Goal: Information Seeking & Learning: Learn about a topic

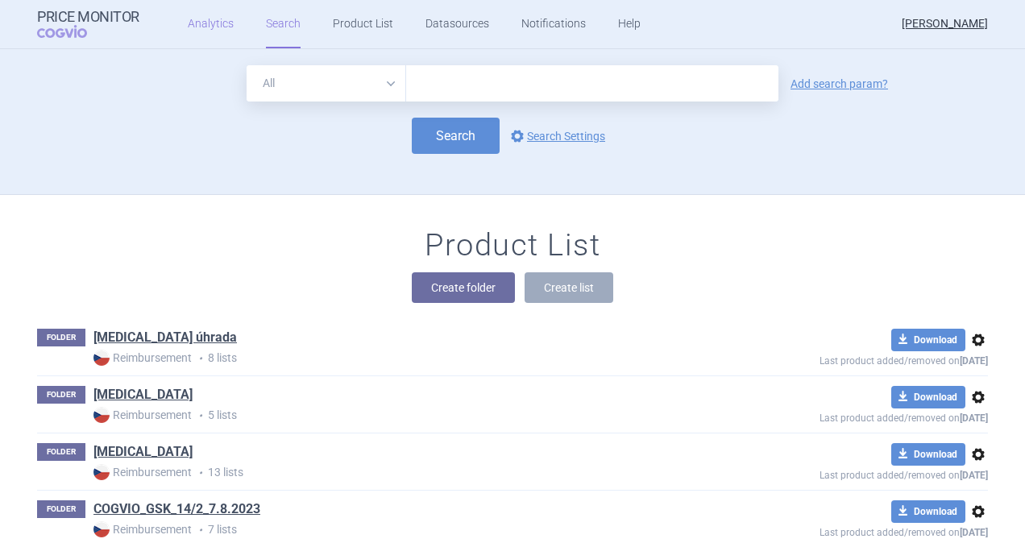
click at [205, 24] on link "Analytics" at bounding box center [211, 24] width 46 height 48
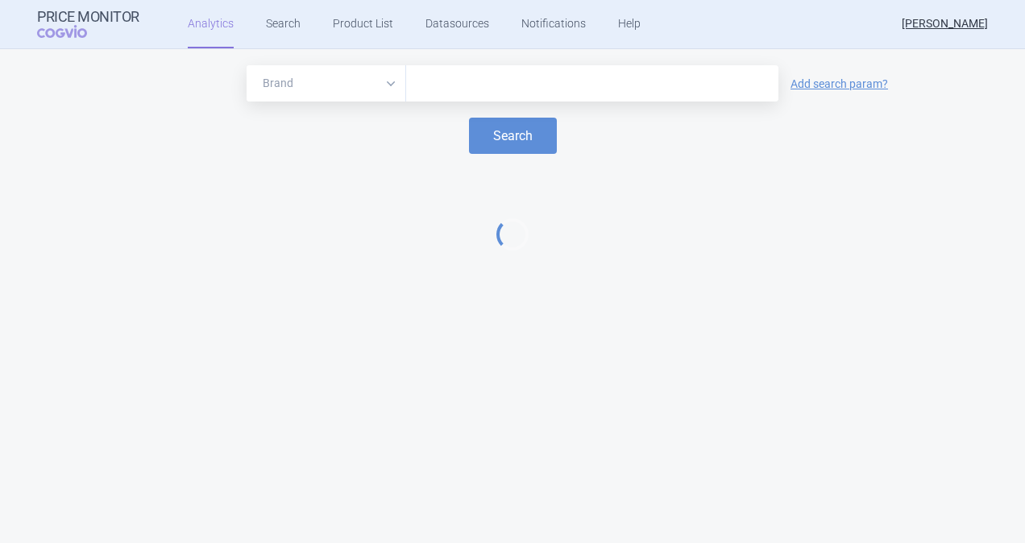
click at [452, 84] on input "text" at bounding box center [592, 83] width 356 height 21
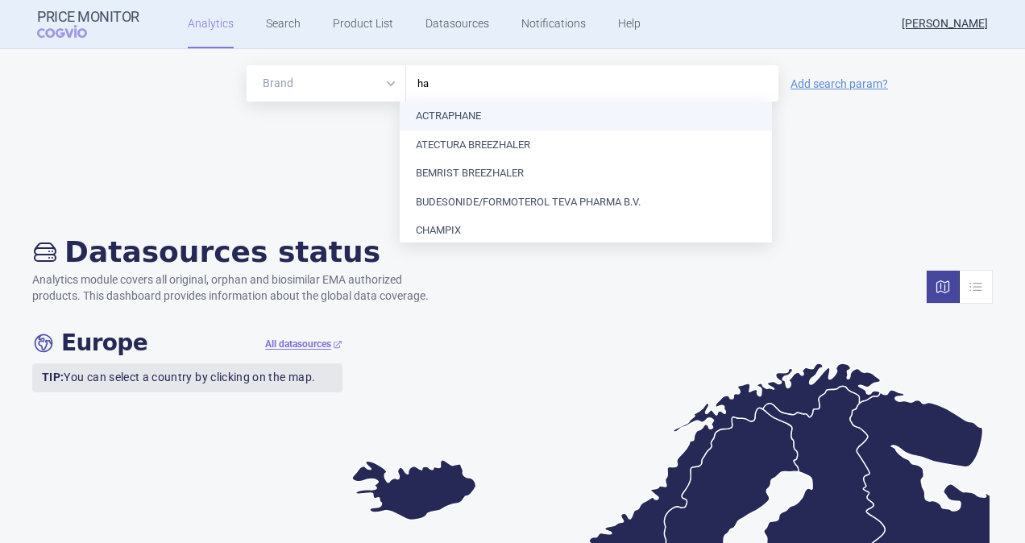
type input "h"
type input "rota"
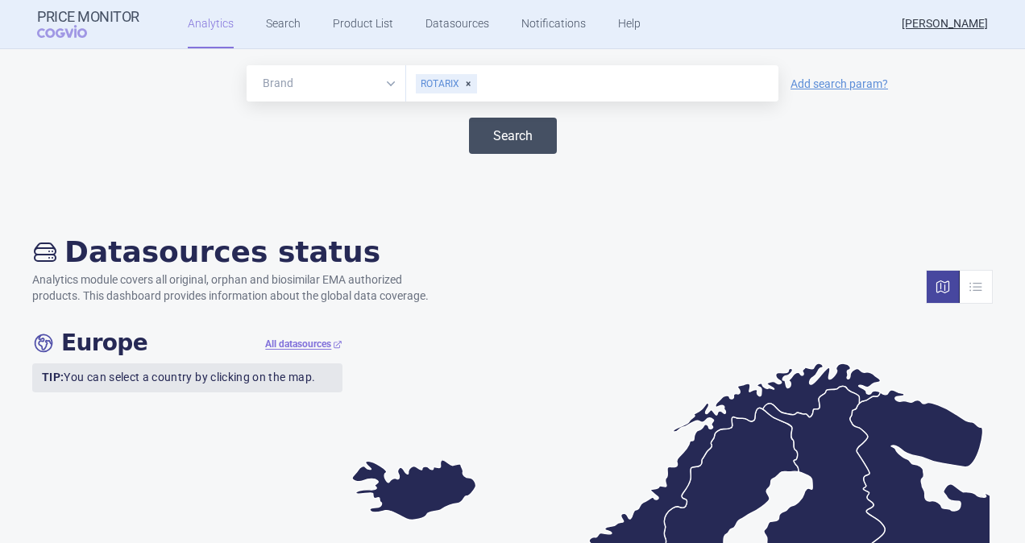
click at [482, 132] on button "Search" at bounding box center [513, 136] width 88 height 36
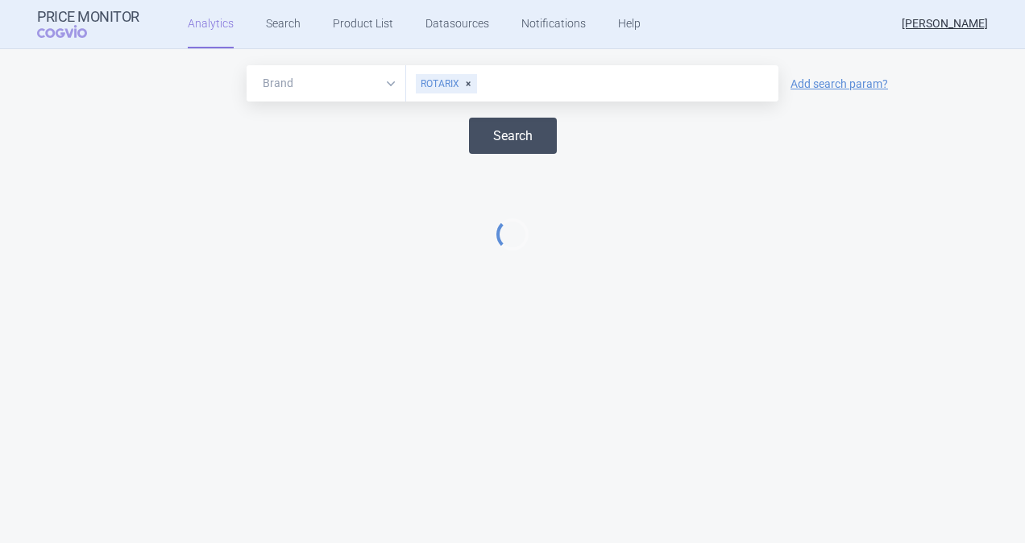
select select "EUR"
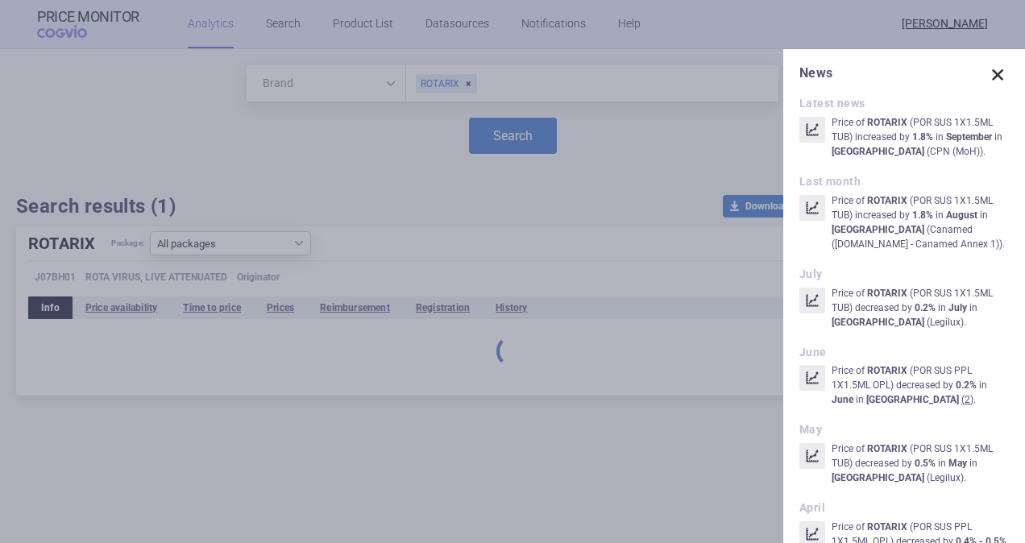
click at [986, 76] on span at bounding box center [997, 75] width 23 height 23
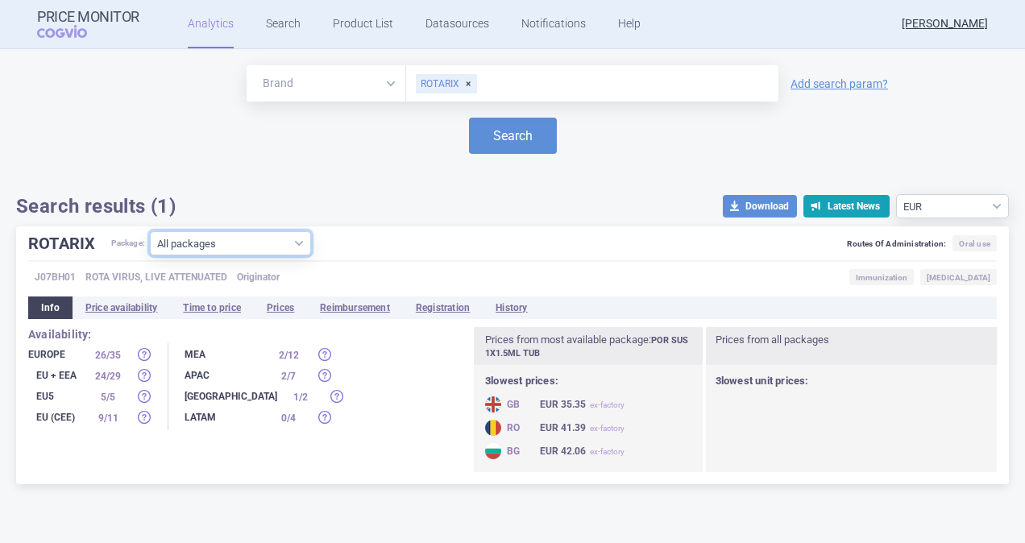
click at [298, 246] on select "All packages 1 ( 1 ) Other ( 3 ) POR PLQ SUS 1+1X1ML OPL LAG ( 4 ) POR PLQ SUS …" at bounding box center [230, 243] width 161 height 24
click at [300, 242] on select "All packages 1 ( 1 ) Other ( 3 ) POR PLQ SUS 1+1X1ML OPL LAG ( 4 ) POR PLQ SUS …" at bounding box center [230, 243] width 161 height 24
click at [300, 250] on select "All packages 1 ( 1 ) Other ( 3 ) POR PLQ SUS 1+1X1ML OPL LAG ( 4 ) POR PLQ SUS …" at bounding box center [230, 243] width 161 height 24
select select "2e7d378d-007d-4042-a12d-23a2971c3d3e"
click at [151, 255] on select "All packages 1 ( 1 ) Other ( 3 ) POR PLQ SUS 1+1X1ML OPL LAG ( 4 ) POR PLQ SUS …" at bounding box center [230, 243] width 161 height 24
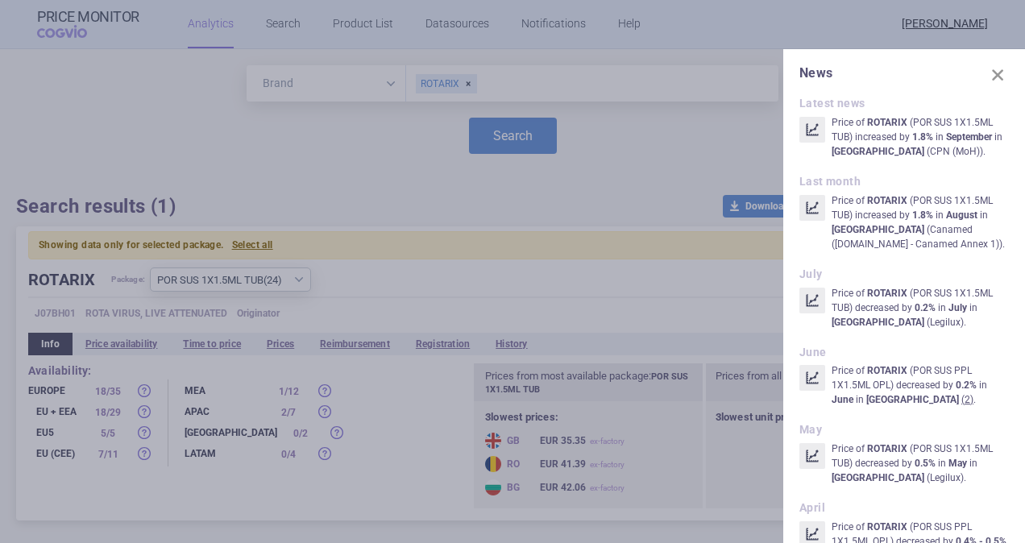
drag, startPoint x: 981, startPoint y: 76, endPoint x: 930, endPoint y: 81, distance: 51.8
click at [986, 76] on span at bounding box center [997, 75] width 23 height 23
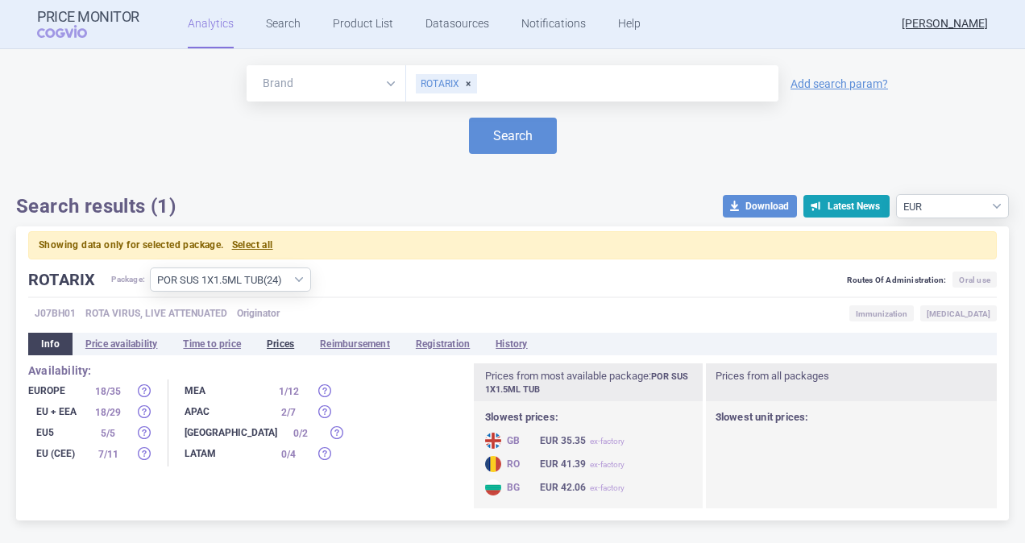
click at [286, 343] on li "Prices" at bounding box center [280, 344] width 53 height 23
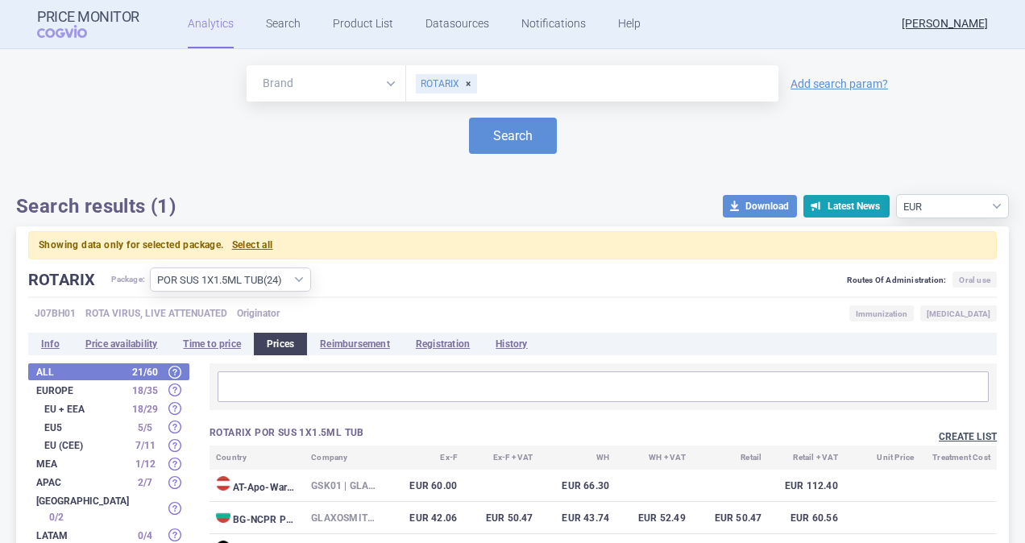
click at [938, 432] on button "Create list" at bounding box center [967, 437] width 58 height 14
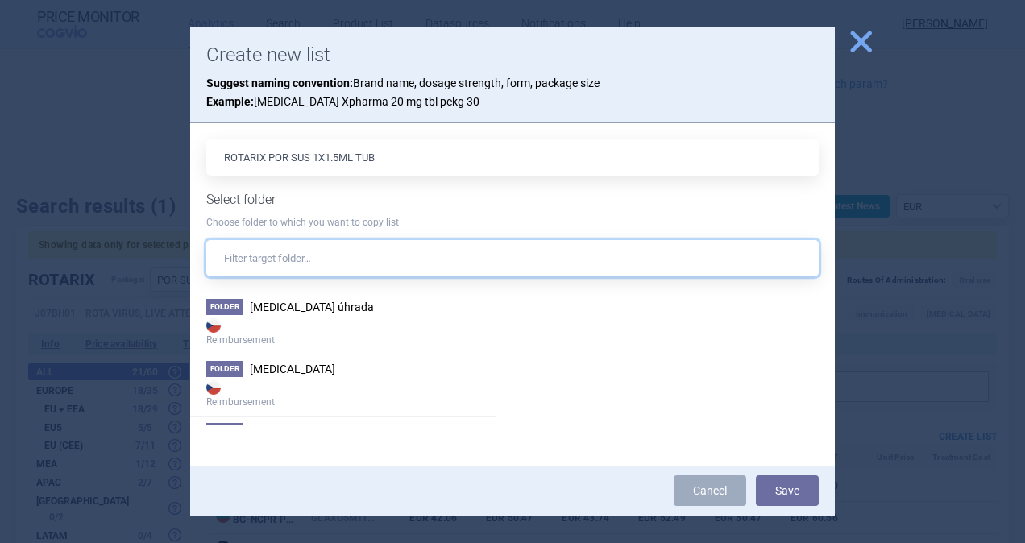
click at [259, 259] on input "text" at bounding box center [512, 258] width 612 height 36
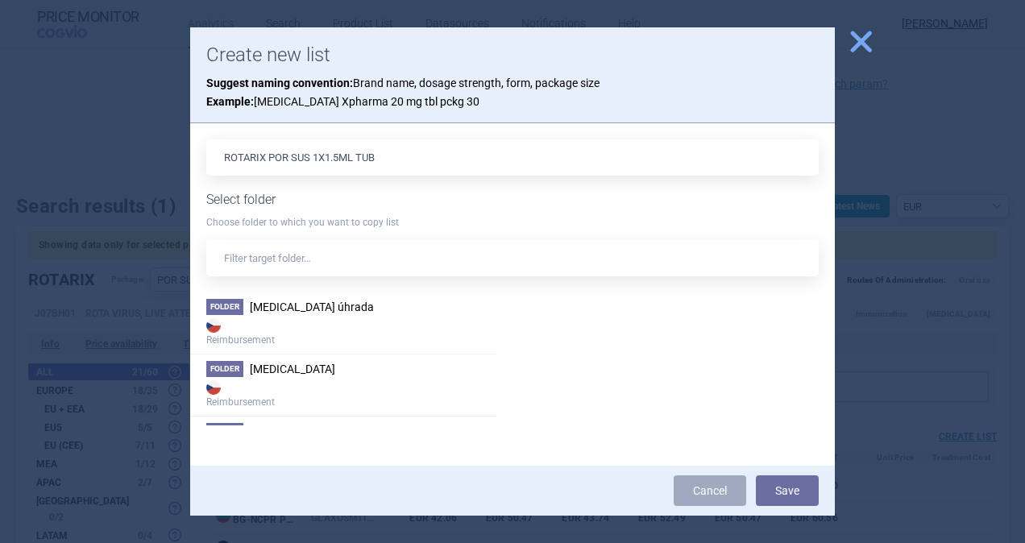
click at [245, 195] on h1 "Select folder" at bounding box center [512, 199] width 612 height 15
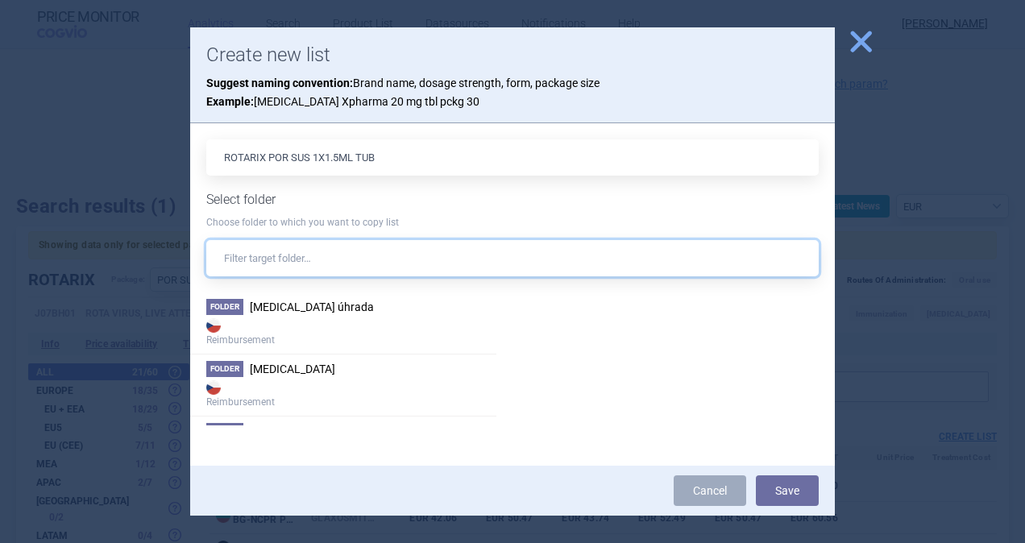
click at [271, 253] on input "text" at bounding box center [512, 258] width 612 height 36
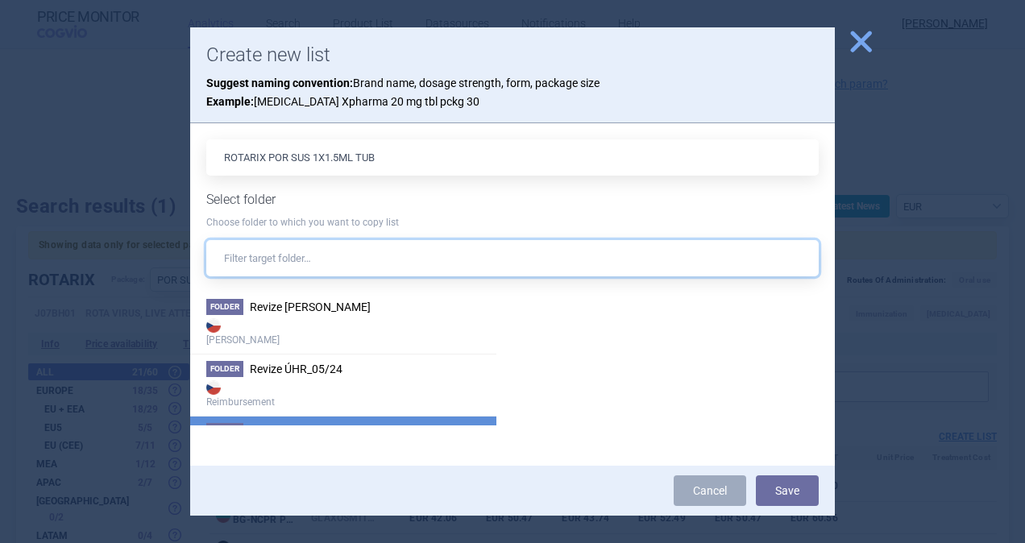
scroll to position [1576, 0]
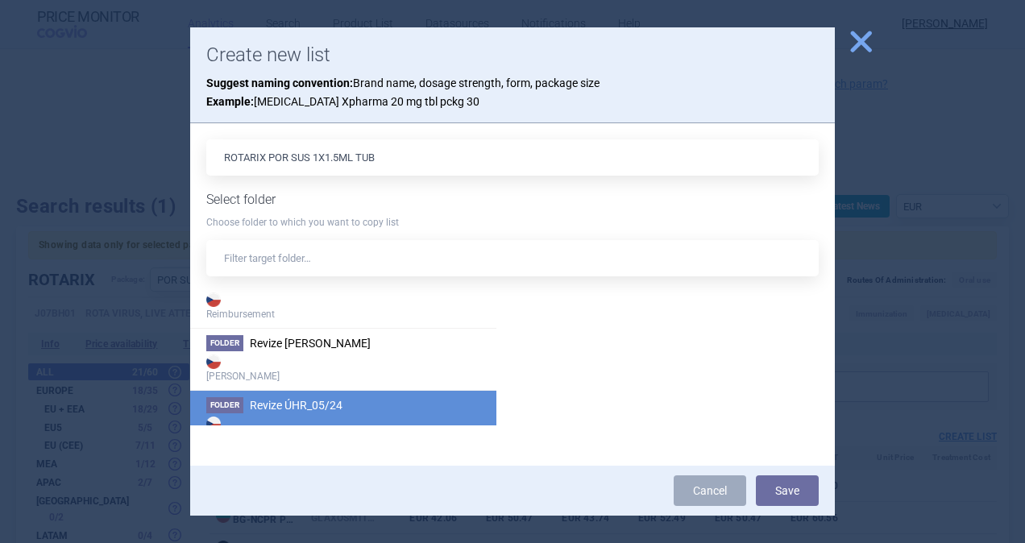
click at [311, 401] on span "Revize ÚHR_05/24" at bounding box center [296, 405] width 93 height 13
drag, startPoint x: 793, startPoint y: 497, endPoint x: 775, endPoint y: 490, distance: 19.1
click at [793, 493] on button "Save" at bounding box center [787, 490] width 63 height 31
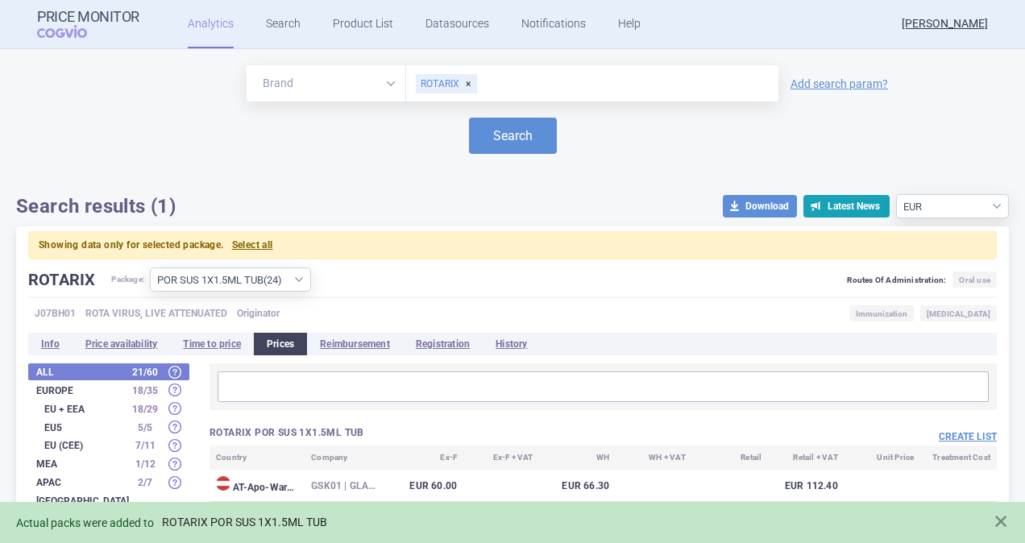
click at [290, 521] on link "ROTARIX POR SUS 1X1.5ML TUB" at bounding box center [244, 523] width 165 height 14
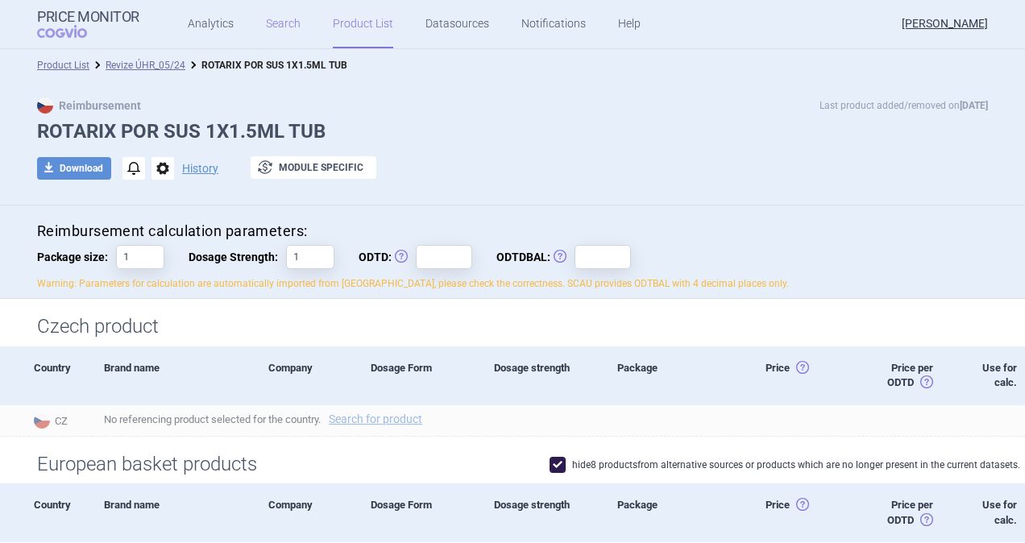
click at [281, 21] on link "Search" at bounding box center [283, 24] width 35 height 48
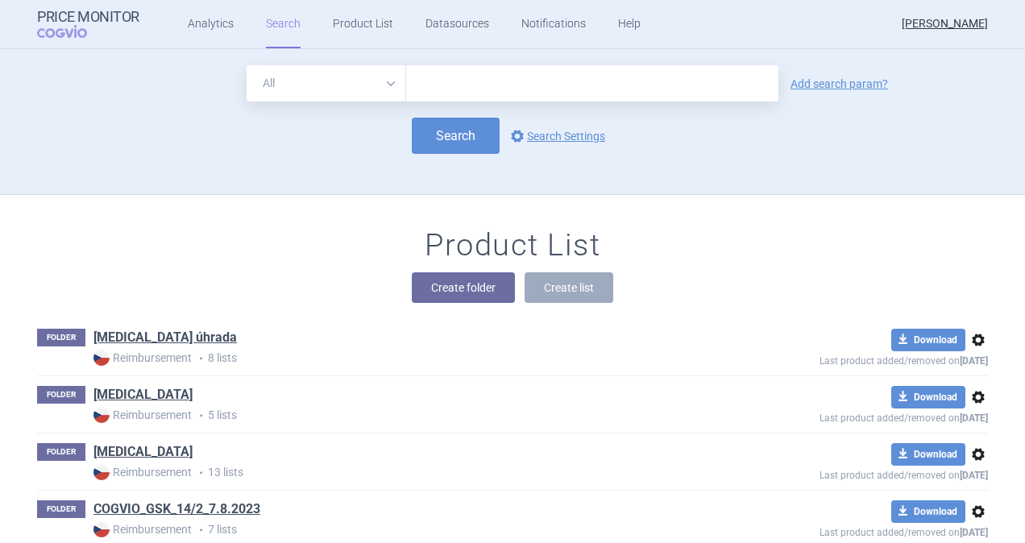
click at [422, 82] on input "text" at bounding box center [592, 83] width 372 height 36
type input "rotarix"
click button "Search" at bounding box center [456, 136] width 88 height 36
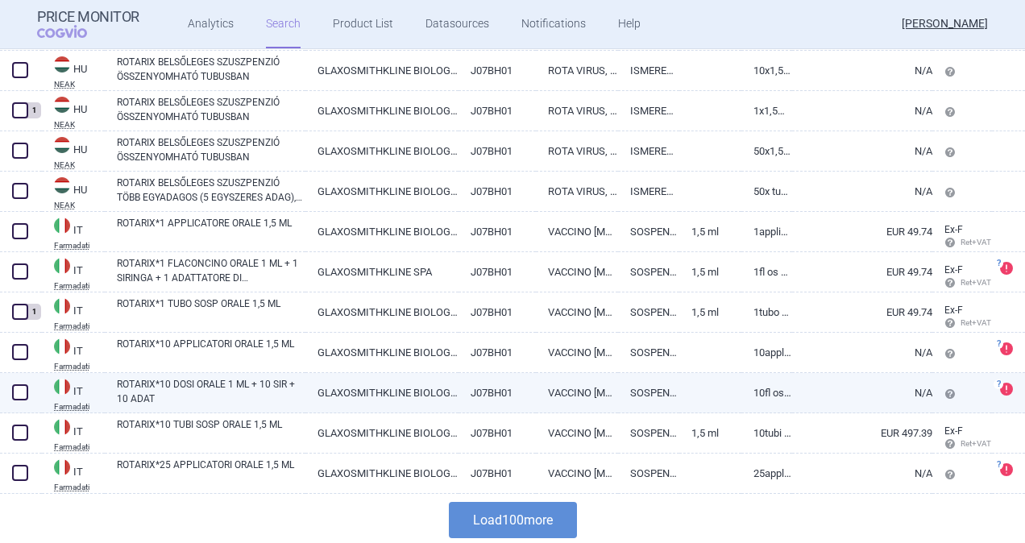
scroll to position [3871, 0]
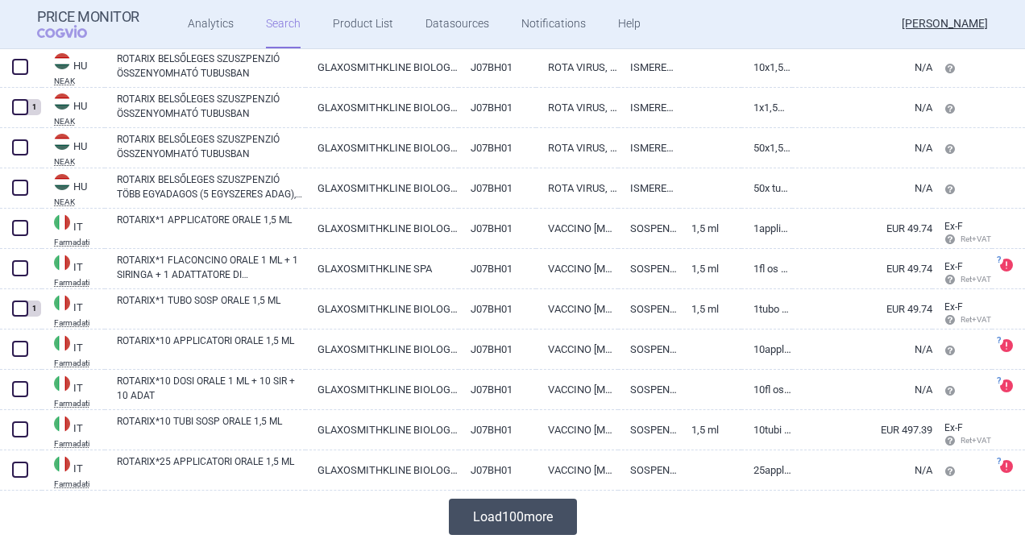
click at [475, 508] on button "Load 100 more" at bounding box center [513, 517] width 128 height 36
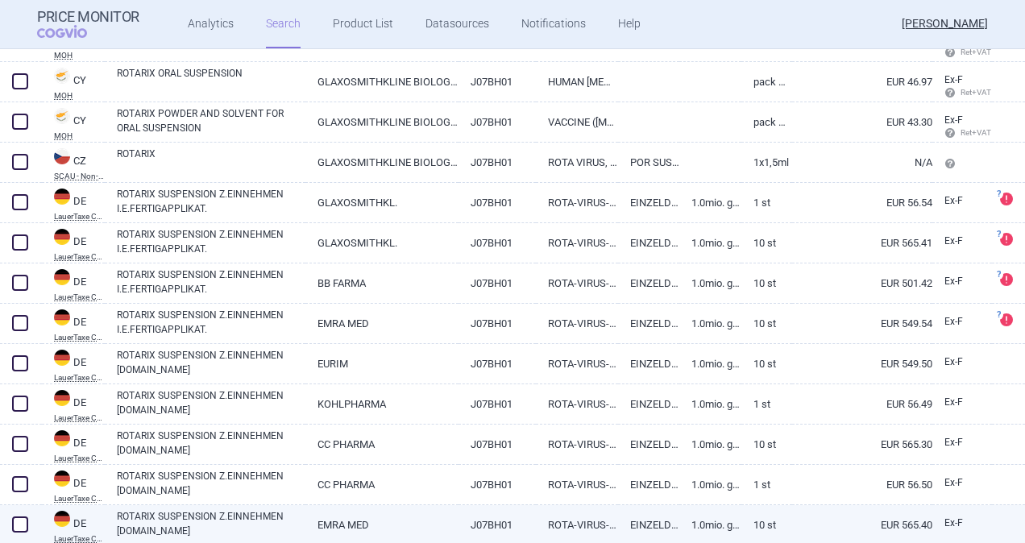
scroll to position [483, 0]
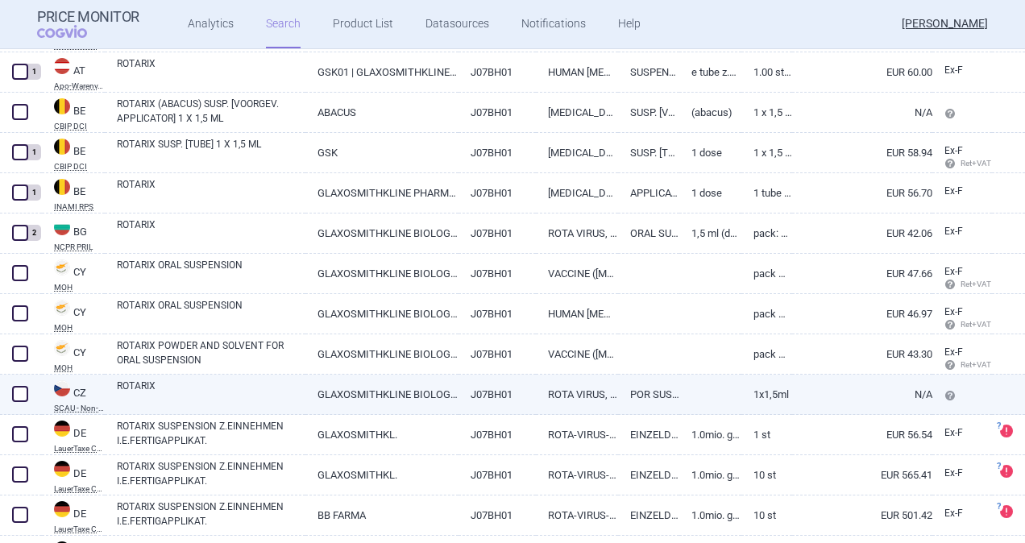
click at [67, 389] on img at bounding box center [62, 388] width 16 height 16
select select "EUR"
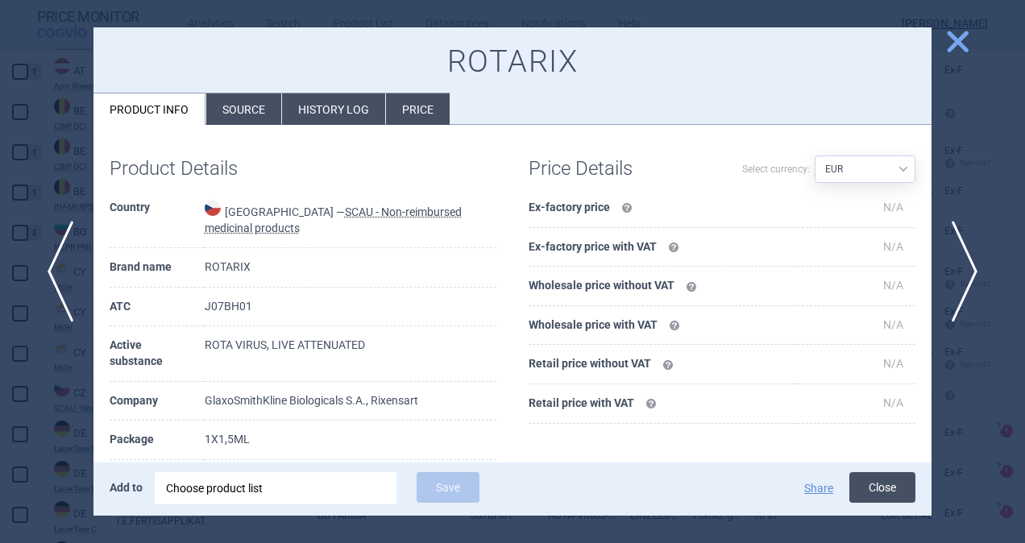
click at [876, 486] on button "Close" at bounding box center [882, 487] width 66 height 31
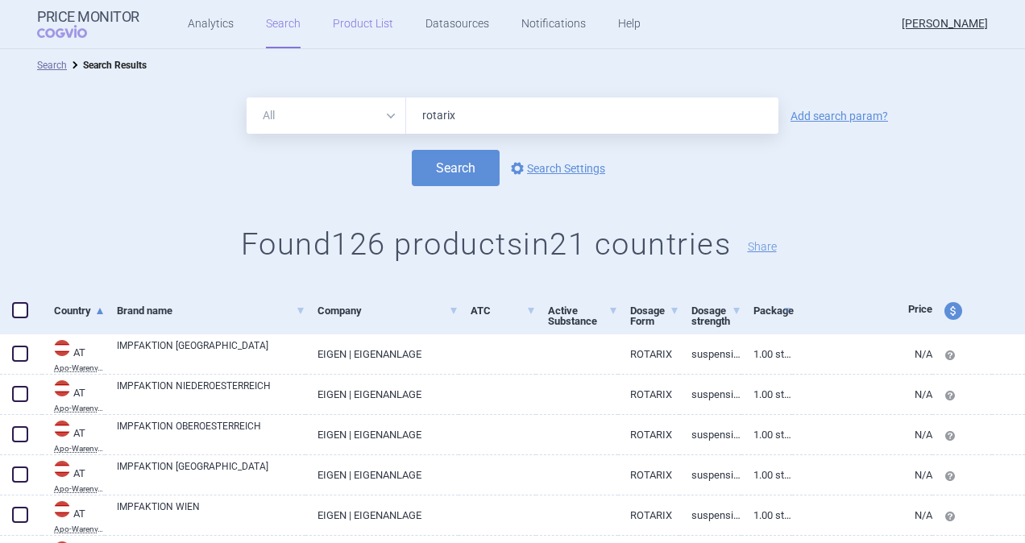
click at [354, 19] on link "Product List" at bounding box center [363, 24] width 60 height 48
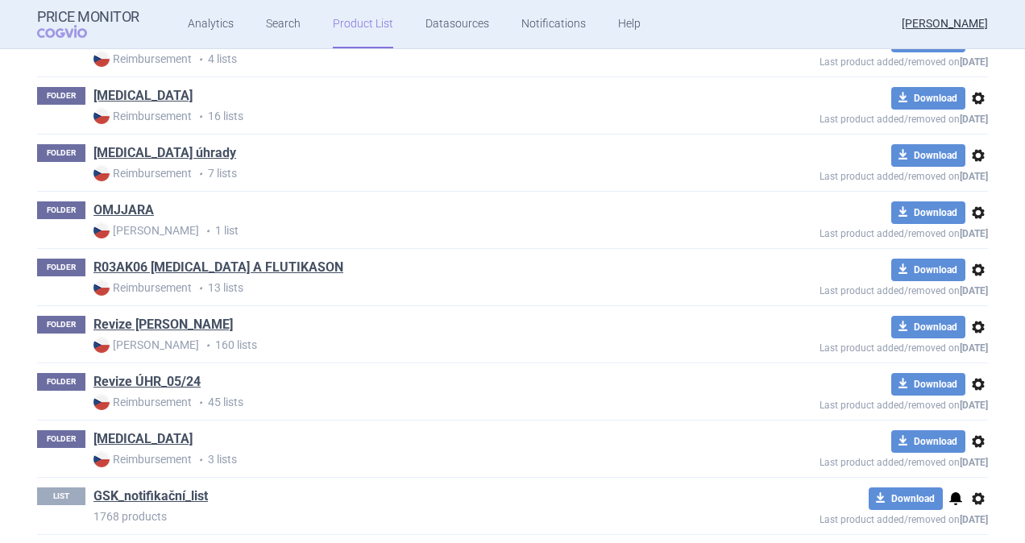
scroll to position [1531, 0]
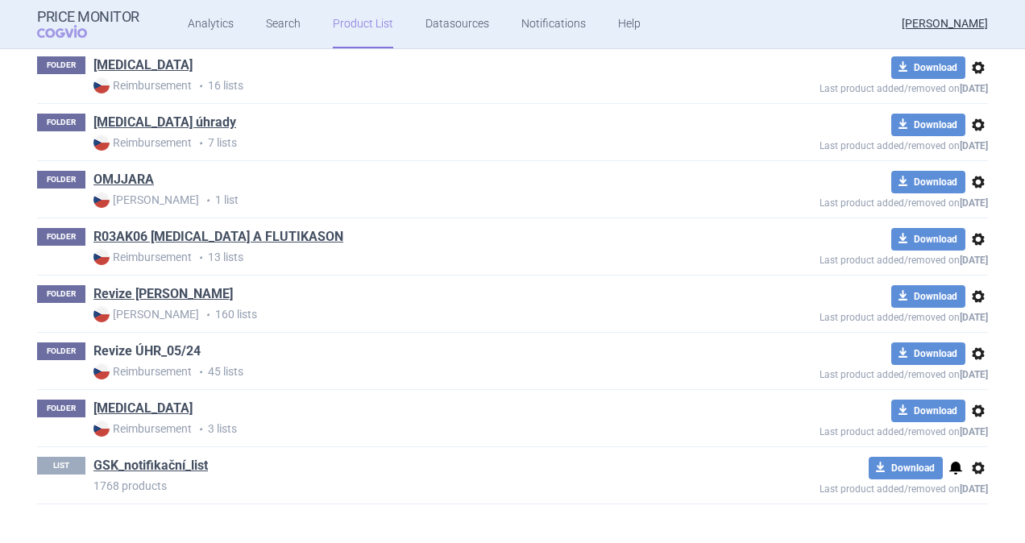
click at [162, 342] on link "Revize ÚHR_05/24" at bounding box center [146, 351] width 107 height 18
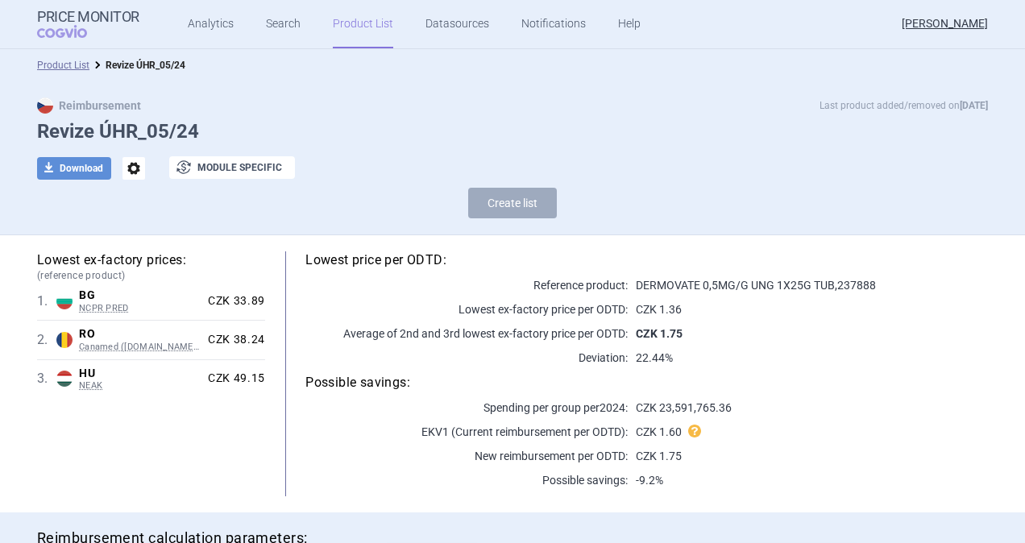
select select "[DATE]"
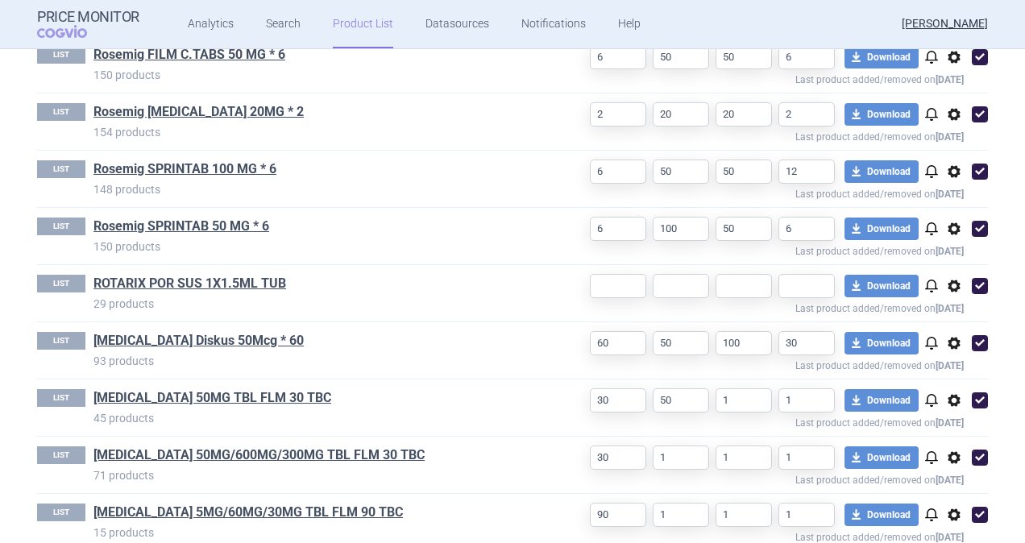
scroll to position [2655, 0]
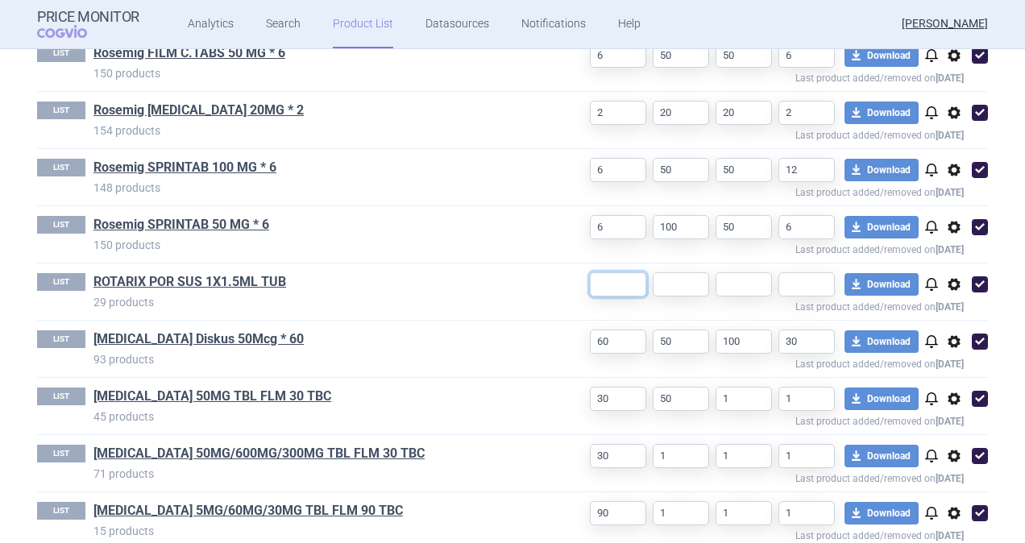
click at [599, 272] on input "text" at bounding box center [618, 284] width 56 height 24
type input "1"
click at [683, 272] on input "text" at bounding box center [680, 284] width 56 height 24
type input "1"
click at [739, 272] on input "text" at bounding box center [743, 284] width 56 height 24
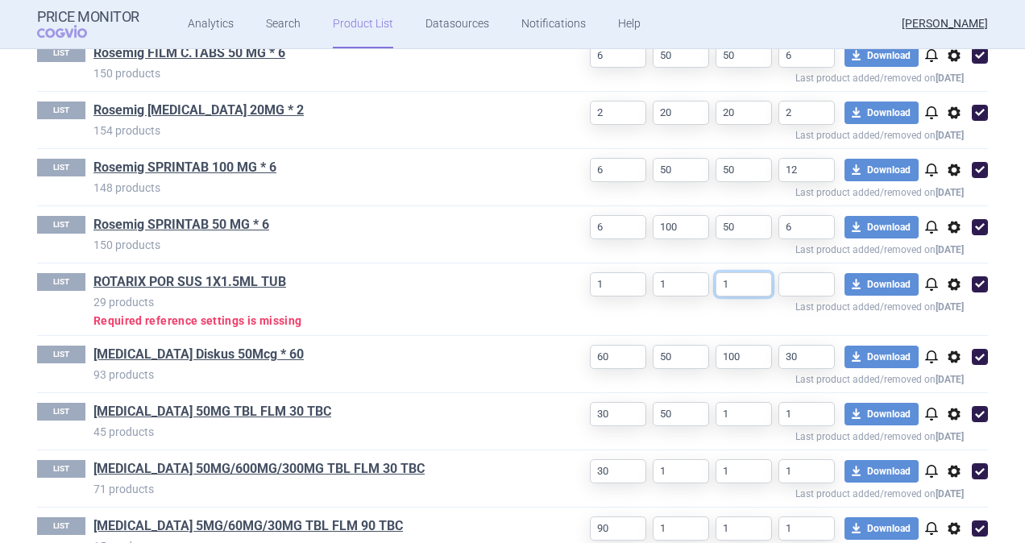
type input "1"
click at [804, 274] on input "text" at bounding box center [806, 284] width 56 height 24
type input "1"
click at [197, 273] on link "ROTARIX POR SUS 1X1.5ML TUB" at bounding box center [189, 282] width 193 height 18
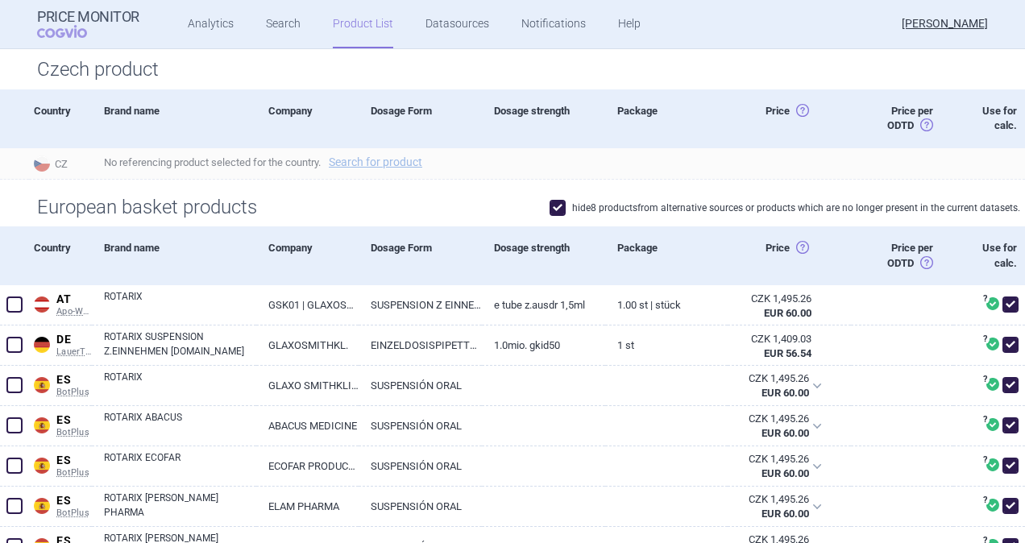
scroll to position [81, 0]
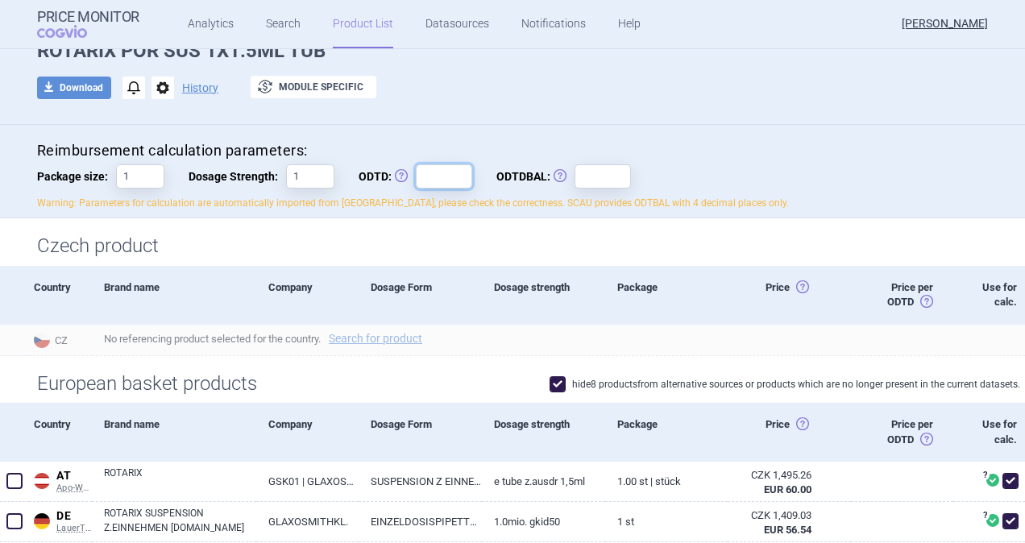
click at [419, 176] on input "ODTD: Obvyklá Denní Terapeutická Dávka" at bounding box center [444, 176] width 56 height 24
type input "1"
click at [582, 172] on input "ODTDBAL: Obvyklá Denní Terapeutická Dávka Balení" at bounding box center [602, 176] width 56 height 24
type input "1"
click at [519, 85] on div "download Download notifications options History exchange Module specific" at bounding box center [512, 88] width 951 height 24
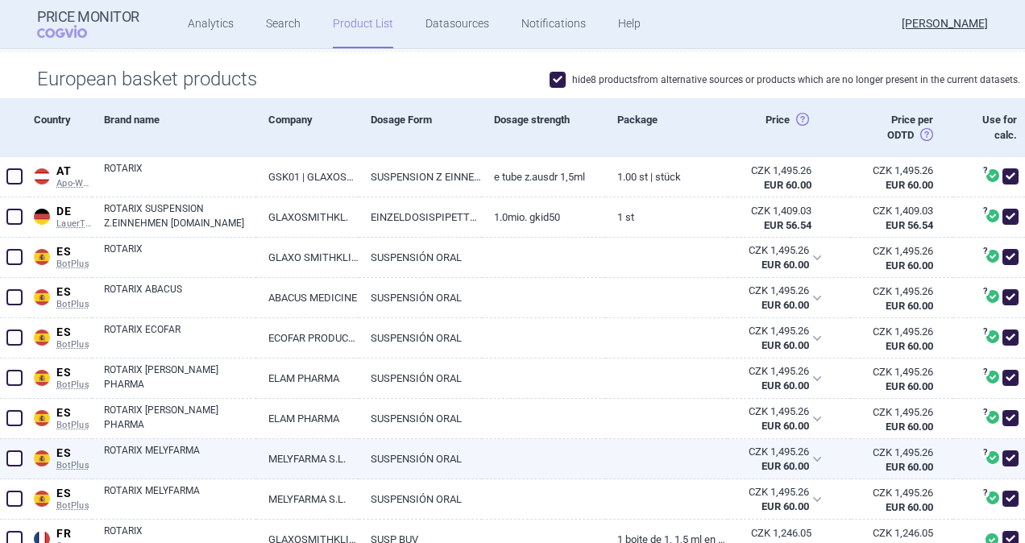
scroll to position [403, 0]
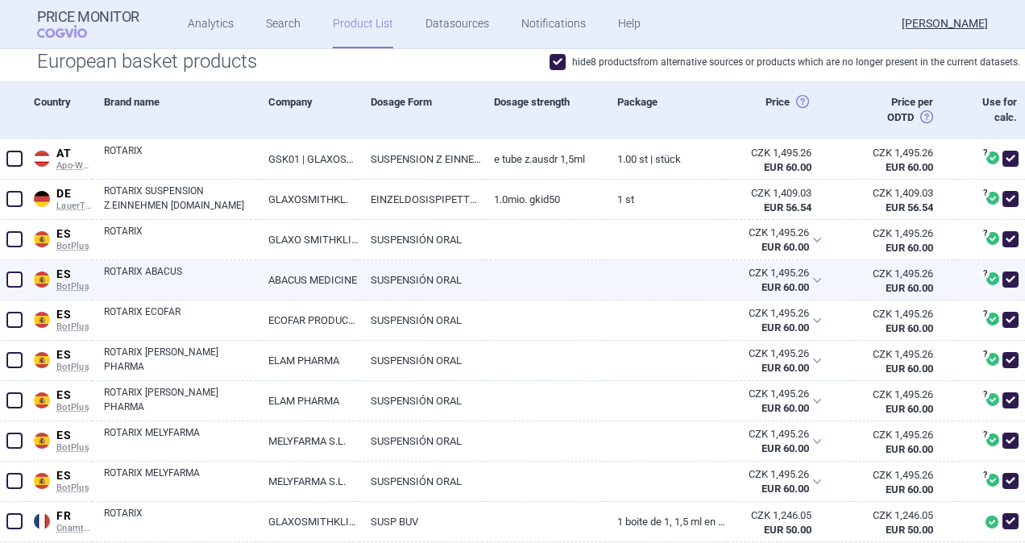
click at [17, 281] on span at bounding box center [14, 279] width 16 height 16
checkbox input "true"
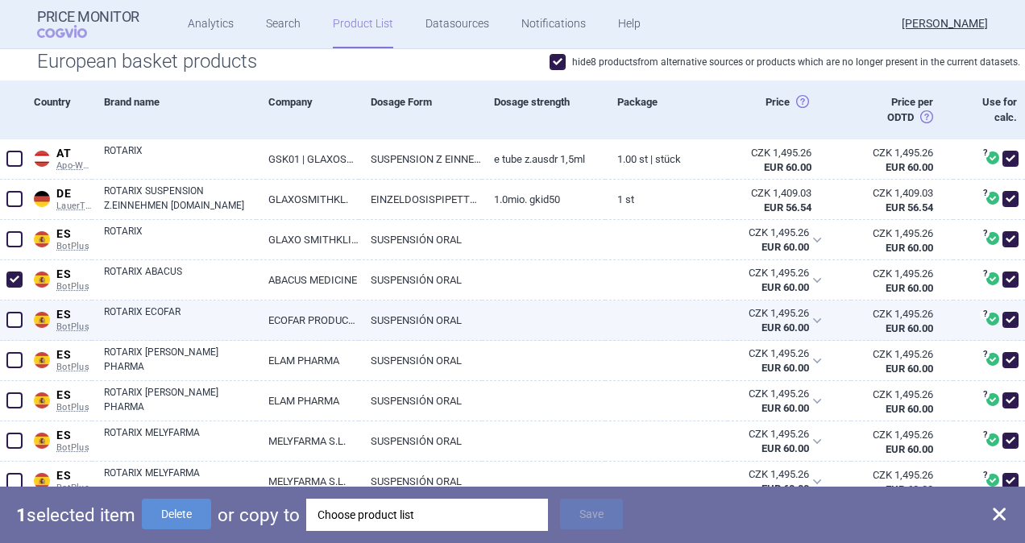
click at [14, 317] on span at bounding box center [14, 320] width 16 height 16
checkbox input "true"
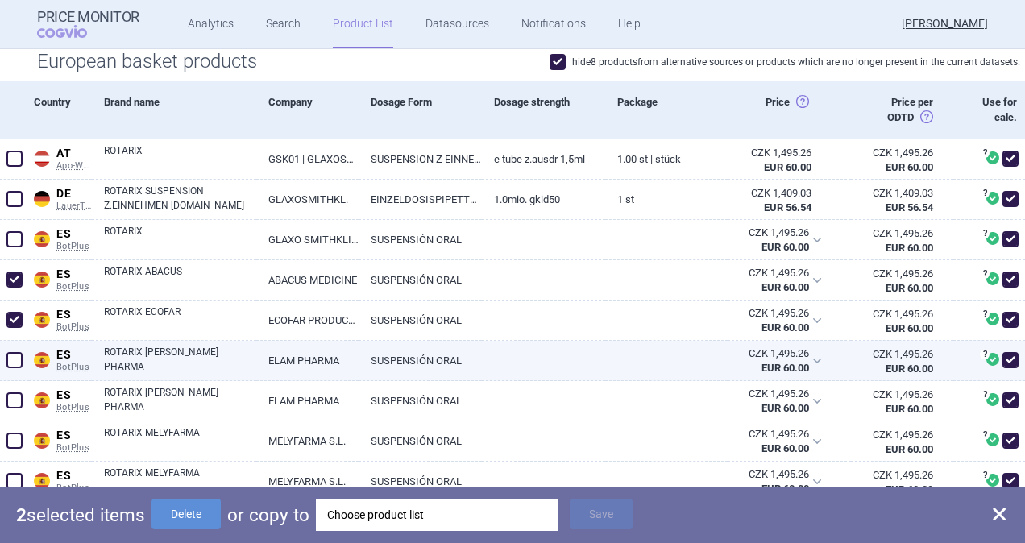
click at [18, 362] on span at bounding box center [14, 360] width 16 height 16
checkbox input "true"
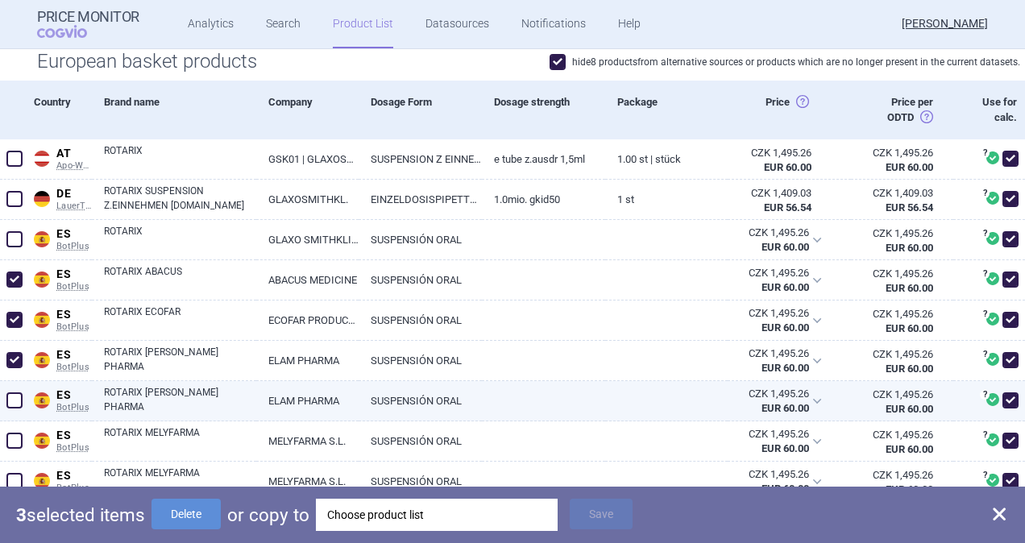
click at [16, 394] on span at bounding box center [14, 400] width 16 height 16
checkbox input "true"
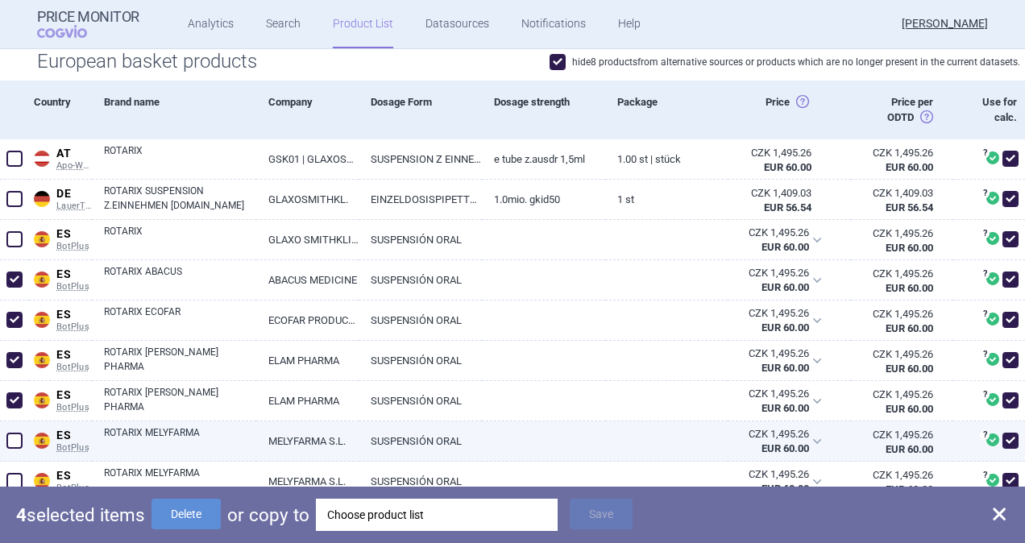
click at [17, 438] on span at bounding box center [14, 441] width 16 height 16
checkbox input "true"
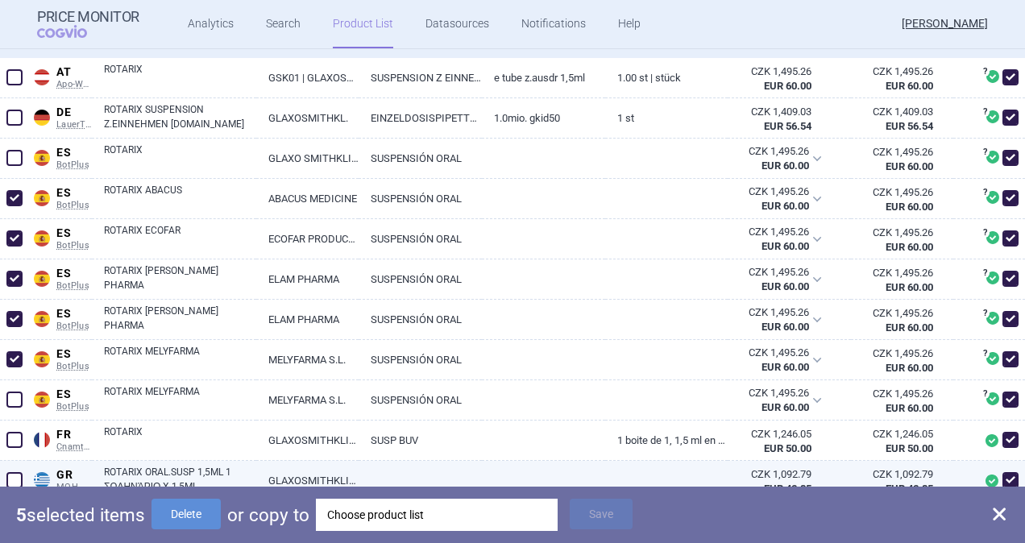
scroll to position [564, 0]
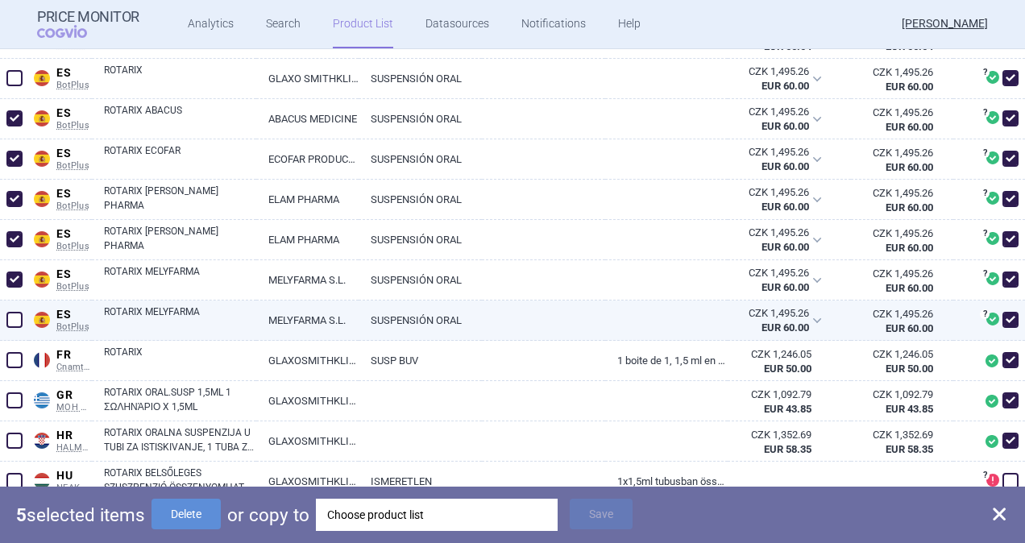
click at [14, 317] on span at bounding box center [14, 320] width 16 height 16
checkbox input "true"
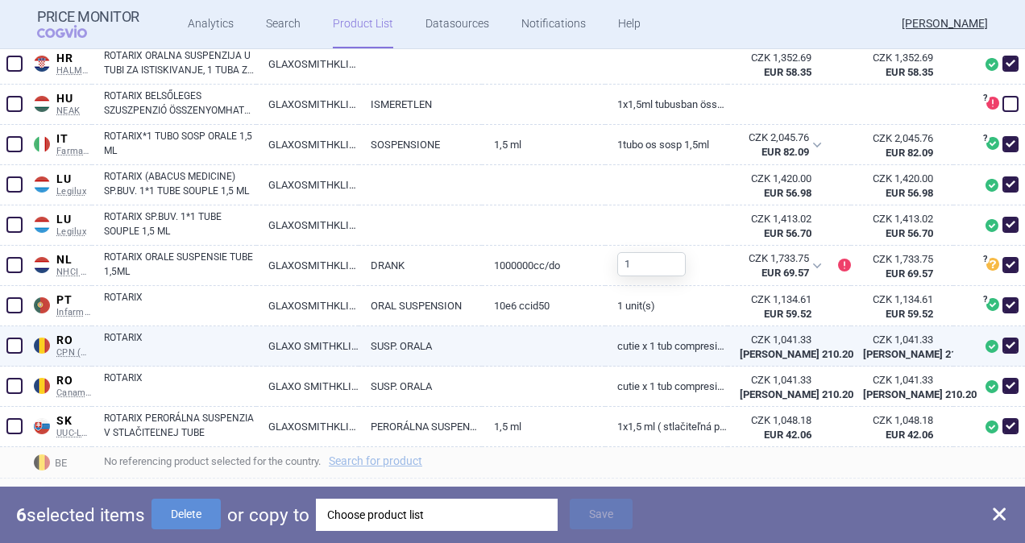
scroll to position [967, 0]
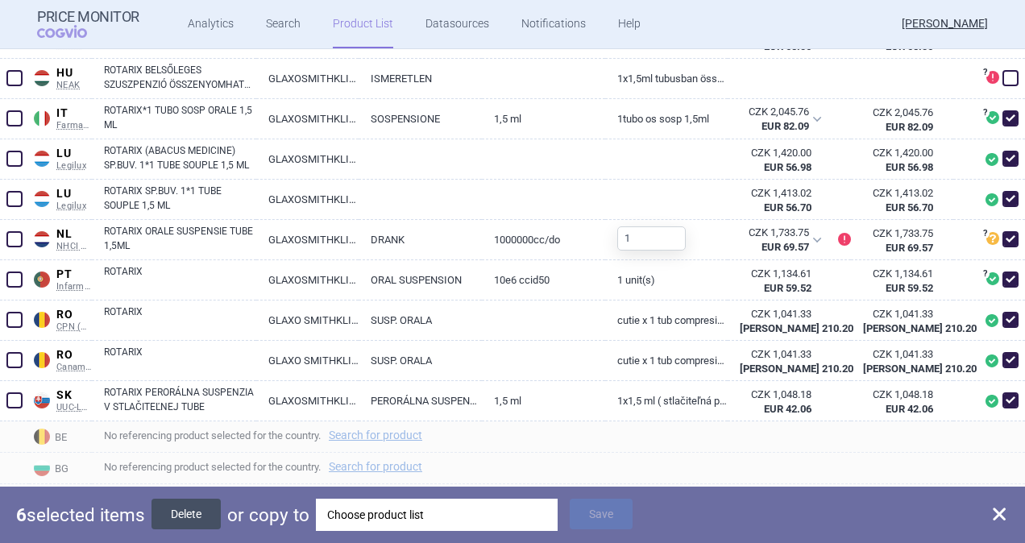
click at [186, 519] on button "Delete" at bounding box center [185, 514] width 69 height 31
checkbox input "false"
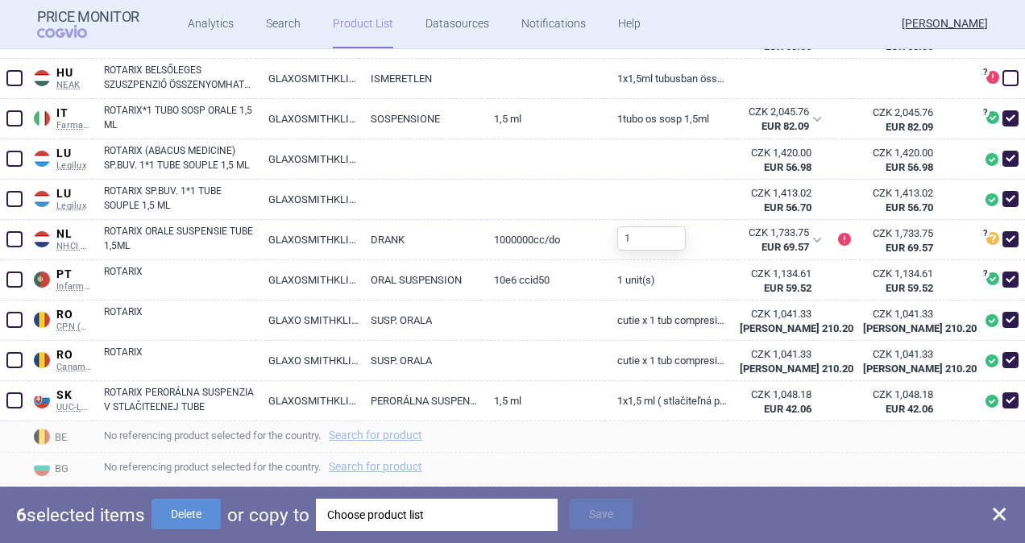
checkbox input "false"
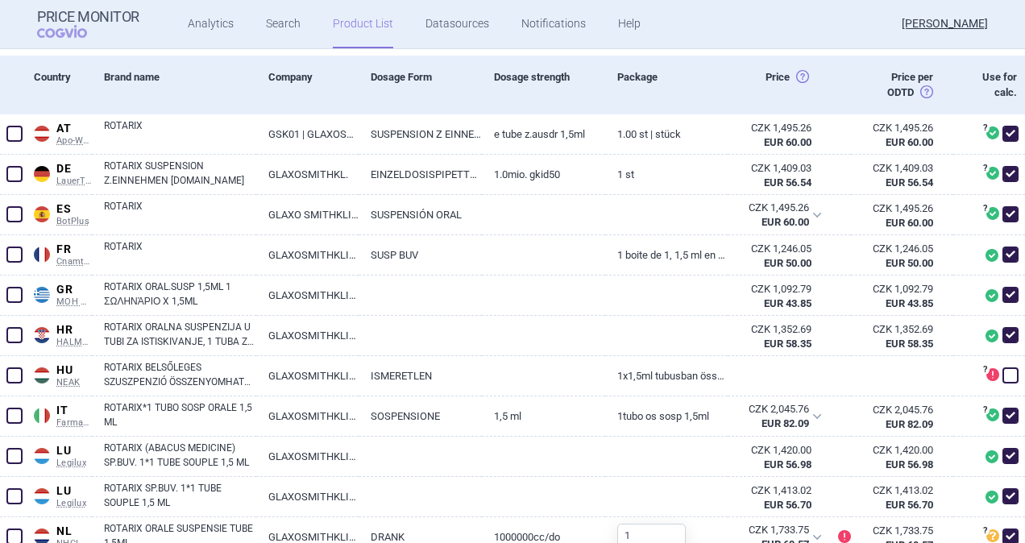
scroll to position [403, 0]
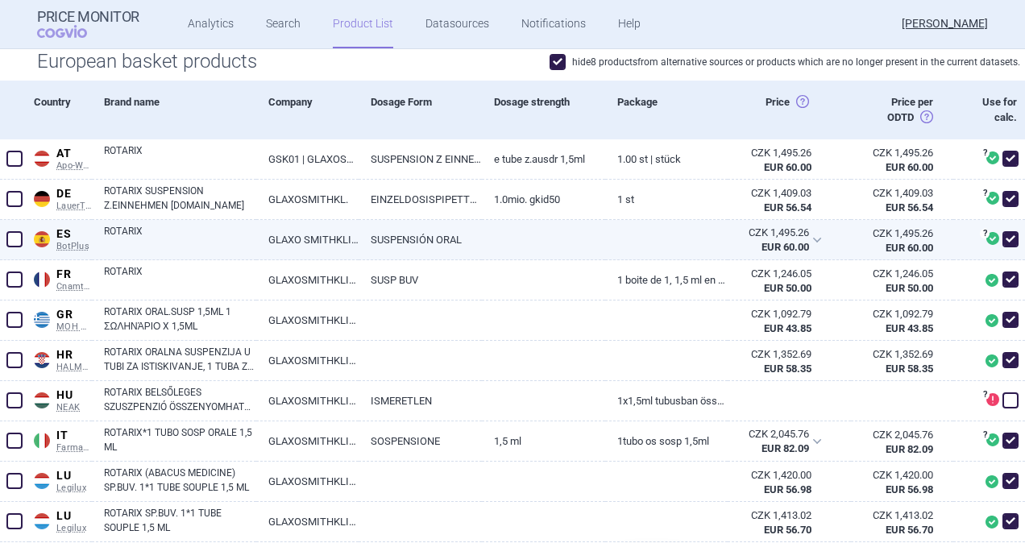
click at [284, 239] on link "GLAXO SMITHKLINE" at bounding box center [307, 239] width 102 height 39
select select "EUR"
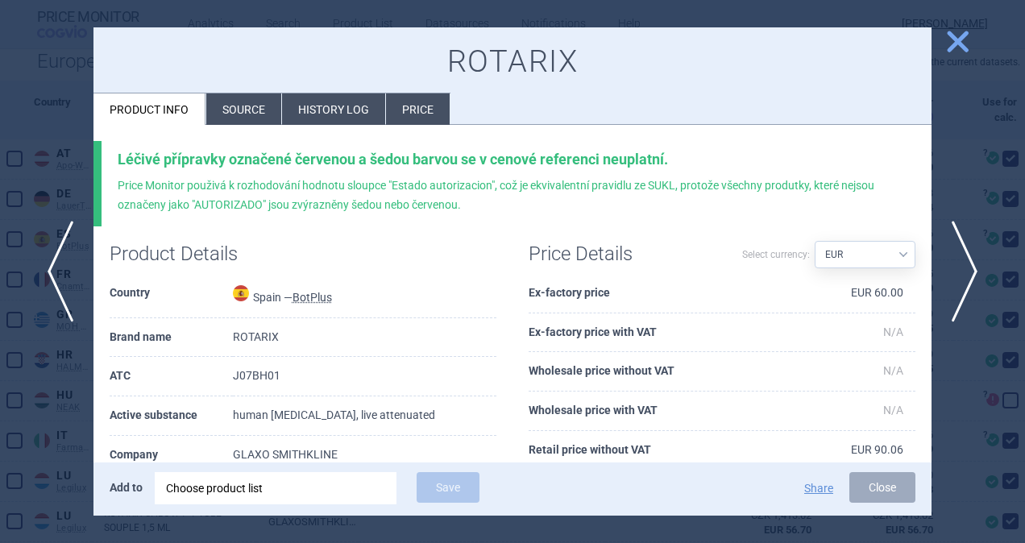
scroll to position [242, 0]
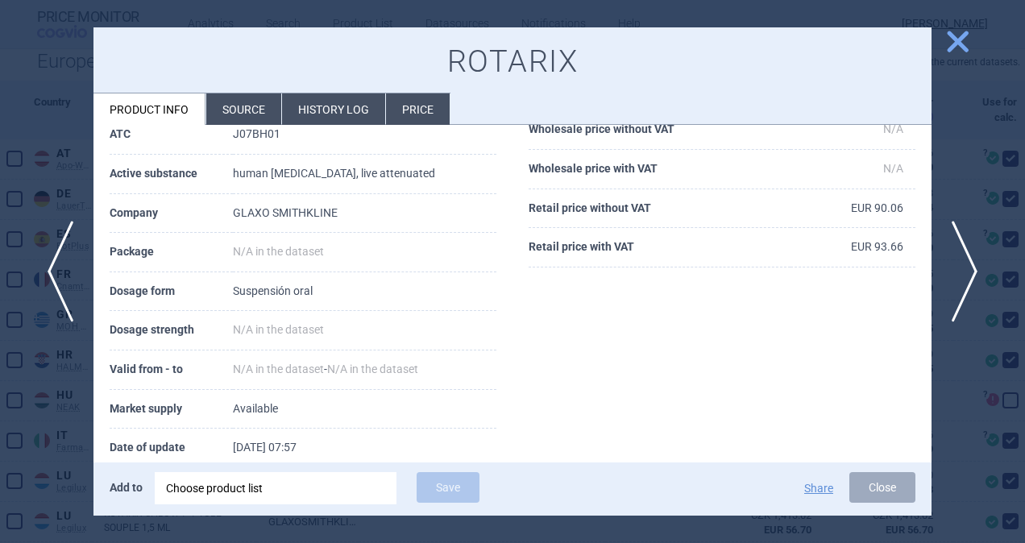
click at [246, 110] on li "Source" at bounding box center [243, 108] width 75 height 31
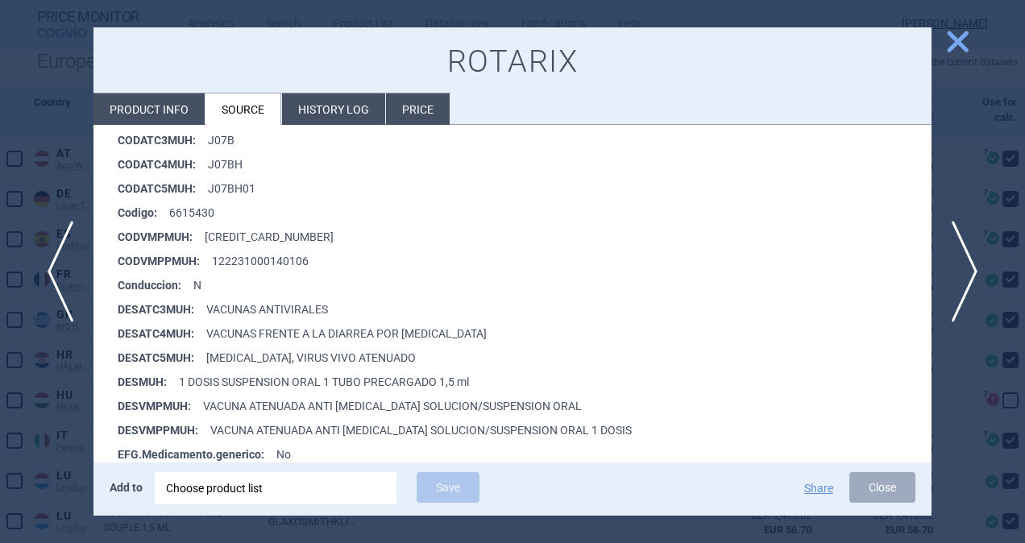
scroll to position [322, 0]
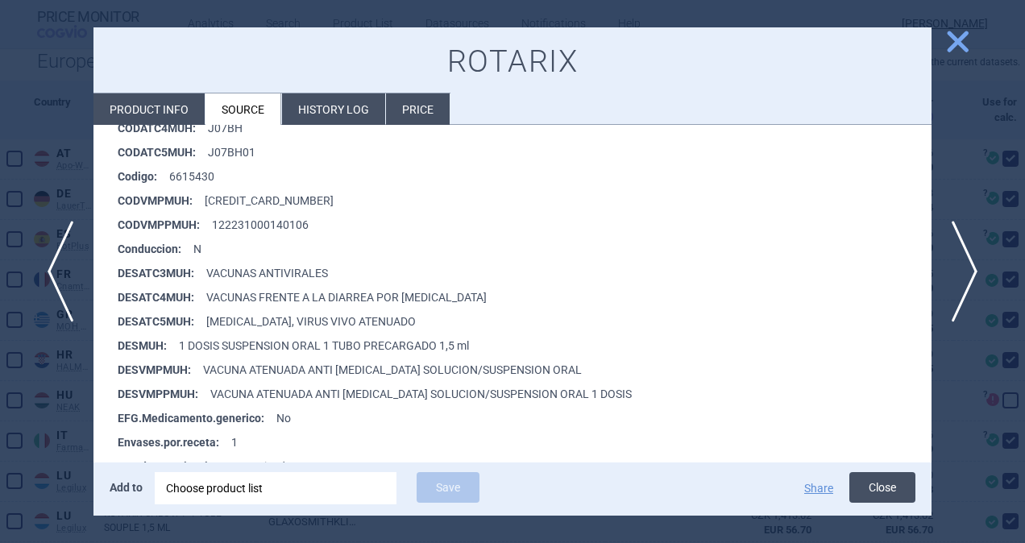
click at [870, 483] on button "Close" at bounding box center [882, 487] width 66 height 31
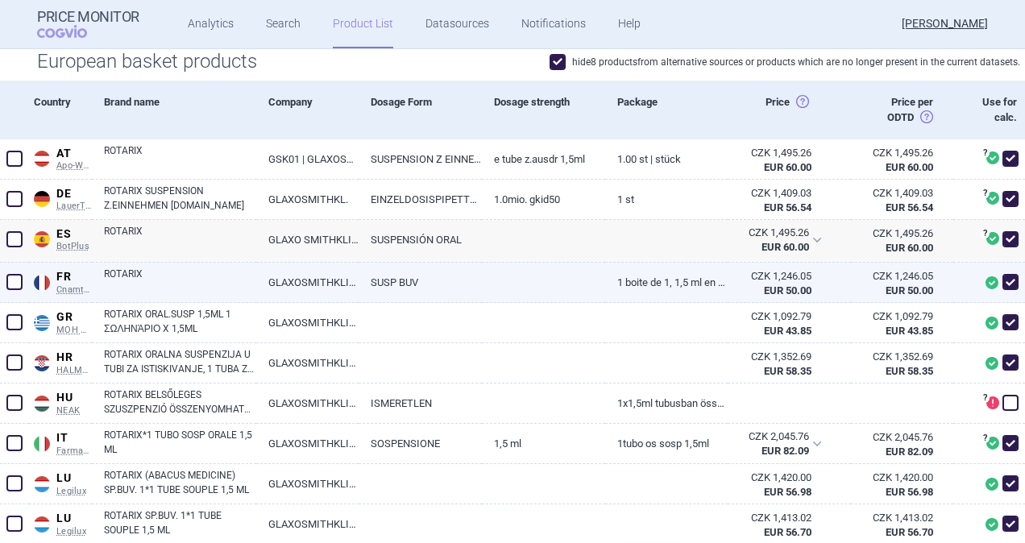
scroll to position [483, 0]
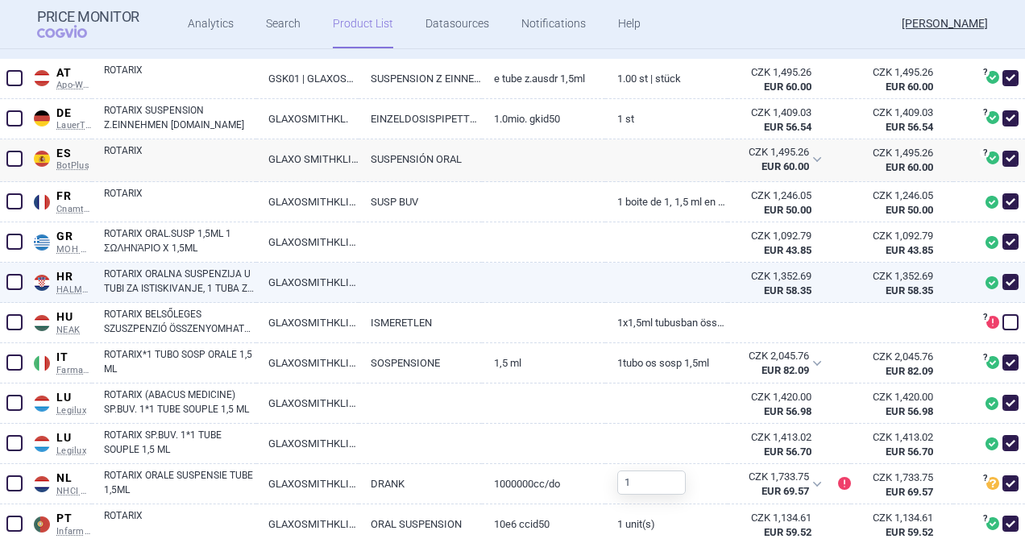
click at [193, 284] on link "ROTARIX ORALNA SUSPENZIJA U TUBI ZA ISTISKIVANJE, 1 TUBA ZA ISTISKIVANJE S 1,5 …" at bounding box center [180, 281] width 152 height 29
select select "EUR"
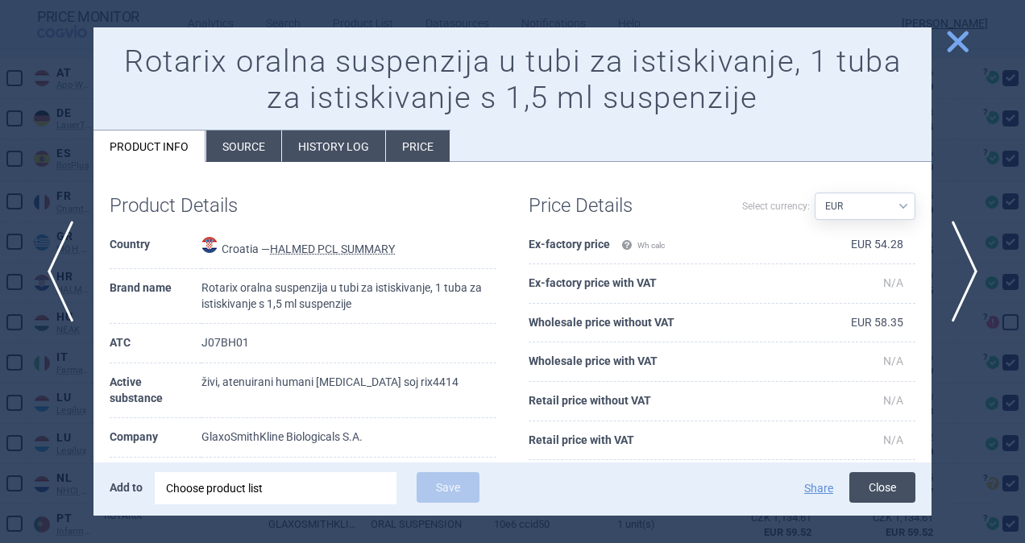
click at [871, 482] on button "Close" at bounding box center [882, 487] width 66 height 31
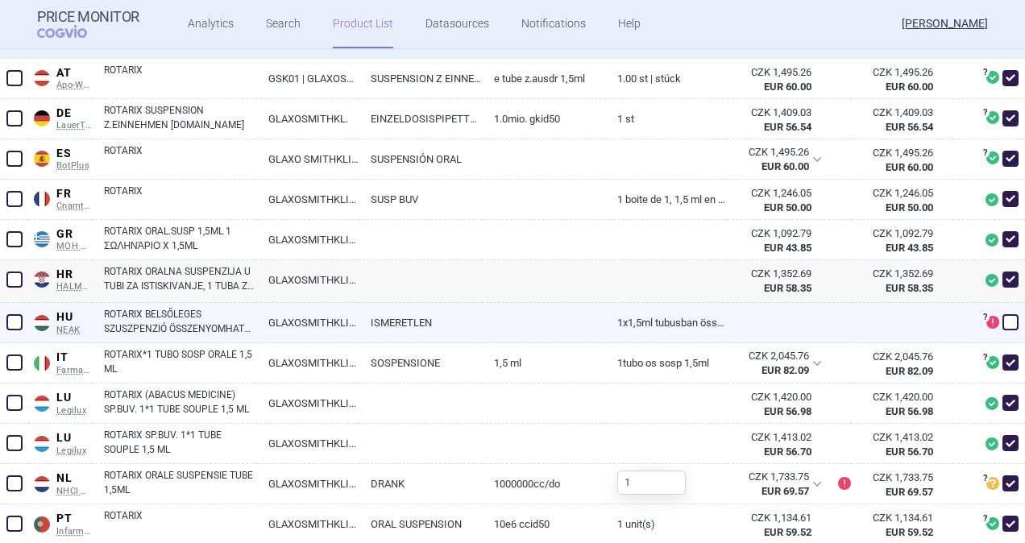
click at [12, 321] on span at bounding box center [14, 322] width 16 height 16
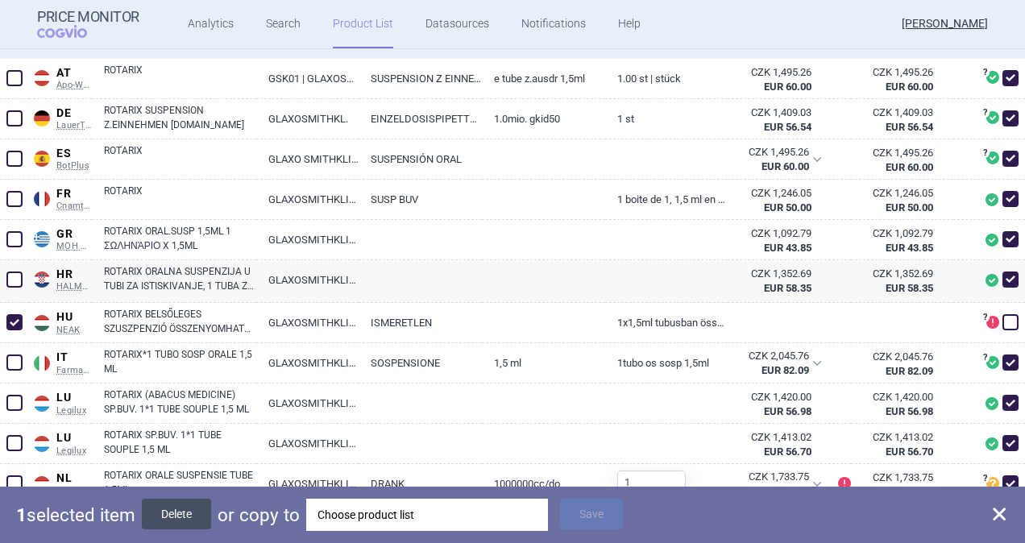
click at [176, 512] on button "Delete" at bounding box center [176, 514] width 69 height 31
checkbox input "false"
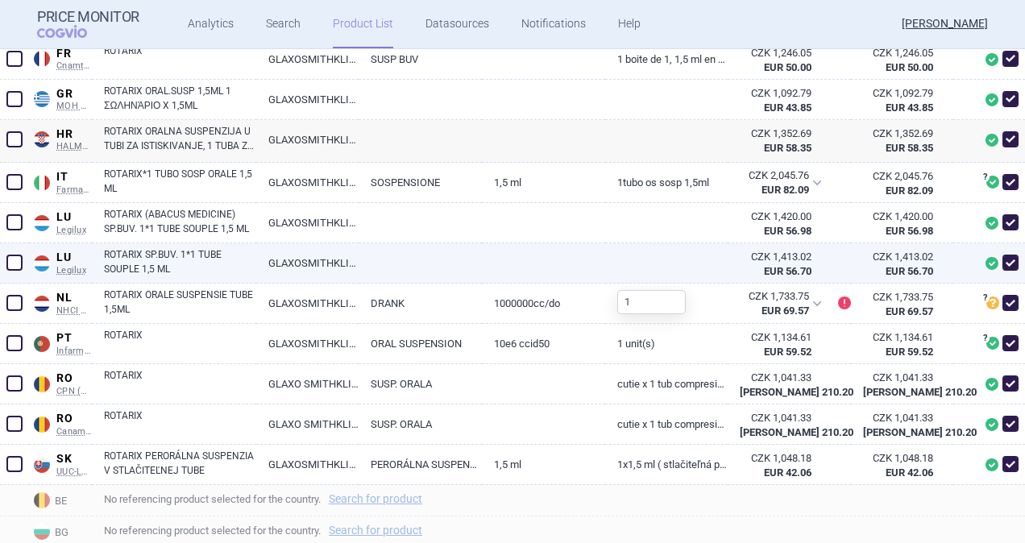
scroll to position [644, 0]
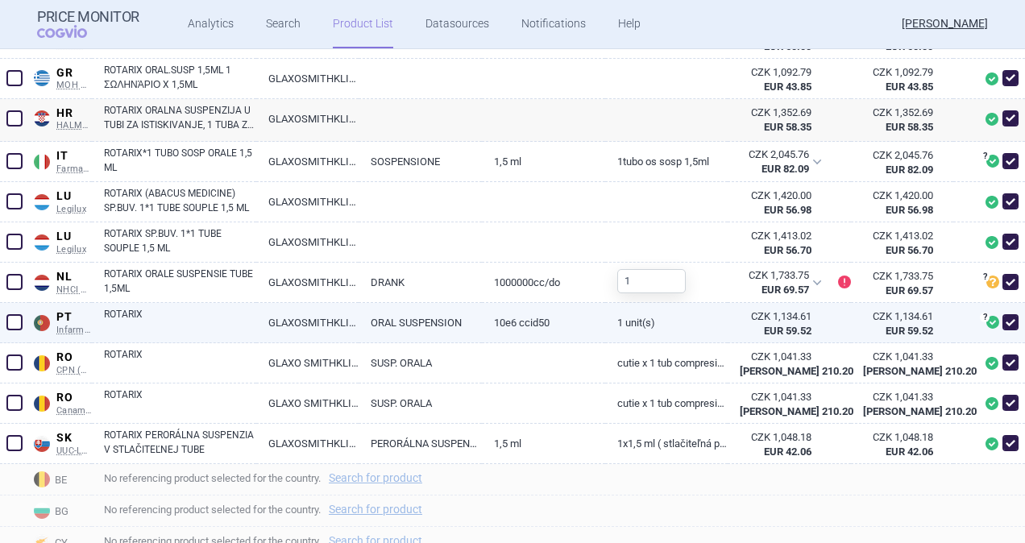
click at [134, 314] on link "ROTARIX" at bounding box center [180, 321] width 152 height 29
select select "EUR"
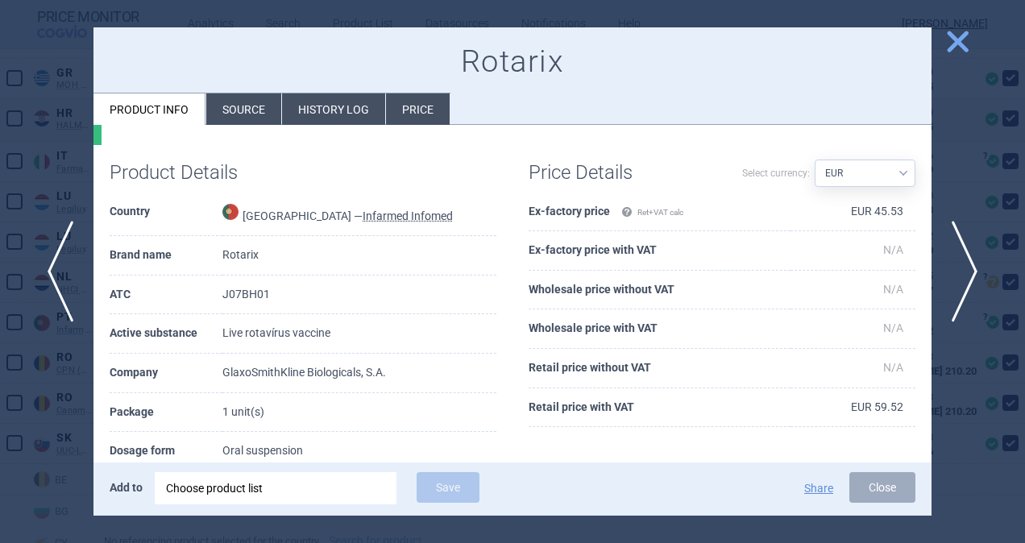
scroll to position [34, 0]
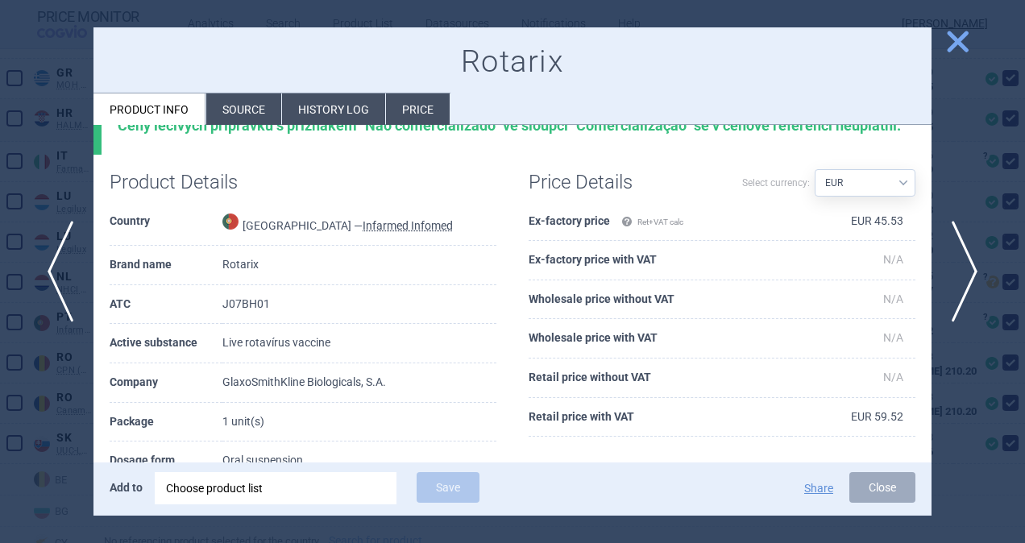
click at [246, 112] on li "Source" at bounding box center [243, 108] width 75 height 31
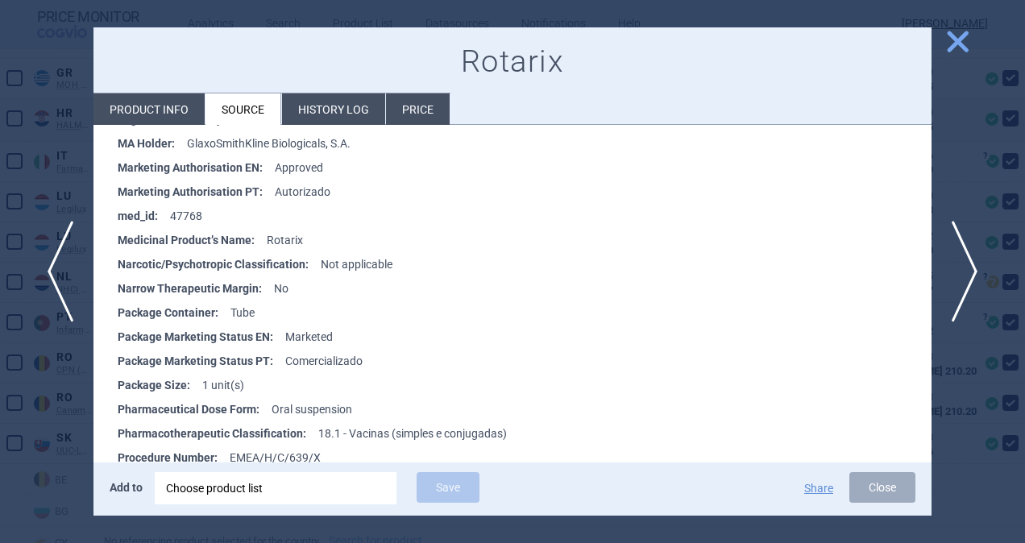
scroll to position [644, 0]
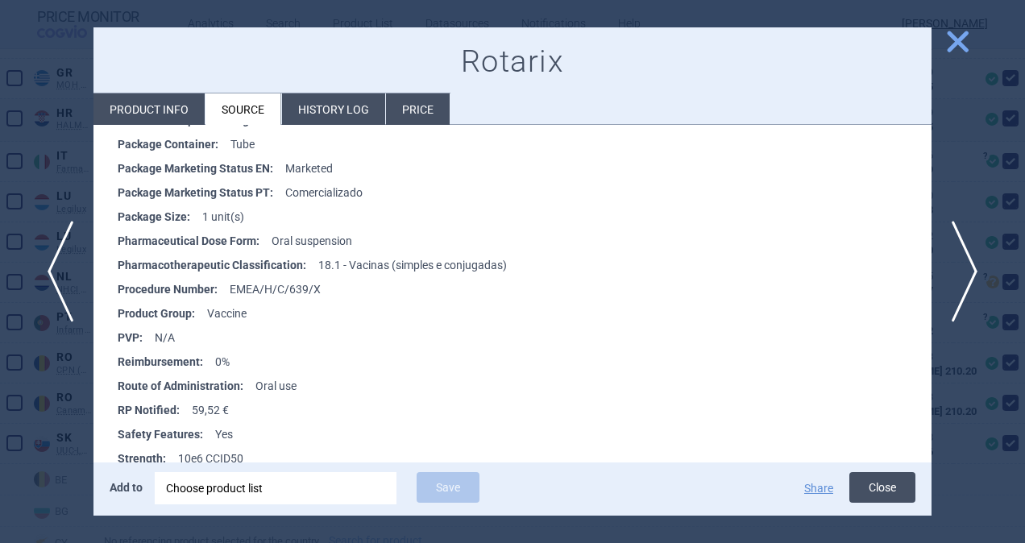
click at [880, 490] on button "Close" at bounding box center [882, 487] width 66 height 31
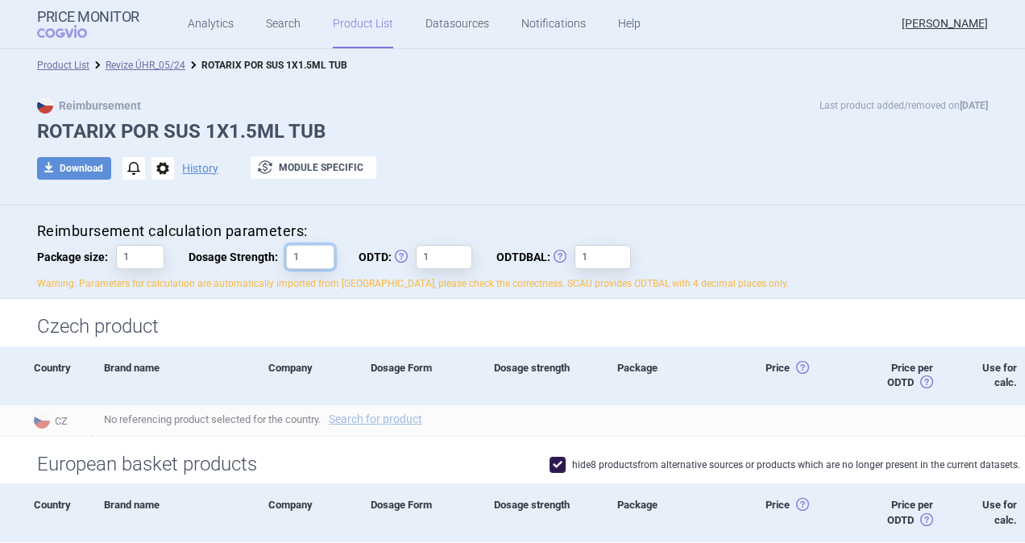
click at [317, 254] on input "1" at bounding box center [310, 257] width 48 height 24
type input "1,5"
click at [591, 106] on div "Reimbursement Last product added/removed on [DATE]" at bounding box center [512, 105] width 951 height 16
click at [63, 164] on button "download Download" at bounding box center [74, 168] width 74 height 23
select select "EUR"
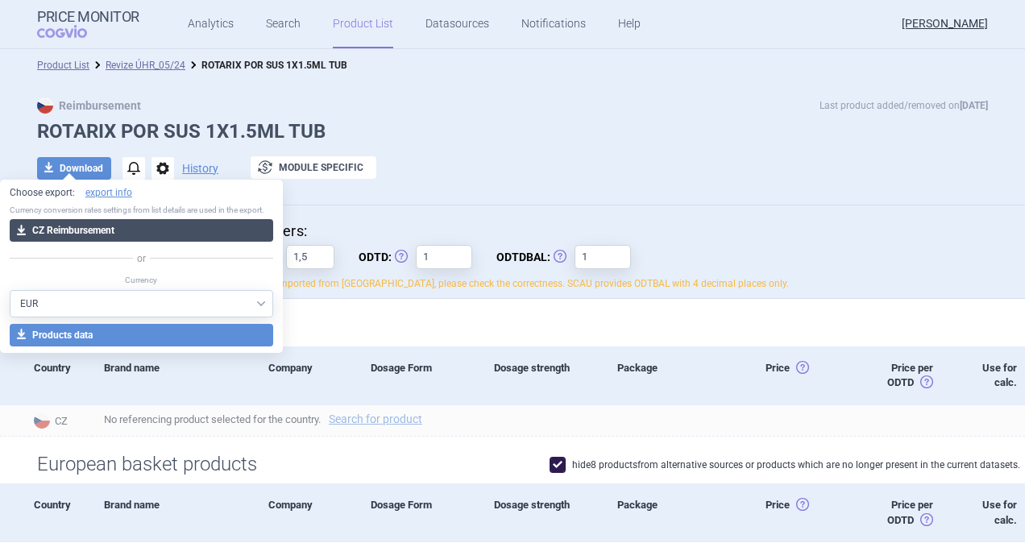
click at [114, 222] on button "download CZ Reimbursement" at bounding box center [141, 230] width 263 height 23
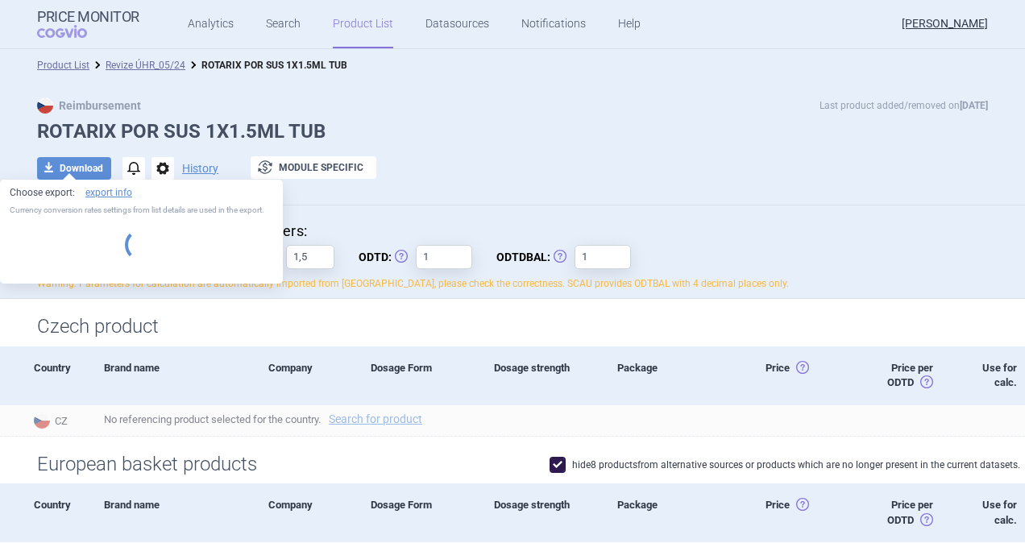
select select "EUR"
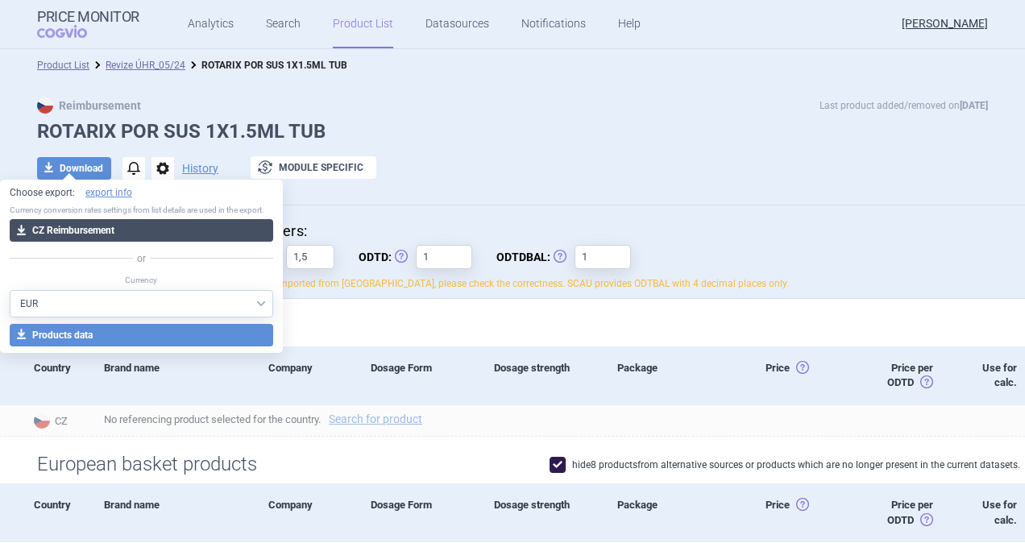
click at [74, 229] on button "download CZ Reimbursement" at bounding box center [141, 230] width 263 height 23
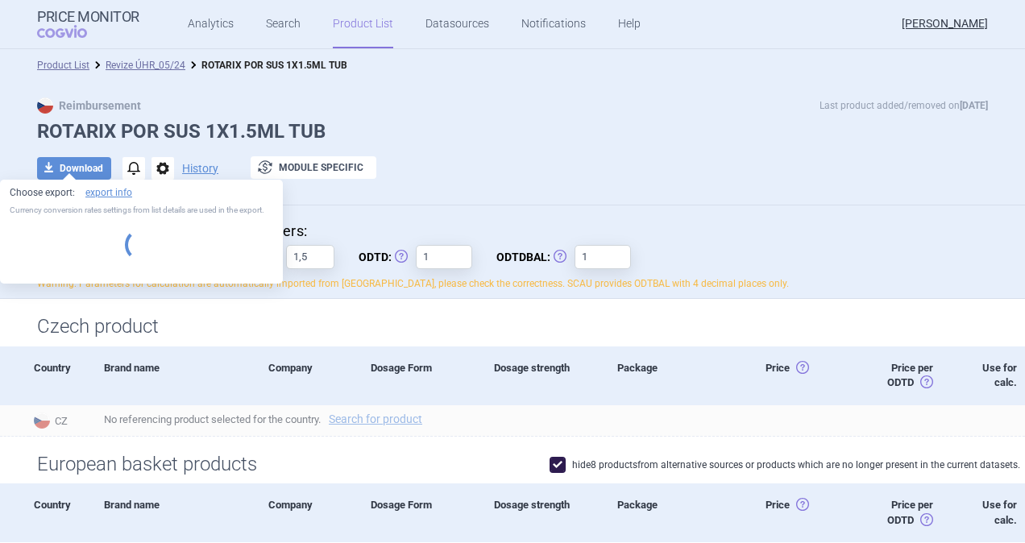
select select "EUR"
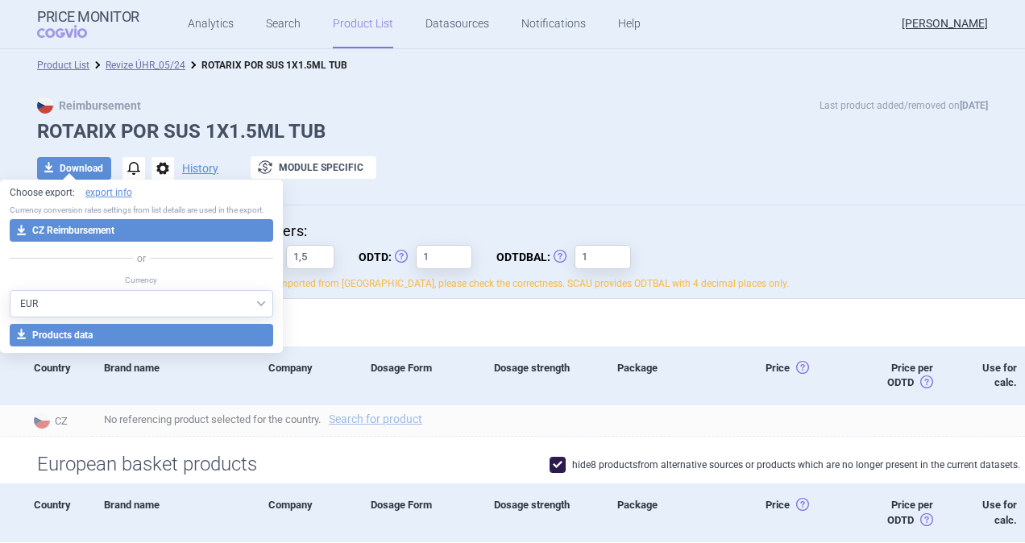
drag, startPoint x: 442, startPoint y: 106, endPoint x: 434, endPoint y: 94, distance: 14.5
click at [442, 106] on div "Reimbursement Last product added/removed on [DATE]" at bounding box center [512, 105] width 951 height 16
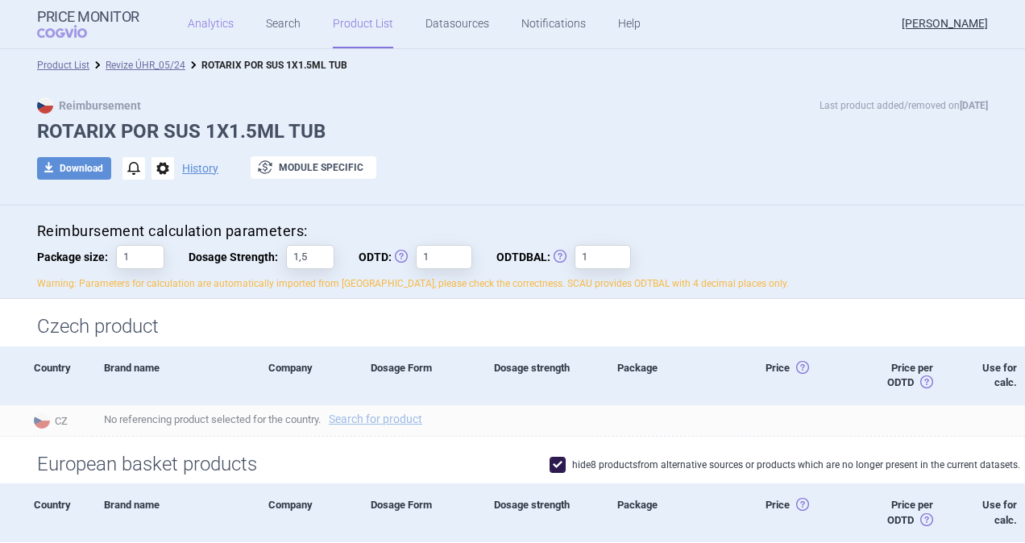
click at [209, 23] on link "Analytics" at bounding box center [211, 24] width 46 height 48
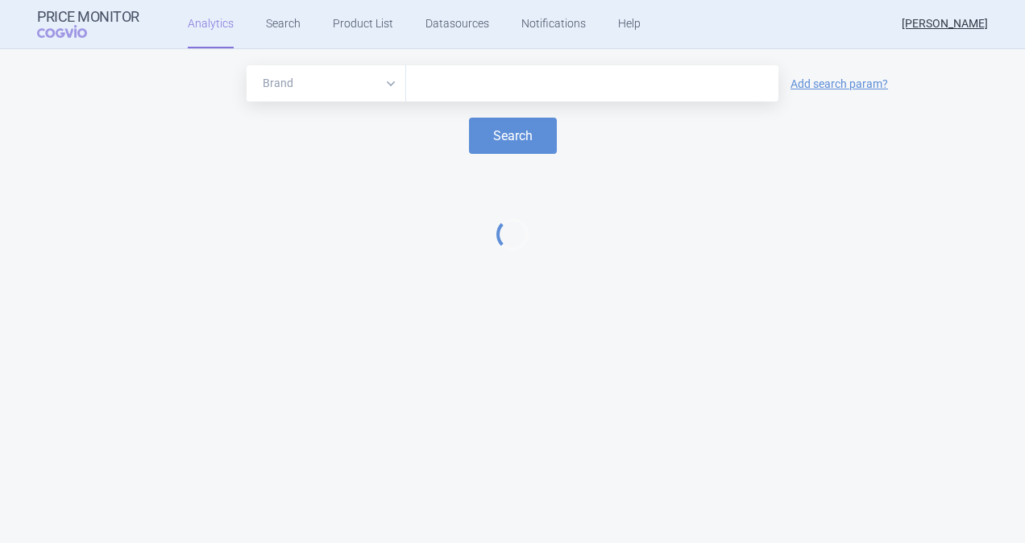
click at [475, 81] on input "text" at bounding box center [592, 83] width 356 height 21
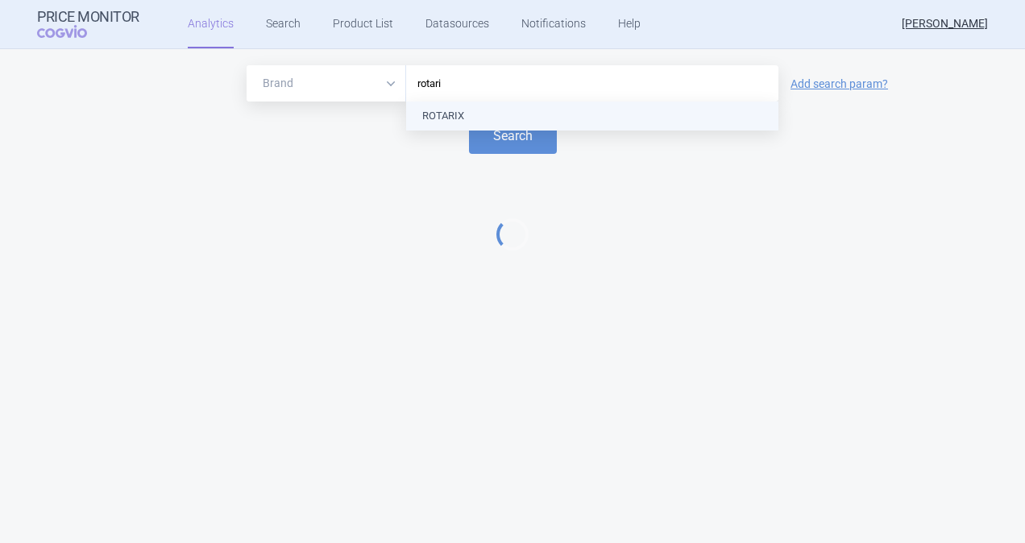
type input "rotarix"
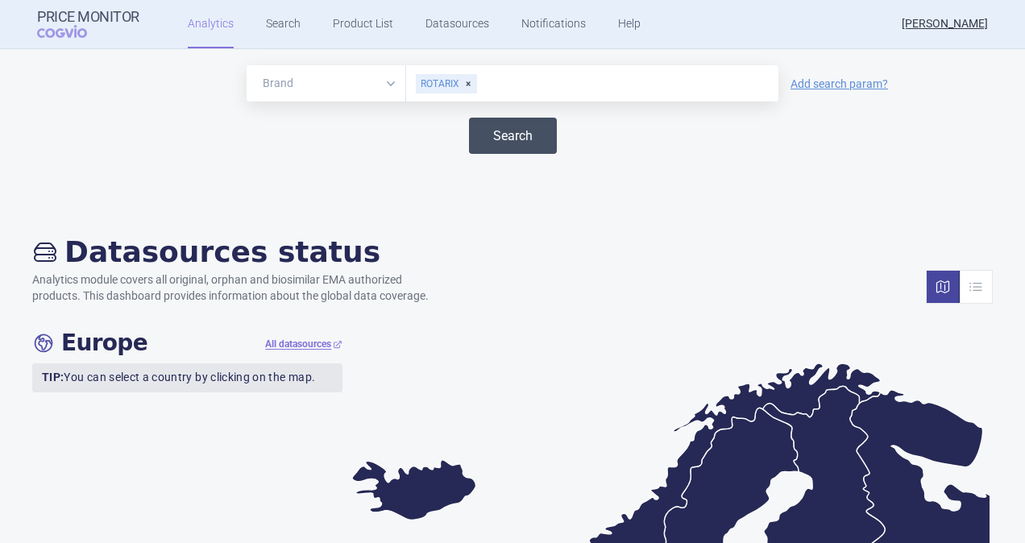
click at [496, 135] on button "Search" at bounding box center [513, 136] width 88 height 36
select select "EUR"
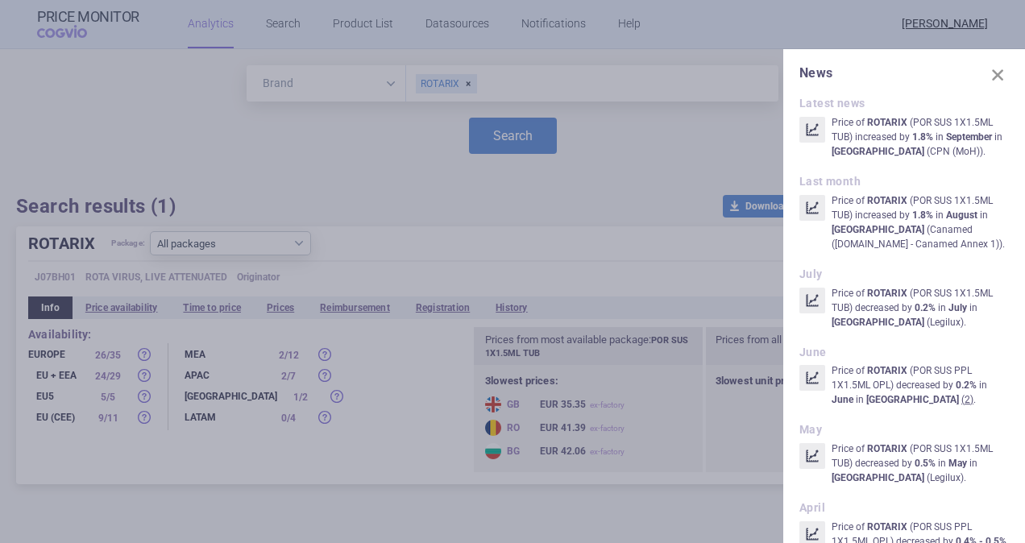
drag, startPoint x: 991, startPoint y: 72, endPoint x: 913, endPoint y: 105, distance: 83.8
click at [989, 72] on span at bounding box center [997, 75] width 23 height 23
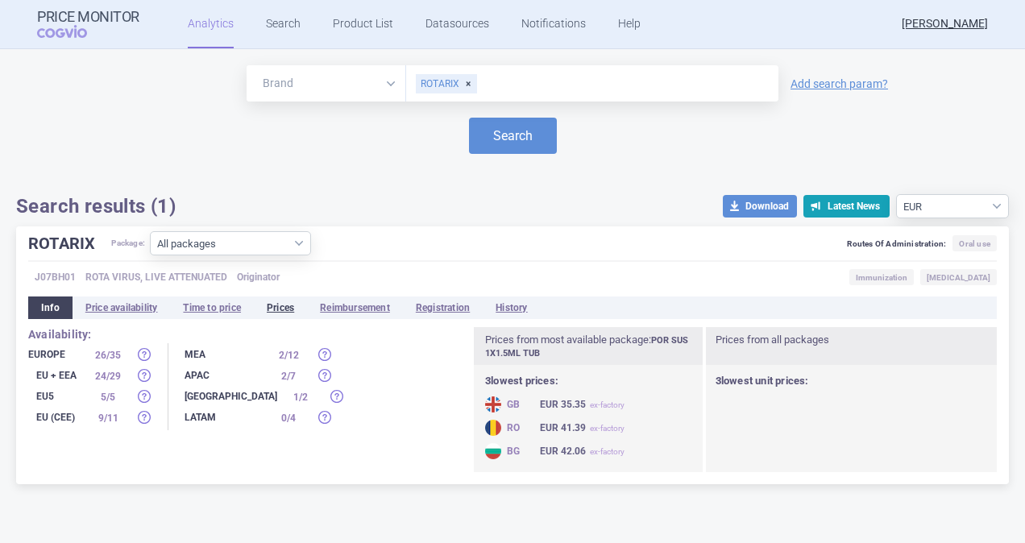
click at [279, 308] on li "Prices" at bounding box center [280, 307] width 53 height 23
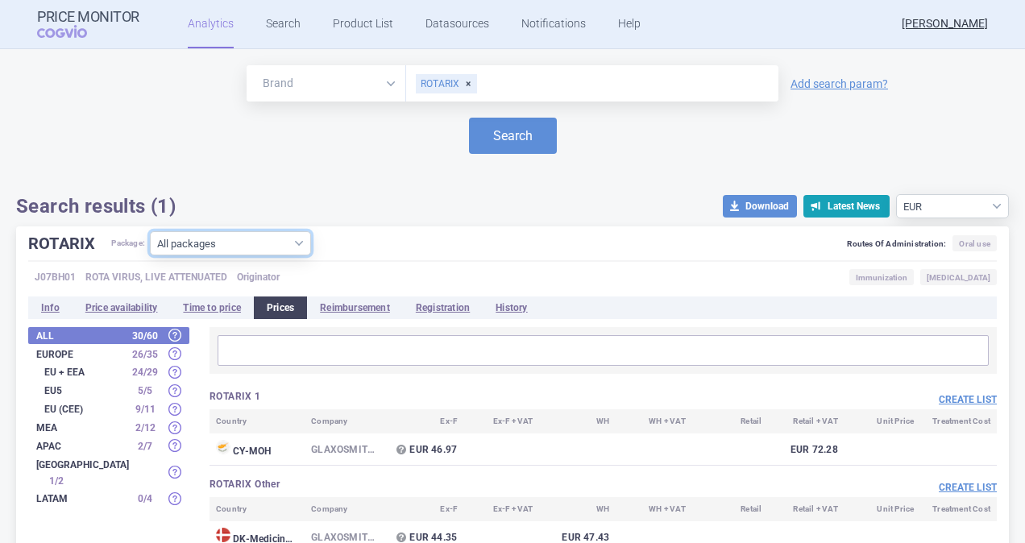
click at [304, 250] on select "All packages 1 ( 1 ) Other ( 3 ) POR PLQ SUS 1+1X1ML OPL LAG ( 4 ) POR PLQ SUS …" at bounding box center [230, 243] width 161 height 24
select select "2e7d378d-007d-4042-a12d-23a2971c3d3e"
click at [151, 255] on select "All packages 1 ( 1 ) Other ( 3 ) POR PLQ SUS 1+1X1ML OPL LAG ( 4 ) POR PLQ SUS …" at bounding box center [230, 243] width 161 height 24
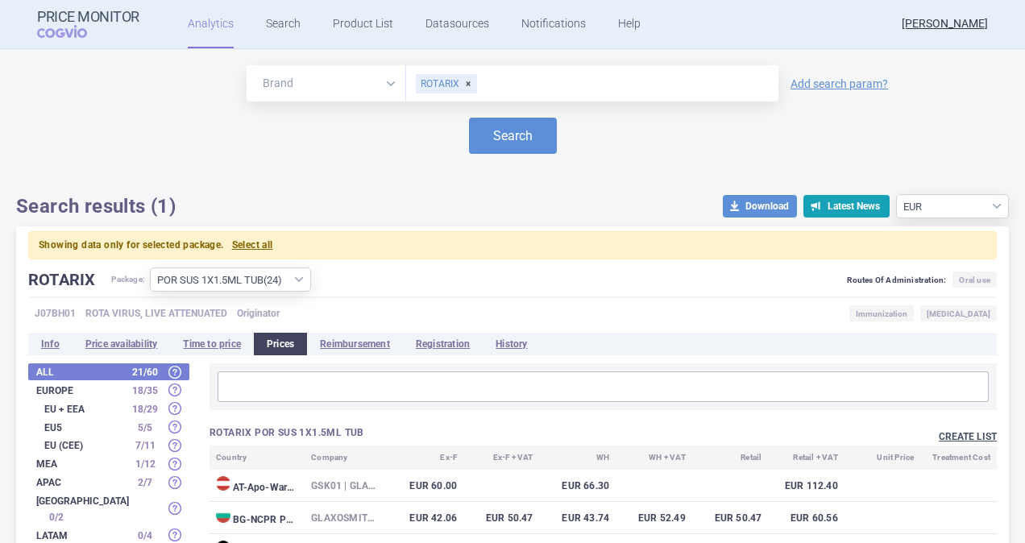
click at [939, 431] on button "Create list" at bounding box center [967, 437] width 58 height 14
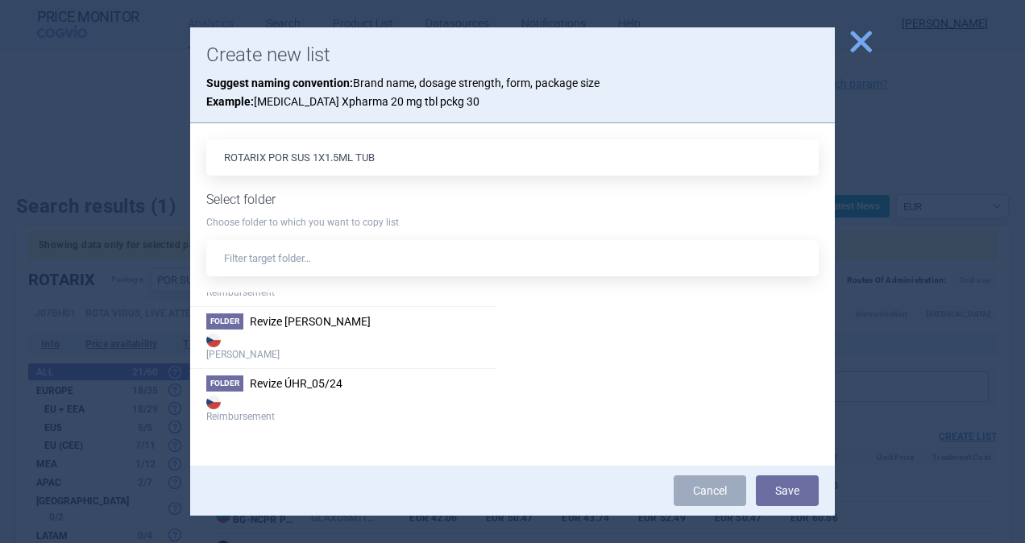
scroll to position [1576, 0]
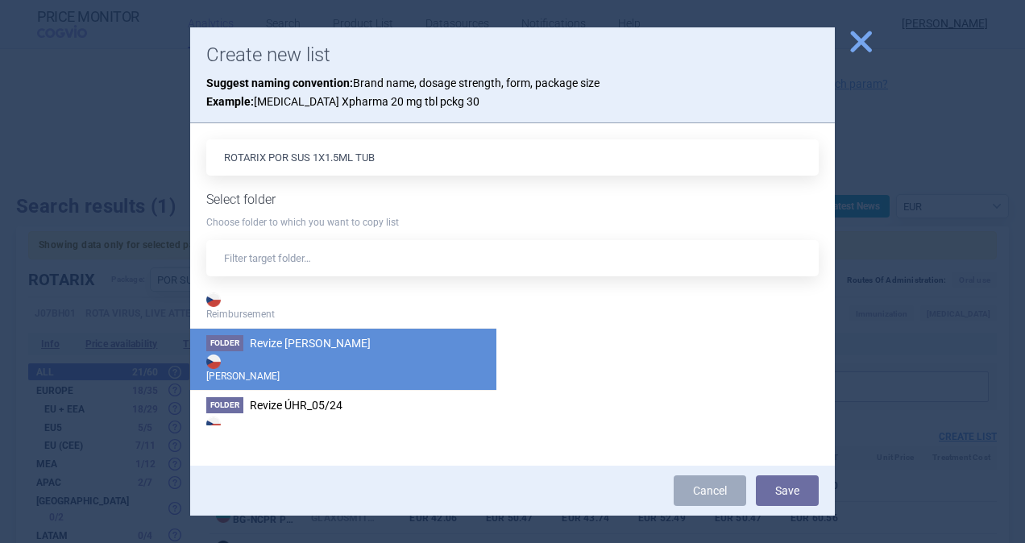
click at [329, 340] on span "Revize [PERSON_NAME]" at bounding box center [310, 343] width 121 height 13
click at [777, 490] on button "Save" at bounding box center [787, 490] width 63 height 31
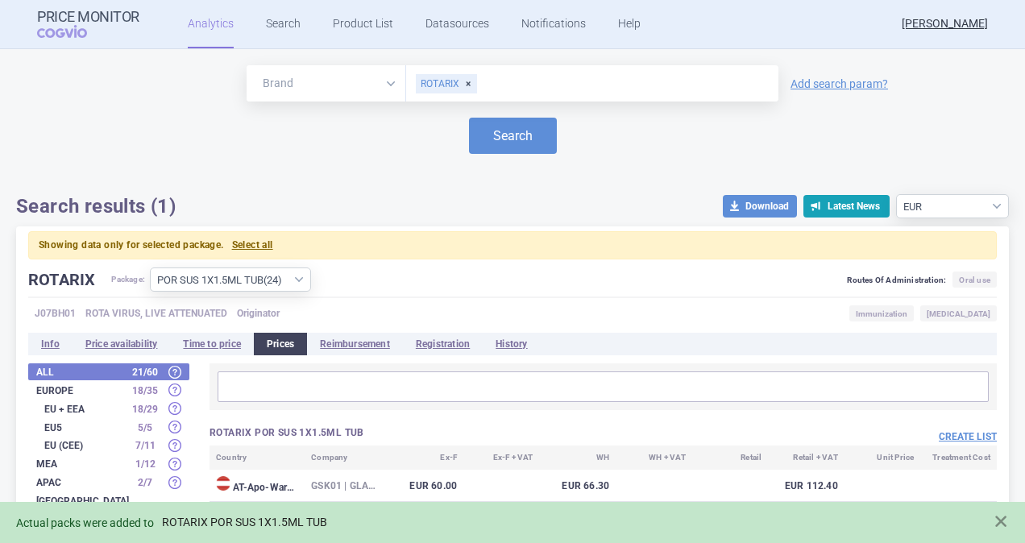
click at [269, 524] on link "ROTARIX POR SUS 1X1.5ML TUB" at bounding box center [244, 523] width 165 height 14
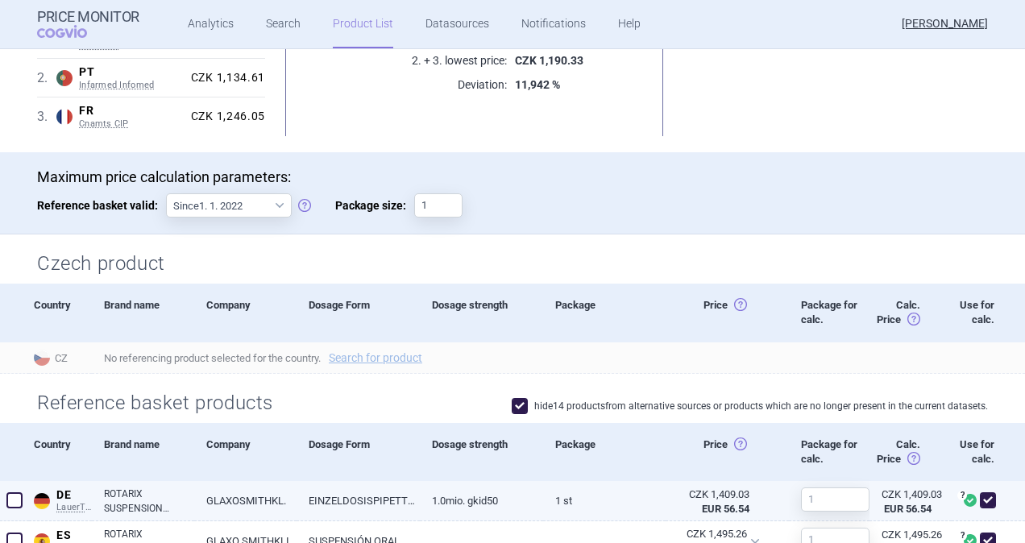
scroll to position [483, 0]
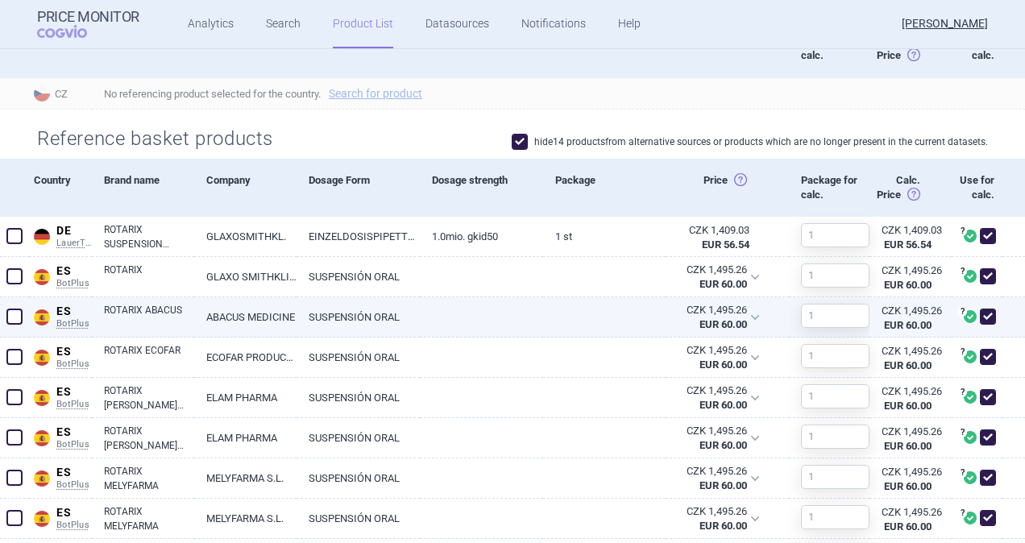
click at [13, 313] on span at bounding box center [14, 317] width 16 height 16
checkbox input "true"
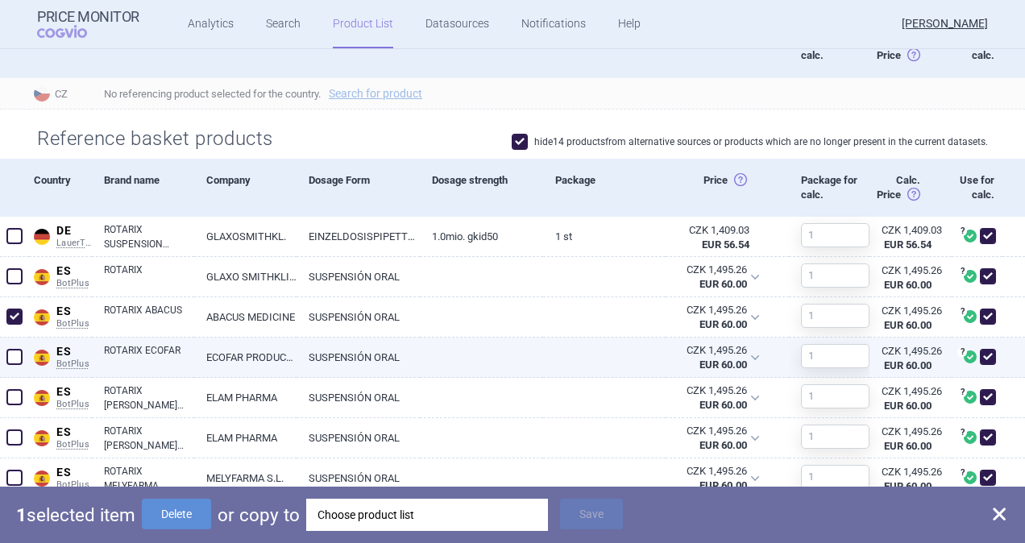
click at [13, 356] on span at bounding box center [14, 357] width 16 height 16
checkbox input "true"
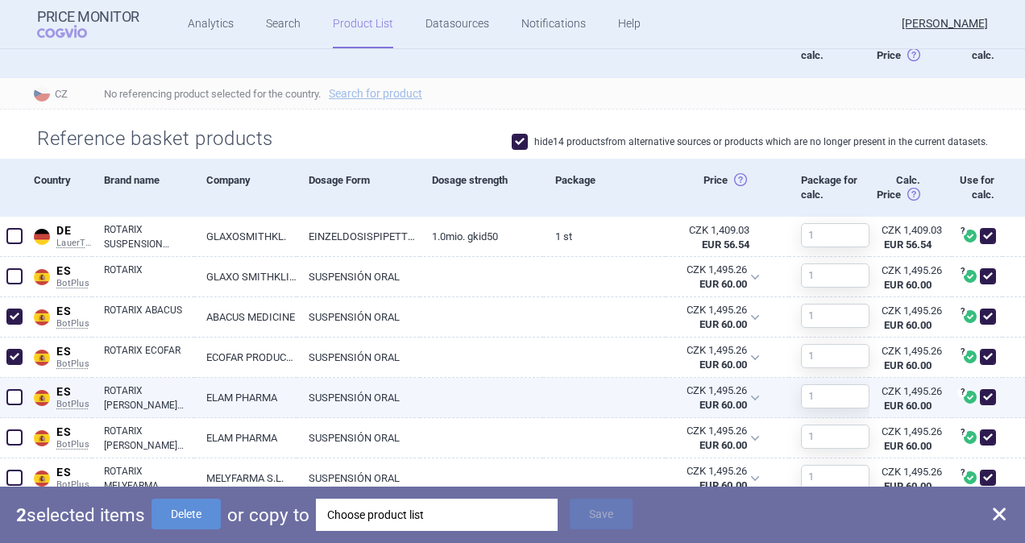
click at [20, 393] on span at bounding box center [14, 397] width 16 height 16
checkbox input "true"
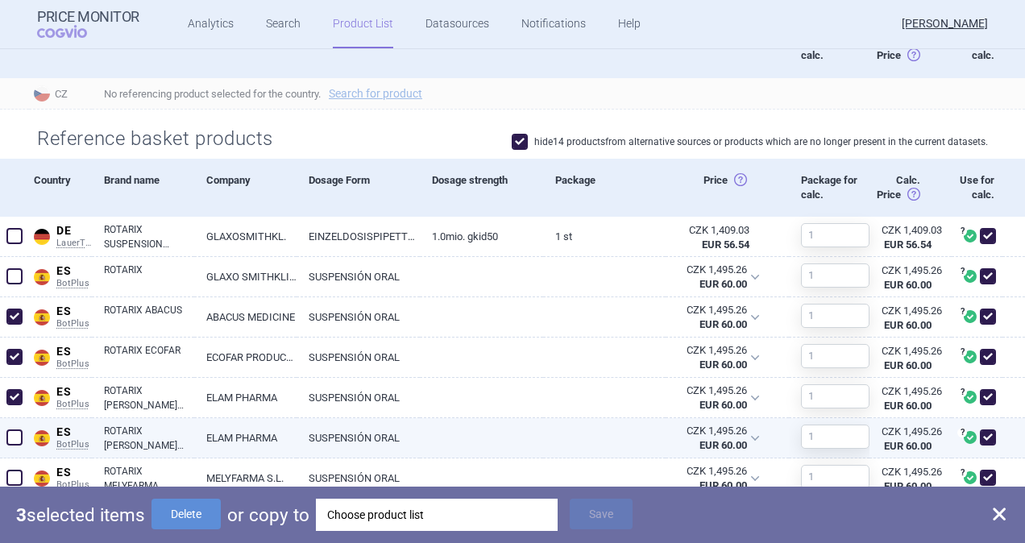
click at [11, 437] on span at bounding box center [14, 437] width 16 height 16
checkbox input "true"
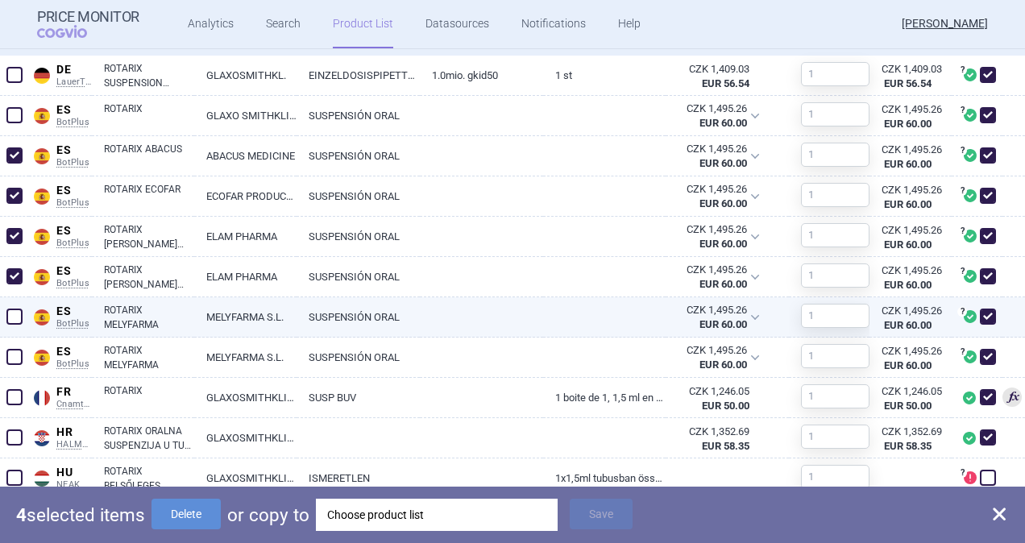
click at [14, 318] on span at bounding box center [14, 317] width 16 height 16
checkbox input "true"
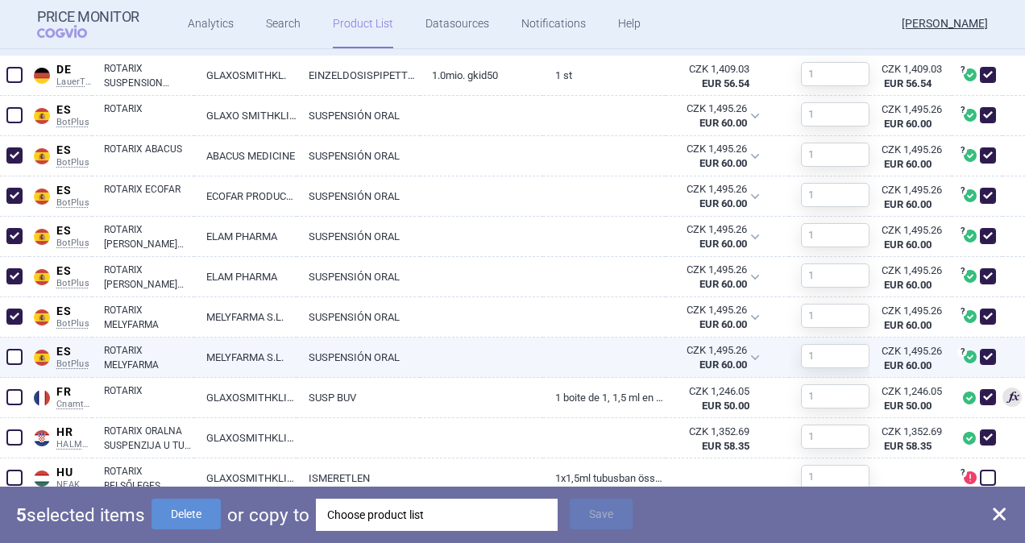
click at [16, 351] on span at bounding box center [14, 357] width 16 height 16
checkbox input "true"
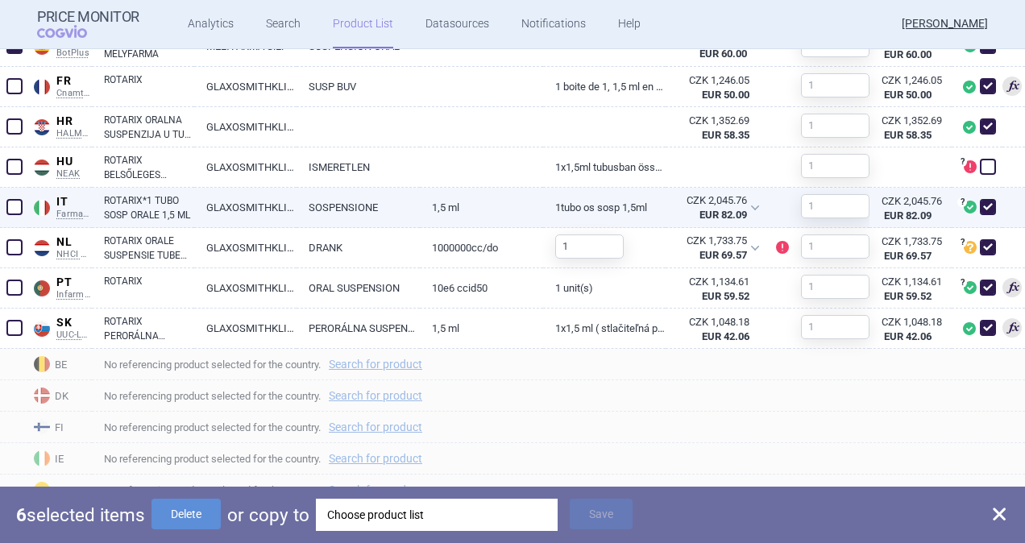
scroll to position [967, 0]
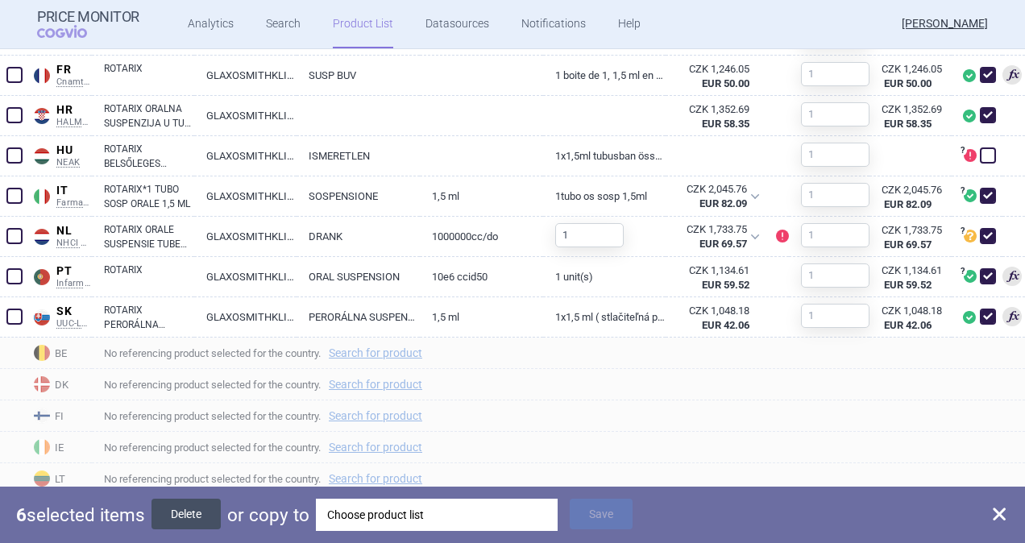
click at [195, 516] on button "Delete" at bounding box center [185, 514] width 69 height 31
checkbox input "false"
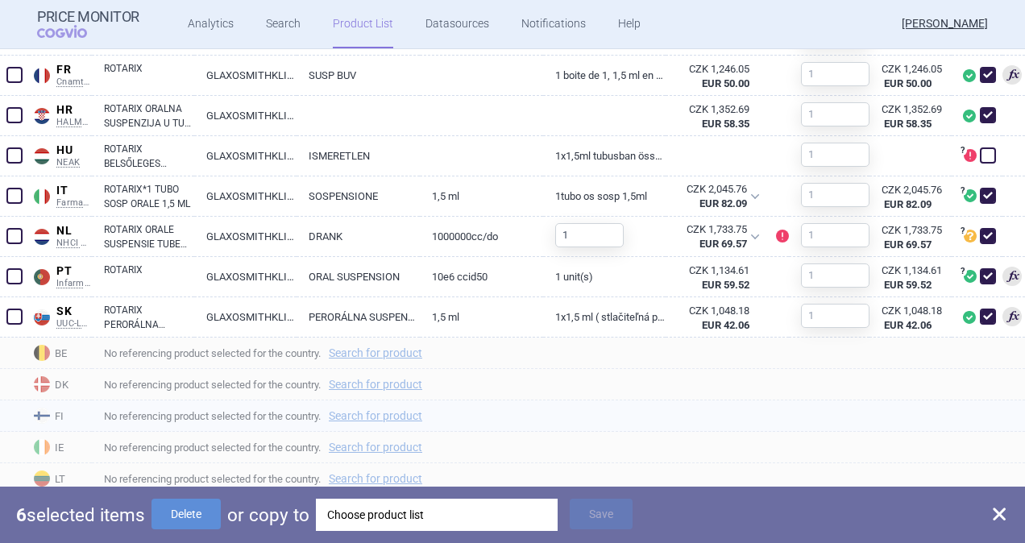
checkbox input "false"
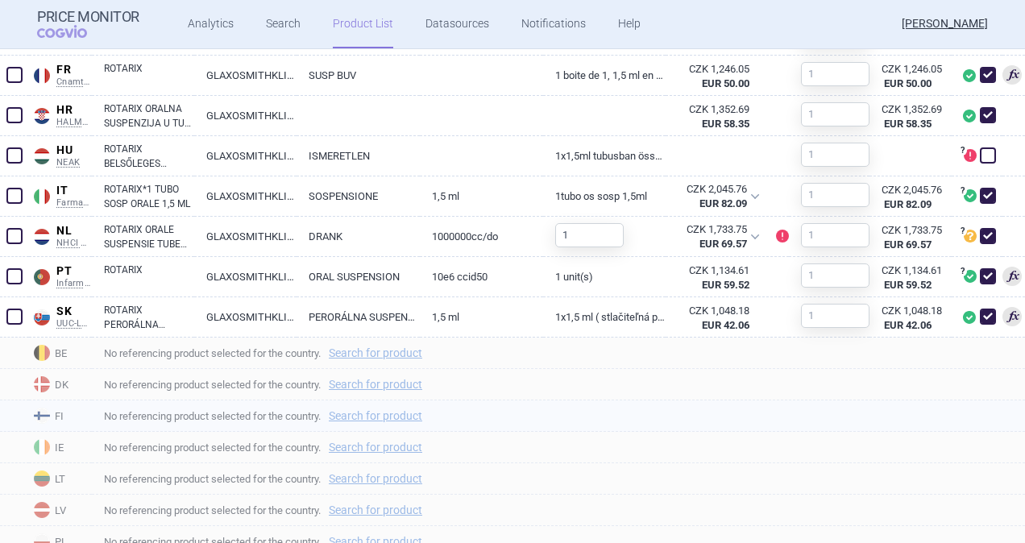
scroll to position [725, 0]
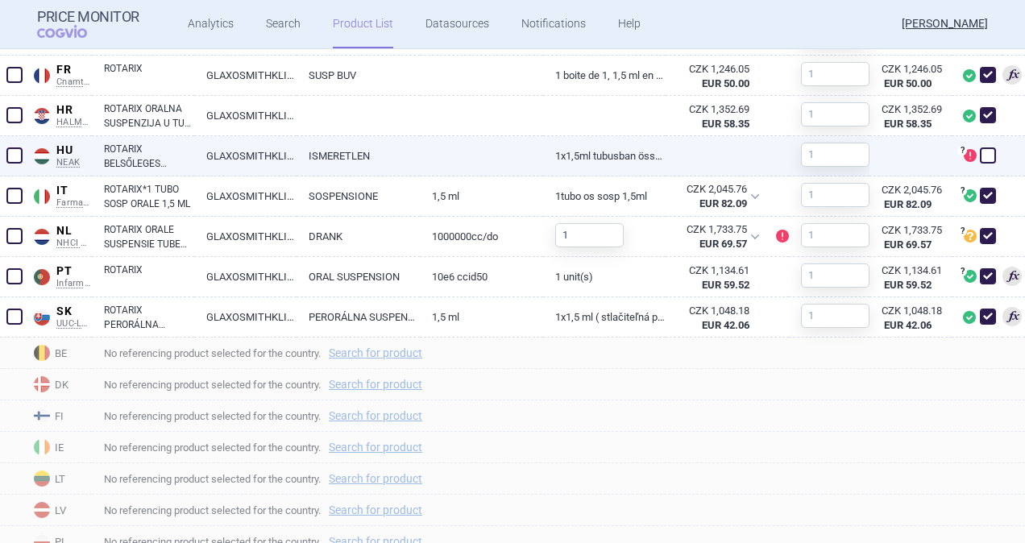
click at [16, 155] on span at bounding box center [14, 155] width 16 height 16
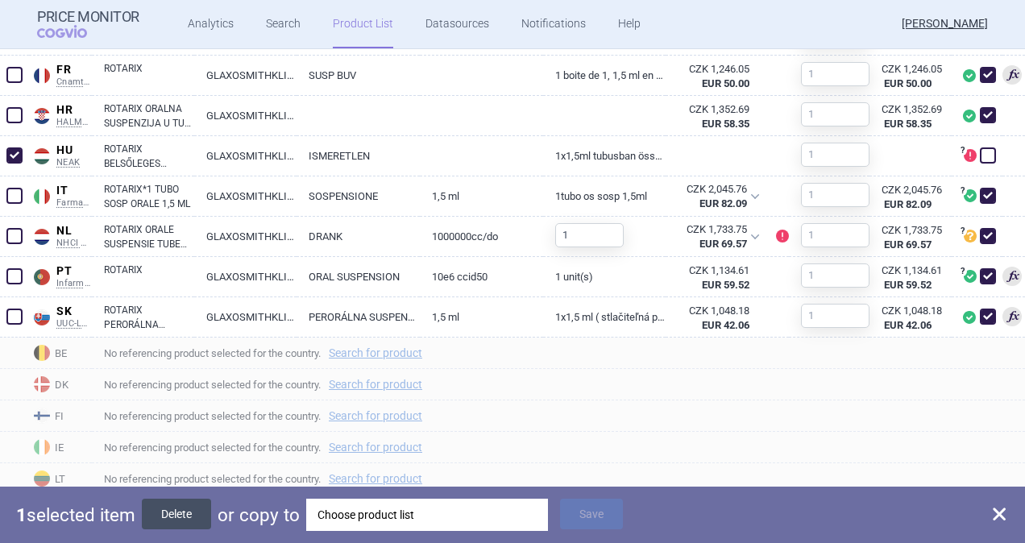
click at [171, 512] on button "Delete" at bounding box center [176, 514] width 69 height 31
checkbox input "false"
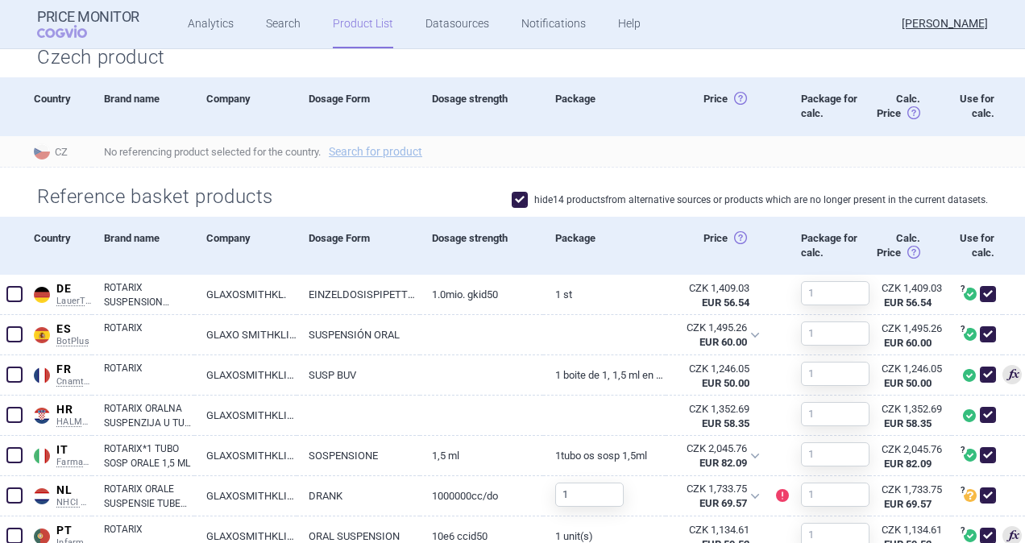
scroll to position [322, 0]
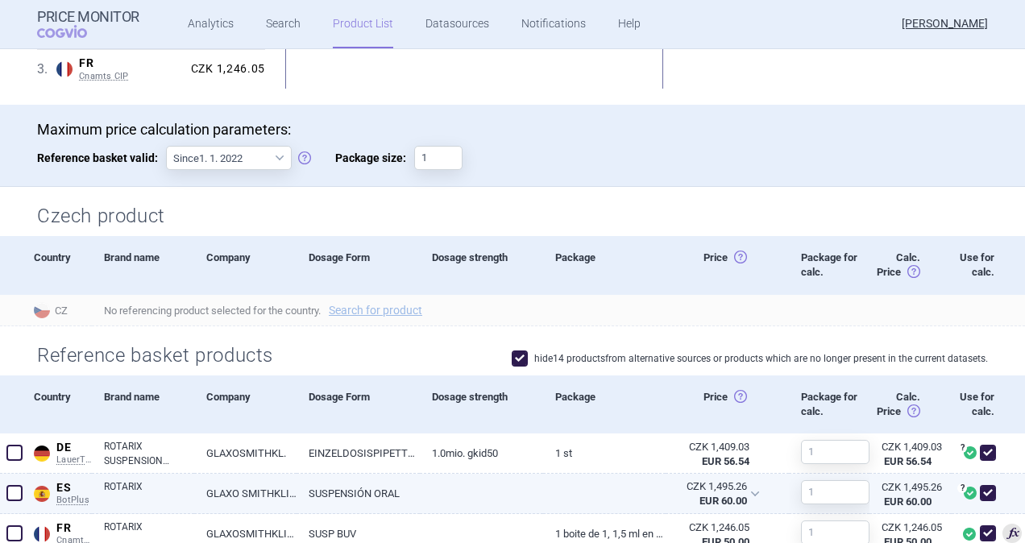
click at [277, 435] on section "Lowest ex-factory prices: 1 . SK UUC-LP B Slovakia UUC-LP B List of medicinal p…" at bounding box center [512, 524] width 1025 height 1171
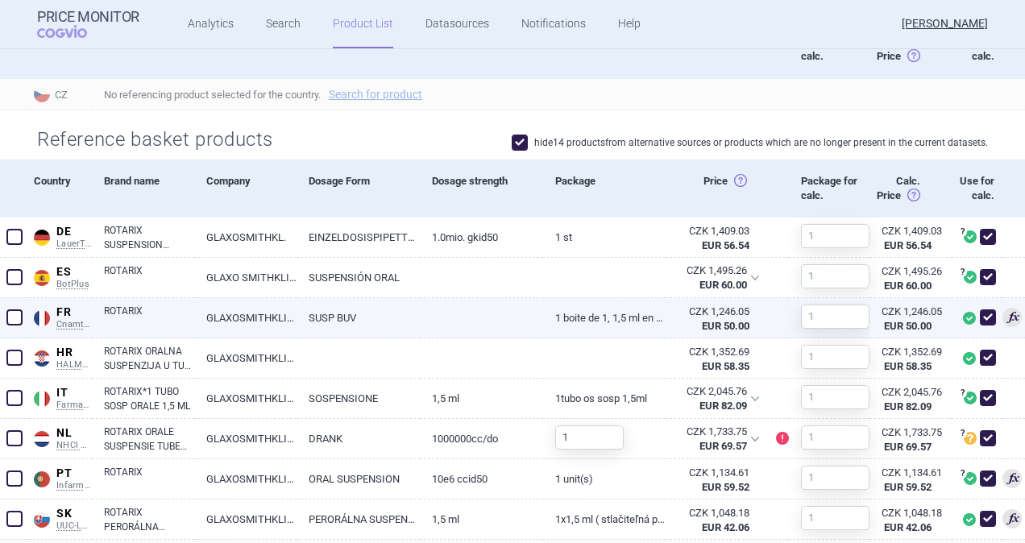
scroll to position [483, 0]
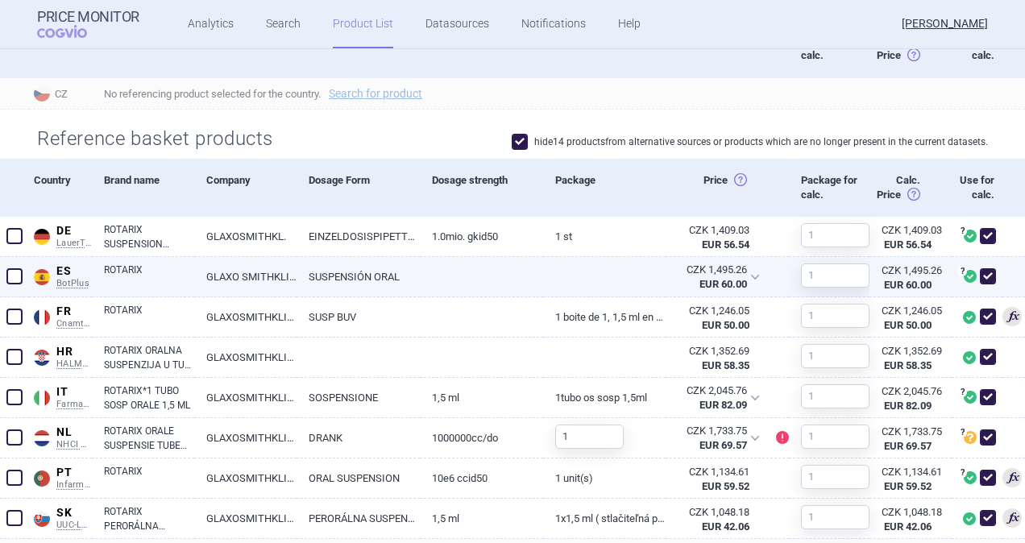
click at [242, 275] on link "GLAXO SMITHKLINE" at bounding box center [245, 276] width 102 height 39
select select "EUR"
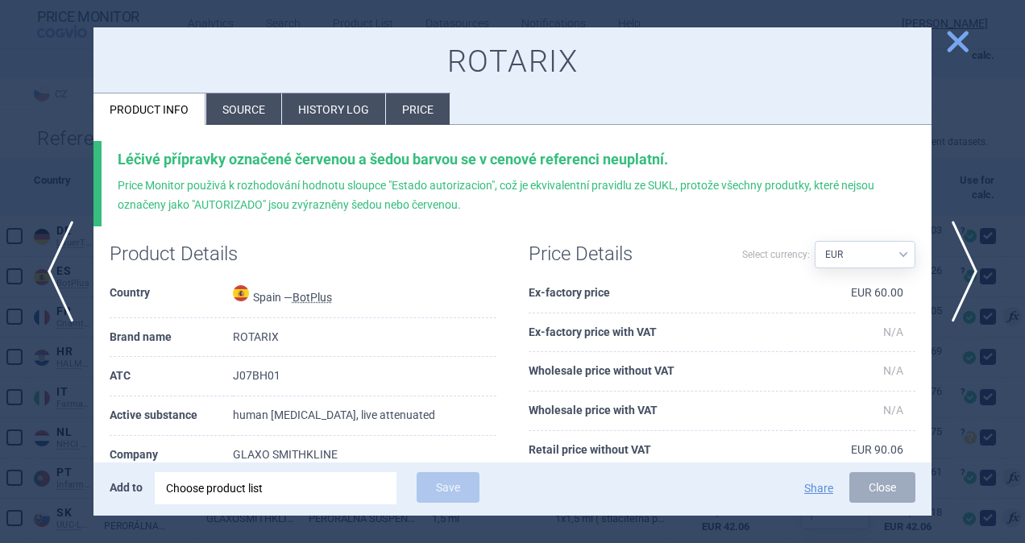
drag, startPoint x: 242, startPoint y: 110, endPoint x: 294, endPoint y: 180, distance: 87.5
click at [242, 111] on li "Source" at bounding box center [243, 108] width 75 height 31
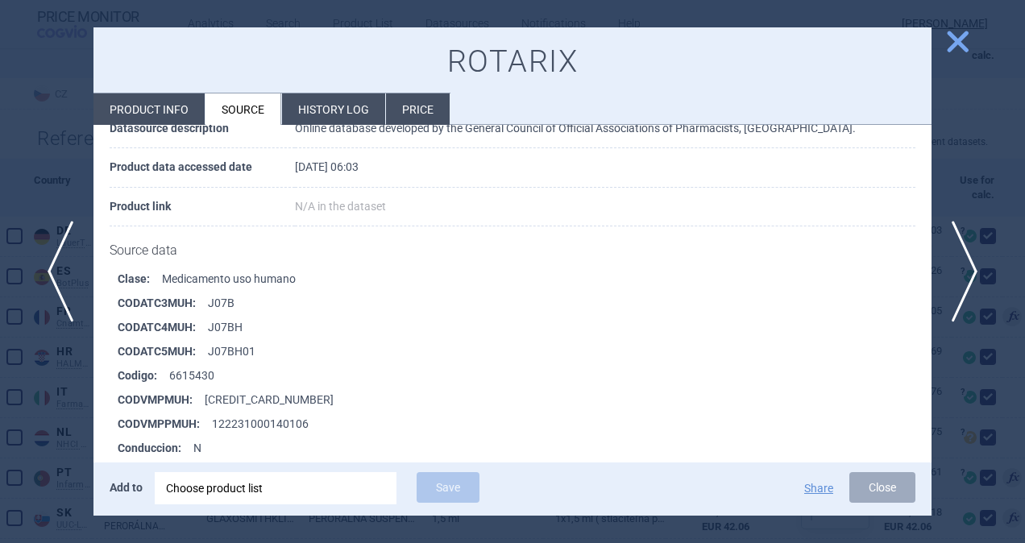
scroll to position [242, 0]
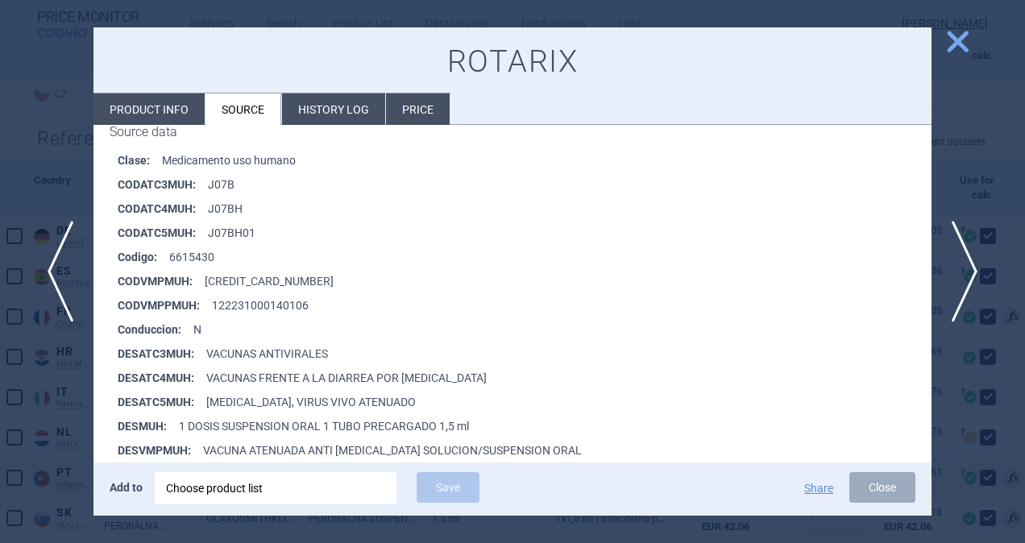
drag, startPoint x: 875, startPoint y: 483, endPoint x: 823, endPoint y: 477, distance: 52.0
click at [875, 483] on button "Close" at bounding box center [882, 487] width 66 height 31
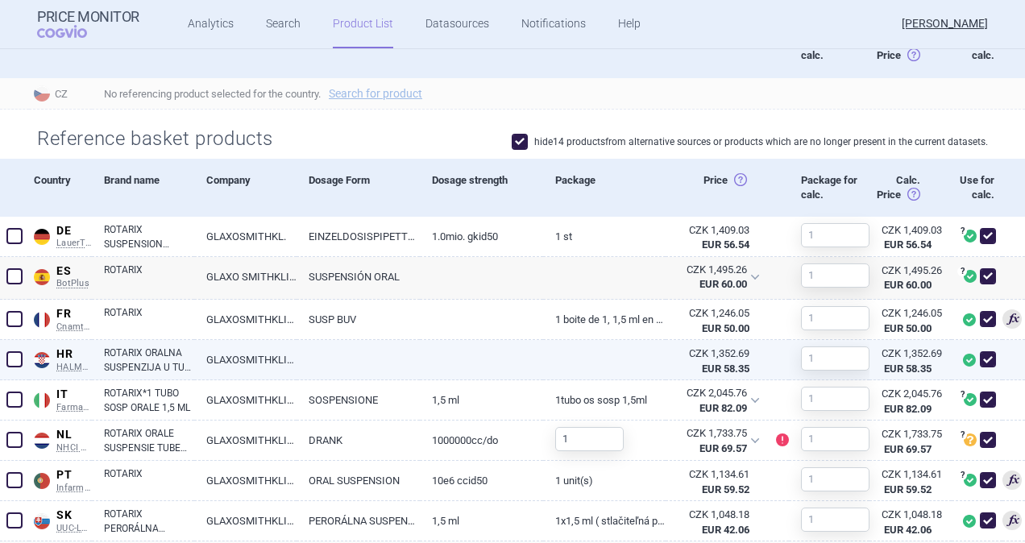
click at [160, 359] on link "ROTARIX ORALNA SUSPENZIJA U TUBI ZA ISTISKIVANJE, 1 TUBA ZA ISTISKIVANJE S 1,5 …" at bounding box center [149, 360] width 90 height 29
select select "EUR"
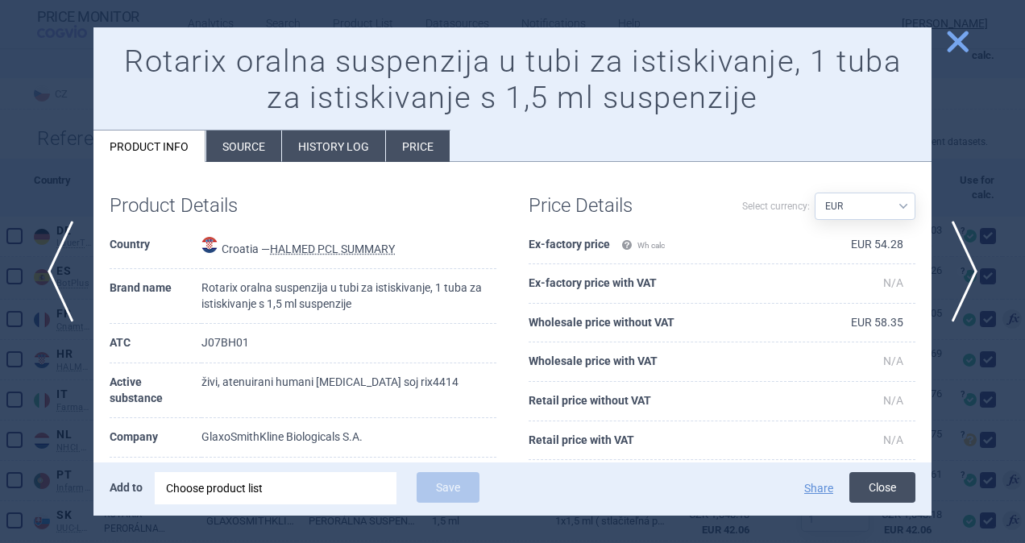
click at [870, 482] on button "Close" at bounding box center [882, 487] width 66 height 31
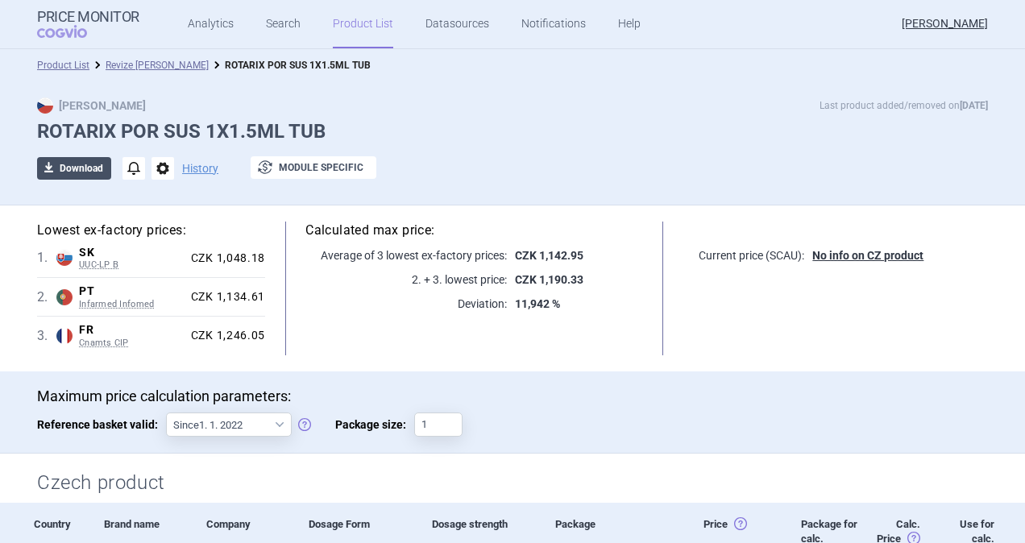
click at [77, 169] on button "download Download" at bounding box center [74, 168] width 74 height 23
select select "EUR"
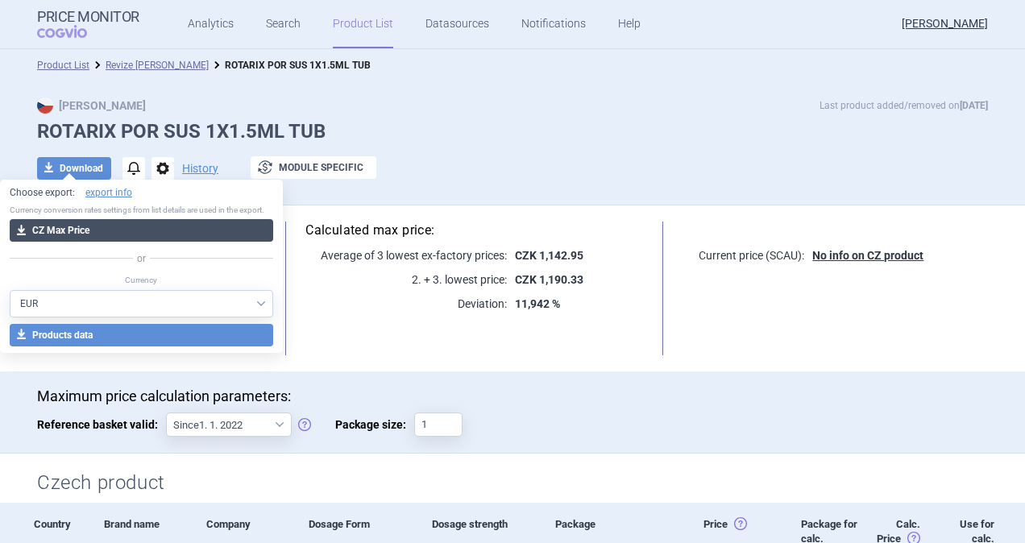
click at [58, 229] on button "download CZ Max Price" at bounding box center [141, 230] width 263 height 23
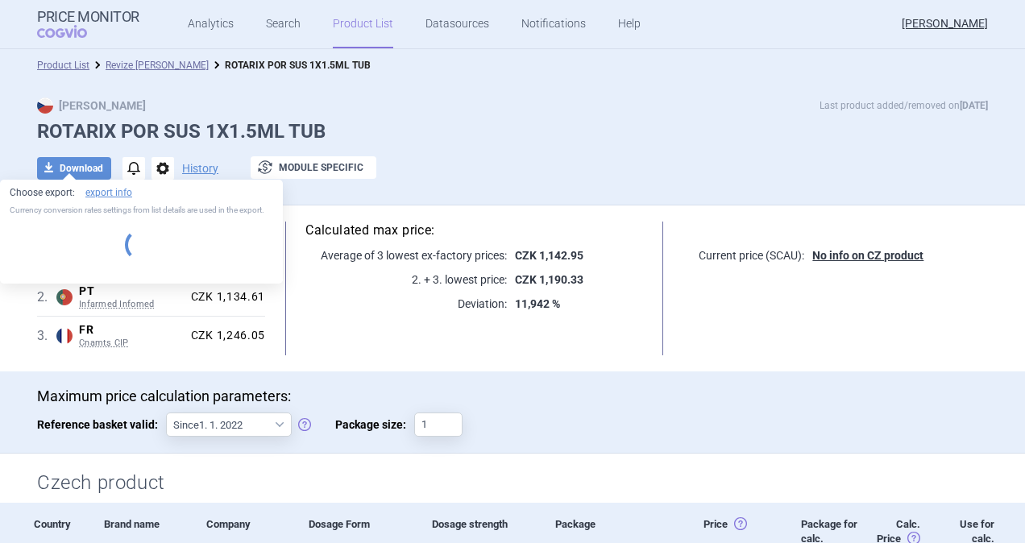
select select "EUR"
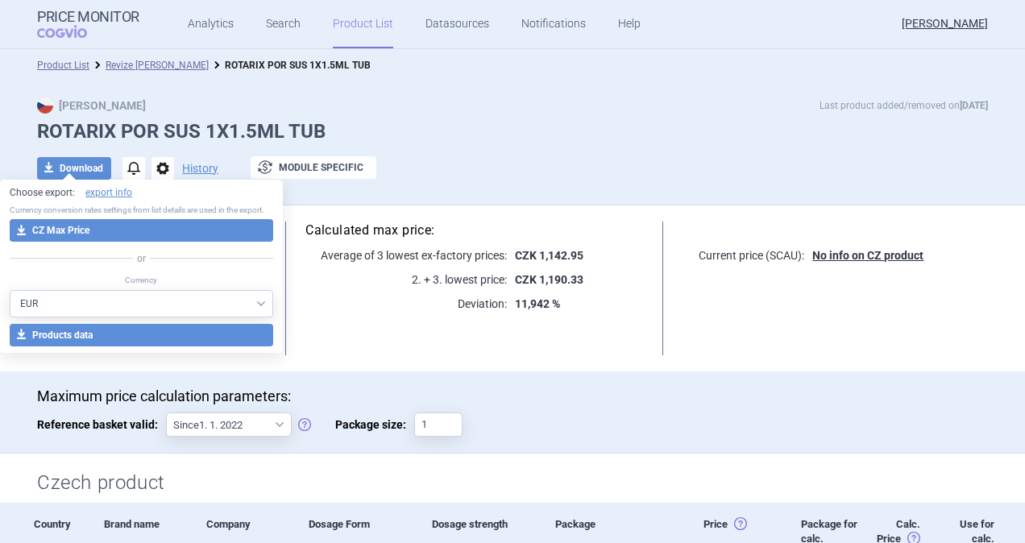
click at [433, 52] on div "Product List Revize Max Price ROTARIX POR SUS 1X1.5ML TUB" at bounding box center [512, 65] width 1025 height 32
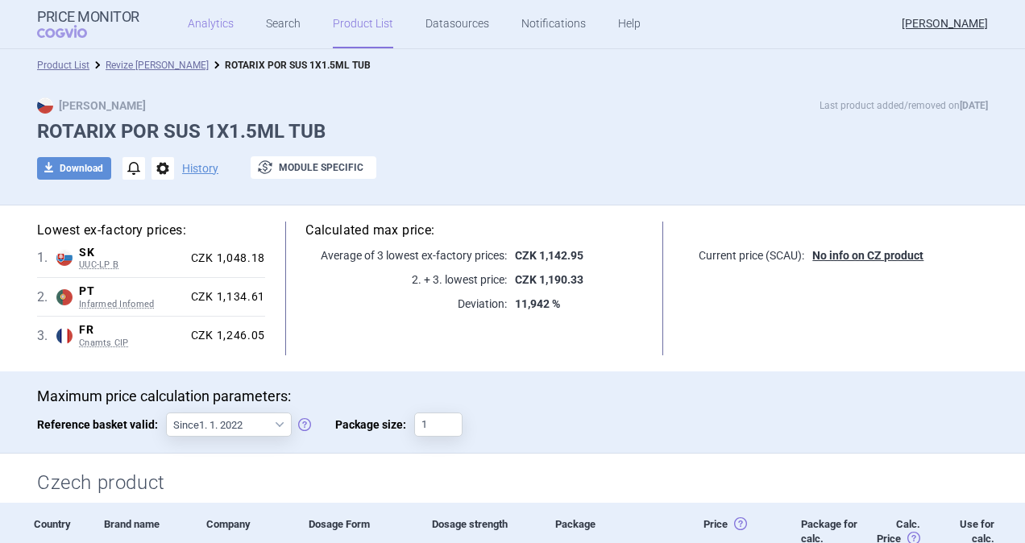
click at [205, 24] on link "Analytics" at bounding box center [211, 24] width 46 height 48
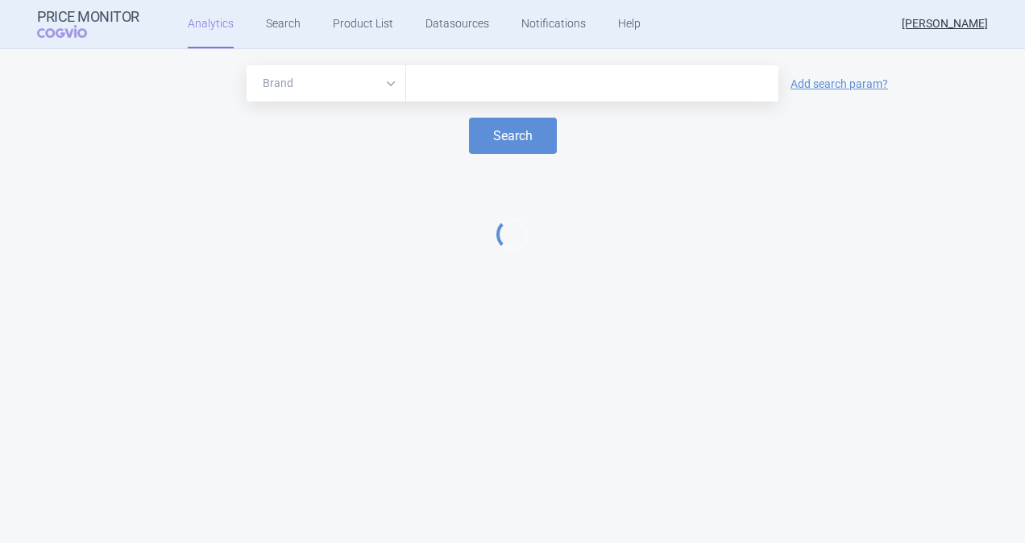
click at [460, 84] on input "text" at bounding box center [592, 83] width 356 height 21
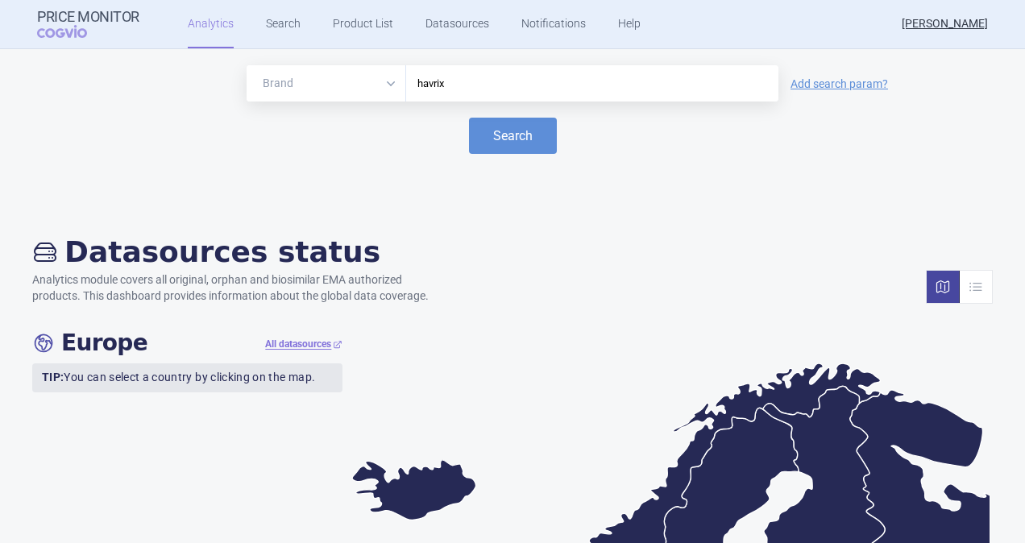
type input "havrix"
click at [469, 118] on button "Search" at bounding box center [513, 136] width 88 height 36
click at [276, 23] on link "Search" at bounding box center [283, 24] width 35 height 48
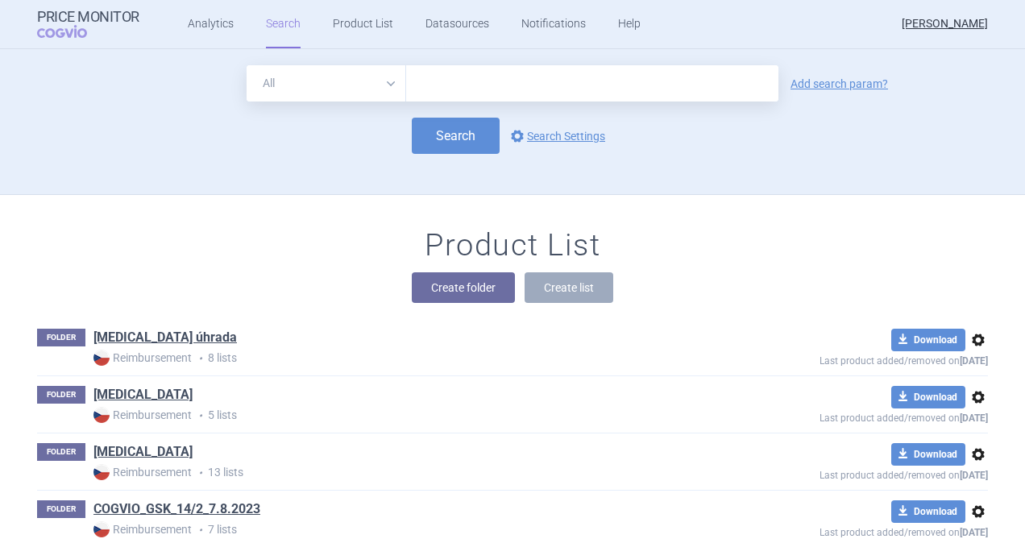
click at [430, 79] on input "text" at bounding box center [592, 83] width 372 height 36
type input "havrix"
click button "Search" at bounding box center [456, 136] width 88 height 36
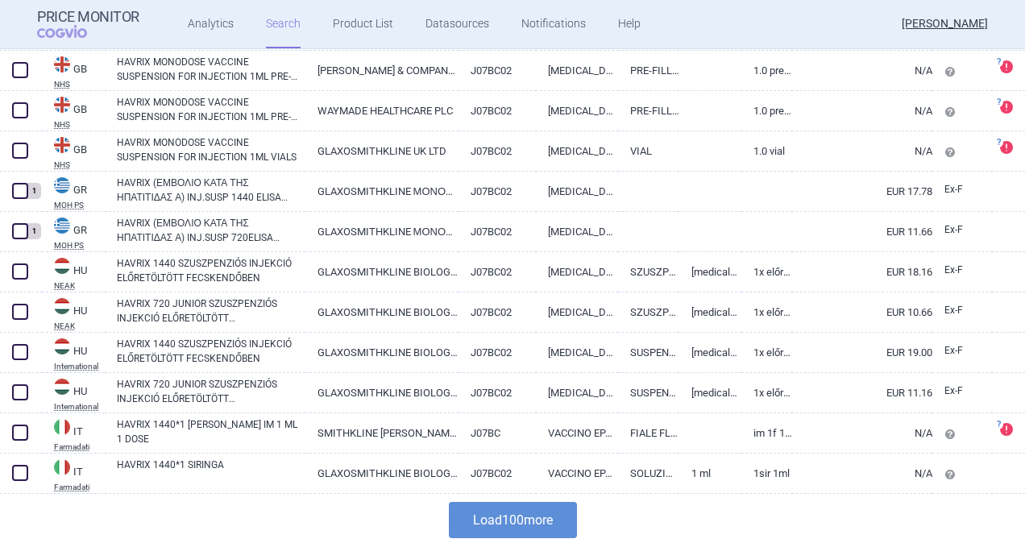
scroll to position [3871, 0]
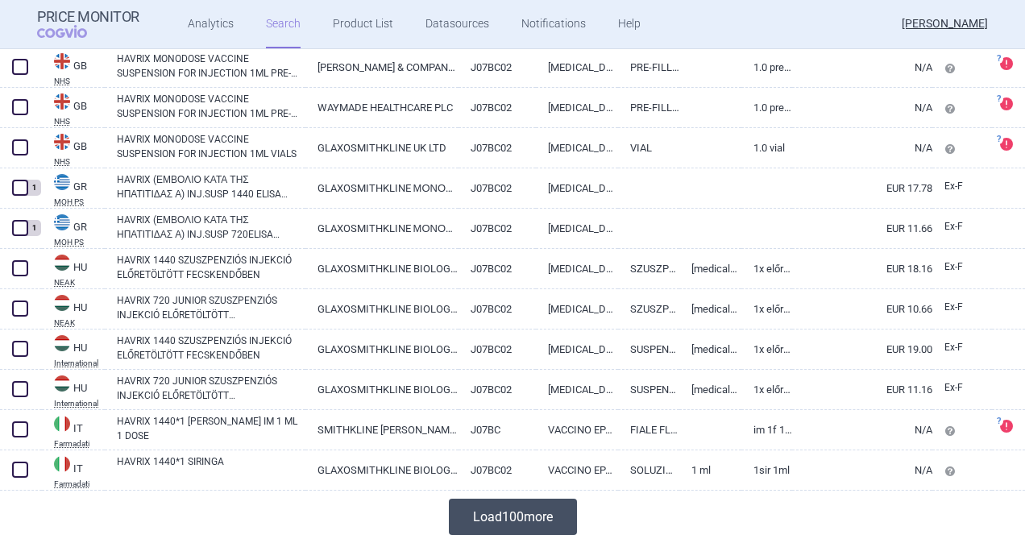
click at [496, 517] on button "Load 100 more" at bounding box center [513, 517] width 128 height 36
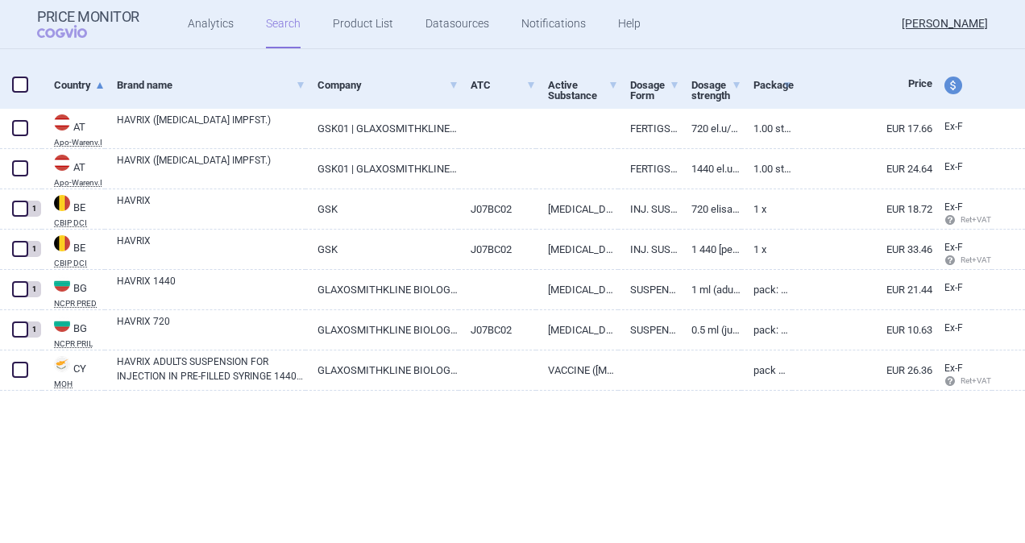
scroll to position [0, 0]
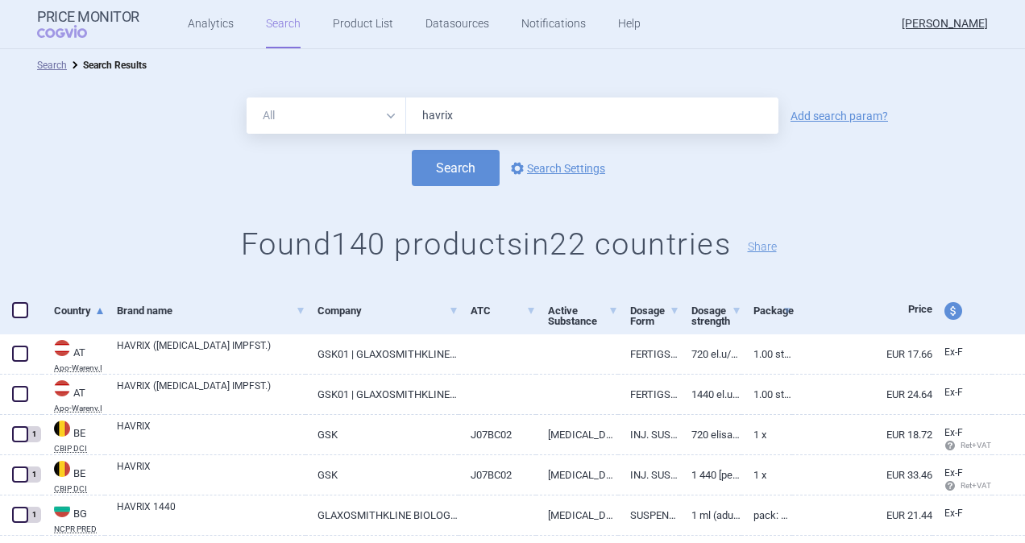
click at [18, 309] on span at bounding box center [20, 310] width 16 height 16
checkbox input "true"
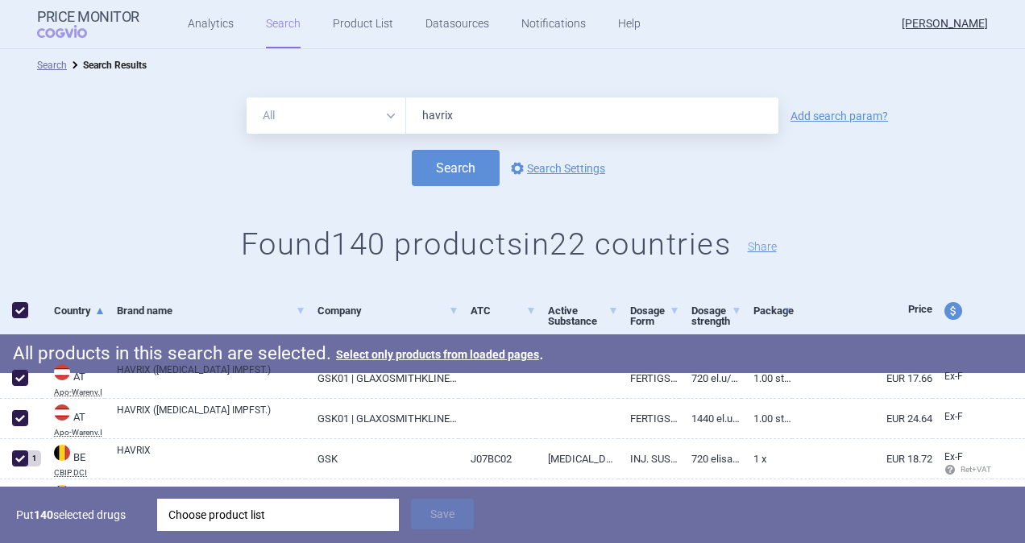
click at [183, 524] on div "Choose product list" at bounding box center [277, 515] width 219 height 32
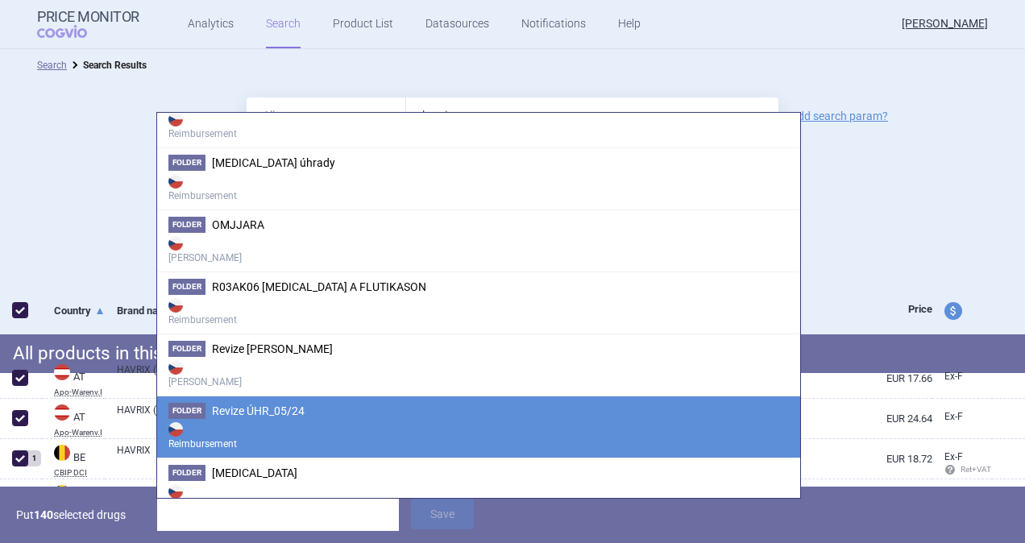
scroll to position [1553, 0]
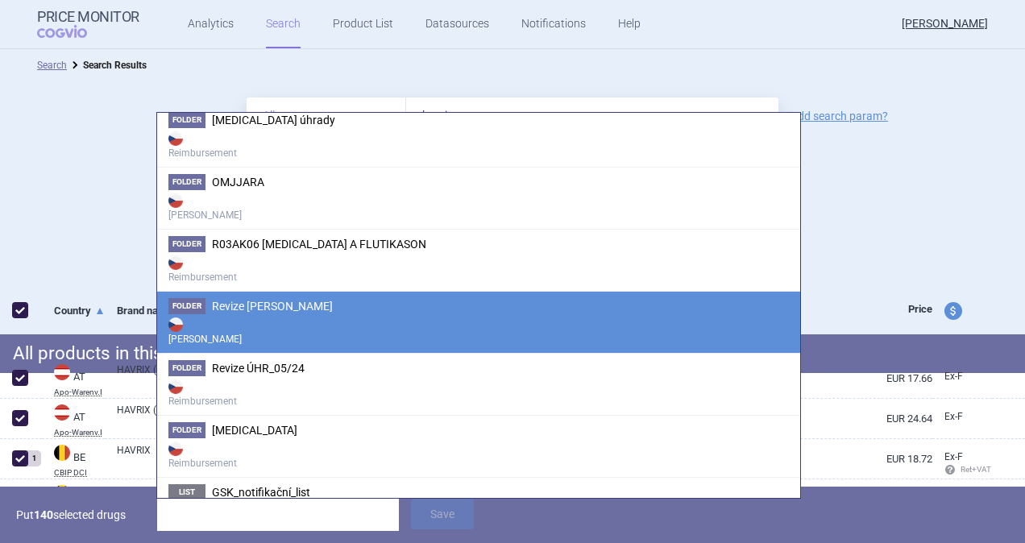
click at [274, 316] on strong "[PERSON_NAME]" at bounding box center [478, 330] width 620 height 32
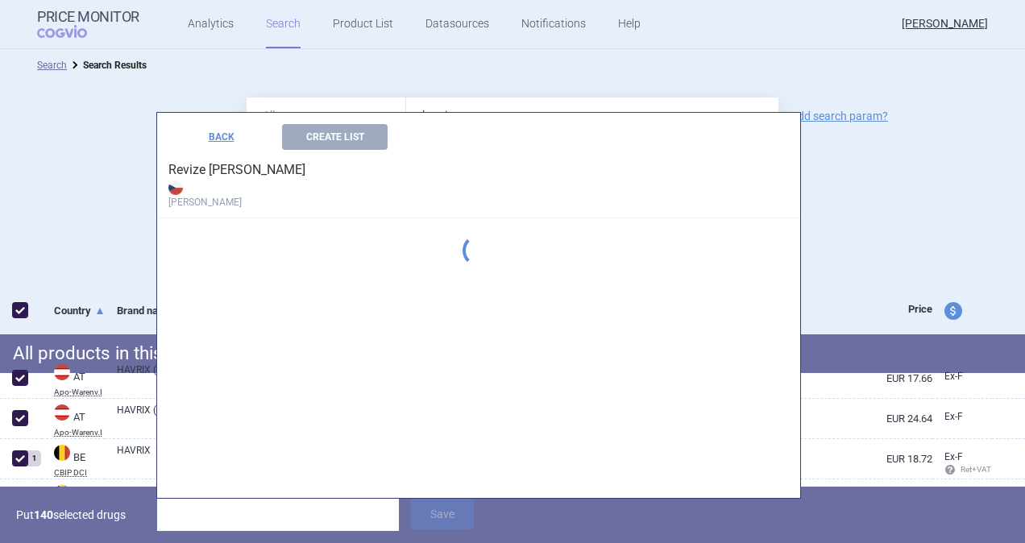
scroll to position [0, 0]
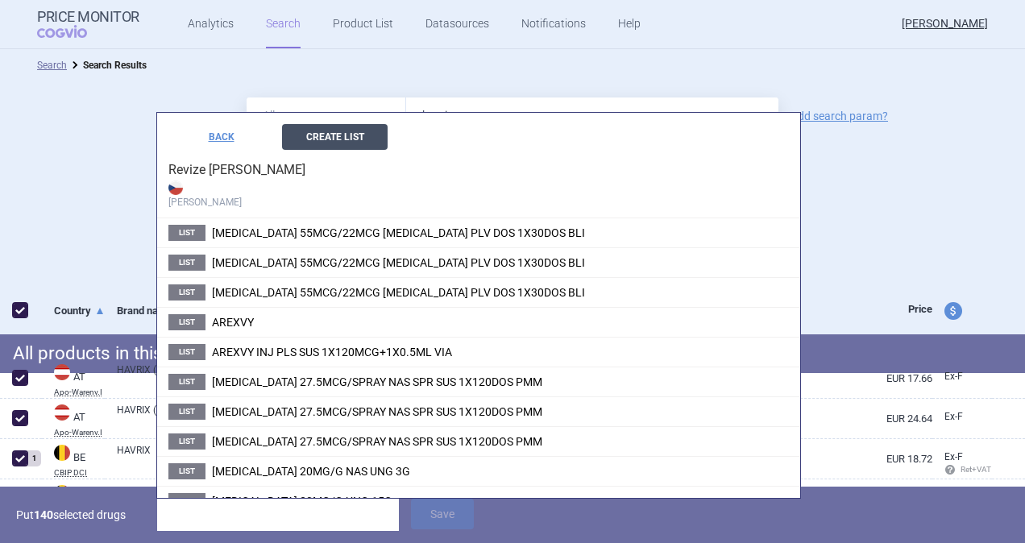
click at [360, 133] on button "Create List" at bounding box center [335, 137] width 106 height 26
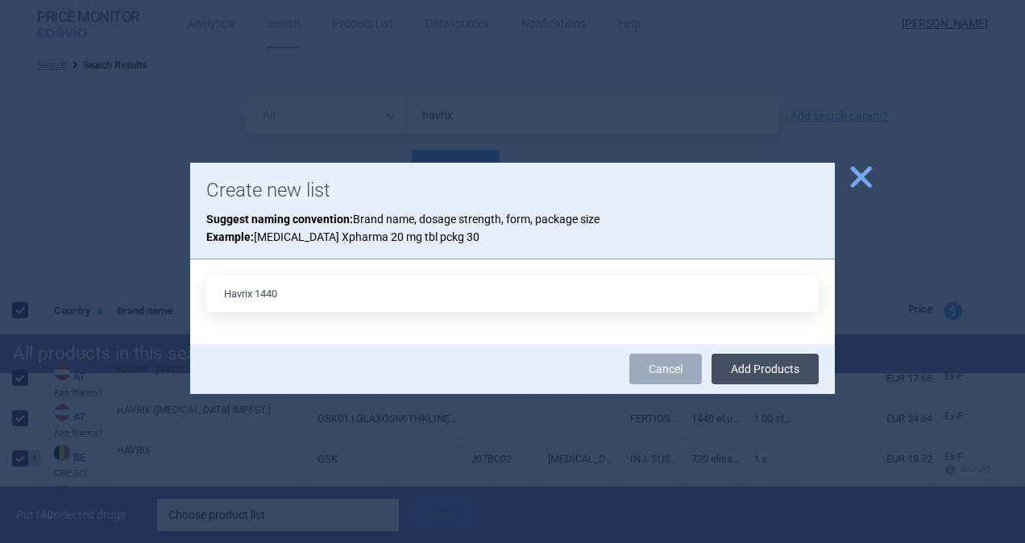
type input "Havrix 1440"
click at [748, 363] on button "Add Products" at bounding box center [764, 369] width 107 height 31
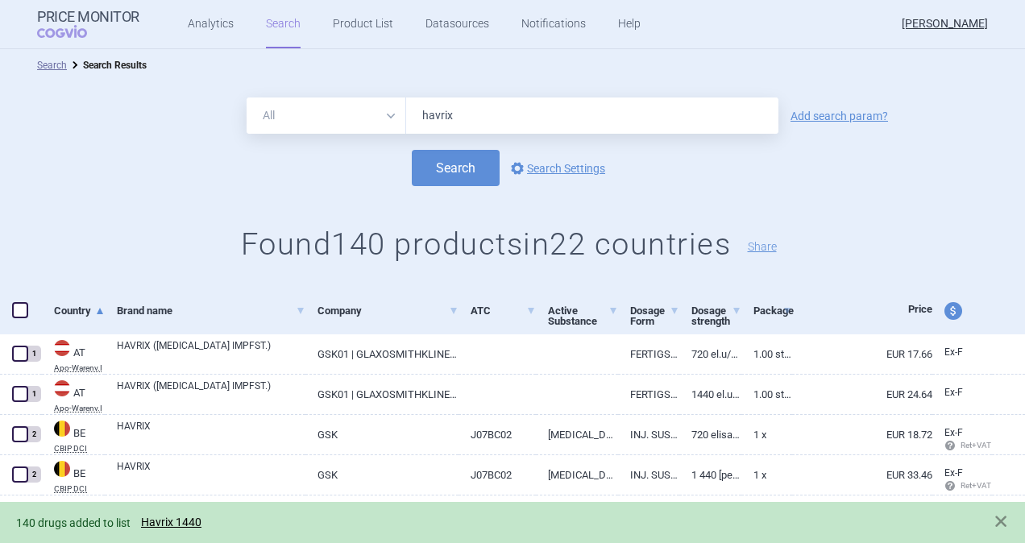
click at [18, 309] on span at bounding box center [20, 310] width 16 height 16
checkbox input "true"
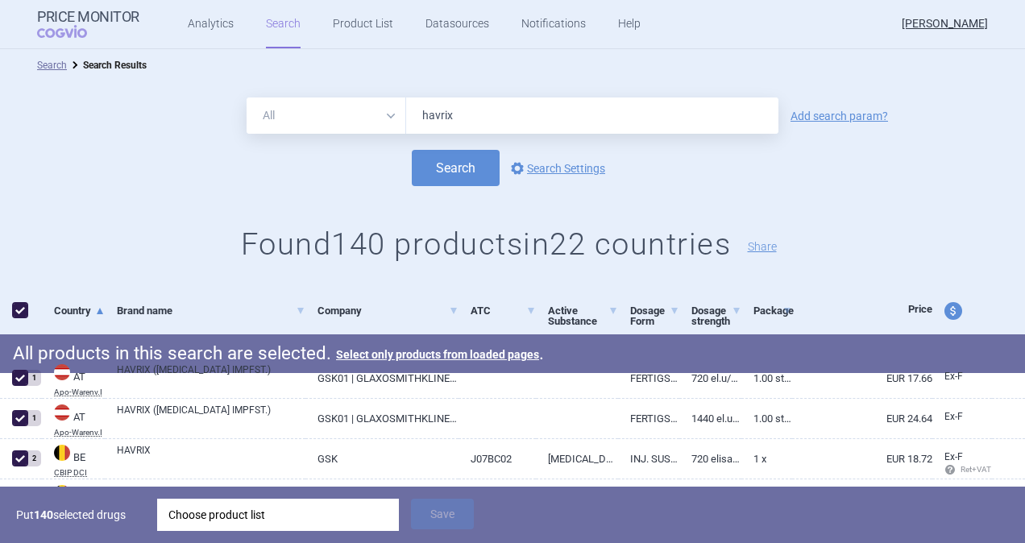
click at [211, 508] on div "Choose product list" at bounding box center [277, 515] width 219 height 32
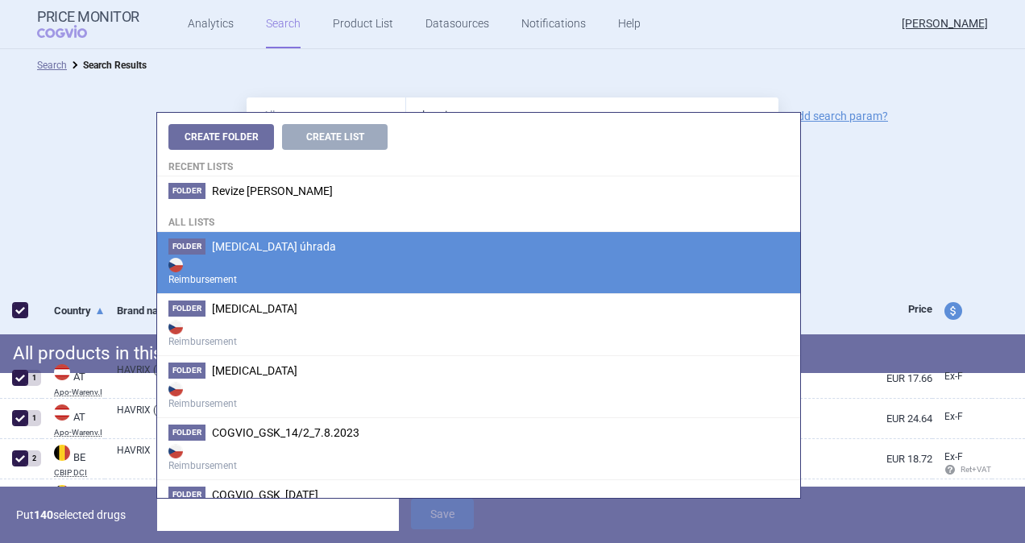
drag, startPoint x: 331, startPoint y: 135, endPoint x: 404, endPoint y: 247, distance: 134.5
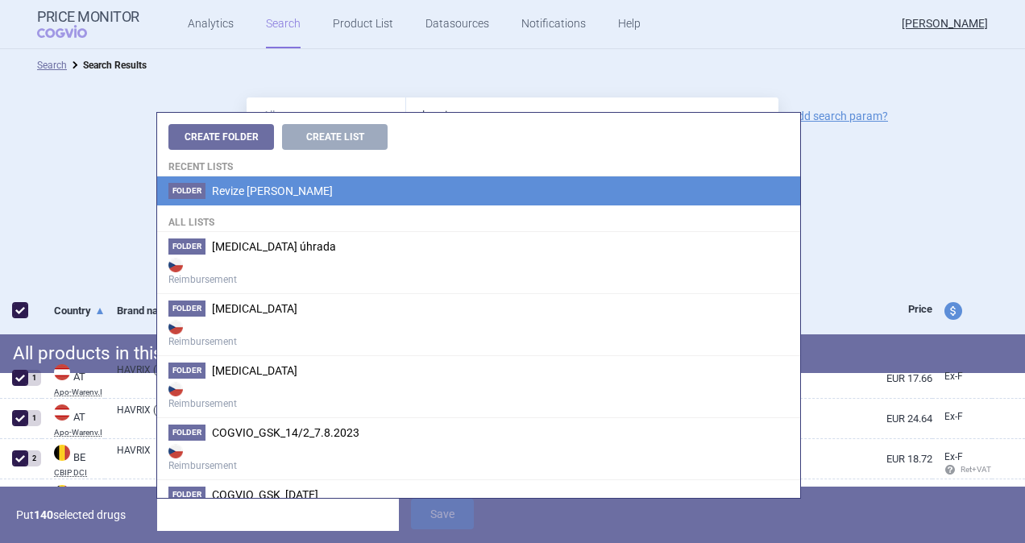
click at [273, 189] on span "Revize [PERSON_NAME]" at bounding box center [272, 190] width 121 height 13
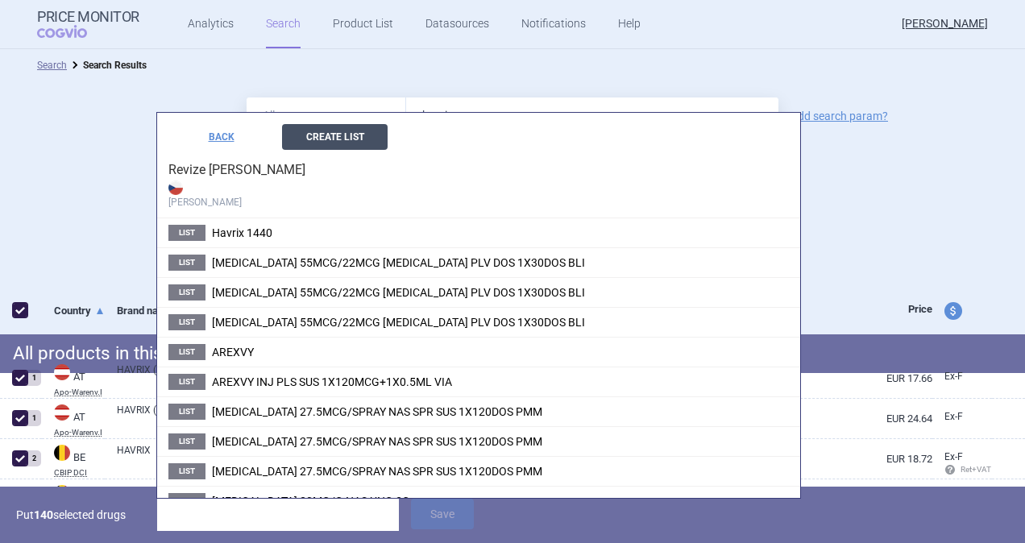
click at [339, 144] on button "Create List" at bounding box center [335, 137] width 106 height 26
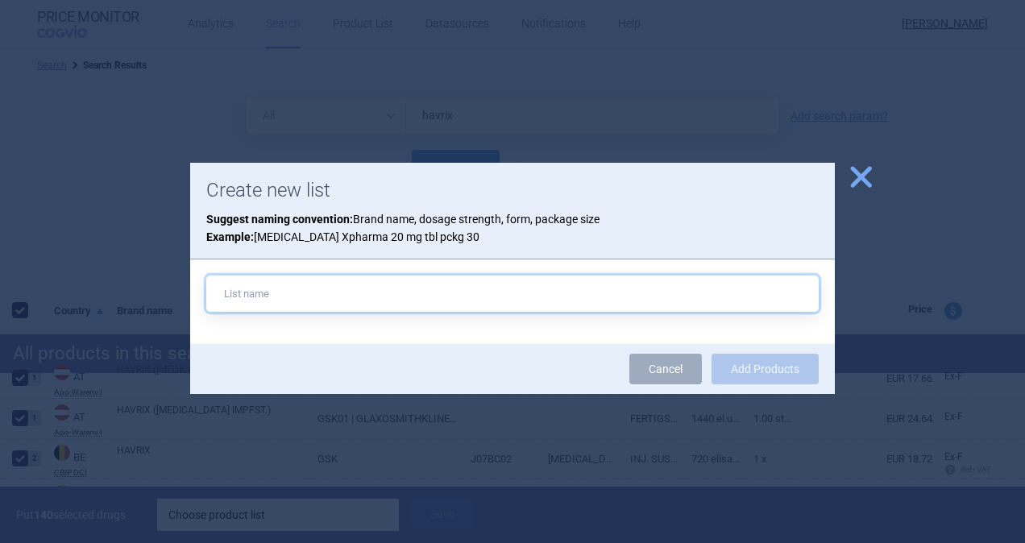
click at [348, 288] on input "text" at bounding box center [512, 293] width 612 height 36
type input "Havrix 720"
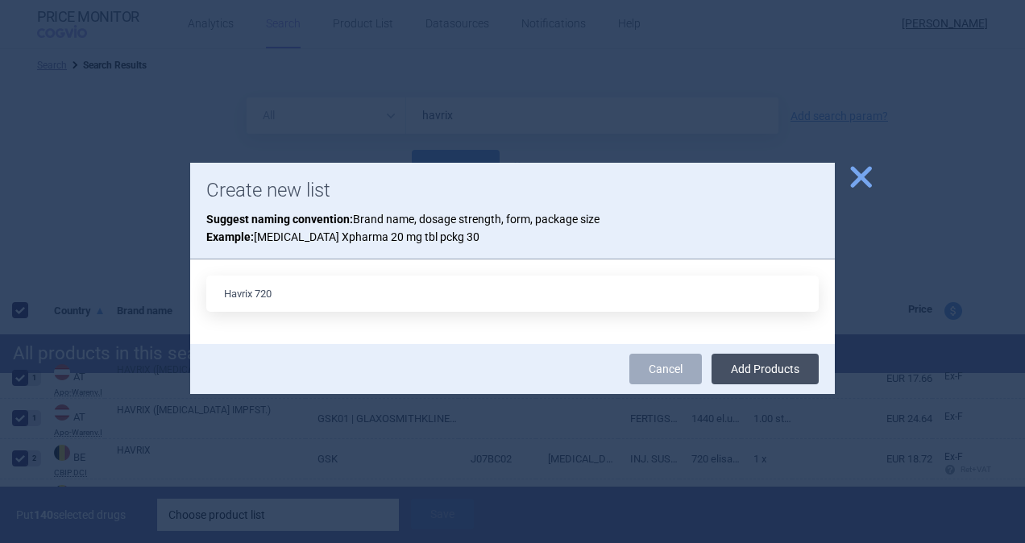
click at [744, 365] on button "Add Products" at bounding box center [764, 369] width 107 height 31
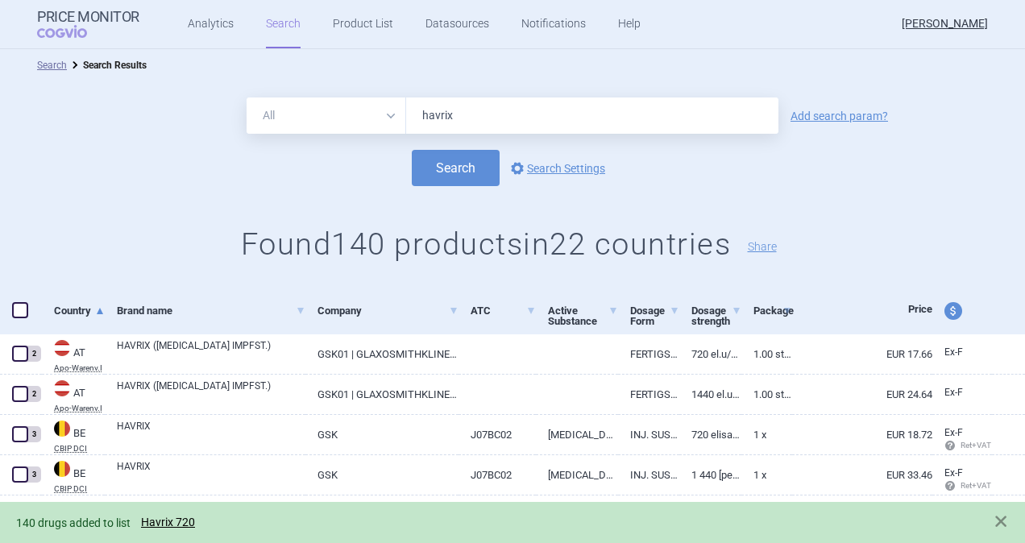
click at [16, 308] on span at bounding box center [20, 310] width 16 height 16
checkbox input "true"
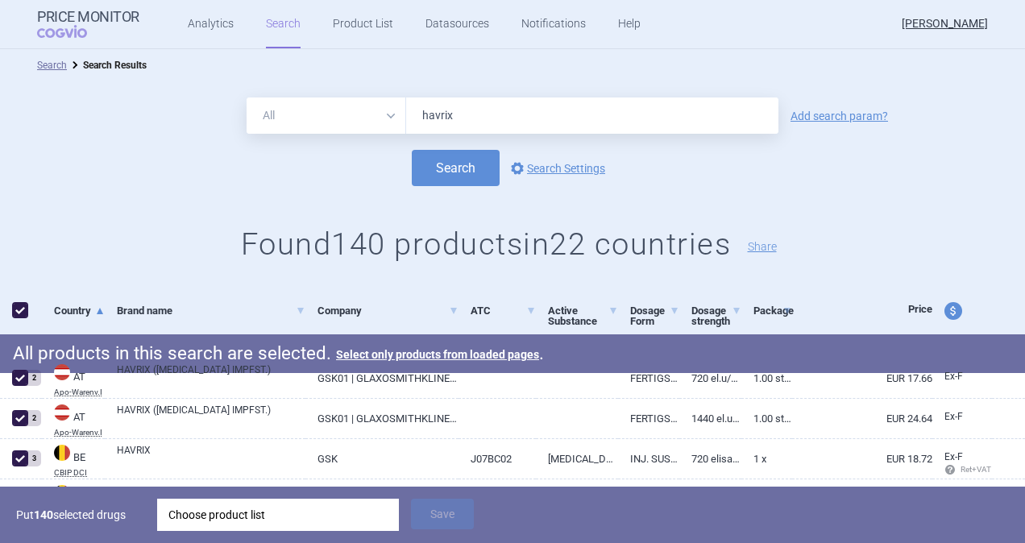
click at [251, 524] on div "Choose product list" at bounding box center [277, 515] width 219 height 32
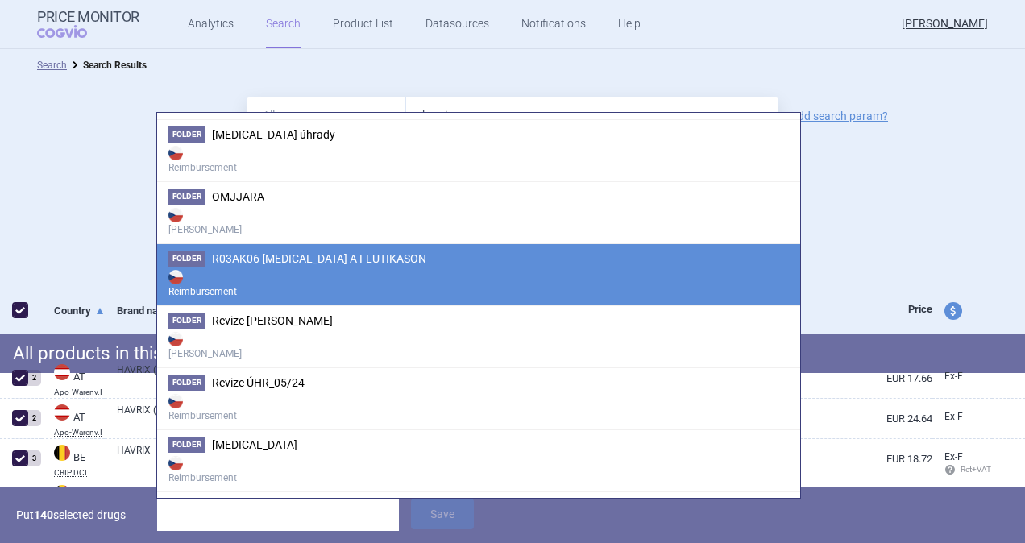
scroll to position [1553, 0]
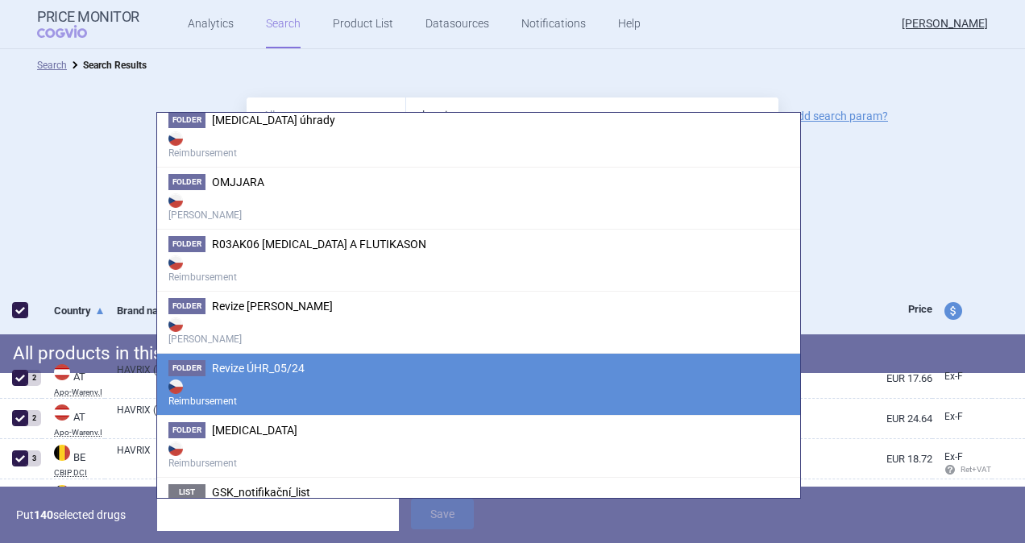
click at [258, 367] on li "Folder Revize ÚHR_05/24 Reimbursement" at bounding box center [478, 384] width 643 height 62
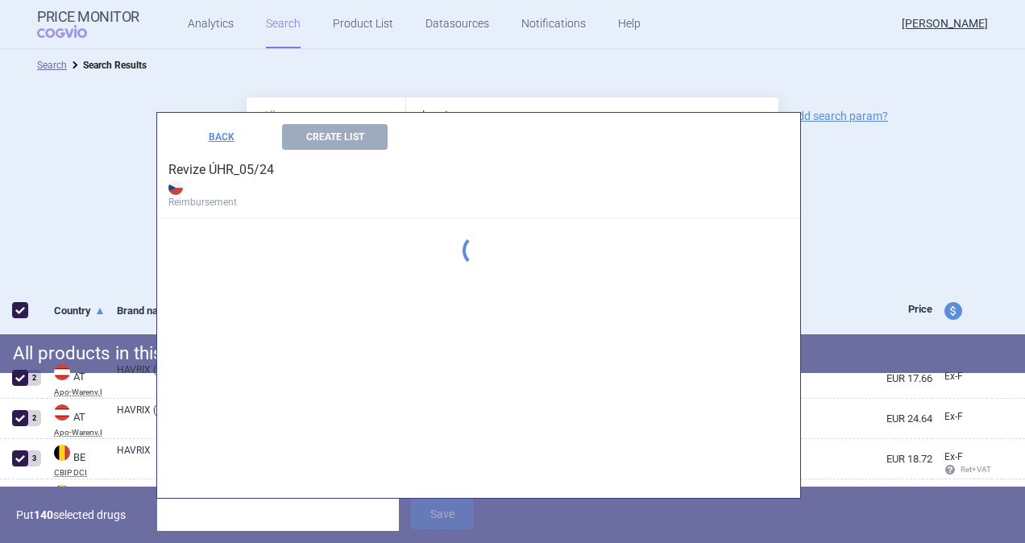
scroll to position [1178, 0]
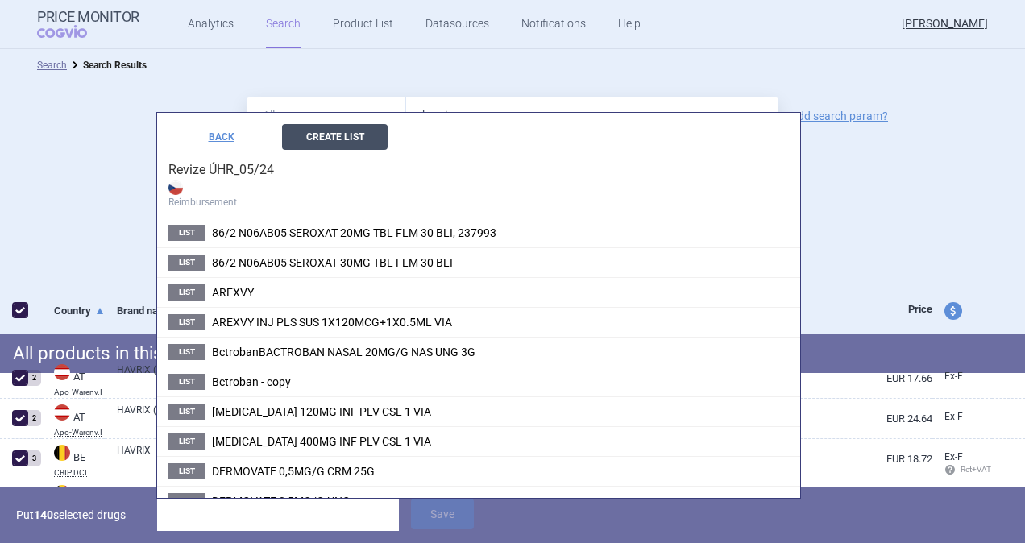
click at [319, 134] on button "Create List" at bounding box center [335, 137] width 106 height 26
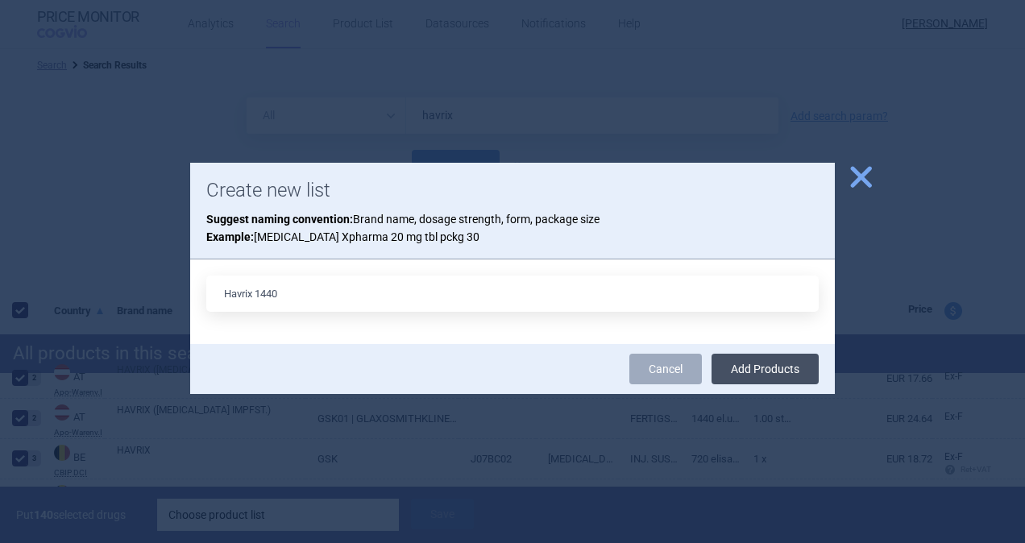
type input "Havrix 1440"
click at [742, 369] on button "Add Products" at bounding box center [764, 369] width 107 height 31
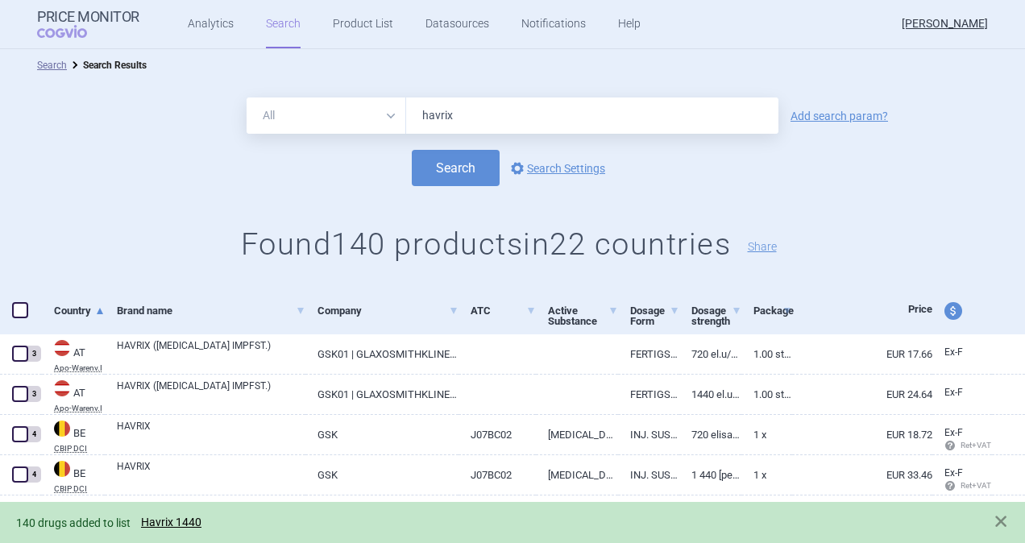
click at [22, 309] on span at bounding box center [20, 310] width 16 height 16
checkbox input "true"
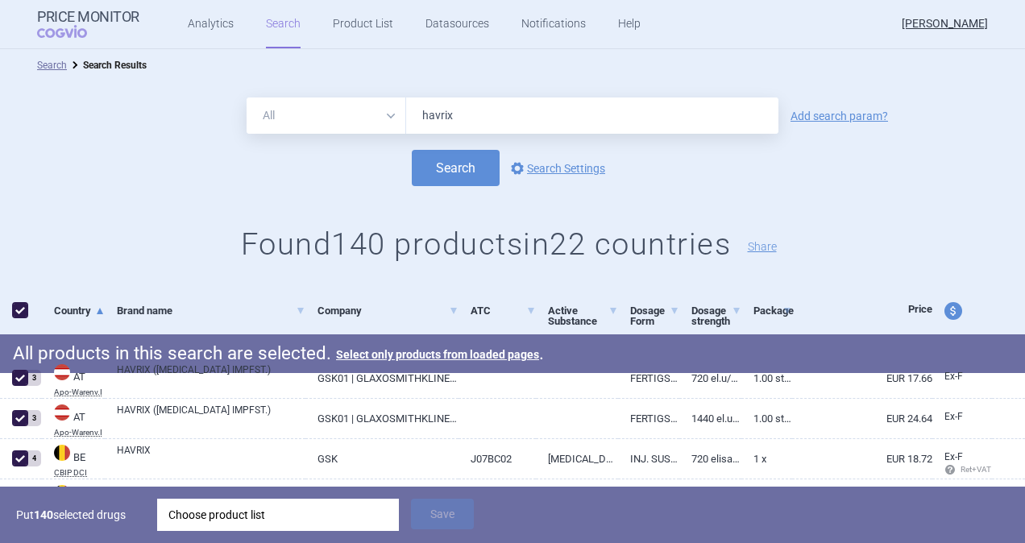
click at [239, 516] on div "Choose product list" at bounding box center [277, 515] width 219 height 32
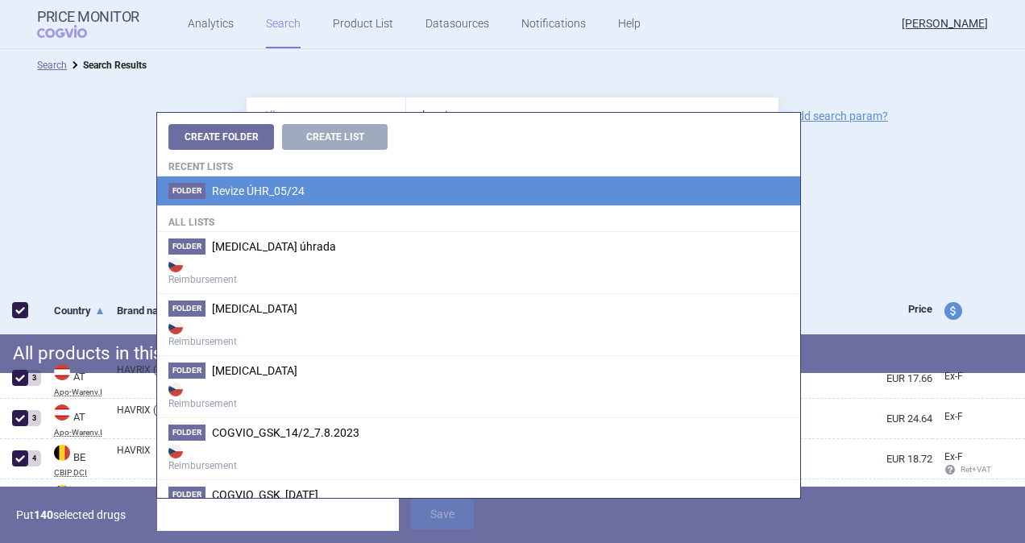
click at [280, 192] on span "Revize ÚHR_05/24" at bounding box center [258, 190] width 93 height 13
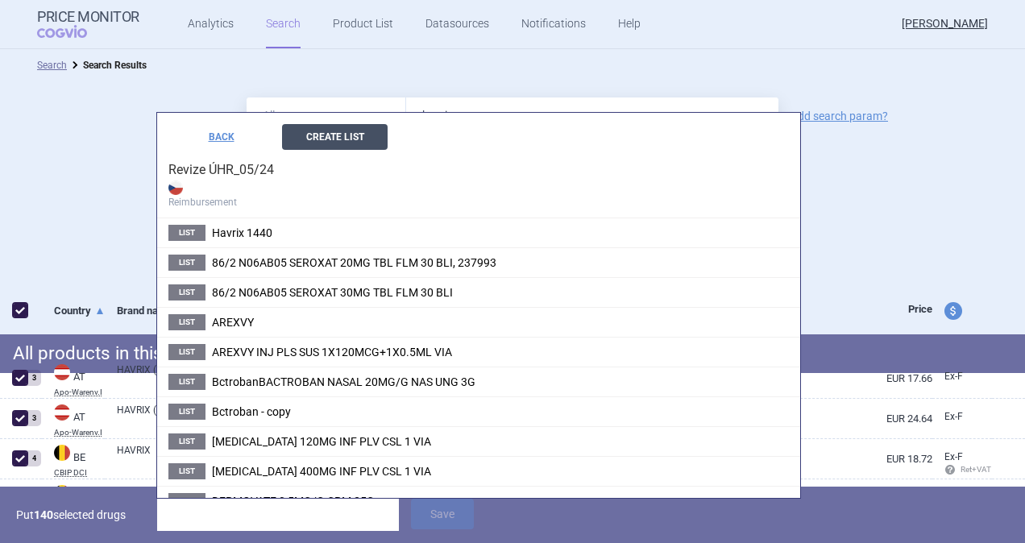
click at [354, 143] on button "Create List" at bounding box center [335, 137] width 106 height 26
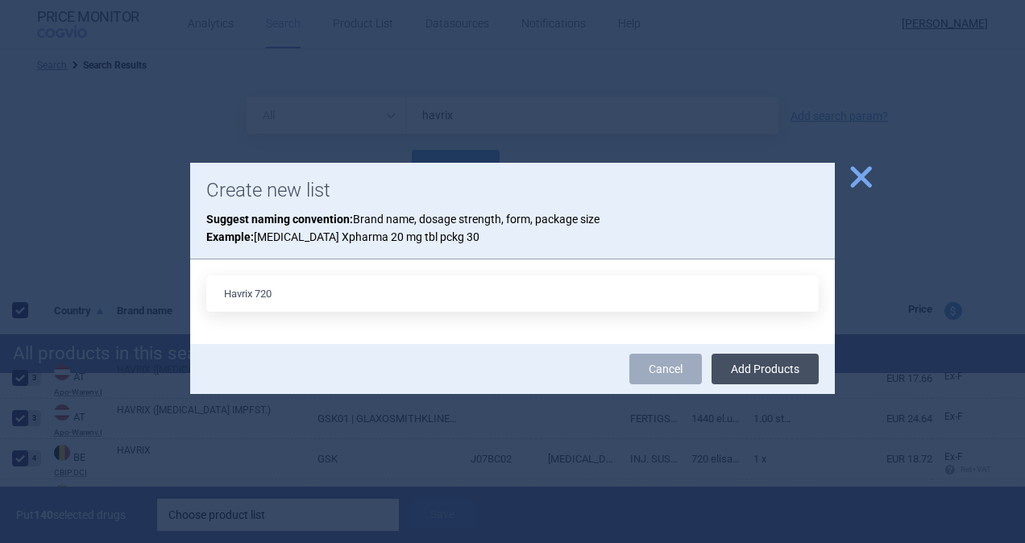
type input "Havrix 720"
drag, startPoint x: 777, startPoint y: 370, endPoint x: 788, endPoint y: 369, distance: 11.3
click at [781, 370] on button "Add Products" at bounding box center [764, 369] width 107 height 31
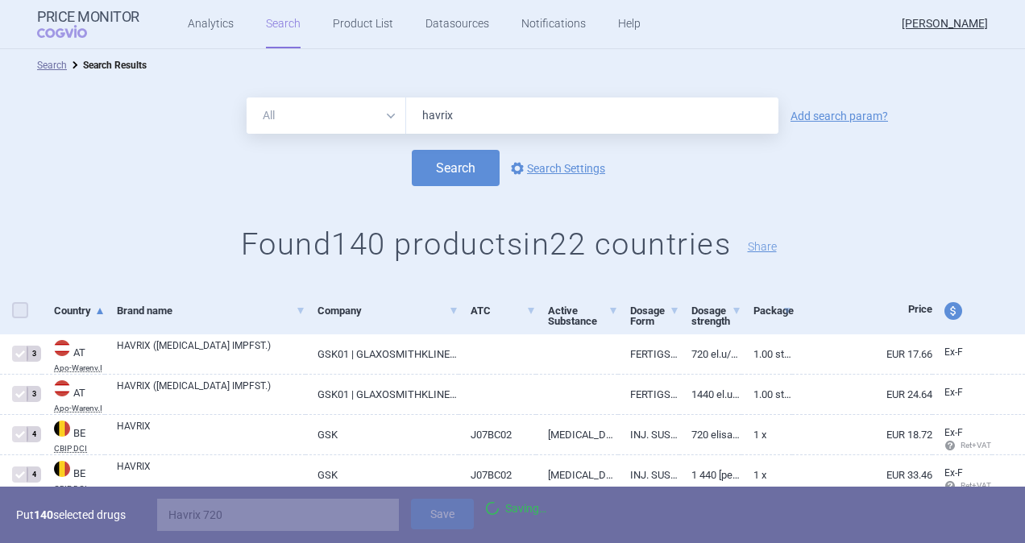
checkbox input "false"
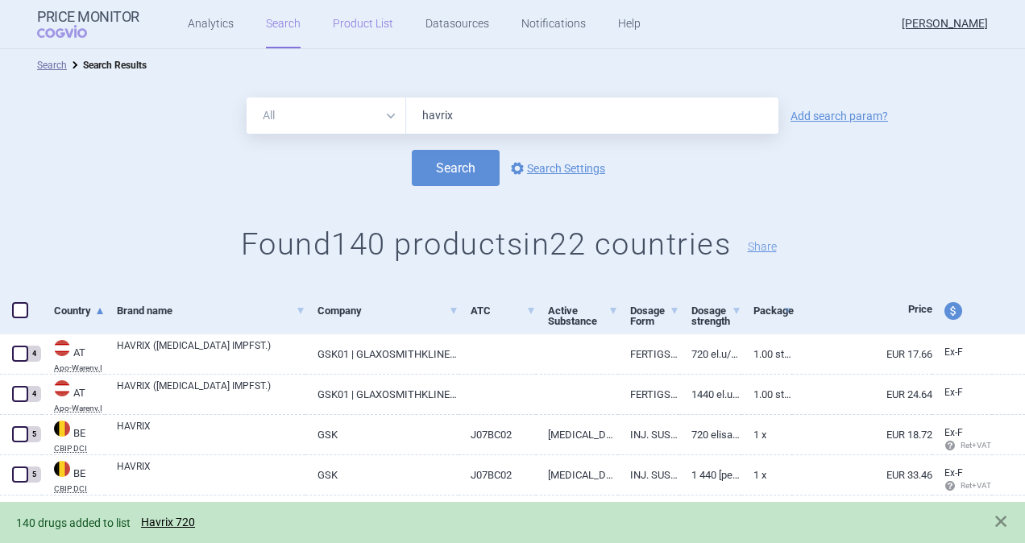
click at [350, 29] on link "Product List" at bounding box center [363, 24] width 60 height 48
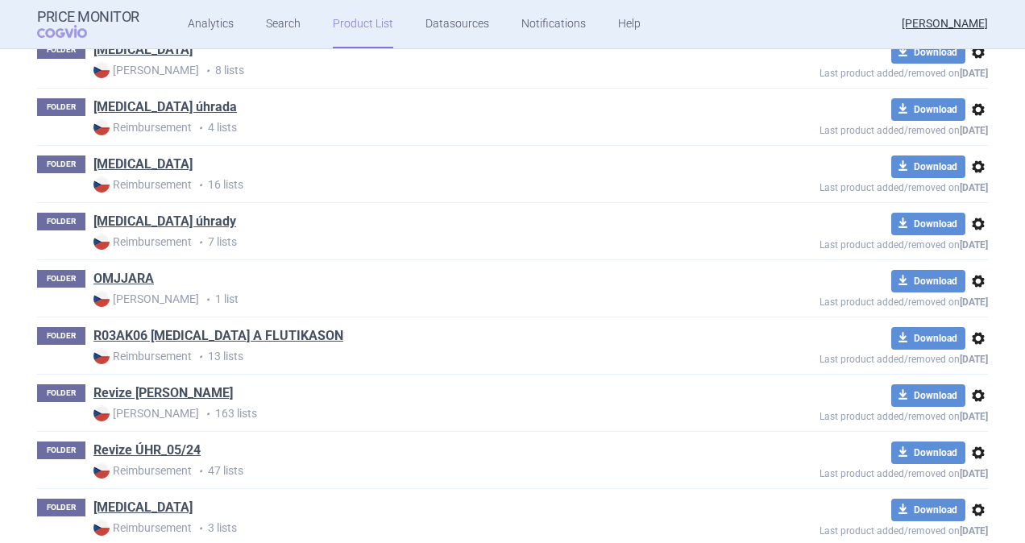
scroll to position [1531, 0]
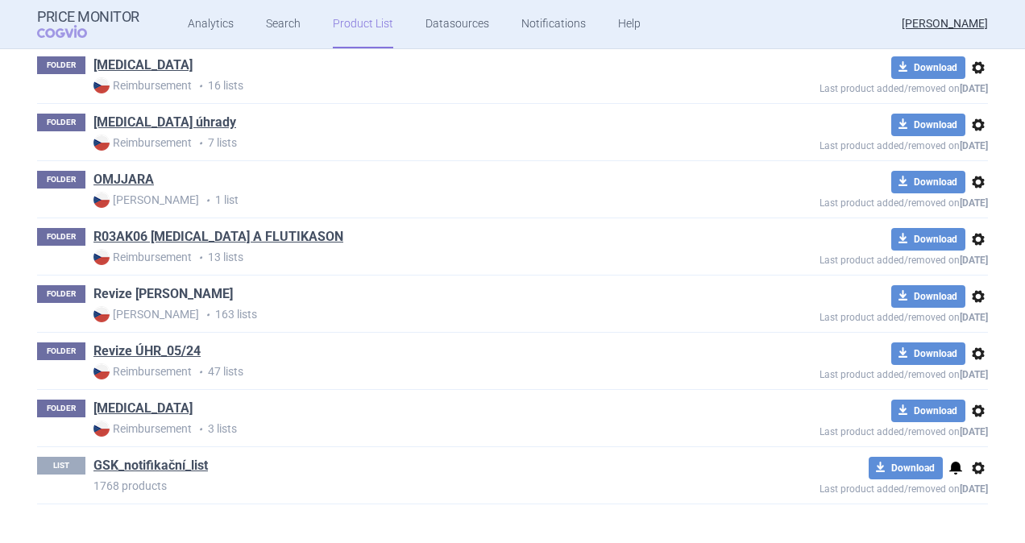
click at [158, 285] on link "Revize [PERSON_NAME]" at bounding box center [162, 294] width 139 height 18
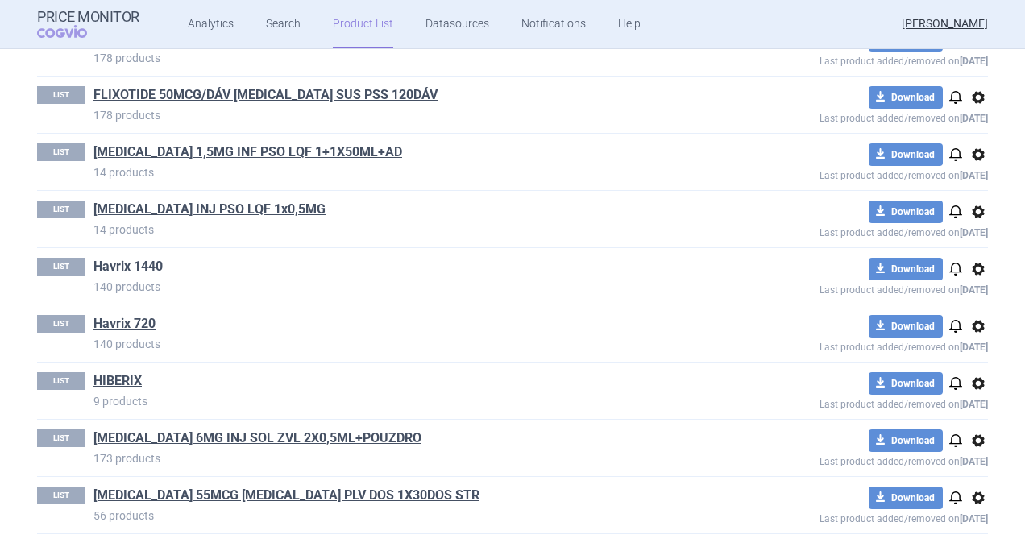
scroll to position [3222, 0]
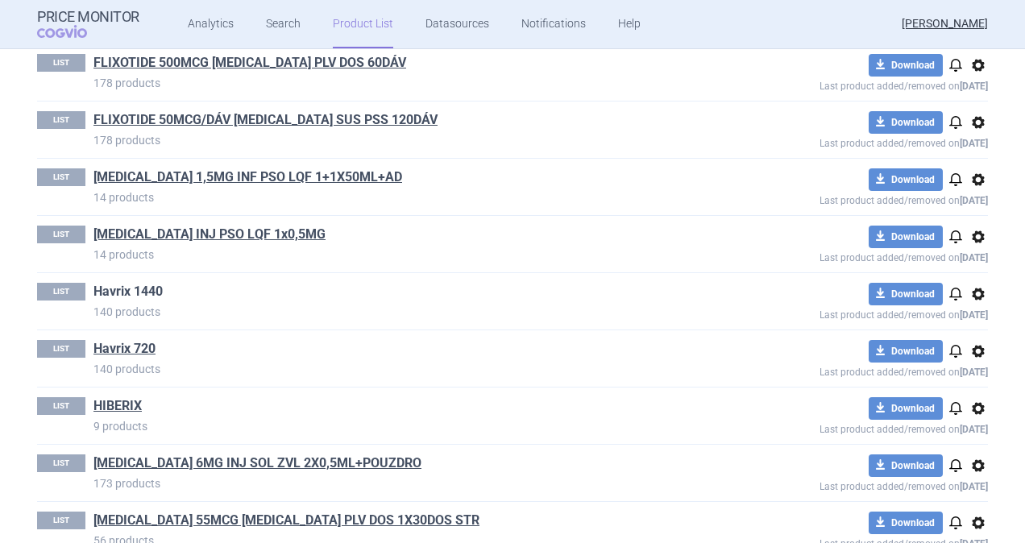
click at [106, 283] on link "Havrix 1440" at bounding box center [127, 292] width 69 height 18
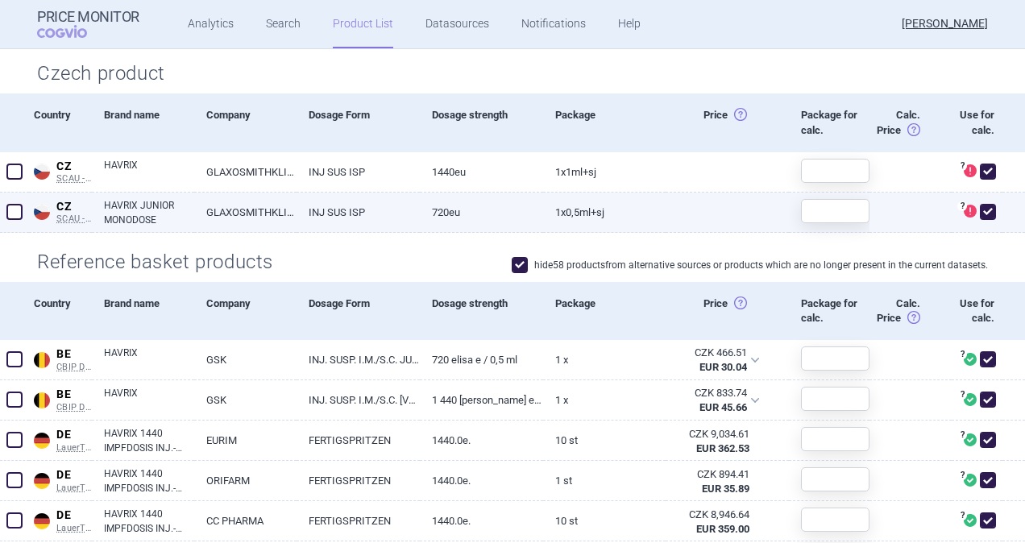
scroll to position [242, 0]
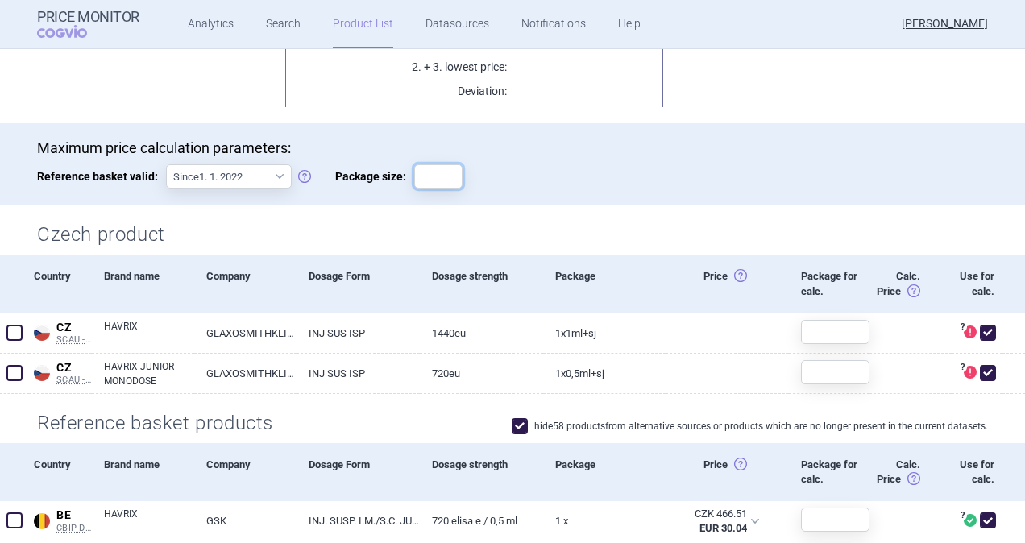
click at [433, 178] on input "Package size:" at bounding box center [438, 176] width 48 height 24
type input "1"
click at [577, 156] on div "Maximum price calculation parameters: Reference basket valid: Since 1. 1. 2022 …" at bounding box center [512, 172] width 951 height 66
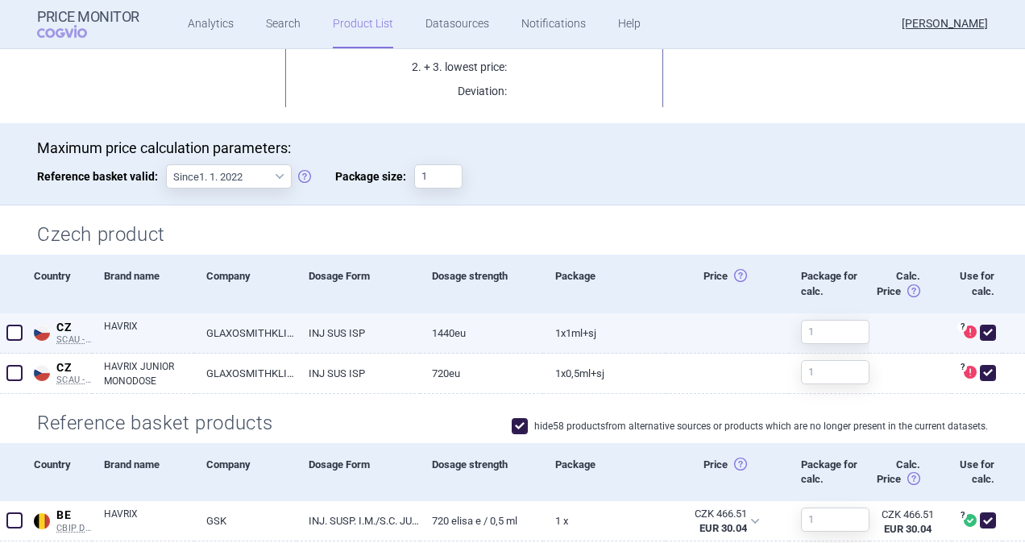
click at [983, 332] on span at bounding box center [988, 333] width 24 height 24
checkbox input "false"
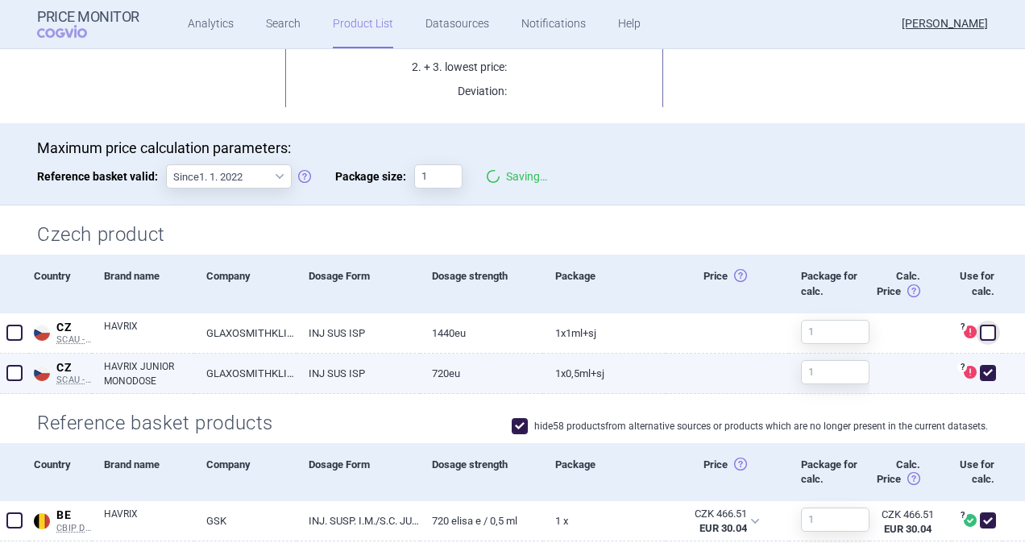
click at [983, 375] on span at bounding box center [988, 373] width 16 height 16
checkbox input "false"
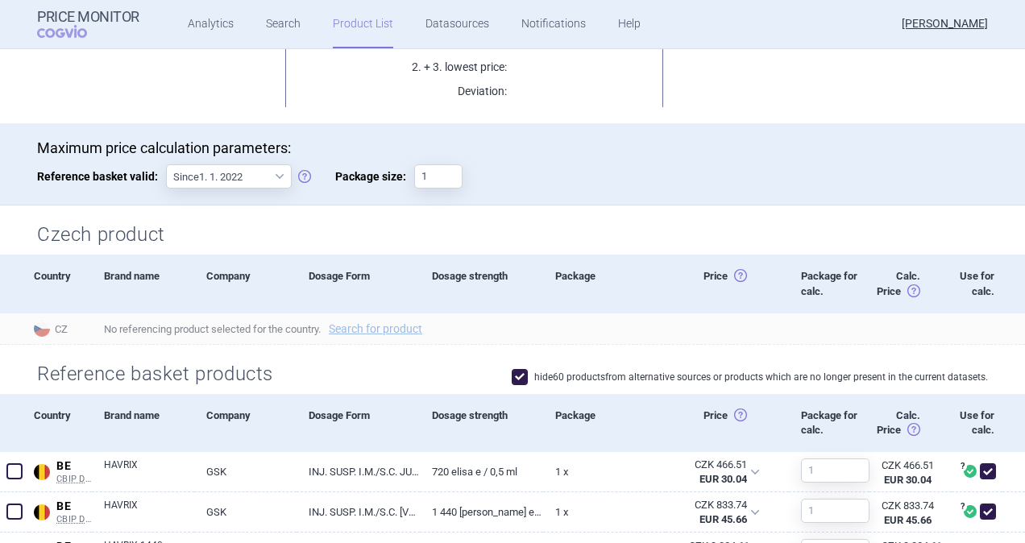
click at [512, 375] on span at bounding box center [520, 377] width 16 height 16
checkbox input "false"
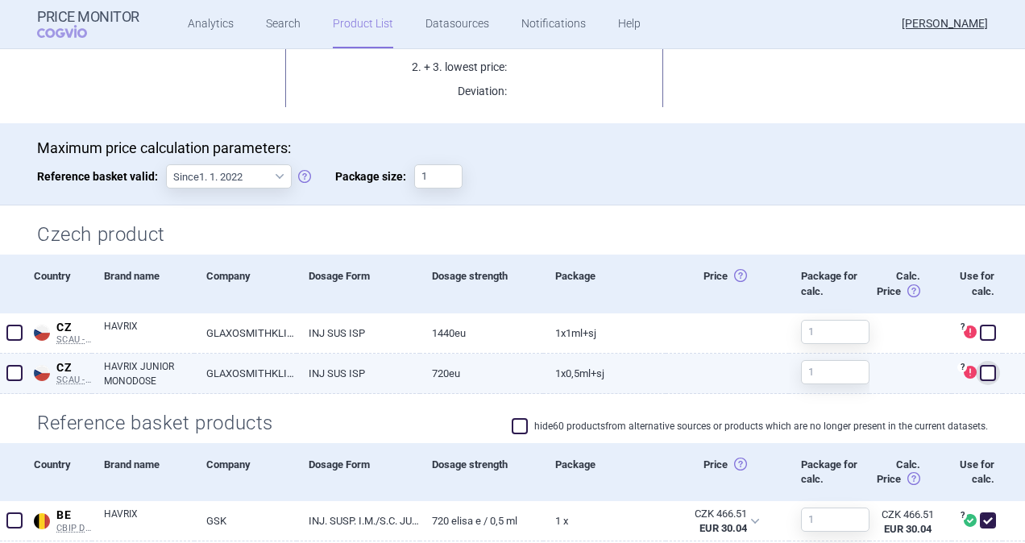
click at [16, 373] on span at bounding box center [14, 373] width 16 height 16
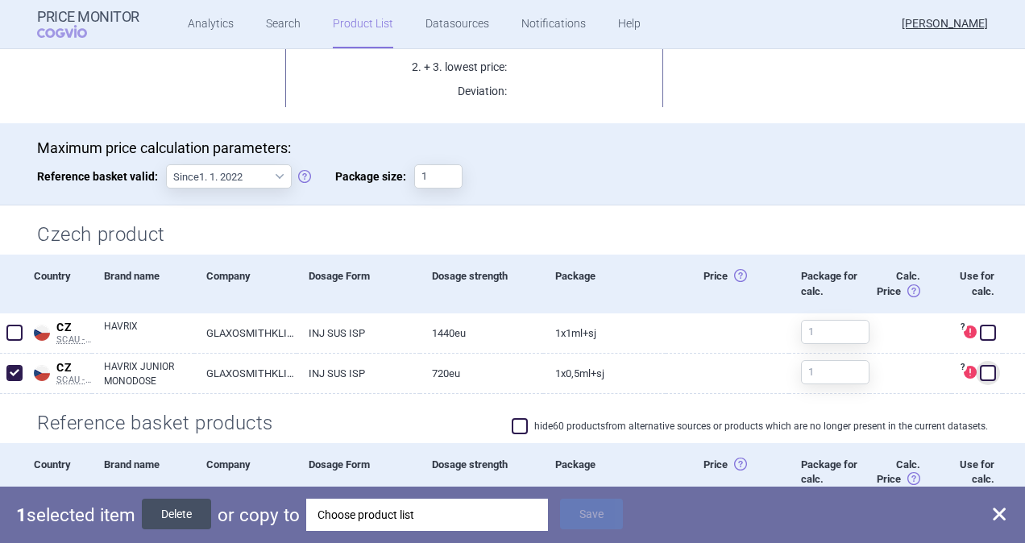
click at [195, 512] on button "Delete" at bounding box center [176, 514] width 69 height 31
checkbox input "false"
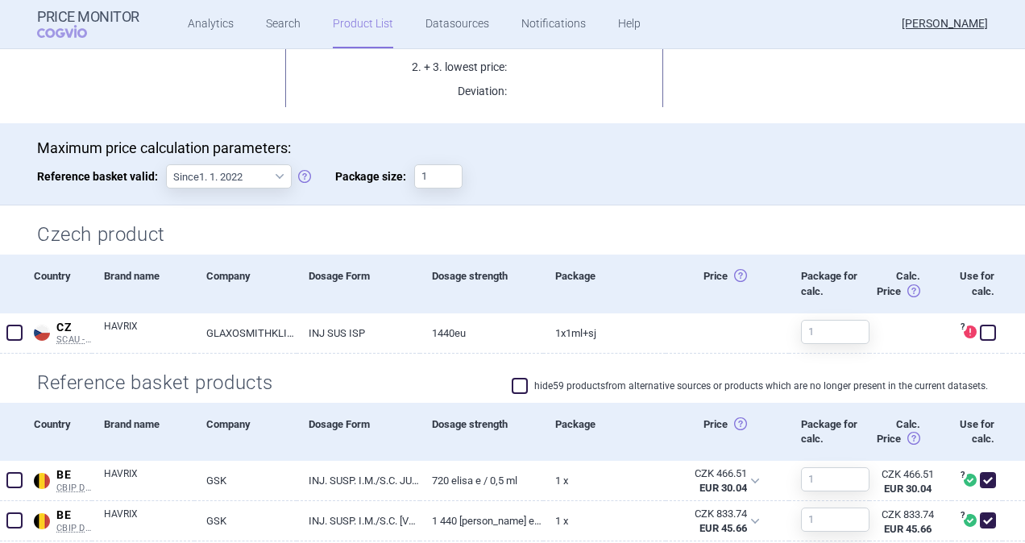
click at [512, 389] on span at bounding box center [520, 386] width 16 height 16
checkbox input "true"
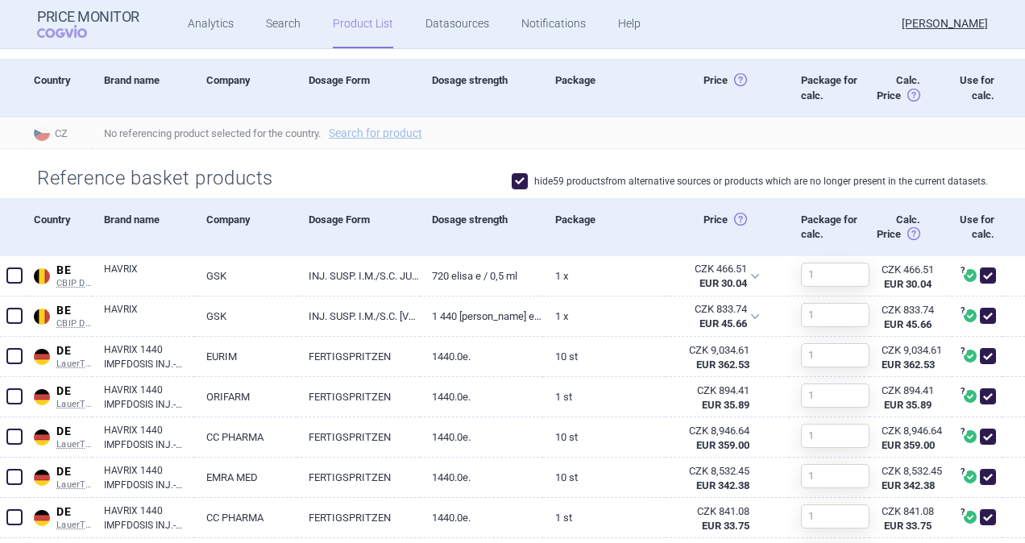
scroll to position [564, 0]
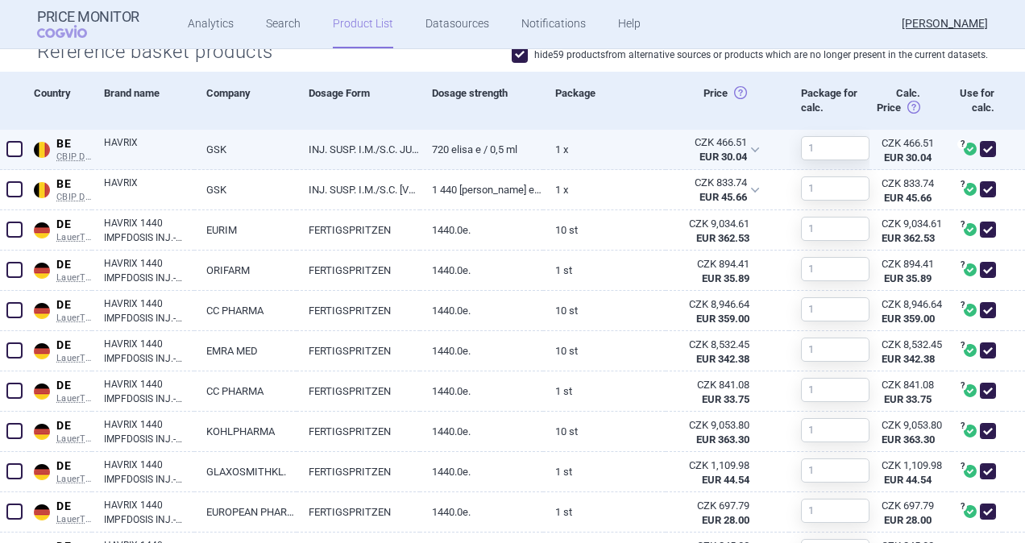
click at [11, 147] on span at bounding box center [14, 149] width 16 height 16
checkbox input "true"
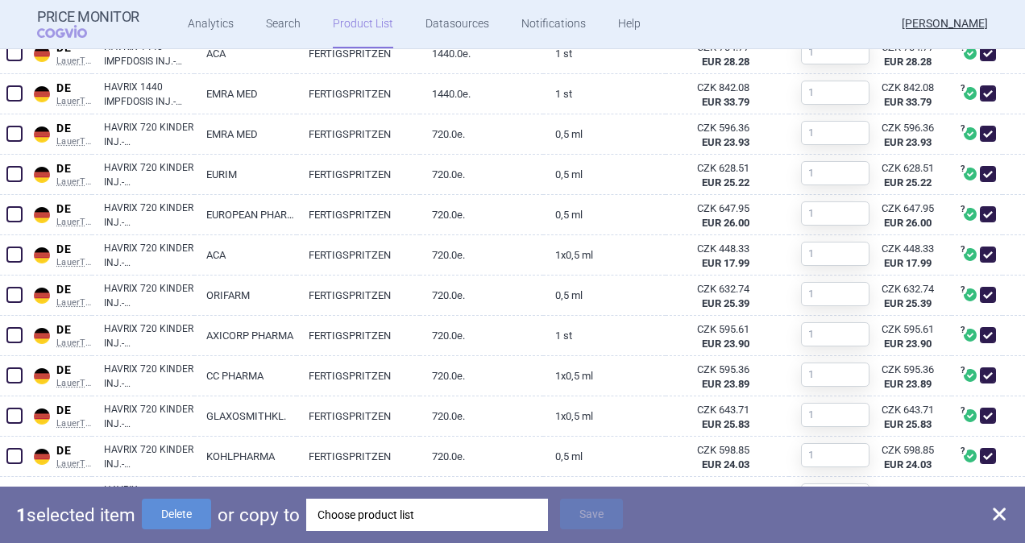
scroll to position [1289, 0]
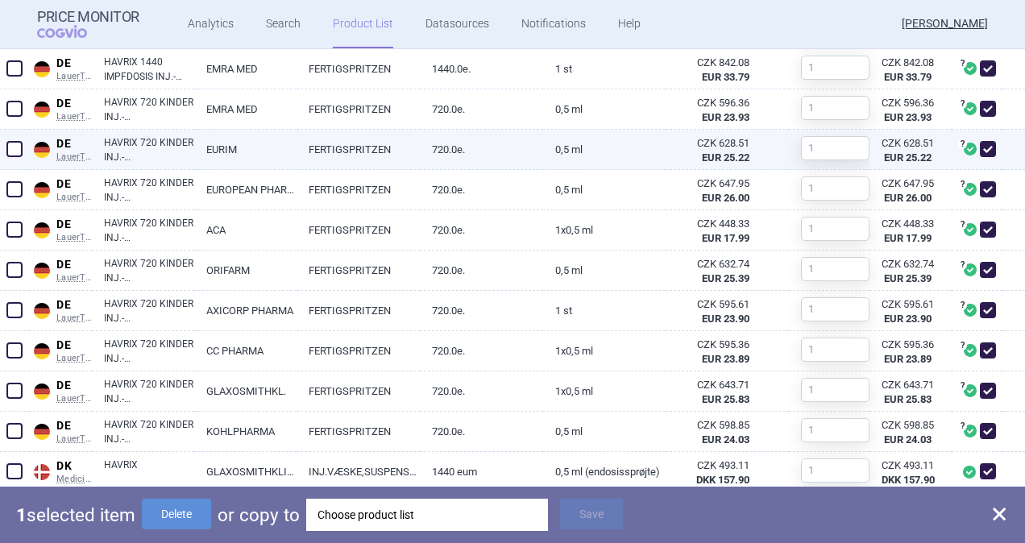
drag, startPoint x: 16, startPoint y: 109, endPoint x: 16, endPoint y: 129, distance: 20.1
click at [15, 110] on span at bounding box center [14, 109] width 16 height 16
checkbox input "true"
click at [19, 151] on span at bounding box center [14, 149] width 16 height 16
checkbox input "true"
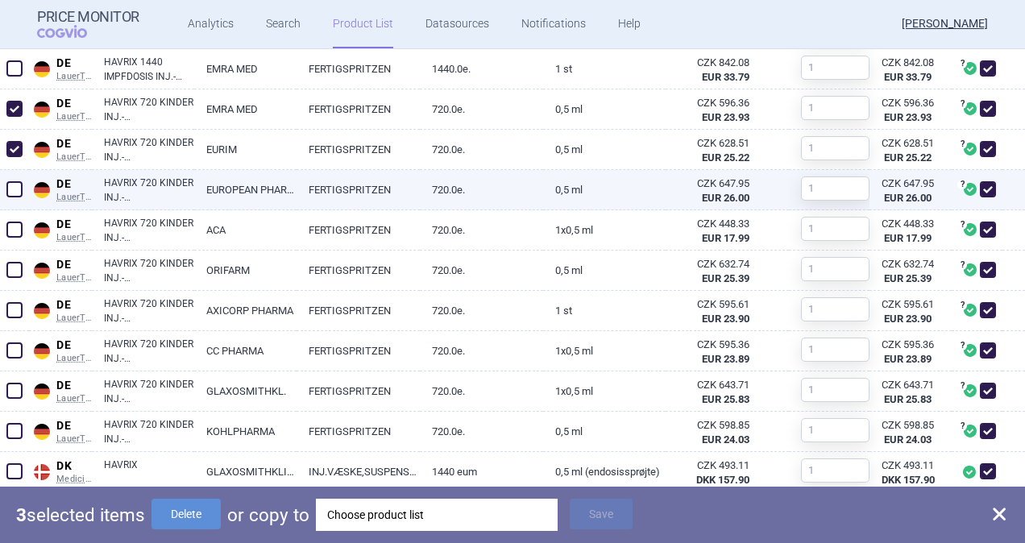
click at [14, 192] on span at bounding box center [14, 189] width 16 height 16
checkbox input "true"
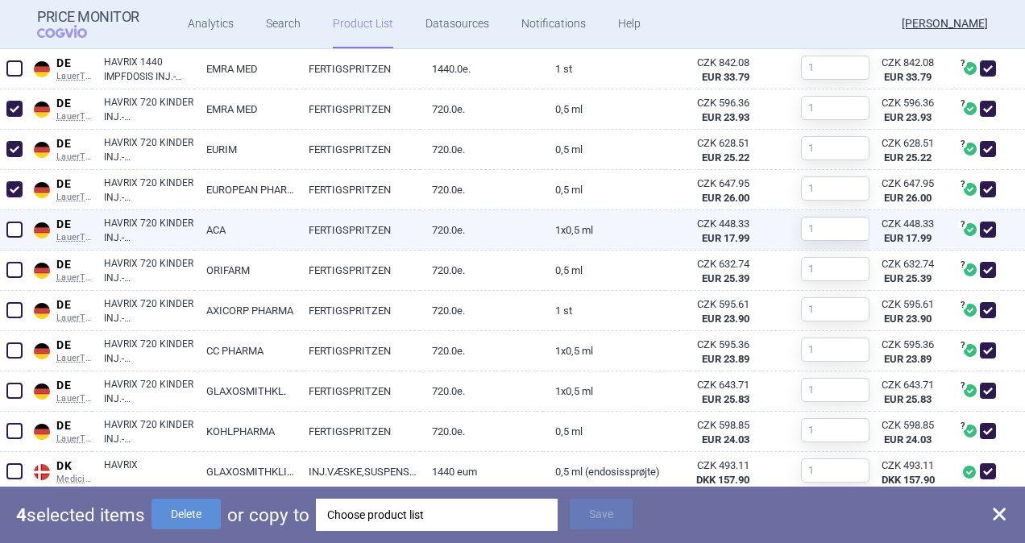
click at [7, 232] on span at bounding box center [14, 230] width 16 height 16
checkbox input "true"
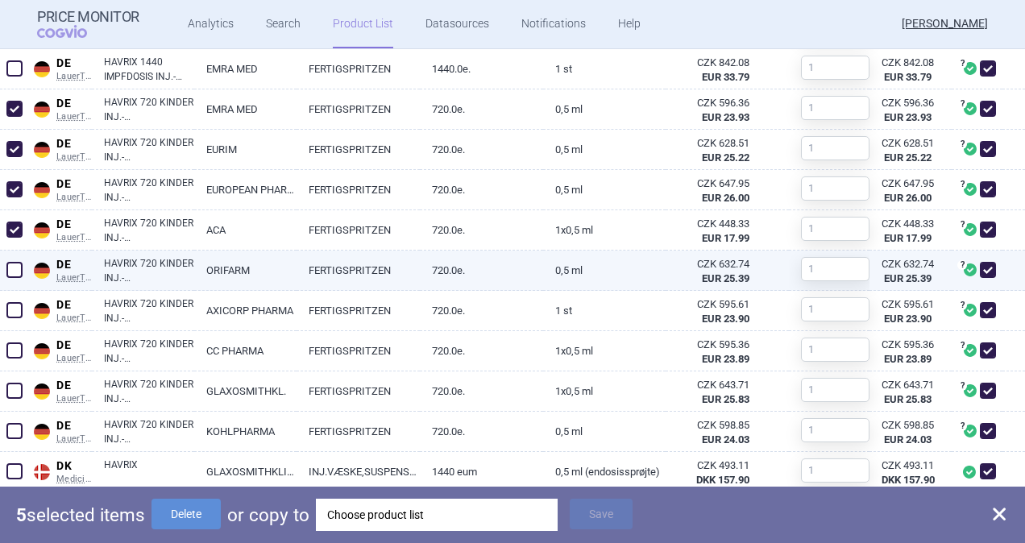
drag, startPoint x: 14, startPoint y: 269, endPoint x: 16, endPoint y: 286, distance: 17.1
click at [14, 271] on span at bounding box center [14, 270] width 16 height 16
checkbox input "true"
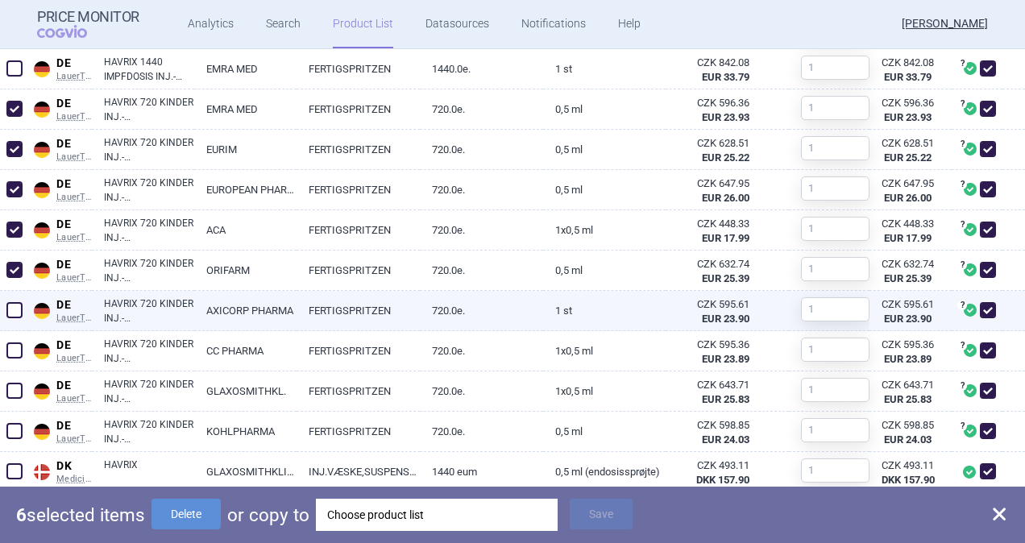
click at [10, 309] on span at bounding box center [14, 310] width 16 height 16
checkbox input "true"
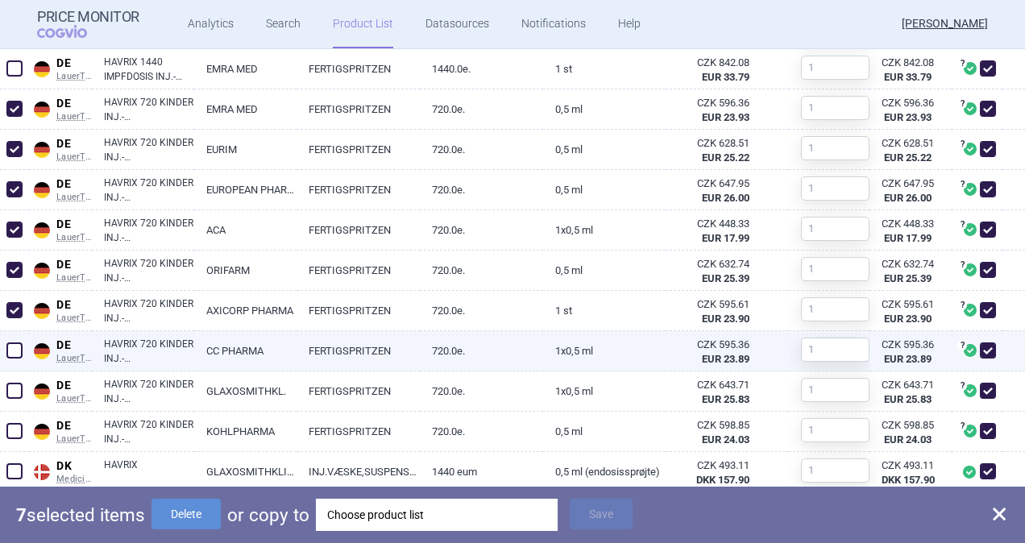
click at [14, 350] on span at bounding box center [14, 350] width 16 height 16
checkbox input "true"
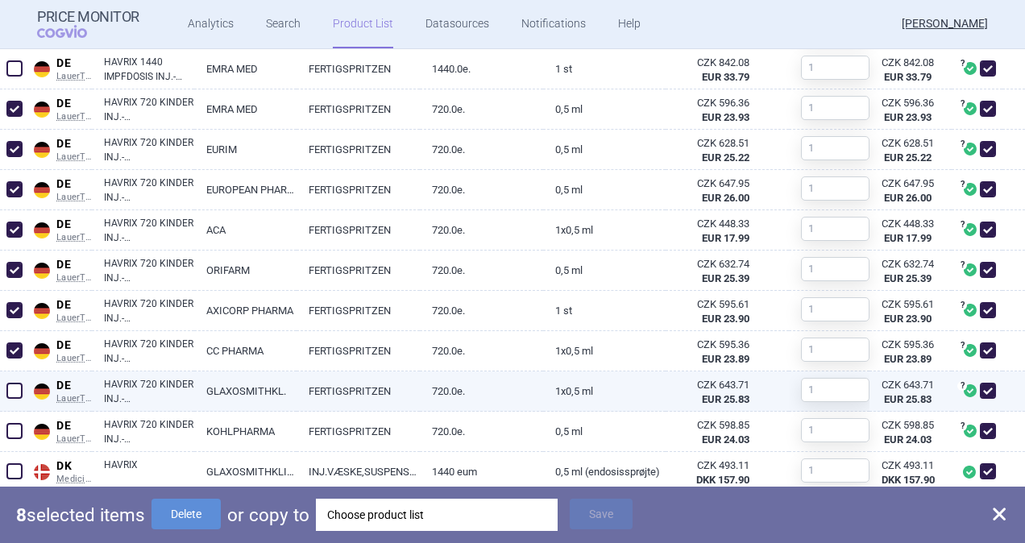
click at [19, 392] on span at bounding box center [14, 391] width 16 height 16
checkbox input "true"
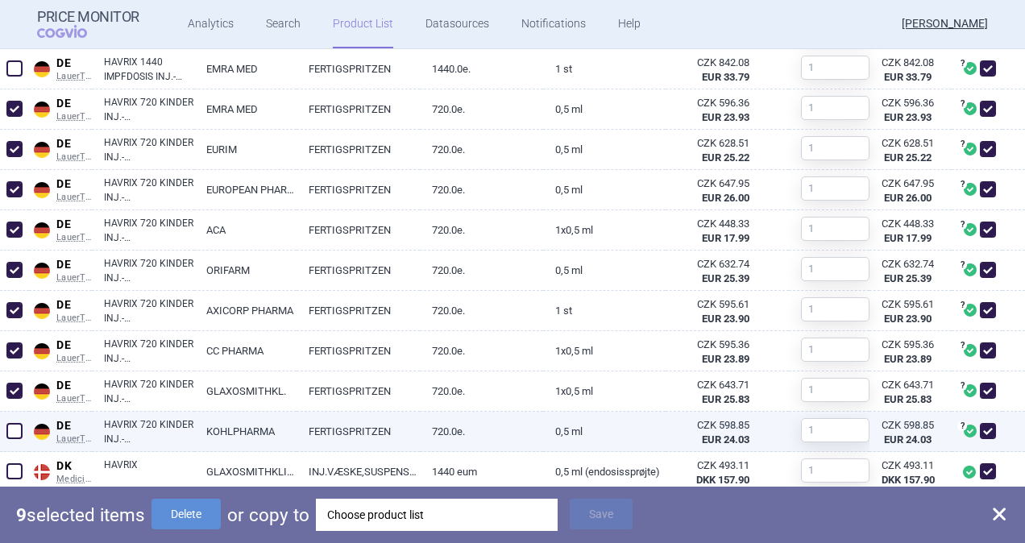
click at [14, 427] on span at bounding box center [14, 431] width 16 height 16
checkbox input "true"
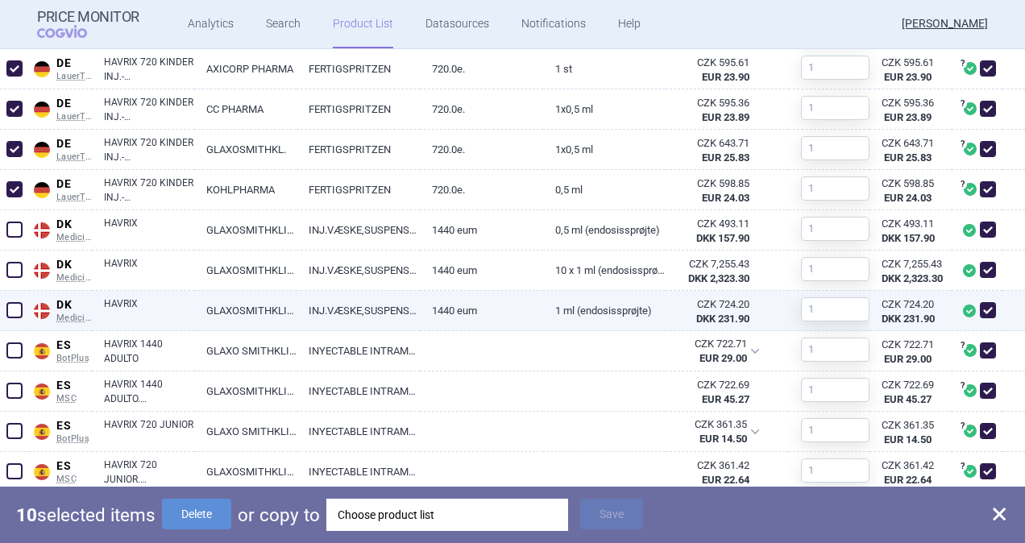
scroll to position [1611, 0]
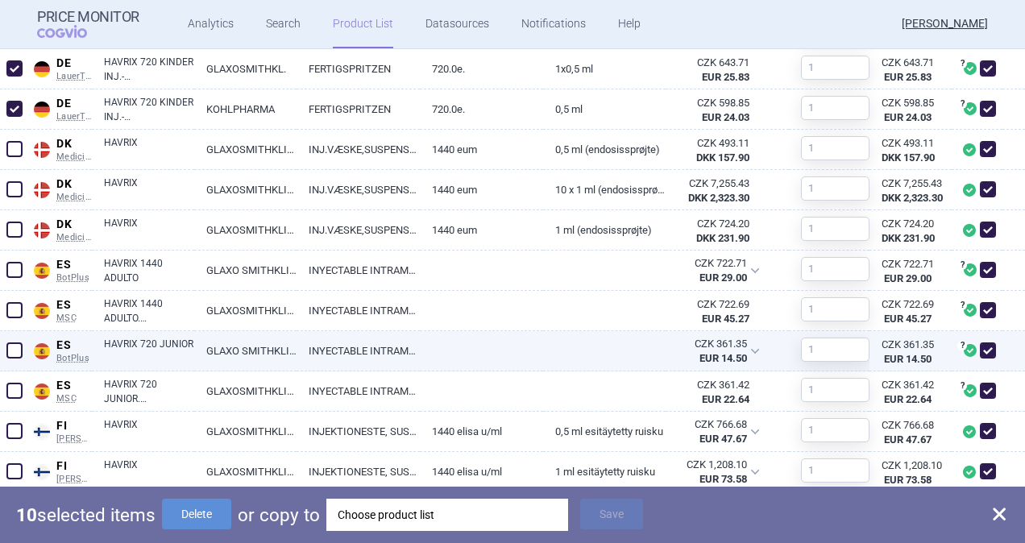
click at [13, 348] on span at bounding box center [14, 350] width 16 height 16
checkbox input "true"
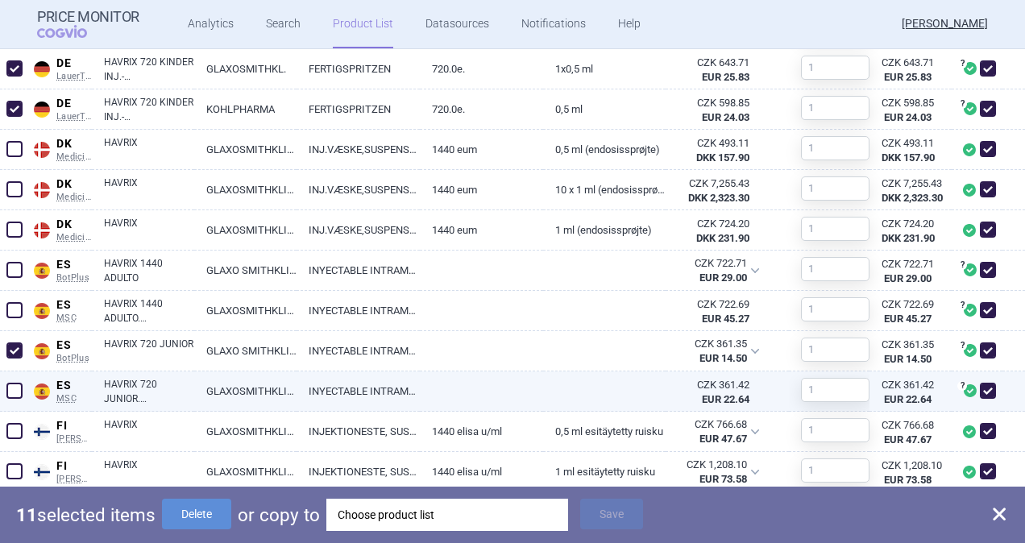
click at [14, 391] on span at bounding box center [14, 391] width 16 height 16
checkbox input "true"
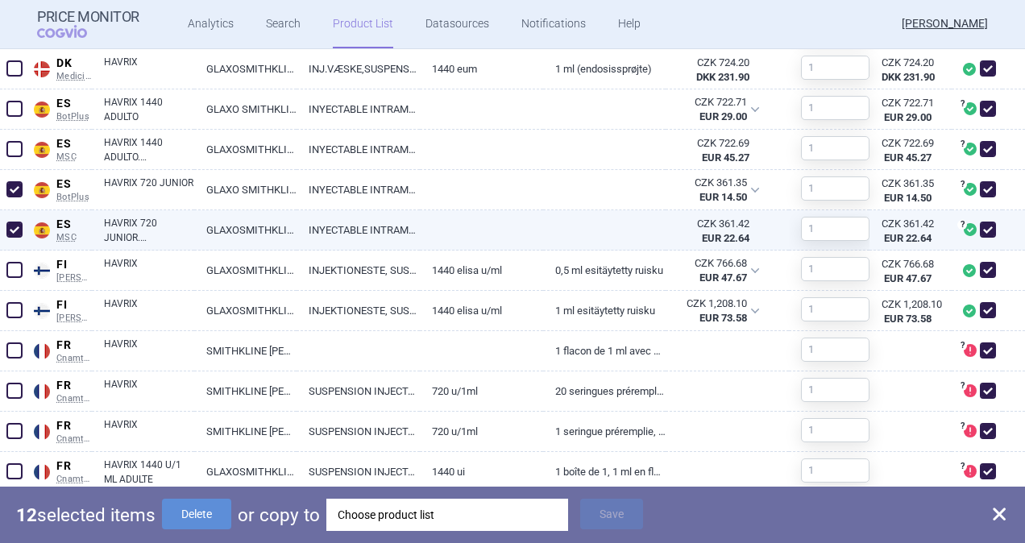
scroll to position [1853, 0]
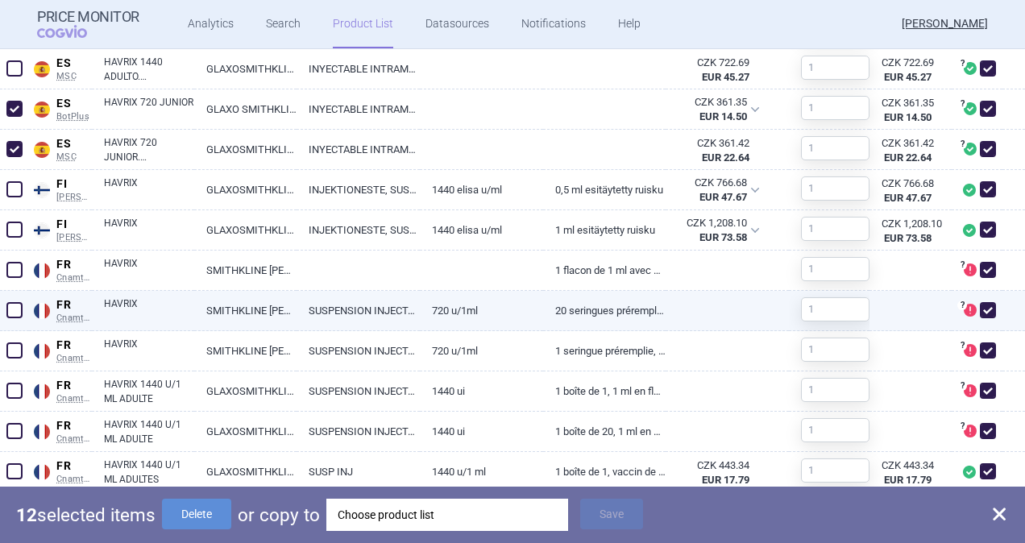
click at [17, 312] on span at bounding box center [14, 310] width 16 height 16
checkbox input "true"
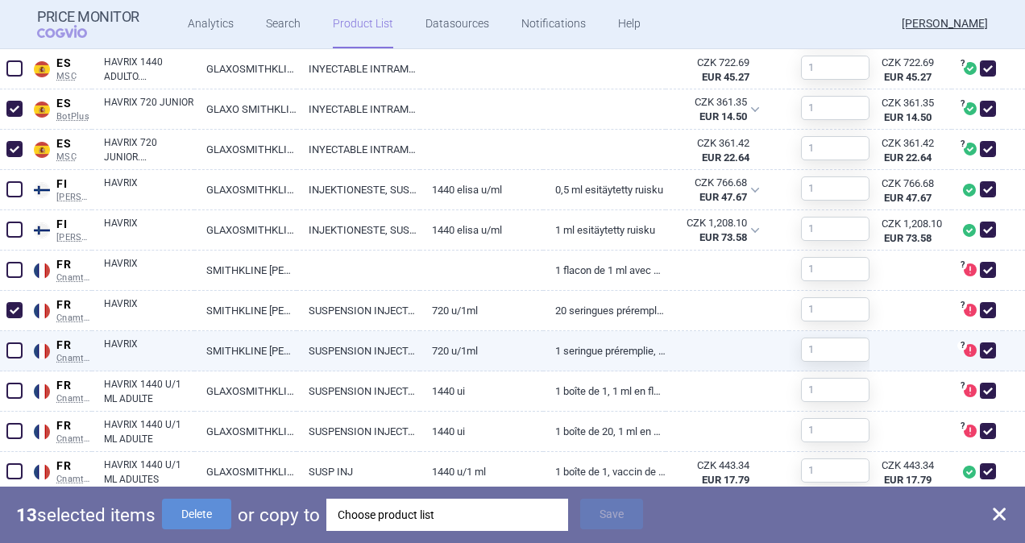
click at [14, 353] on span at bounding box center [14, 350] width 16 height 16
checkbox input "true"
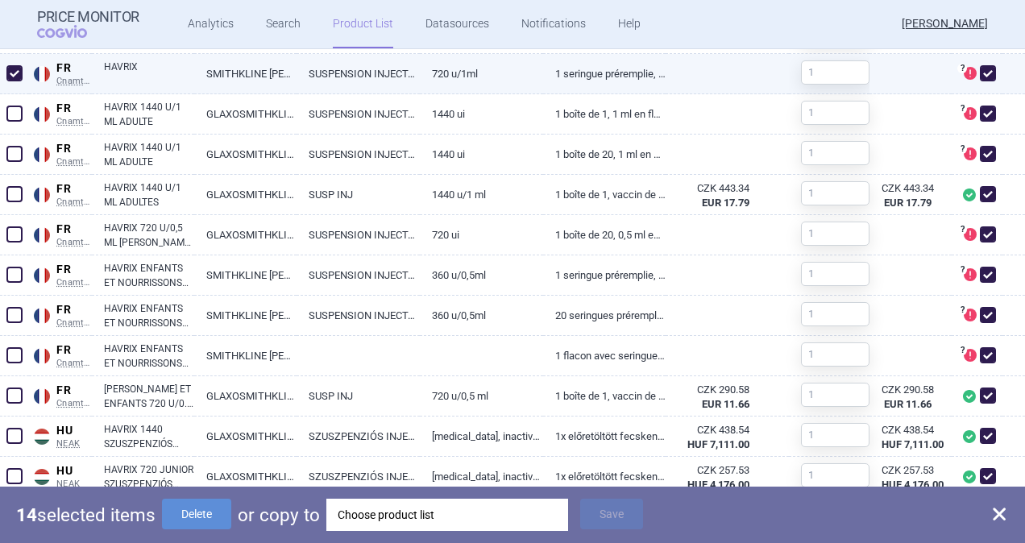
scroll to position [2175, 0]
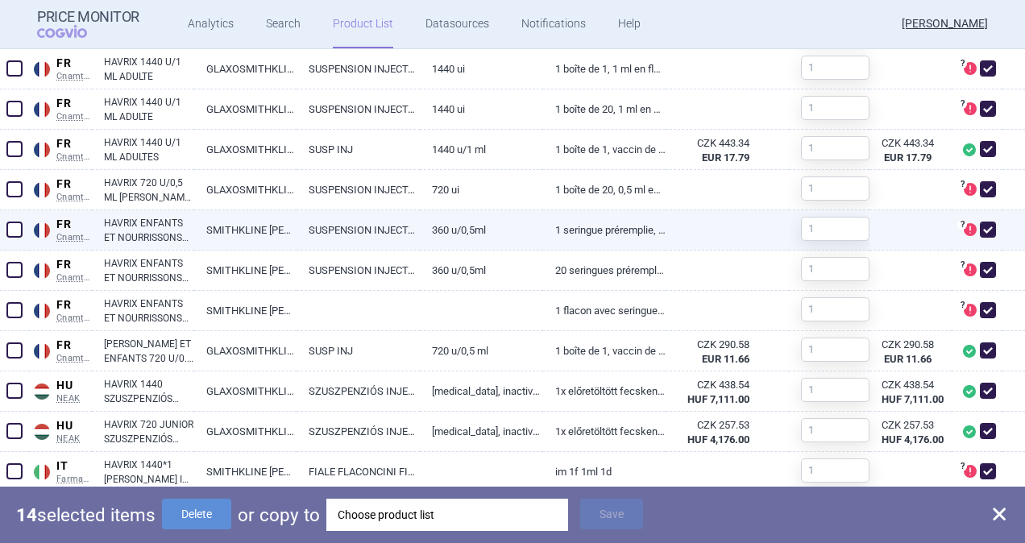
click at [19, 230] on span at bounding box center [14, 230] width 16 height 16
checkbox input "true"
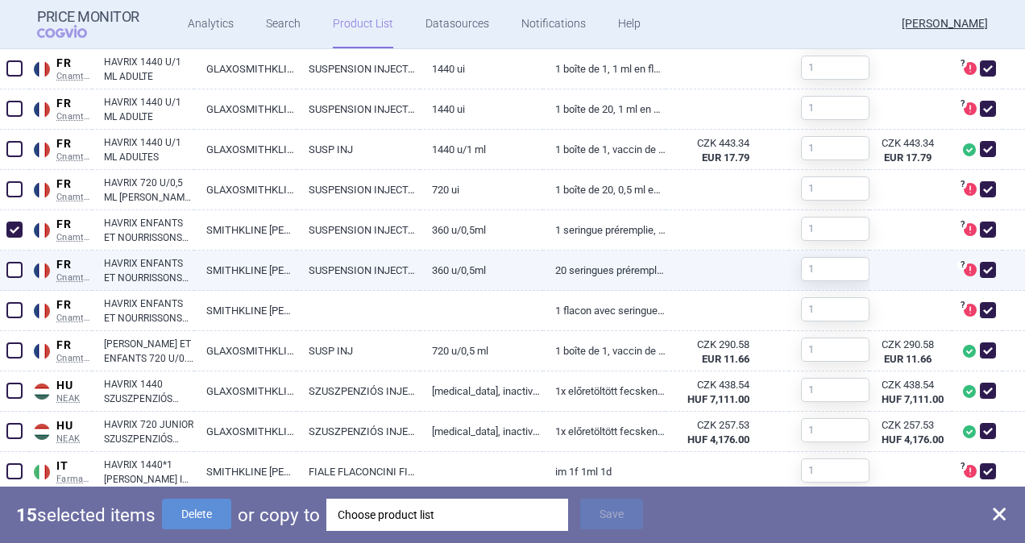
click at [7, 274] on span at bounding box center [14, 270] width 16 height 16
checkbox input "true"
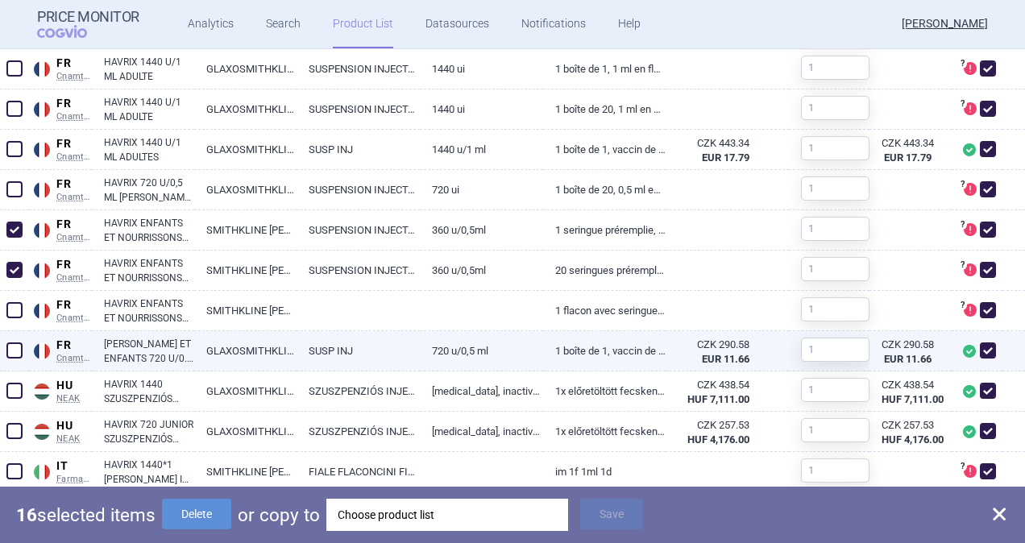
click at [19, 343] on span at bounding box center [14, 350] width 16 height 16
checkbox input "true"
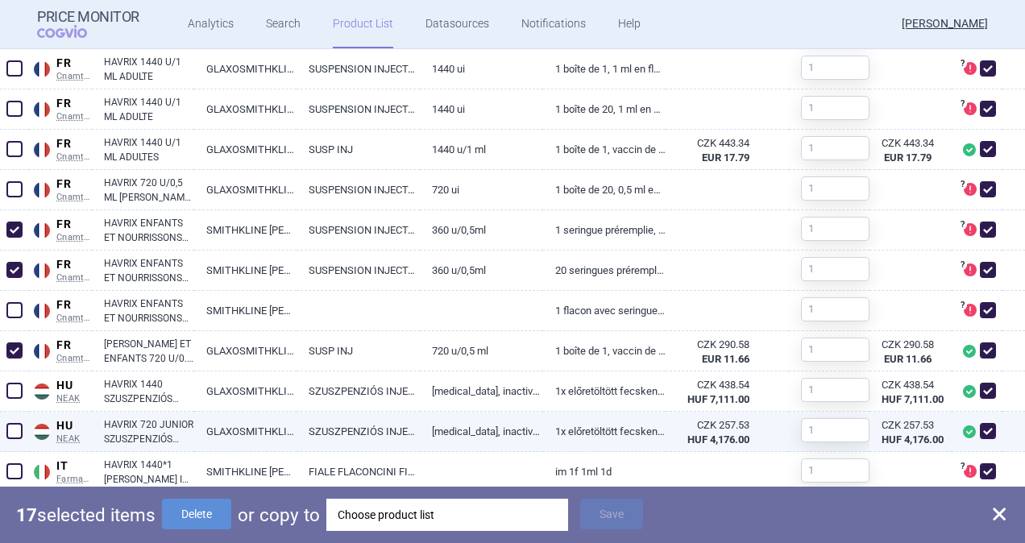
click at [14, 431] on span at bounding box center [14, 431] width 16 height 16
checkbox input "true"
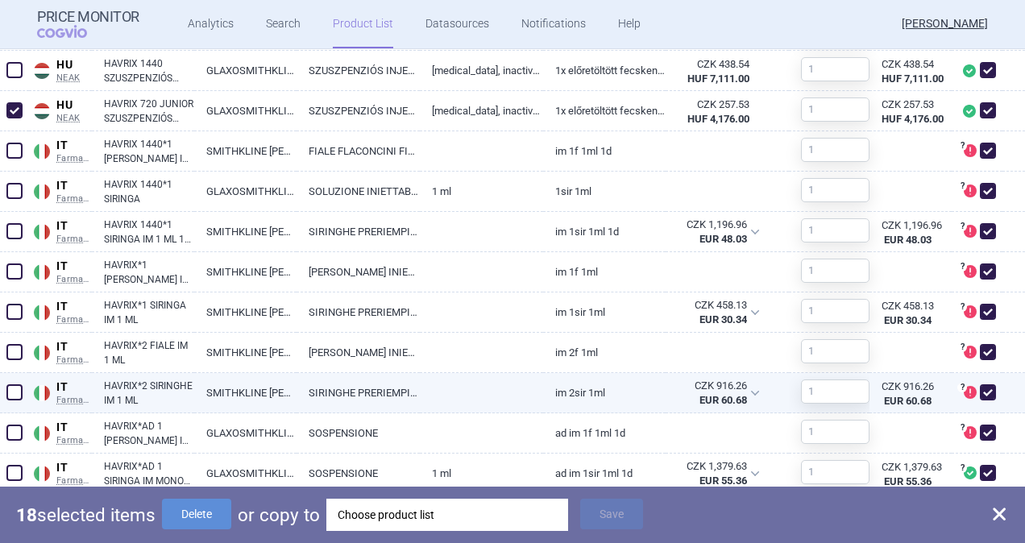
scroll to position [2497, 0]
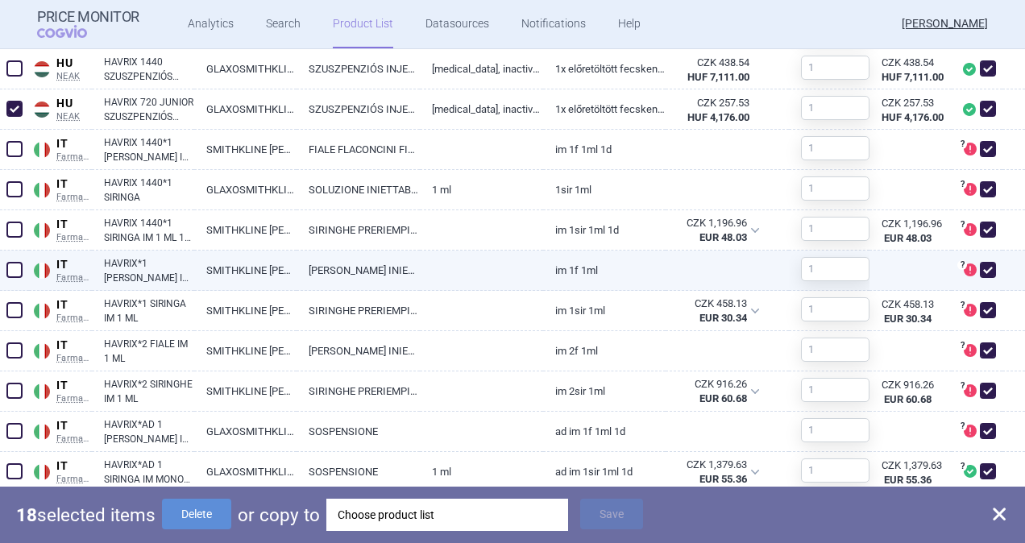
click at [14, 277] on span at bounding box center [14, 270] width 24 height 24
checkbox input "true"
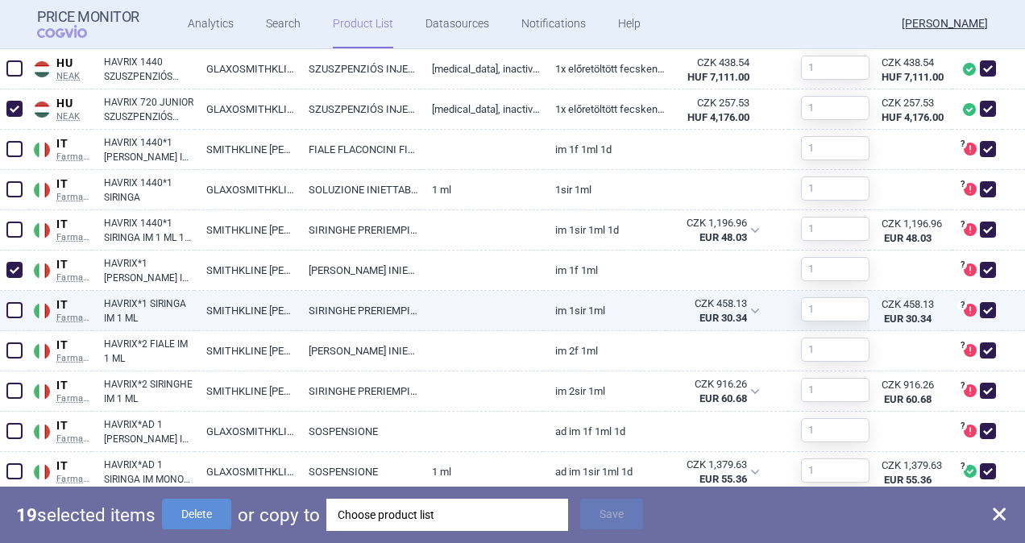
click at [13, 314] on span at bounding box center [14, 310] width 16 height 16
checkbox input "true"
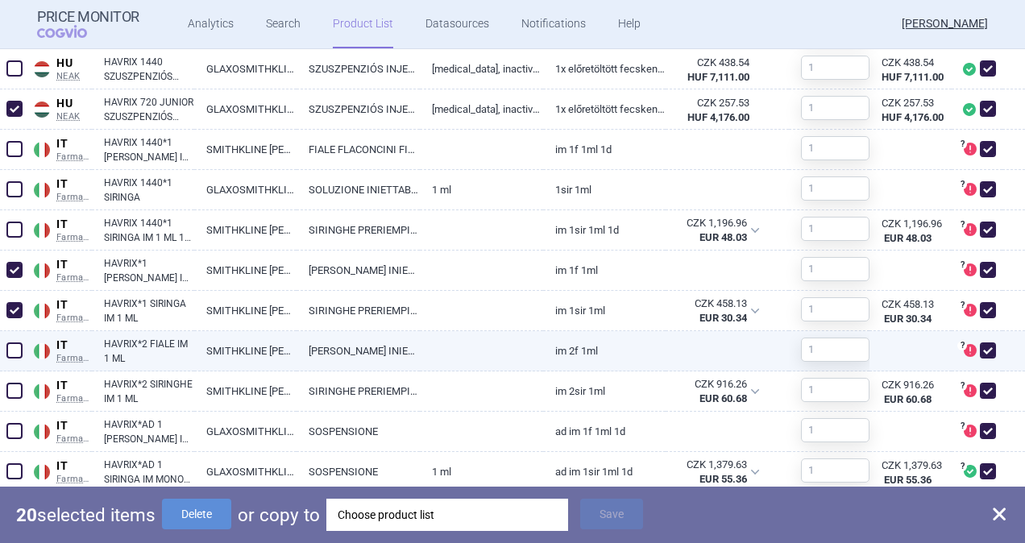
click at [14, 354] on span at bounding box center [14, 350] width 16 height 16
checkbox input "true"
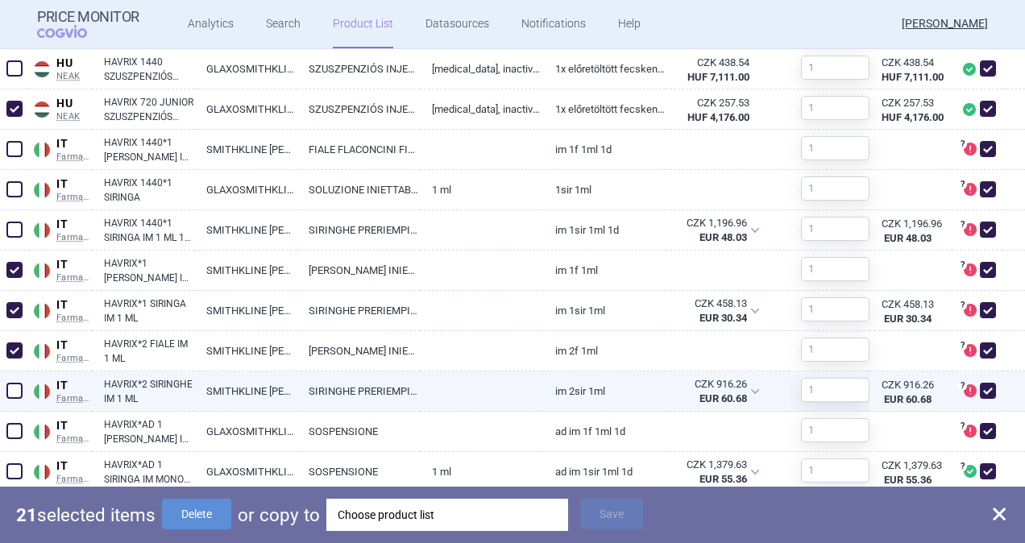
click at [11, 384] on span at bounding box center [14, 391] width 16 height 16
checkbox input "true"
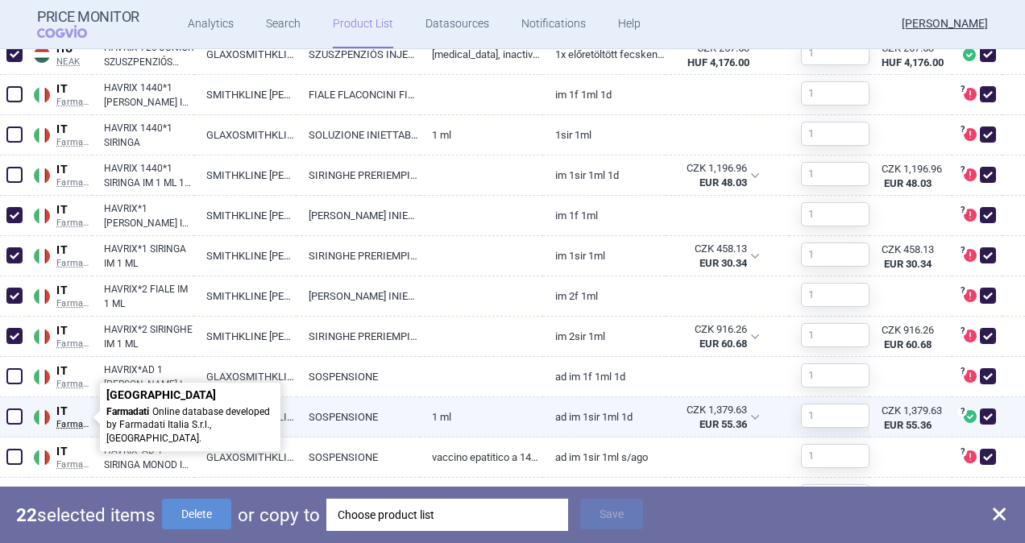
scroll to position [2578, 0]
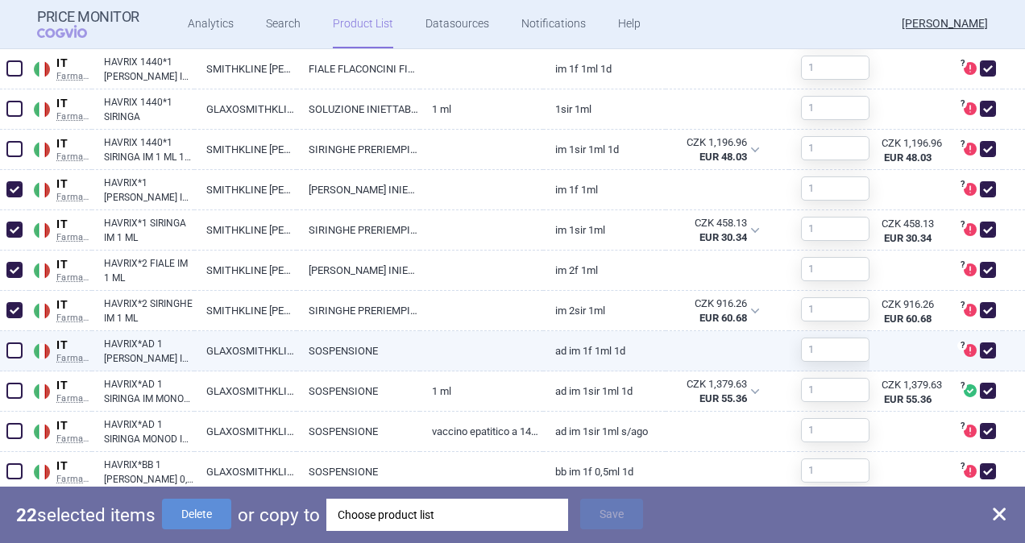
click at [17, 354] on span at bounding box center [14, 350] width 16 height 16
checkbox input "true"
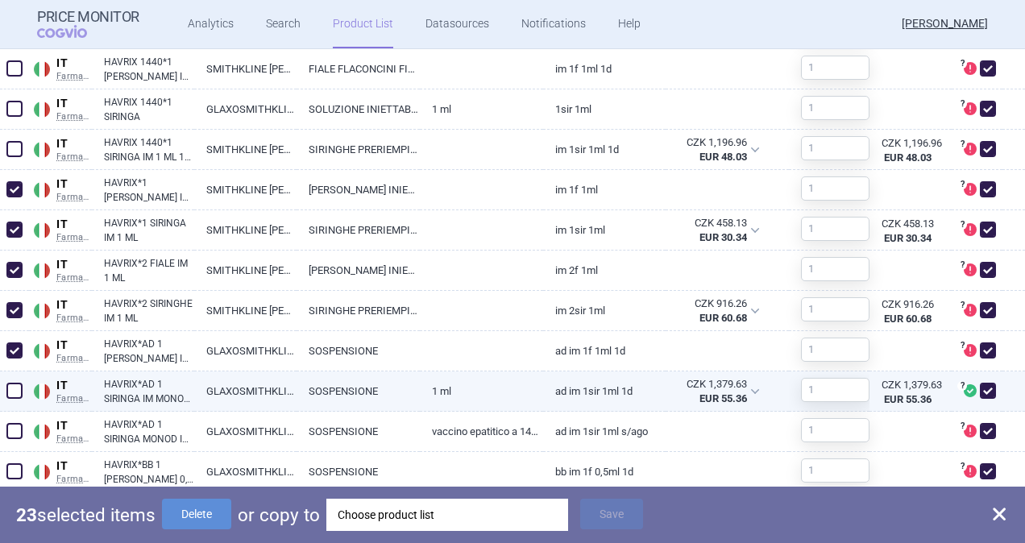
click at [13, 391] on span at bounding box center [14, 391] width 16 height 16
checkbox input "true"
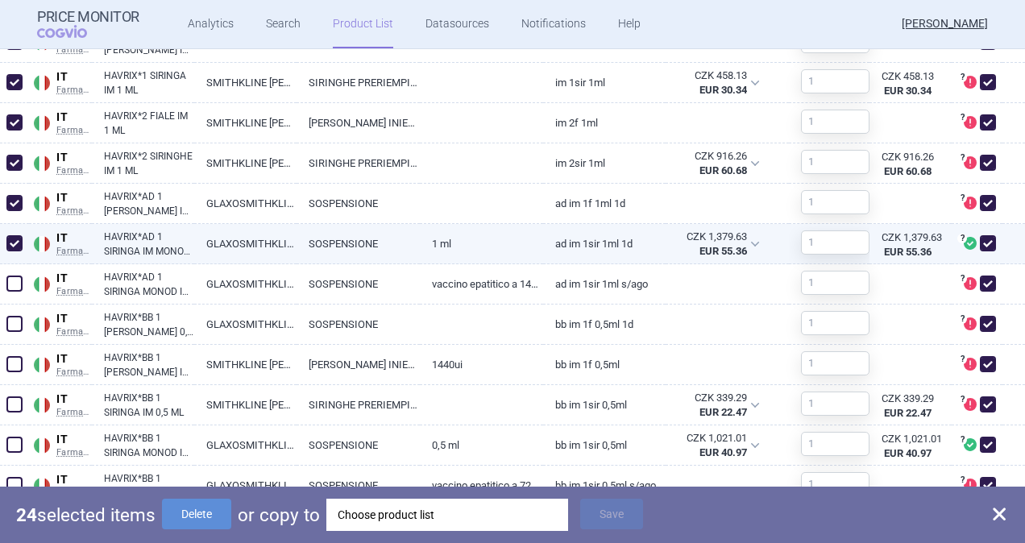
scroll to position [2739, 0]
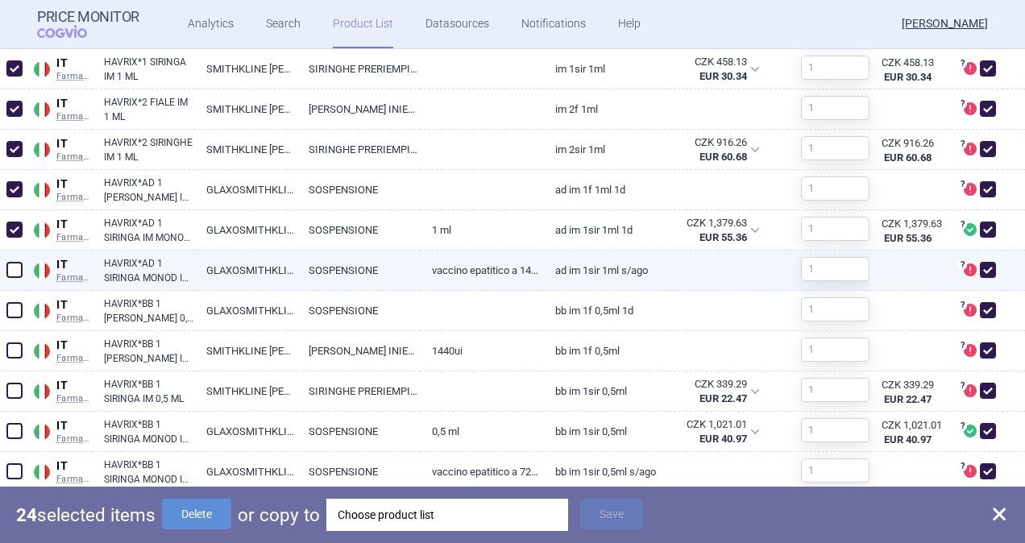
click at [13, 269] on span at bounding box center [14, 270] width 16 height 16
checkbox input "true"
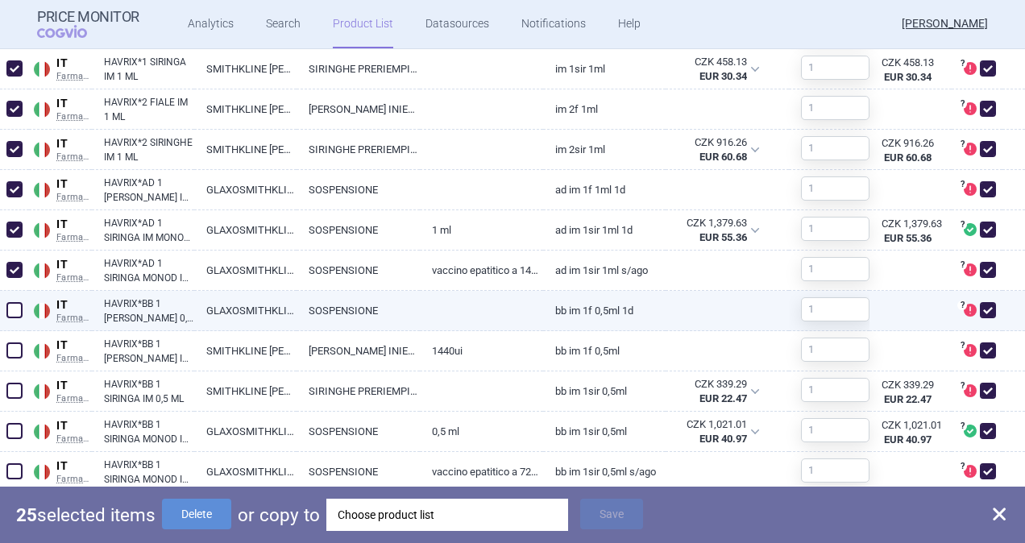
click at [18, 302] on span at bounding box center [14, 310] width 16 height 16
checkbox input "true"
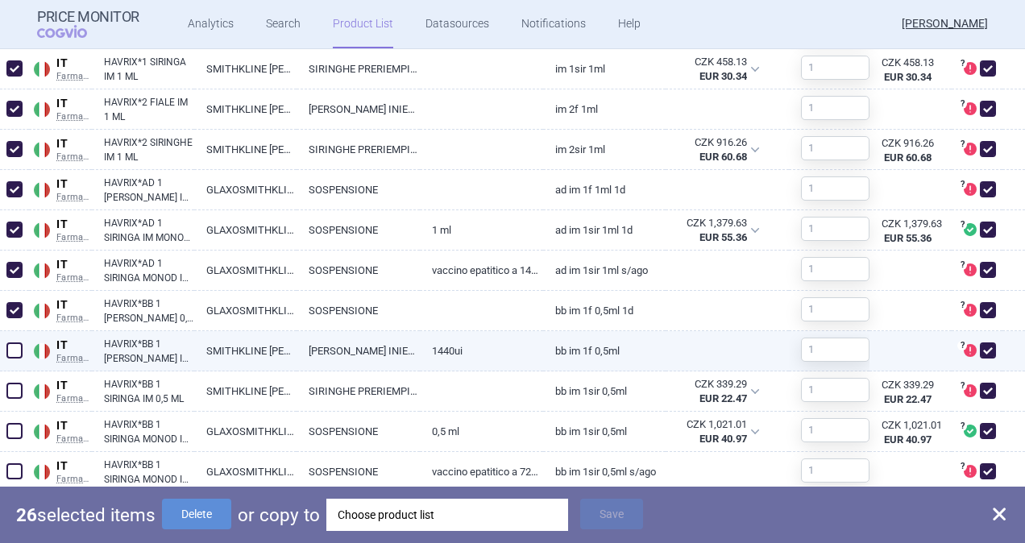
click at [13, 352] on span at bounding box center [14, 350] width 16 height 16
checkbox input "true"
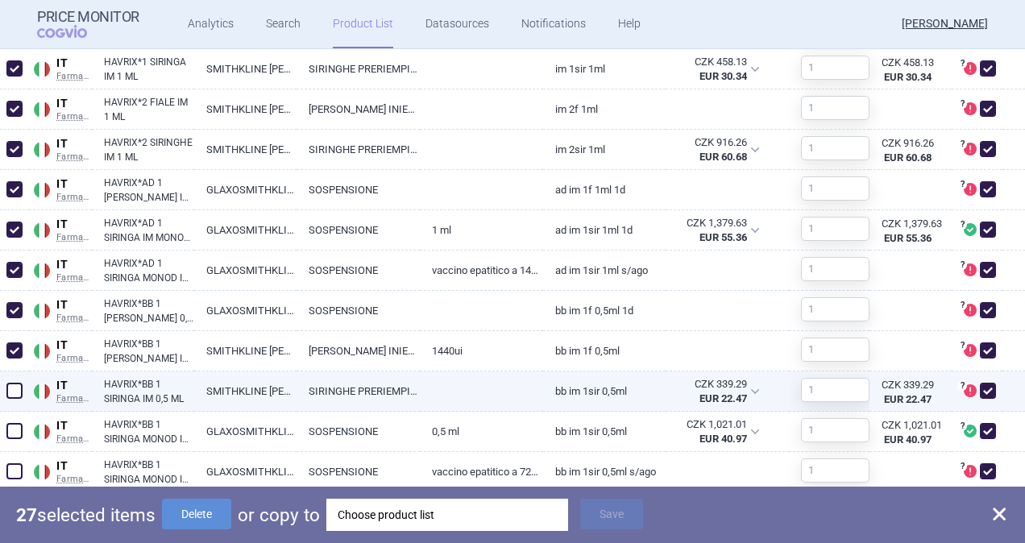
click at [7, 388] on span at bounding box center [14, 391] width 16 height 16
checkbox input "true"
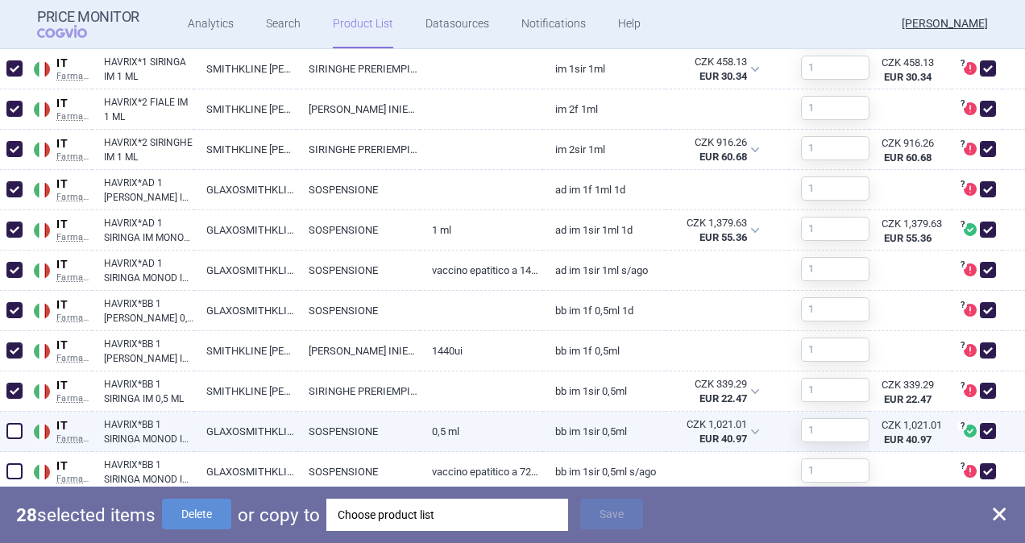
click at [21, 425] on span at bounding box center [14, 431] width 16 height 16
checkbox input "true"
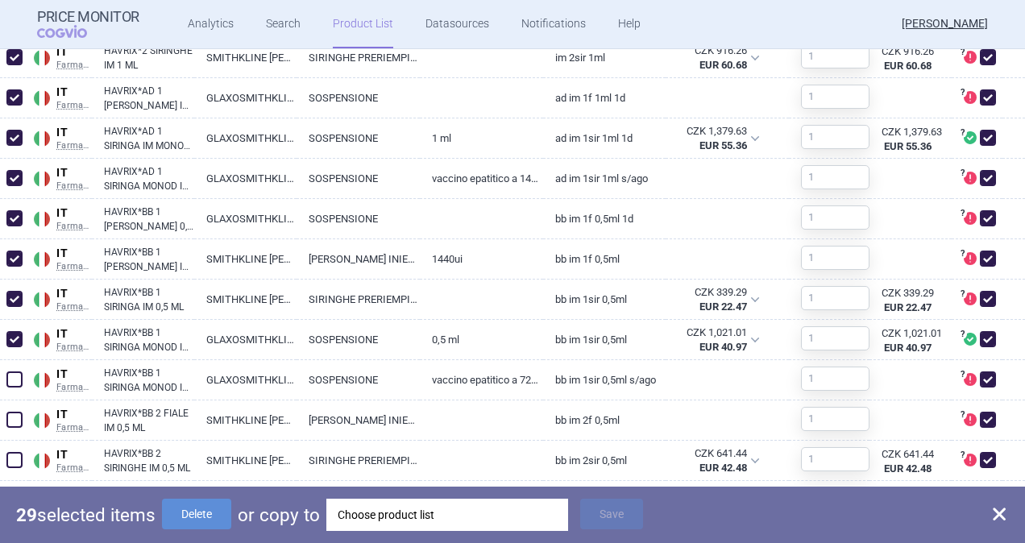
scroll to position [2981, 0]
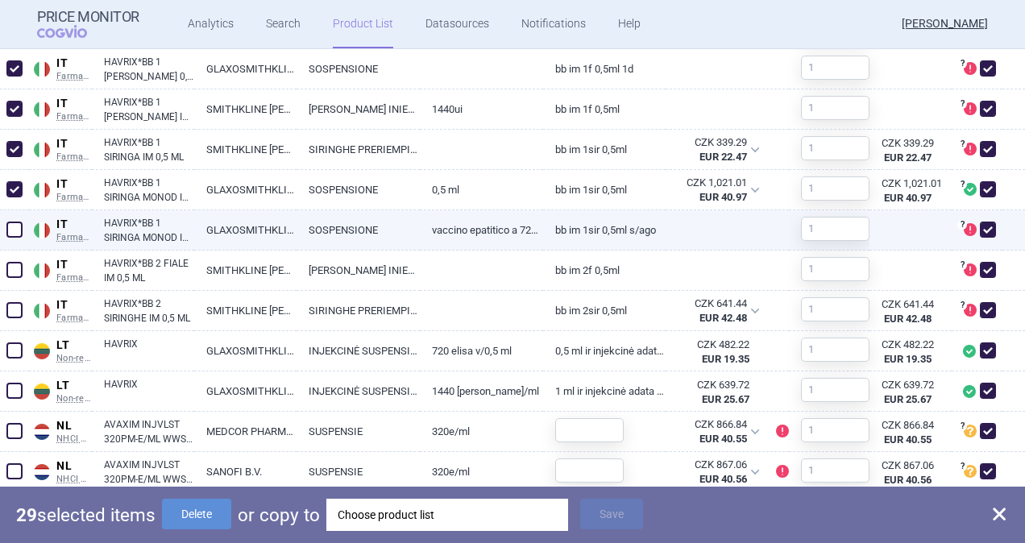
click at [16, 227] on span at bounding box center [14, 230] width 16 height 16
checkbox input "true"
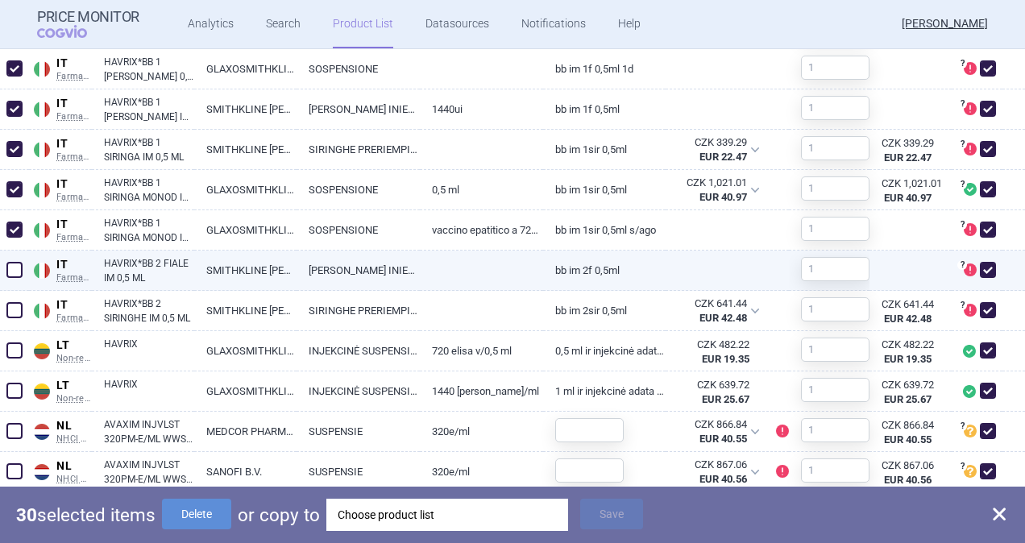
click at [17, 269] on span at bounding box center [14, 270] width 16 height 16
checkbox input "true"
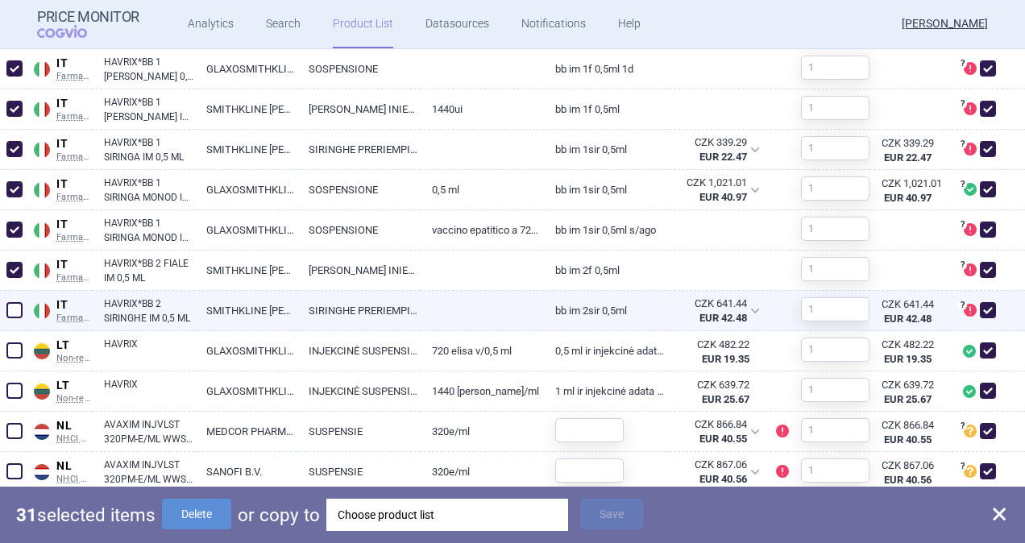
click at [18, 304] on span at bounding box center [14, 310] width 16 height 16
checkbox input "true"
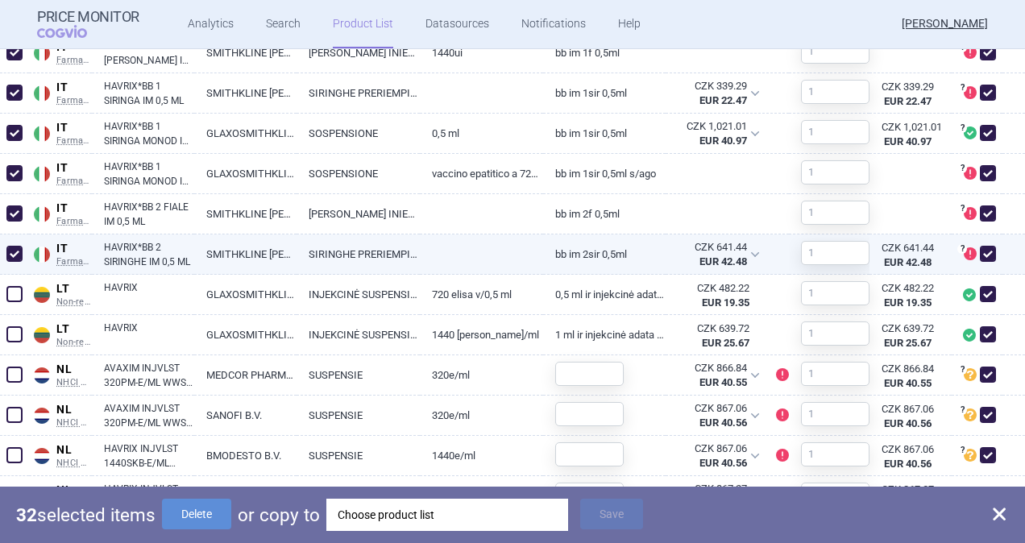
scroll to position [3142, 0]
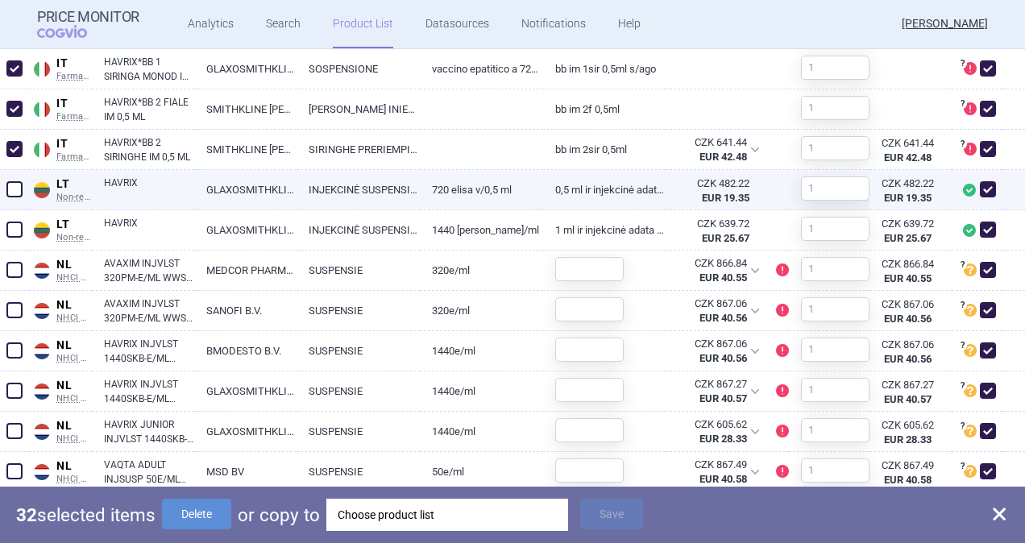
click at [11, 188] on span at bounding box center [14, 189] width 16 height 16
checkbox input "true"
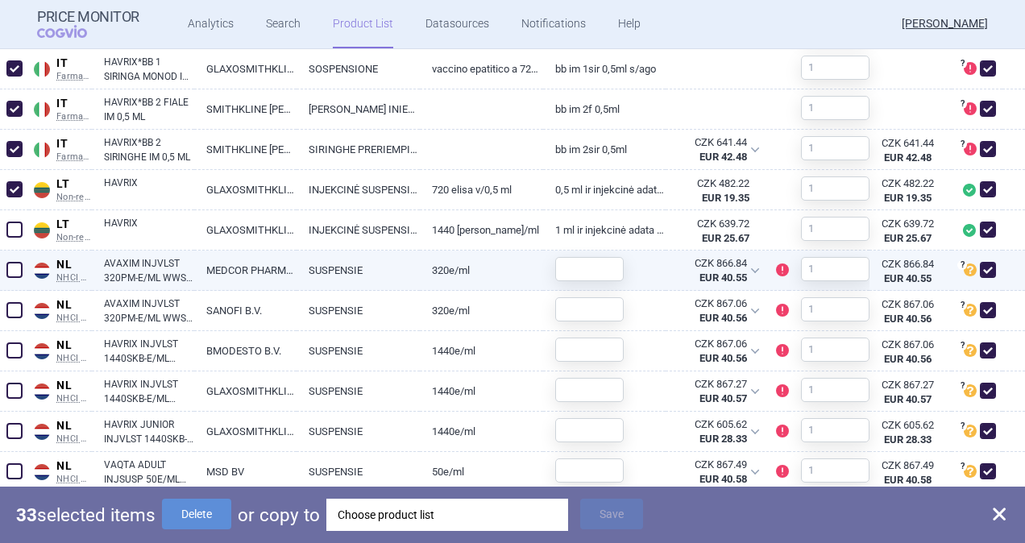
click at [13, 269] on span at bounding box center [14, 270] width 16 height 16
checkbox input "true"
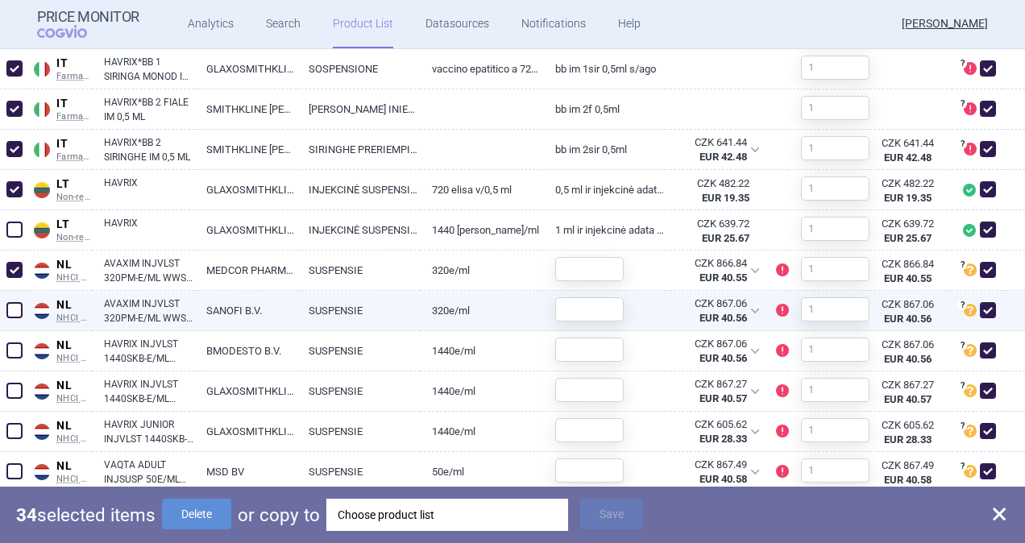
click at [16, 311] on span at bounding box center [14, 310] width 16 height 16
checkbox input "true"
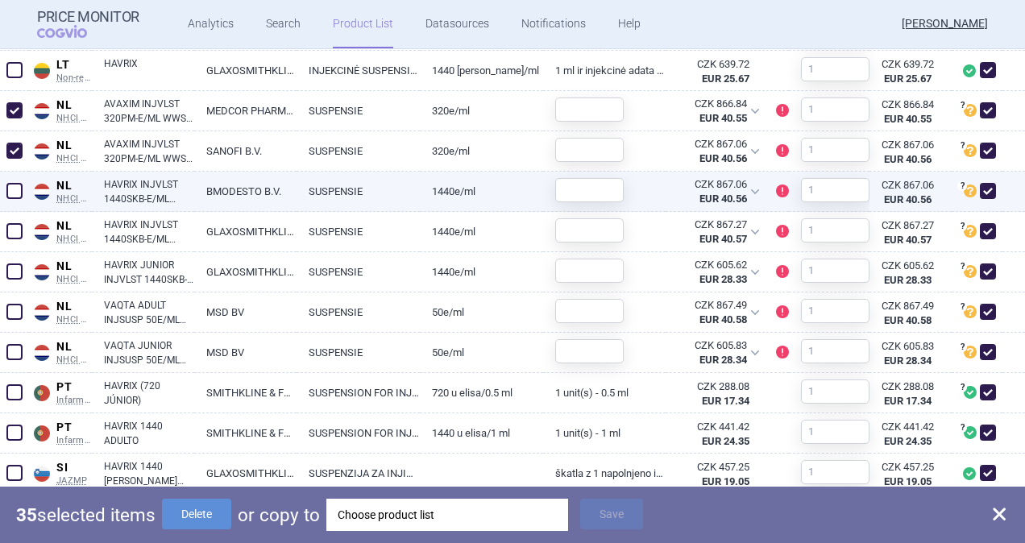
scroll to position [3303, 0]
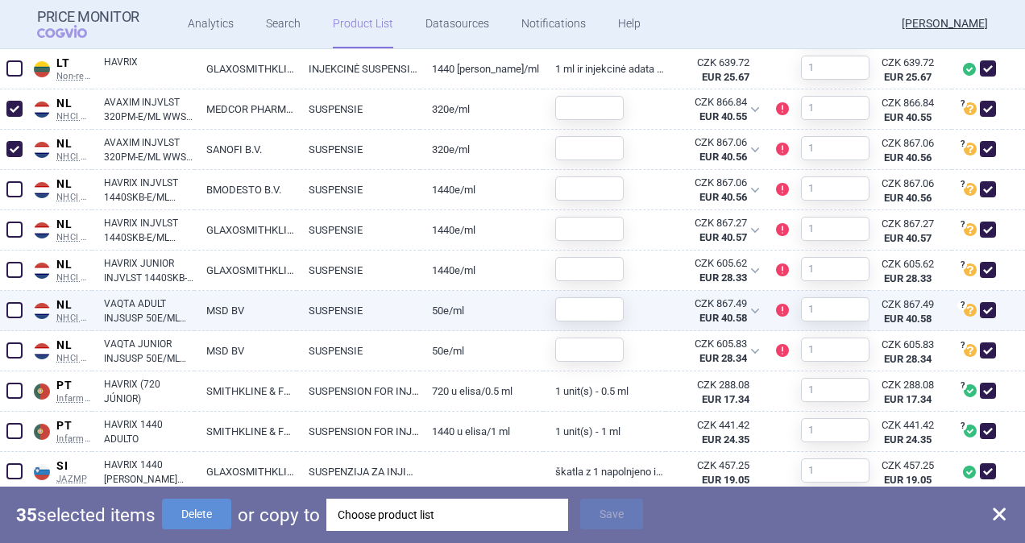
click at [18, 309] on span at bounding box center [14, 310] width 16 height 16
checkbox input "true"
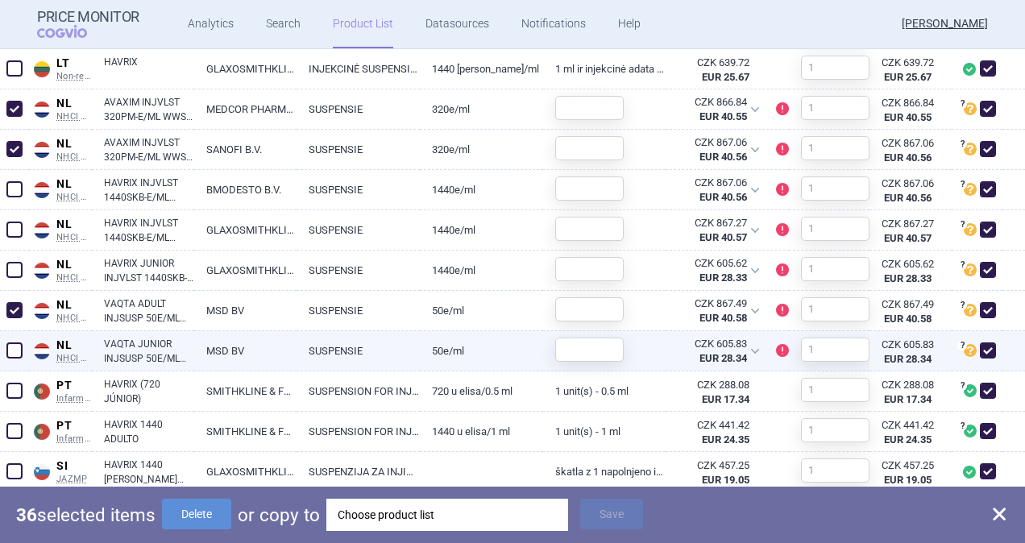
click at [10, 348] on span at bounding box center [14, 350] width 16 height 16
checkbox input "true"
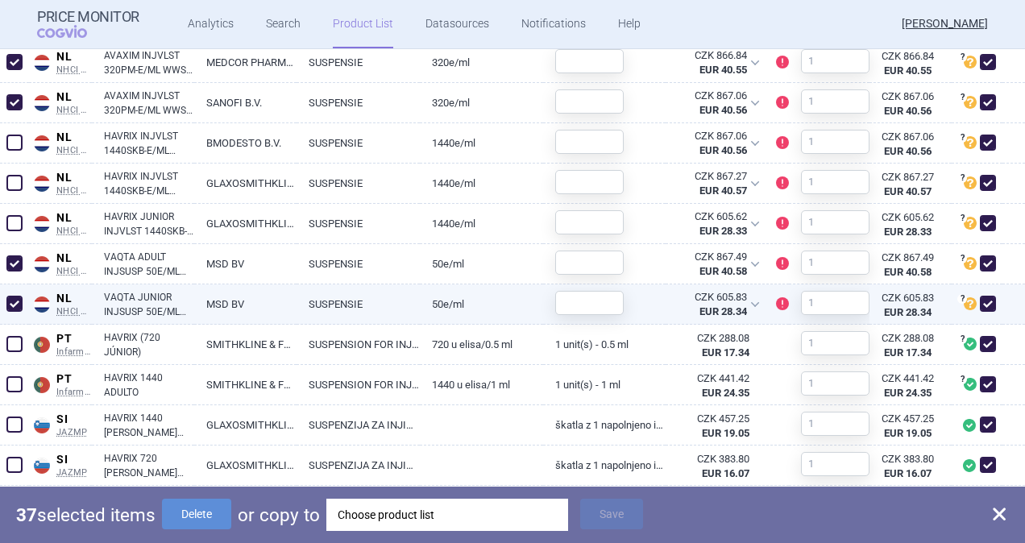
scroll to position [3383, 0]
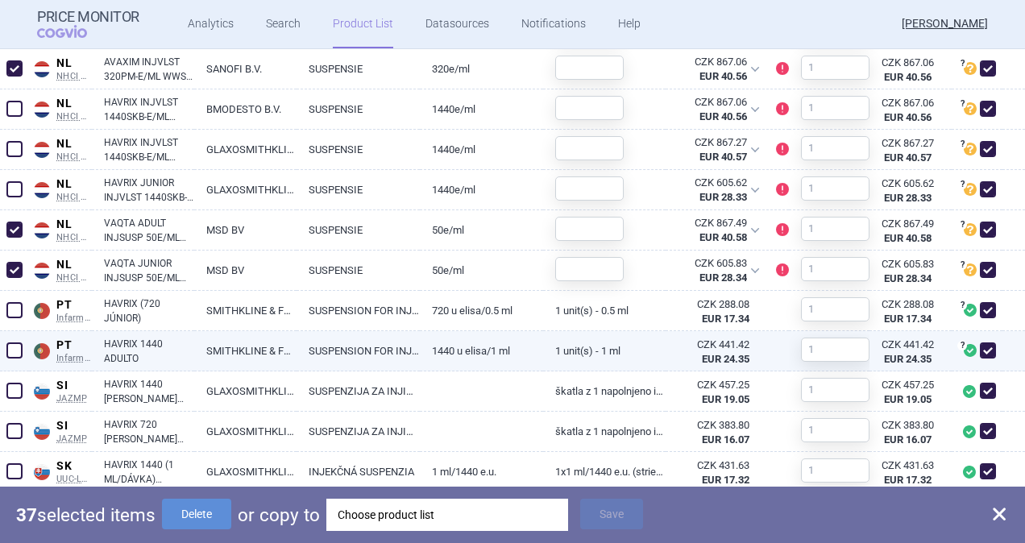
click at [10, 346] on span at bounding box center [14, 350] width 16 height 16
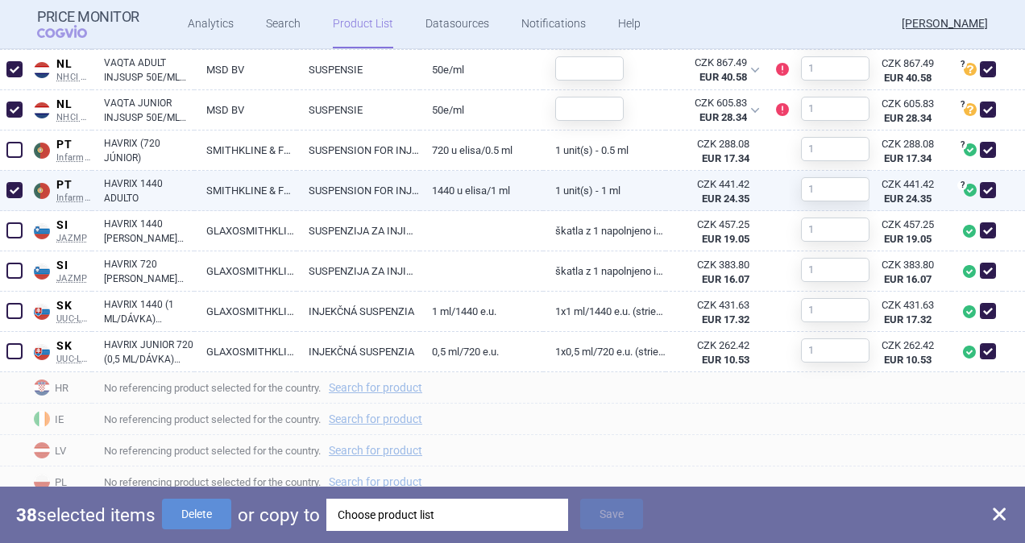
scroll to position [3544, 0]
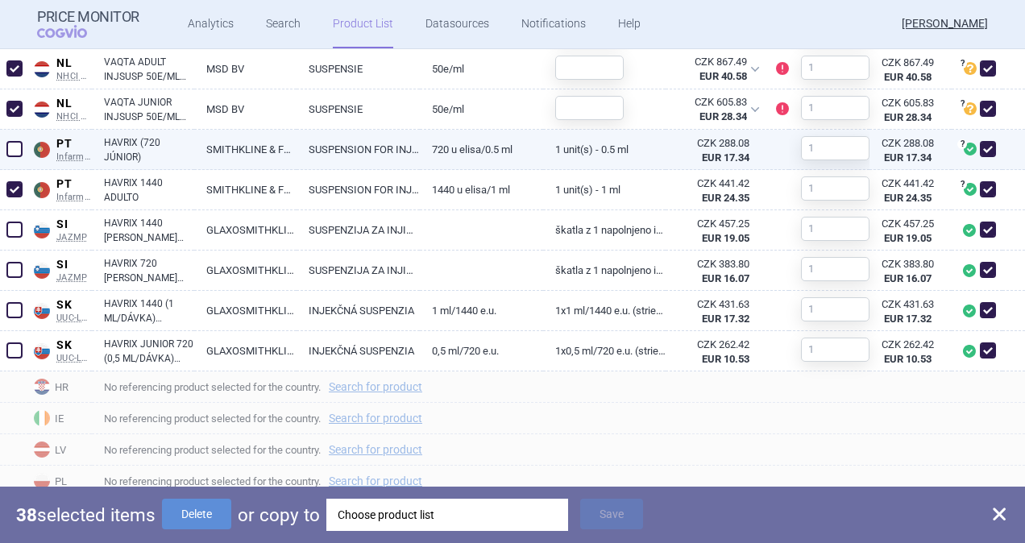
drag, startPoint x: 11, startPoint y: 186, endPoint x: 14, endPoint y: 145, distance: 41.2
click at [13, 177] on span at bounding box center [14, 189] width 24 height 24
checkbox input "false"
click at [13, 139] on span at bounding box center [14, 149] width 24 height 24
checkbox input "true"
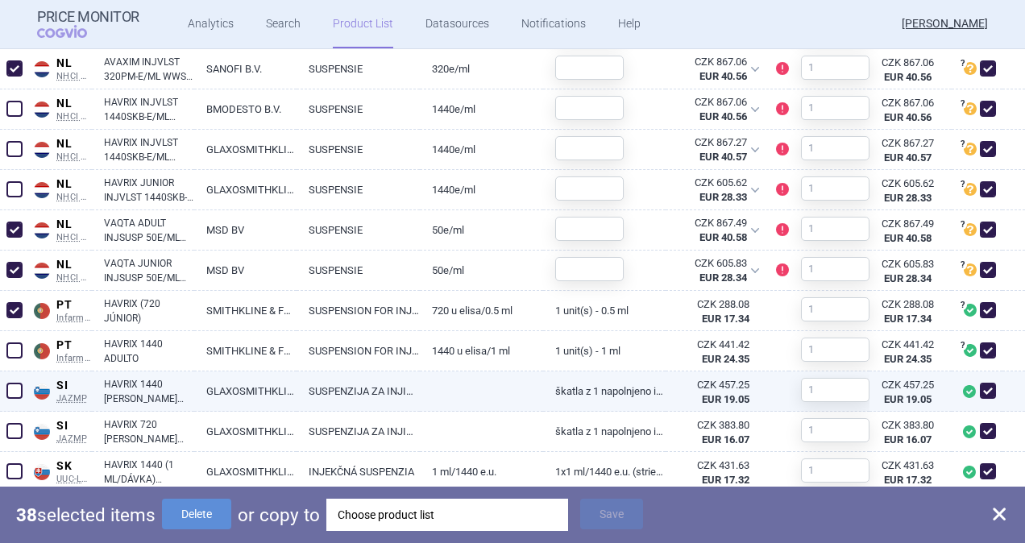
scroll to position [3464, 0]
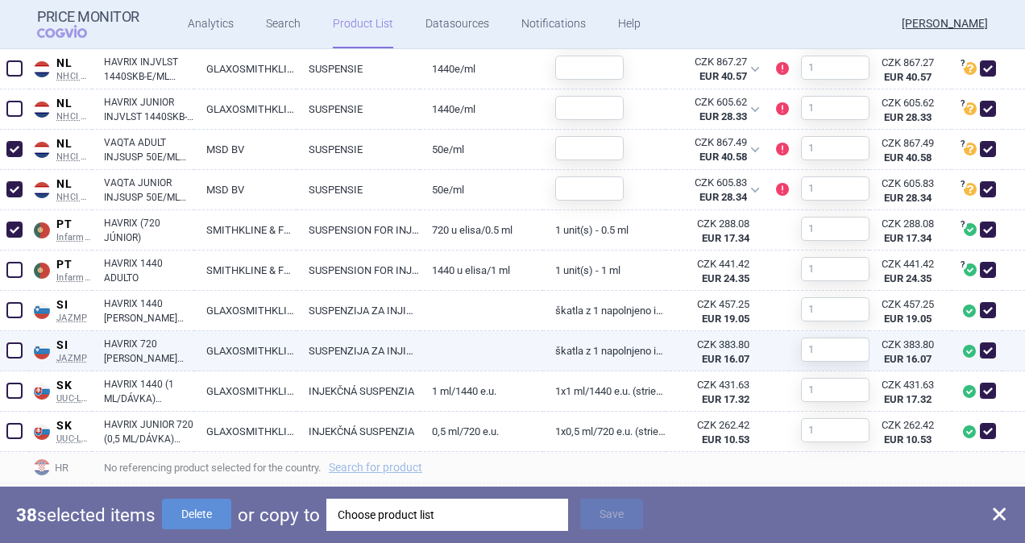
click at [13, 346] on span at bounding box center [14, 350] width 16 height 16
checkbox input "true"
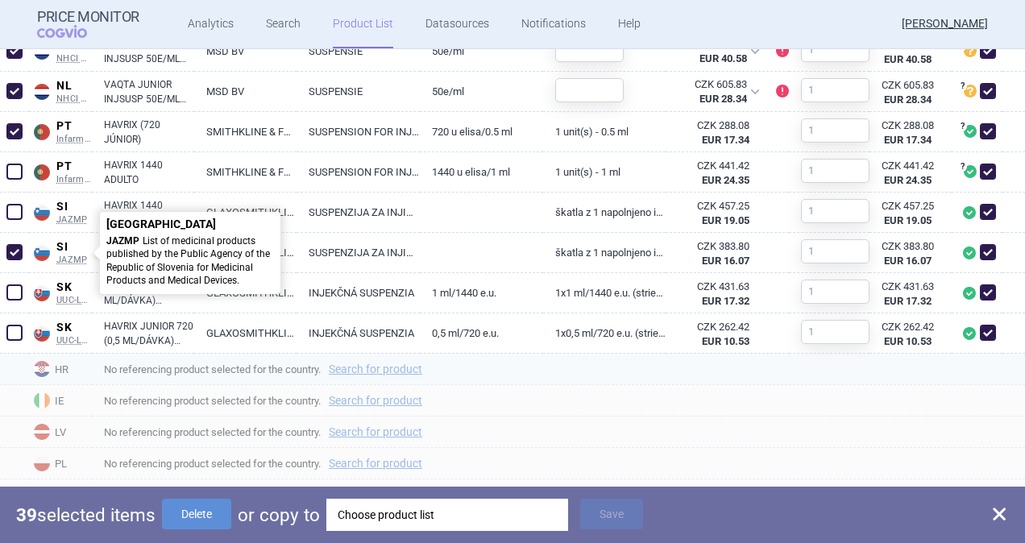
scroll to position [3569, 0]
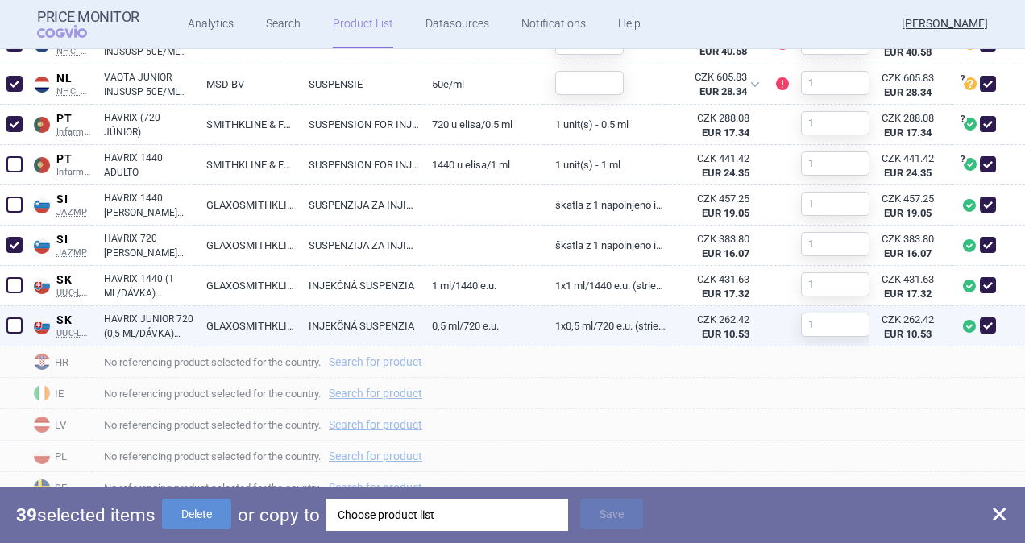
click at [13, 325] on span at bounding box center [14, 325] width 16 height 16
checkbox input "true"
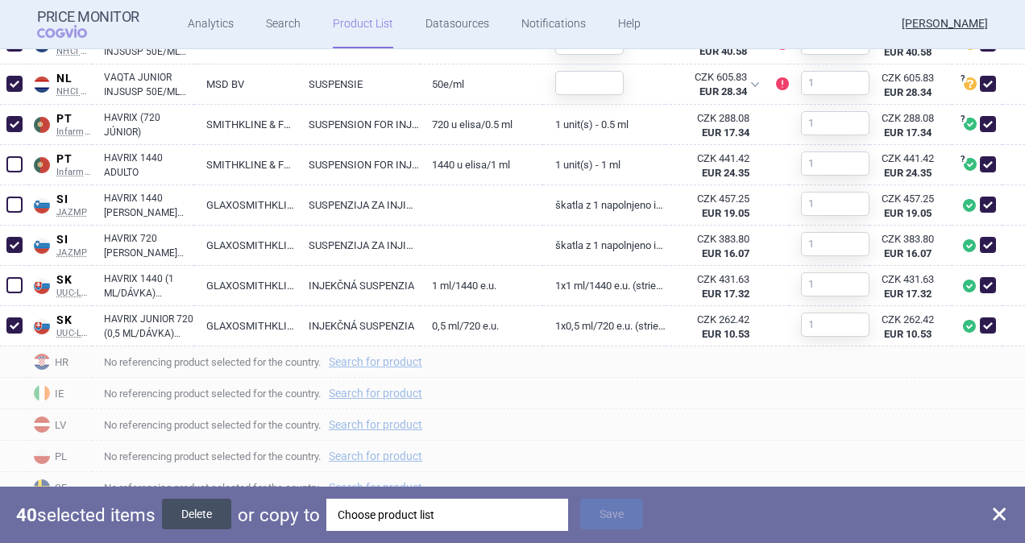
click at [208, 517] on button "Delete" at bounding box center [196, 514] width 69 height 31
checkbox input "false"
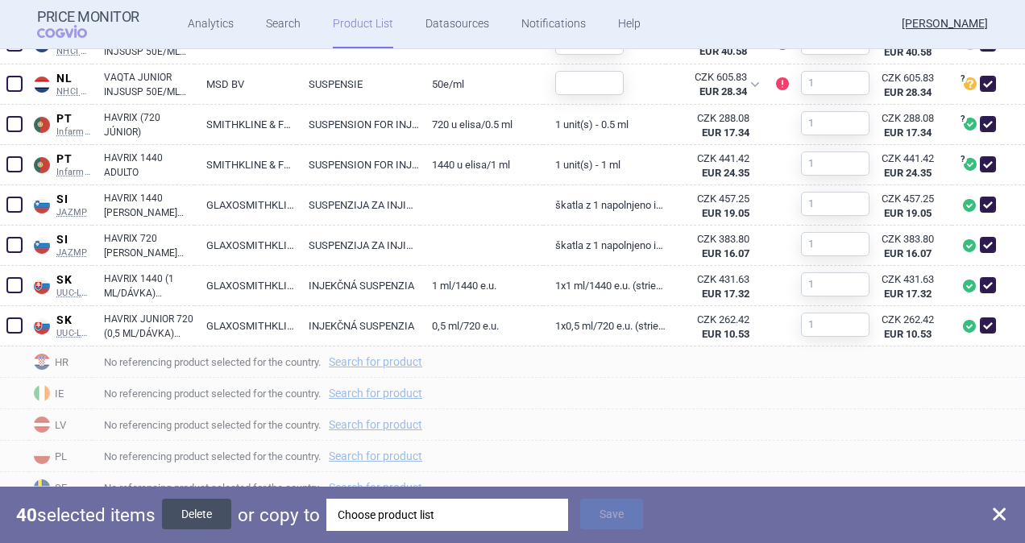
checkbox input "false"
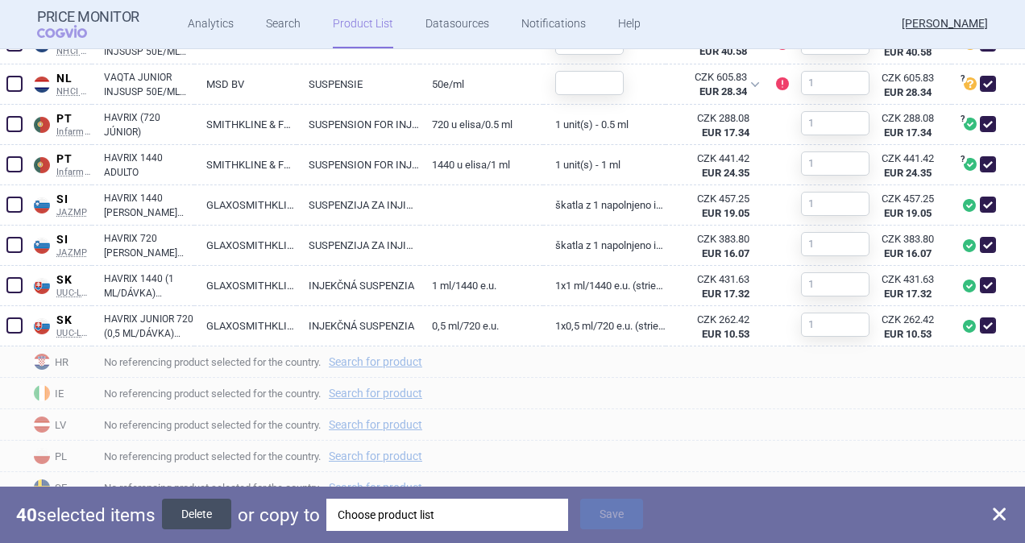
checkbox input "false"
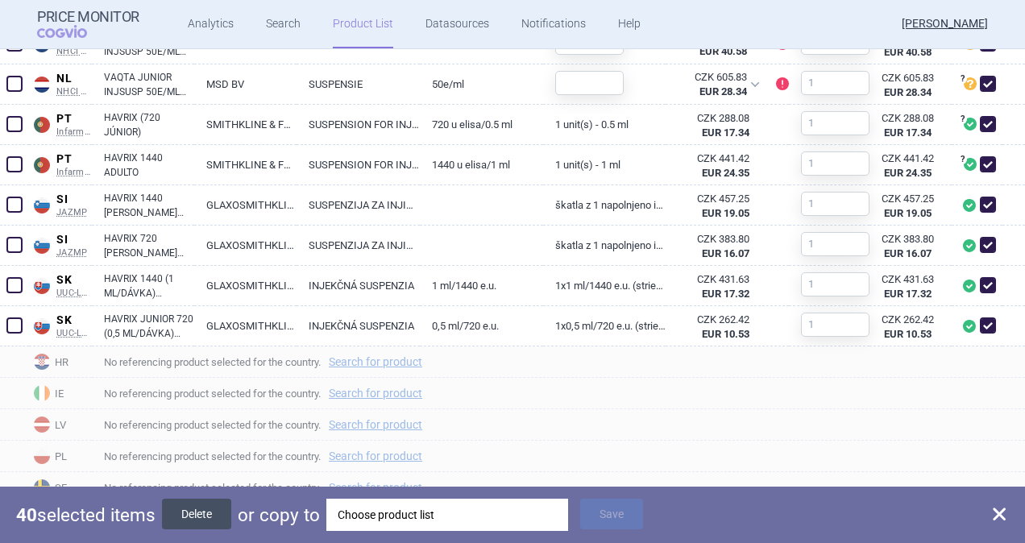
checkbox input "false"
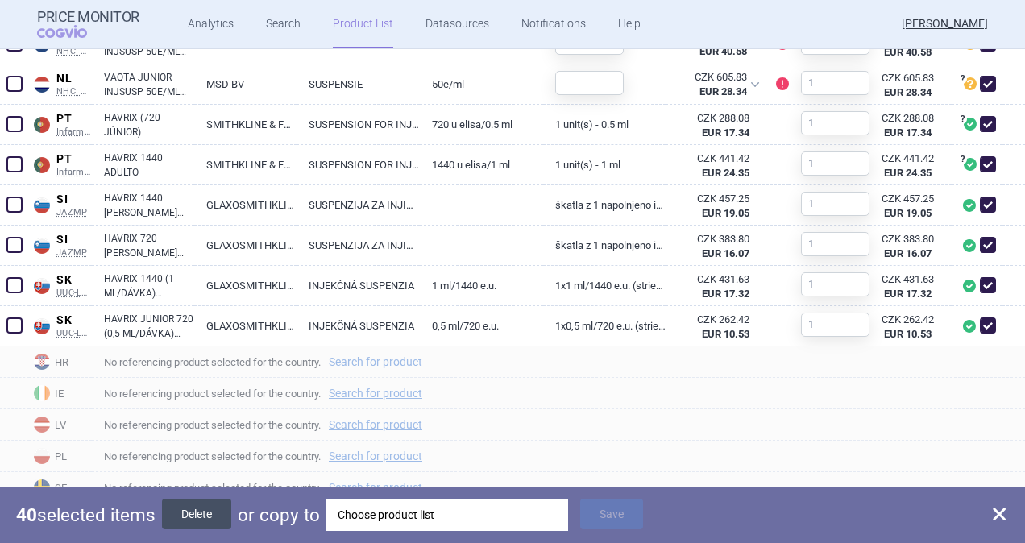
checkbox input "false"
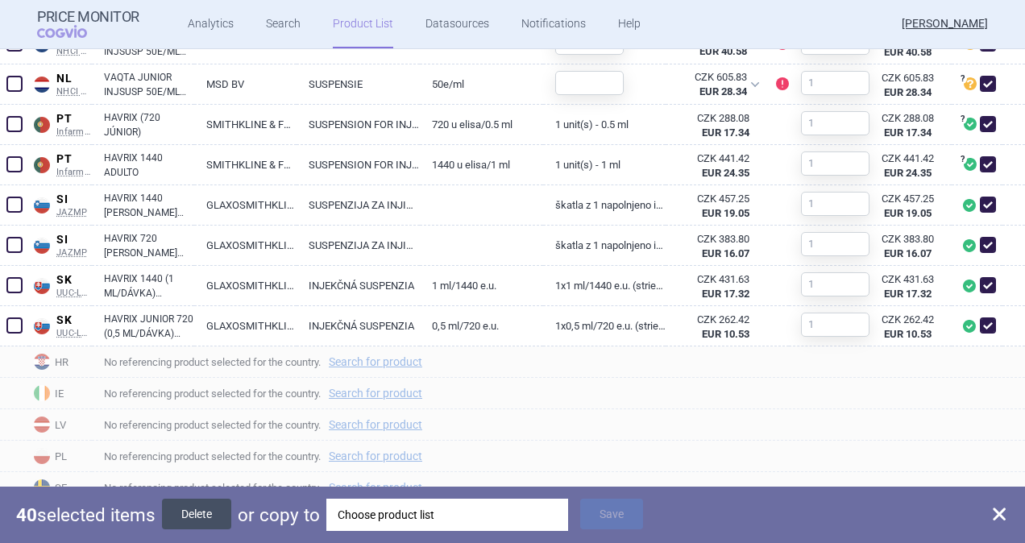
checkbox input "false"
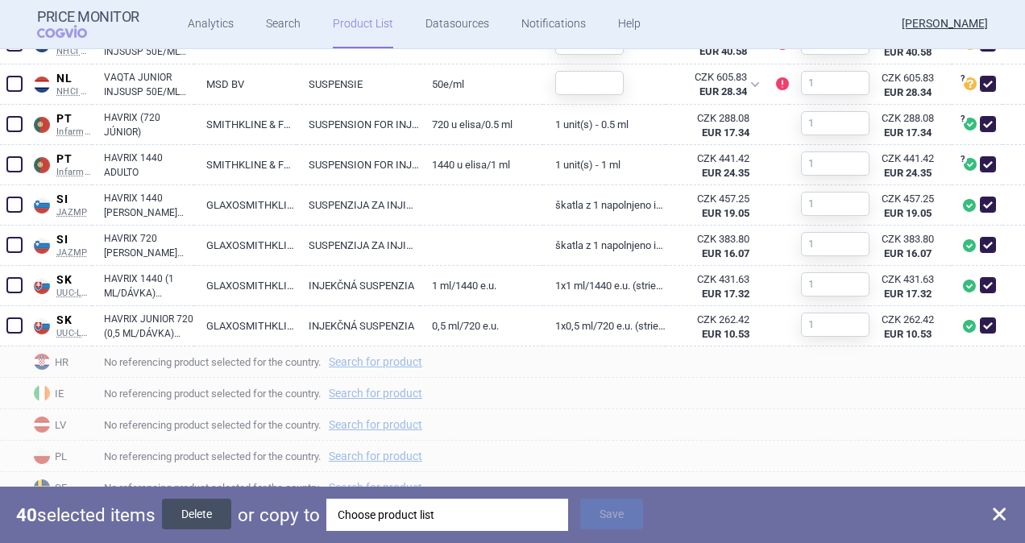
checkbox input "false"
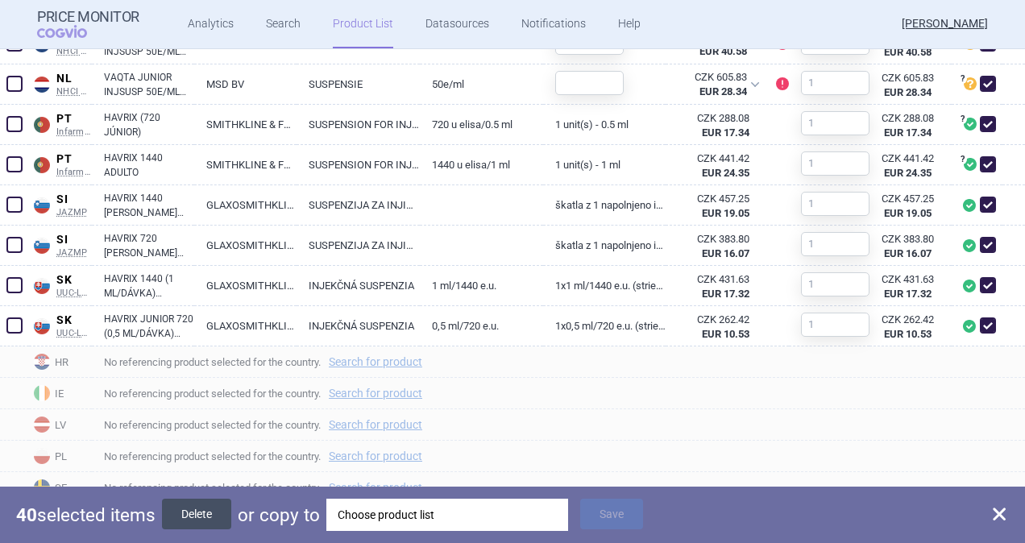
checkbox input "false"
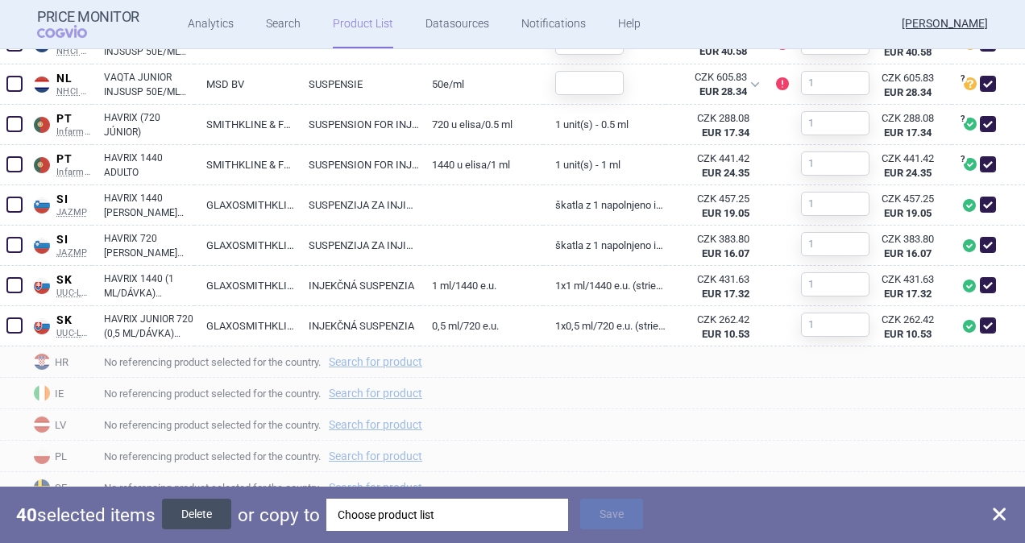
checkbox input "false"
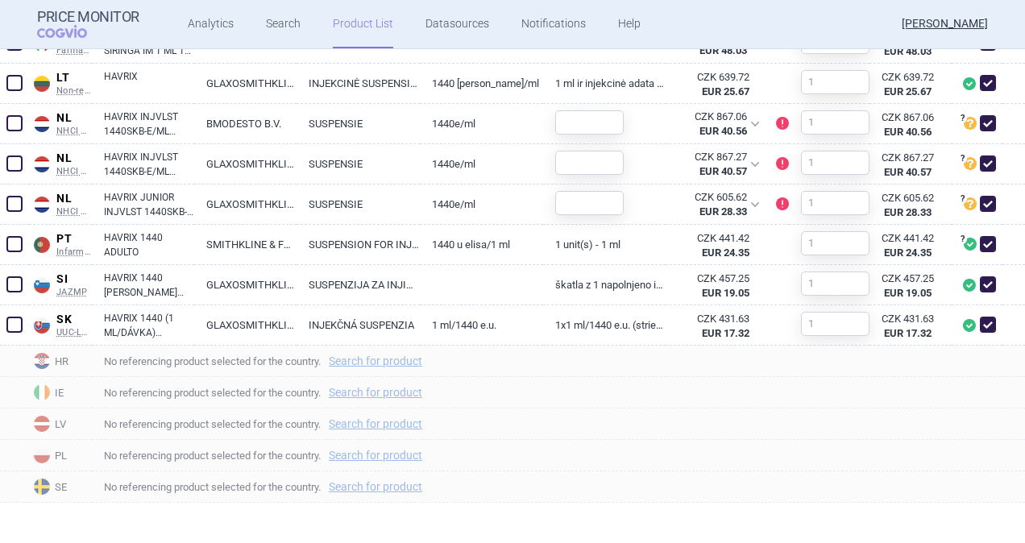
scroll to position [1958, 0]
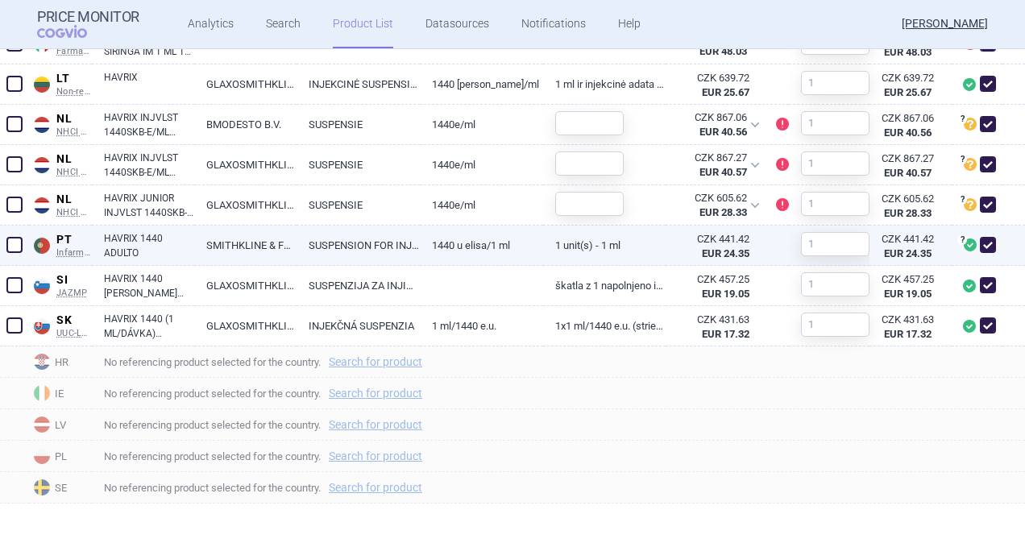
click at [248, 245] on link "SMITHKLINE & FRENCH PORTUGUESA - PRODUTOS FARMACÊUTICOS, LDA." at bounding box center [245, 245] width 102 height 39
select select "EUR"
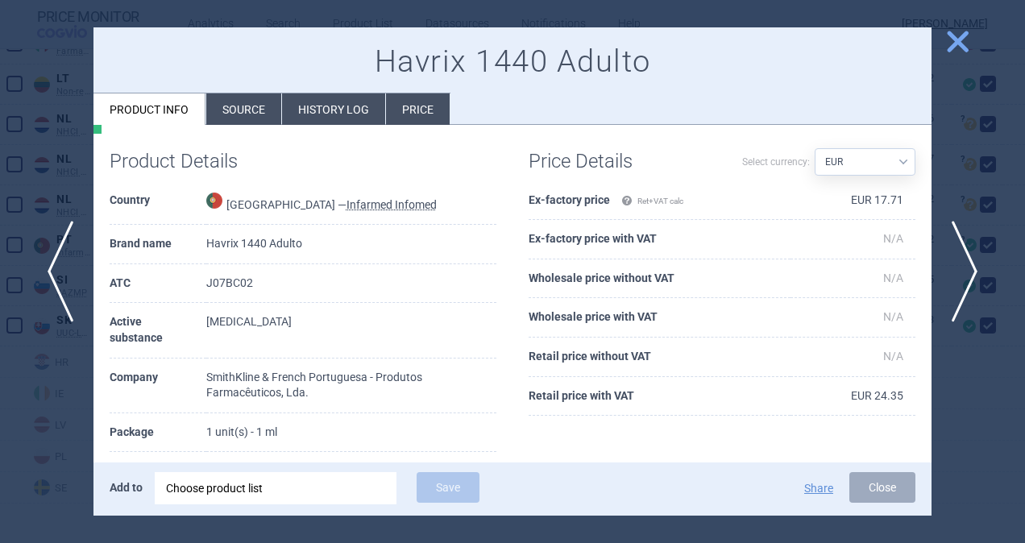
scroll to position [81, 0]
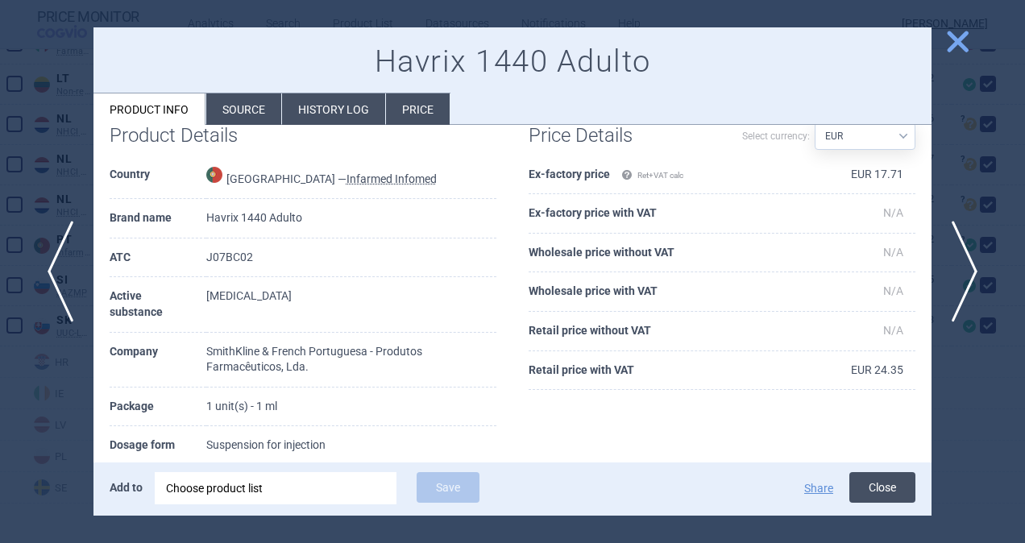
click at [865, 491] on button "Close" at bounding box center [882, 487] width 66 height 31
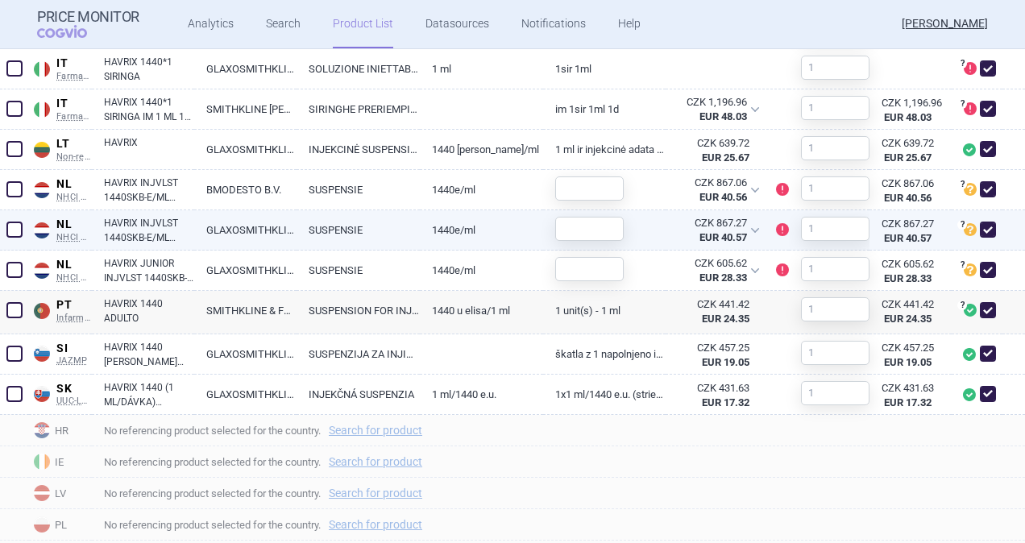
scroll to position [1878, 0]
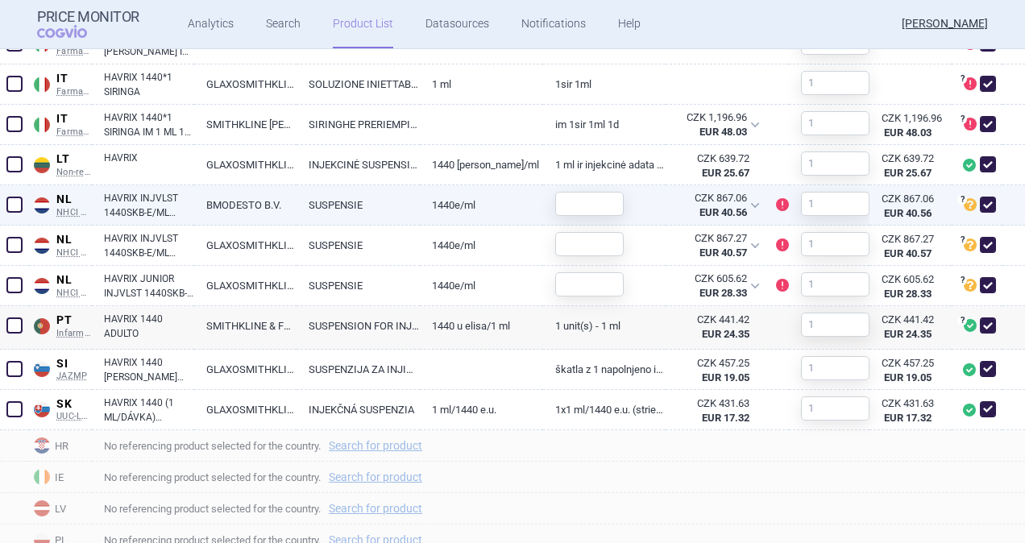
click at [19, 207] on span at bounding box center [14, 205] width 16 height 16
checkbox input "true"
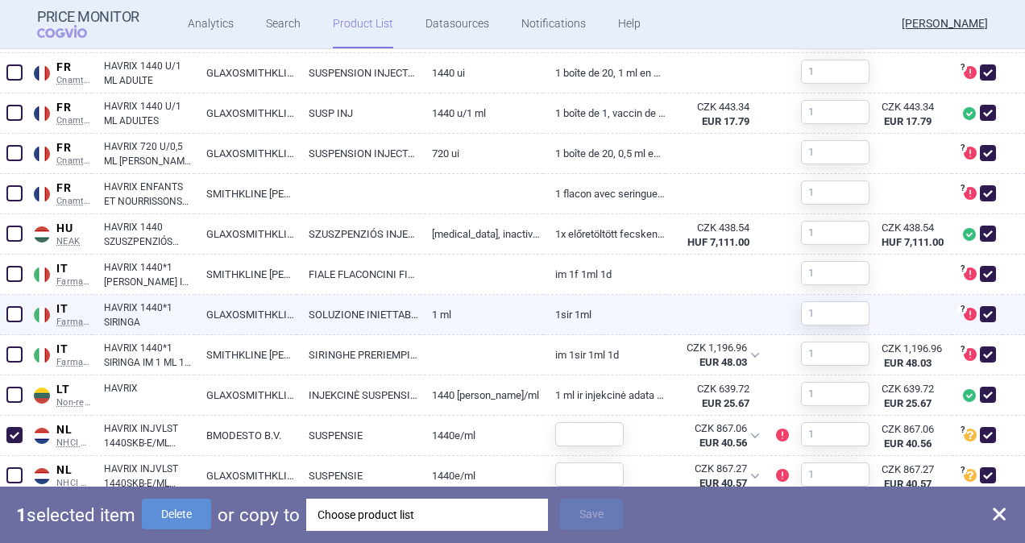
scroll to position [1636, 0]
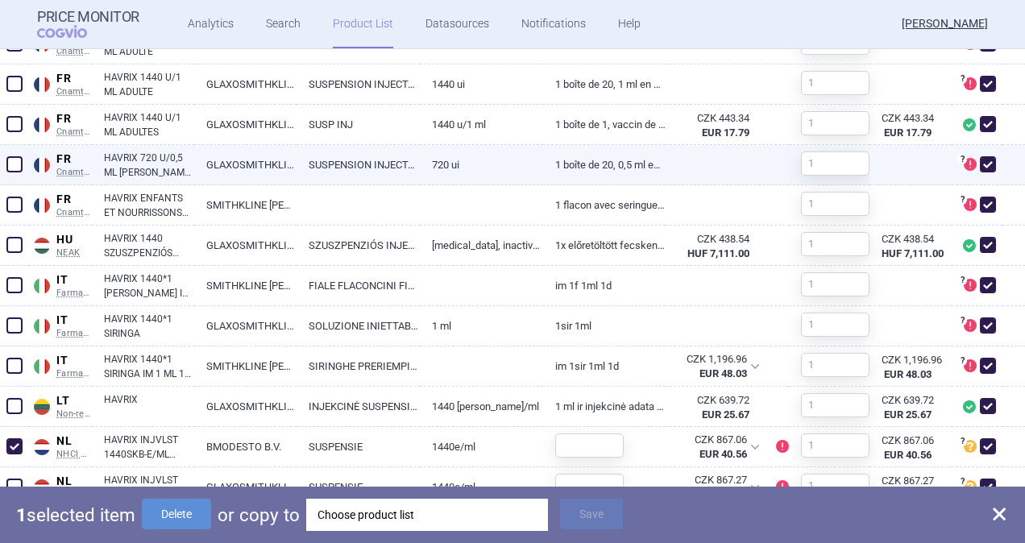
click at [19, 166] on span at bounding box center [14, 164] width 16 height 16
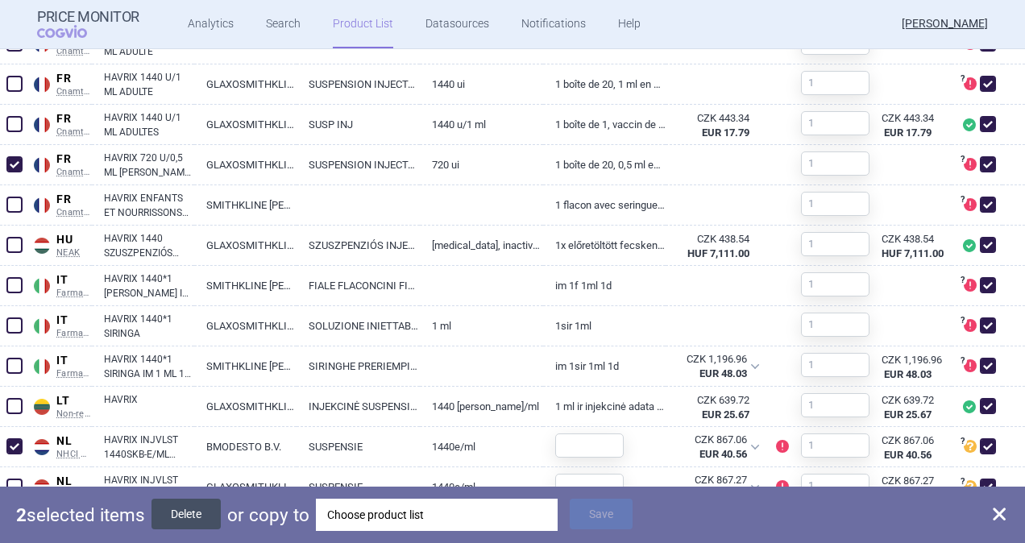
click at [188, 512] on button "Delete" at bounding box center [185, 514] width 69 height 31
checkbox input "false"
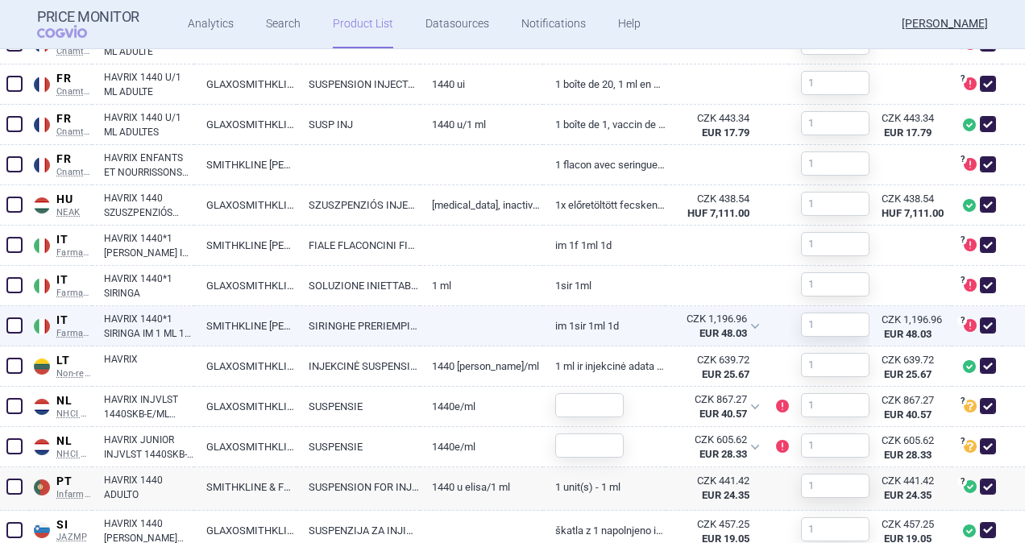
click at [234, 327] on link "SMITHKLINE [PERSON_NAME] SPA" at bounding box center [245, 325] width 102 height 39
select select "EUR"
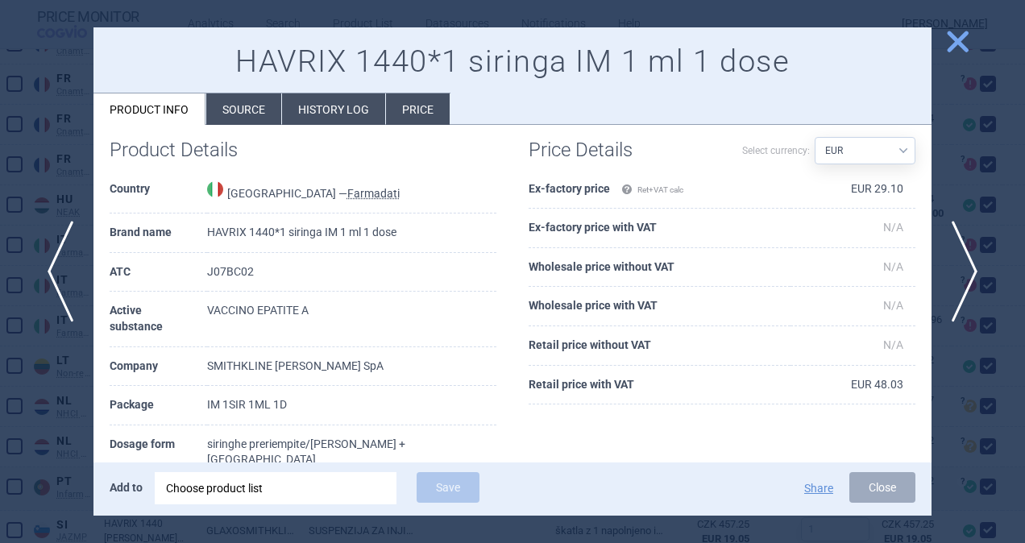
scroll to position [161, 0]
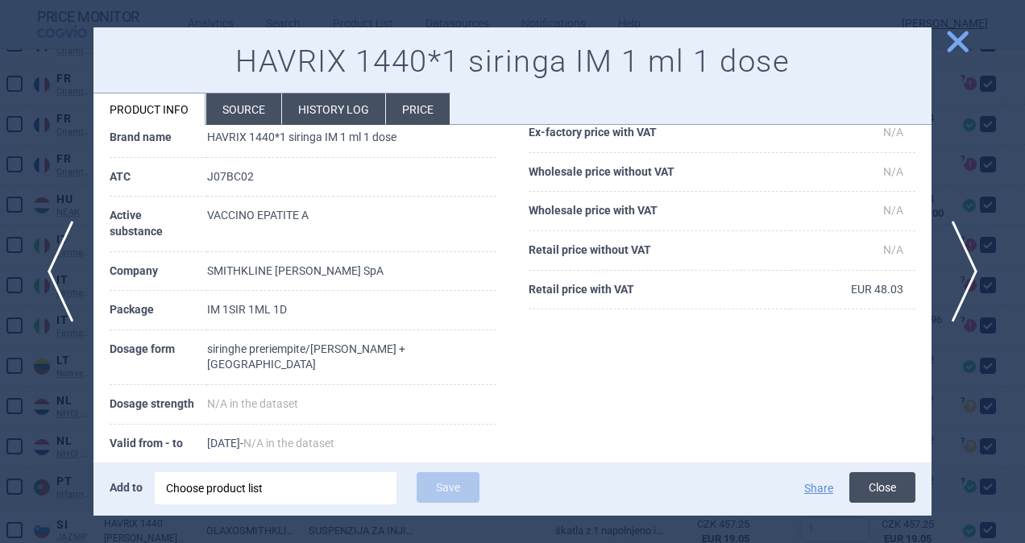
click at [890, 484] on button "Close" at bounding box center [882, 487] width 66 height 31
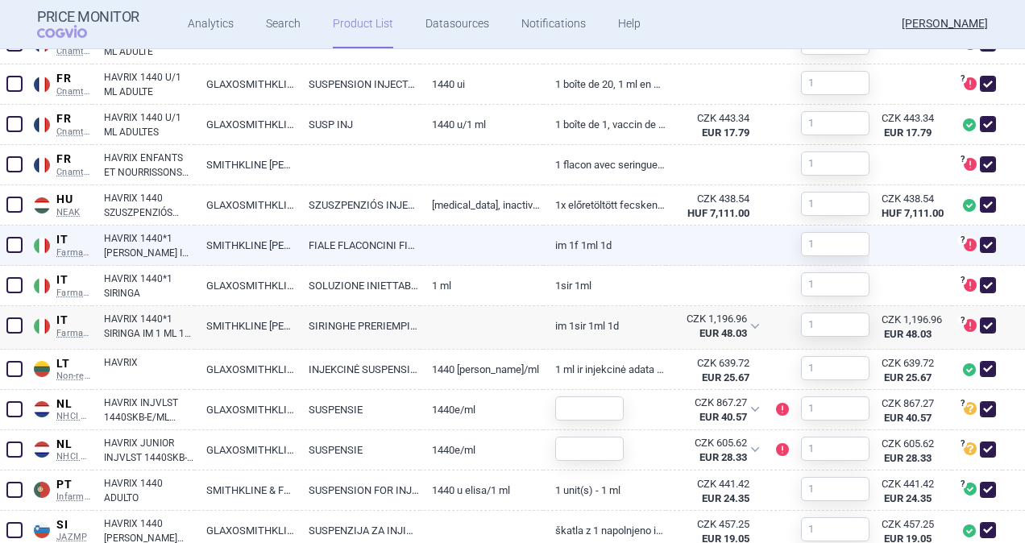
click at [14, 245] on span at bounding box center [14, 245] width 16 height 16
checkbox input "true"
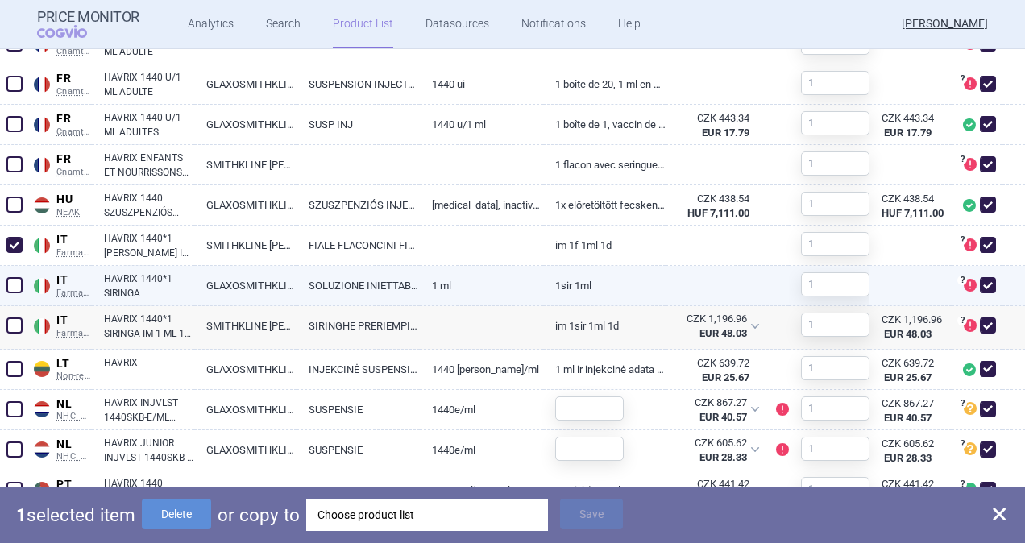
click at [15, 284] on span at bounding box center [14, 285] width 16 height 16
checkbox input "true"
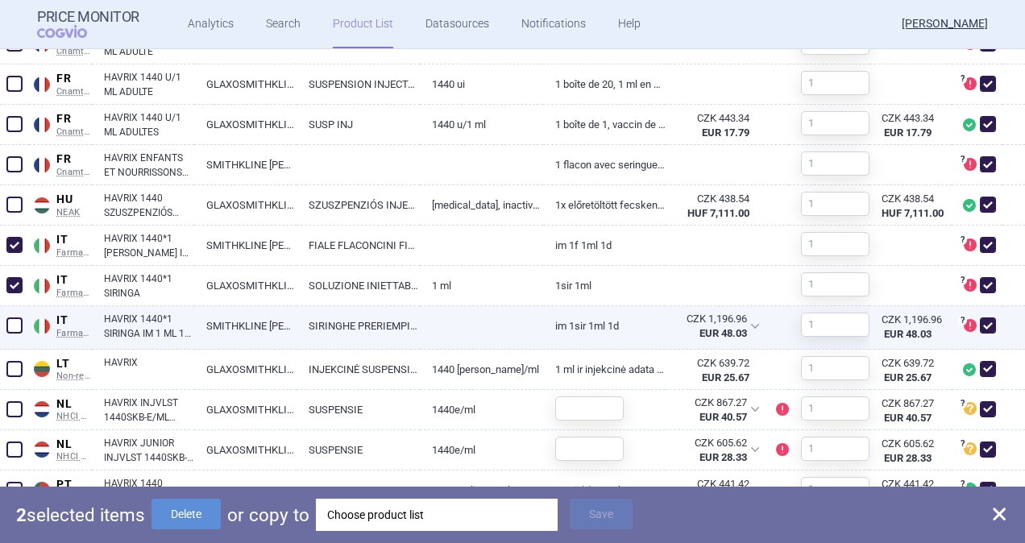
click at [12, 321] on span at bounding box center [14, 325] width 16 height 16
checkbox input "true"
click at [194, 519] on button "Delete" at bounding box center [185, 514] width 69 height 31
checkbox input "false"
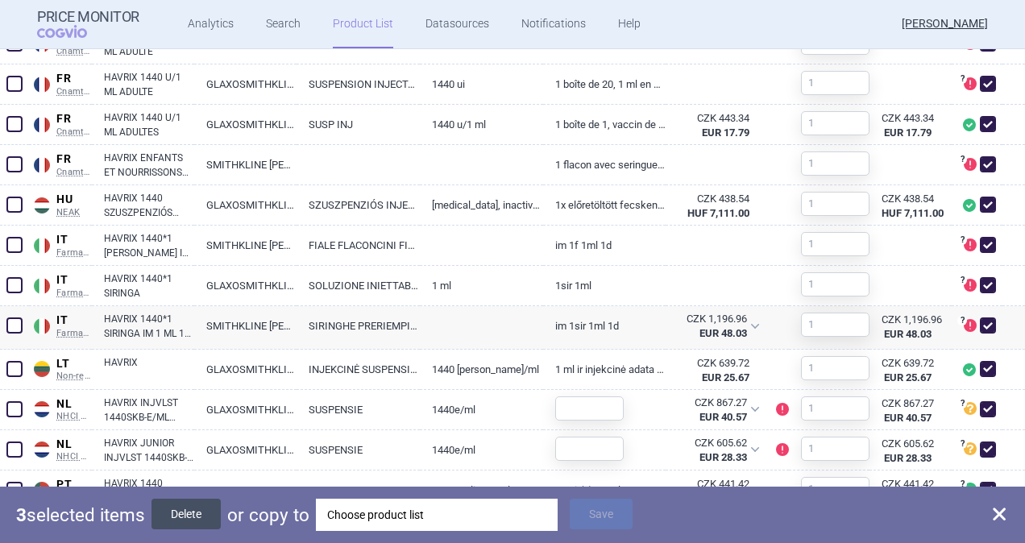
checkbox input "false"
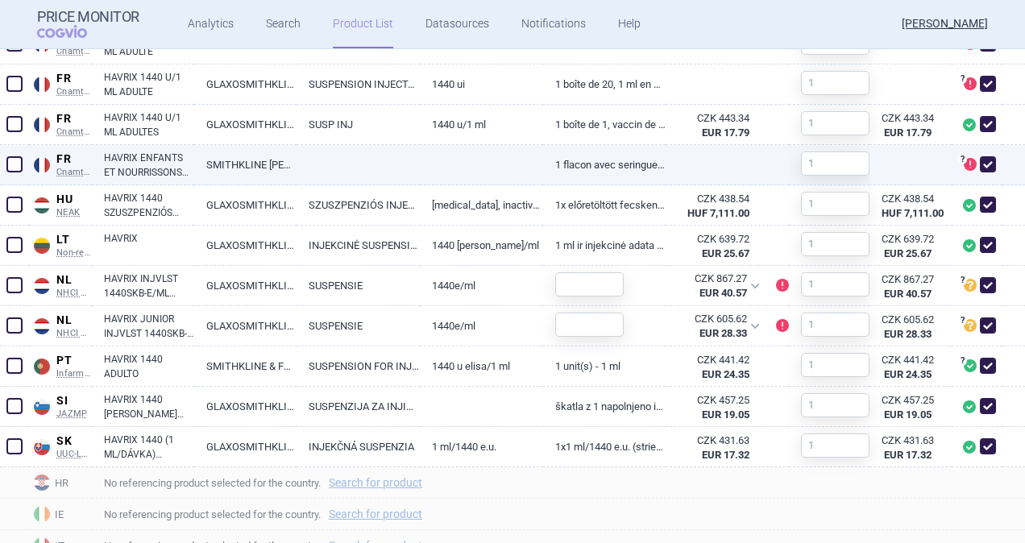
click at [16, 165] on span at bounding box center [14, 164] width 16 height 16
checkbox input "true"
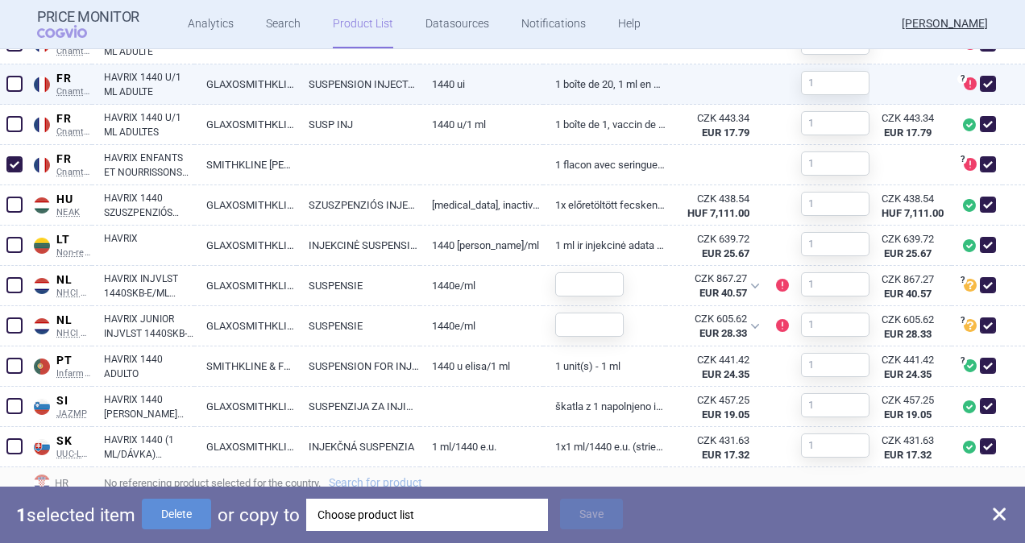
click at [9, 82] on span at bounding box center [14, 84] width 16 height 16
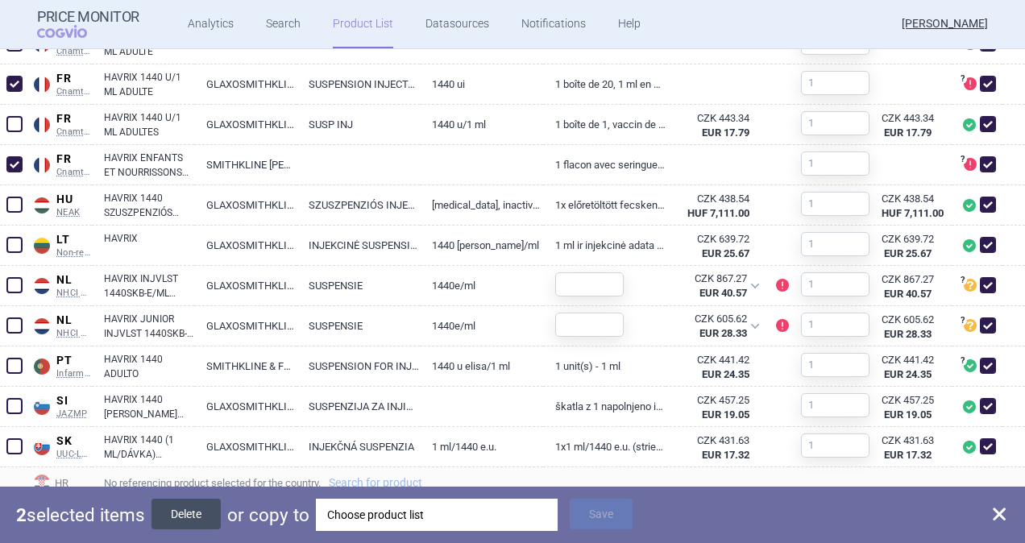
click at [190, 514] on button "Delete" at bounding box center [185, 514] width 69 height 31
checkbox input "false"
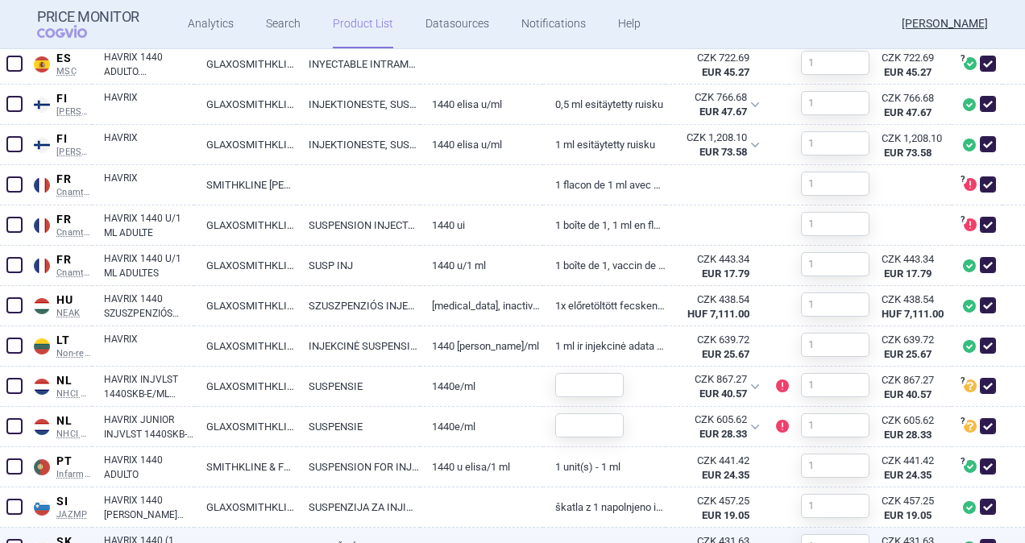
scroll to position [1394, 0]
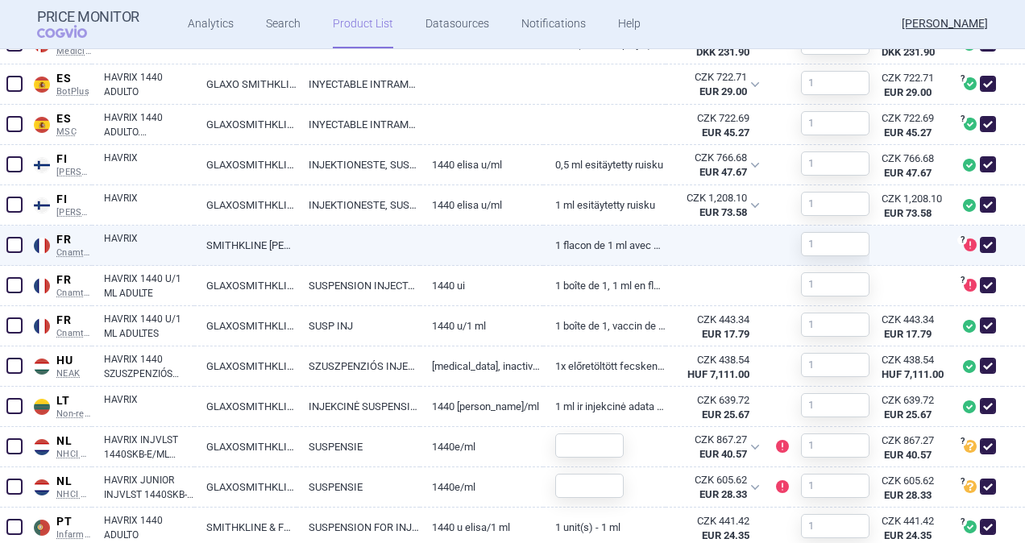
click at [14, 245] on span at bounding box center [14, 245] width 16 height 16
checkbox input "true"
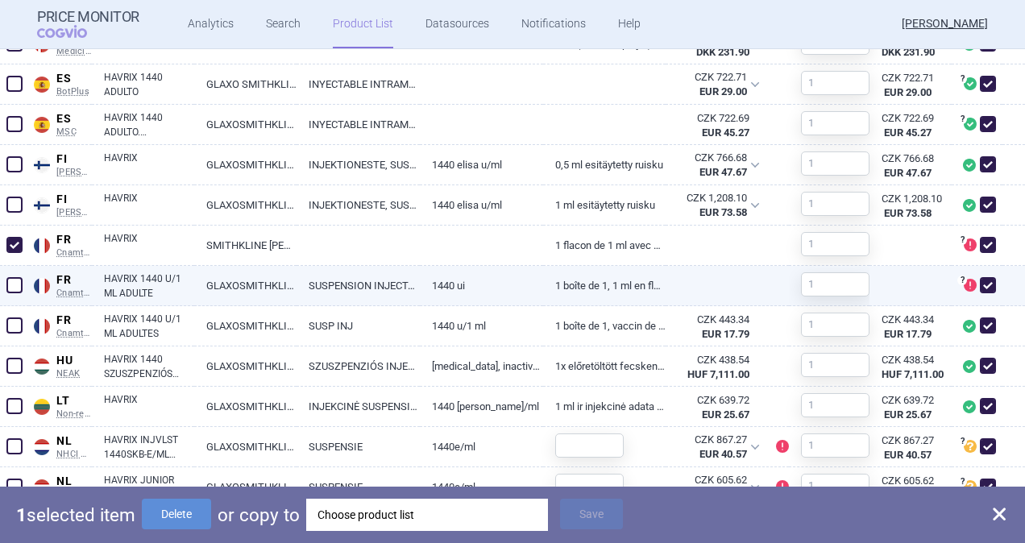
drag, startPoint x: 17, startPoint y: 286, endPoint x: 39, endPoint y: 301, distance: 27.3
click at [18, 286] on span at bounding box center [14, 285] width 16 height 16
checkbox input "true"
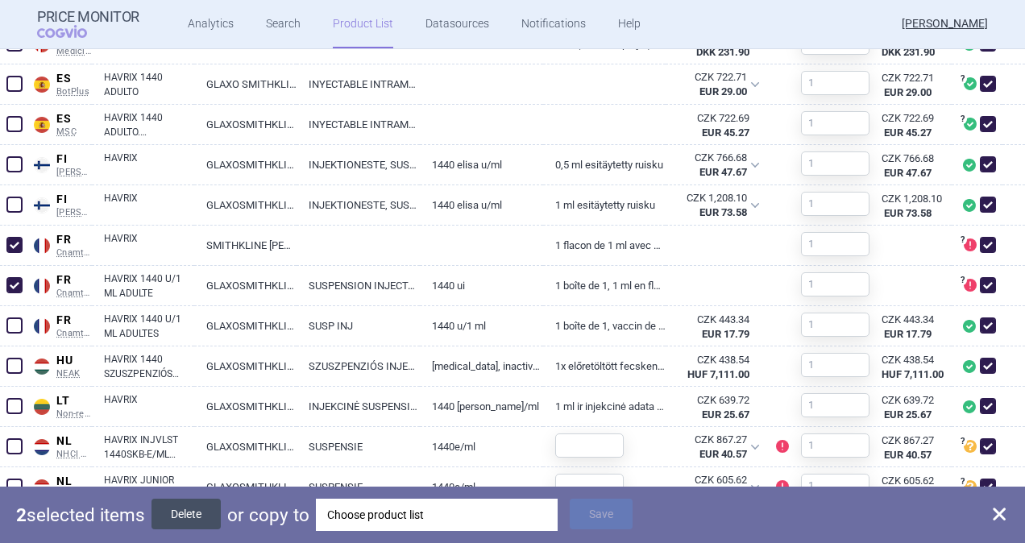
click at [199, 513] on button "Delete" at bounding box center [185, 514] width 69 height 31
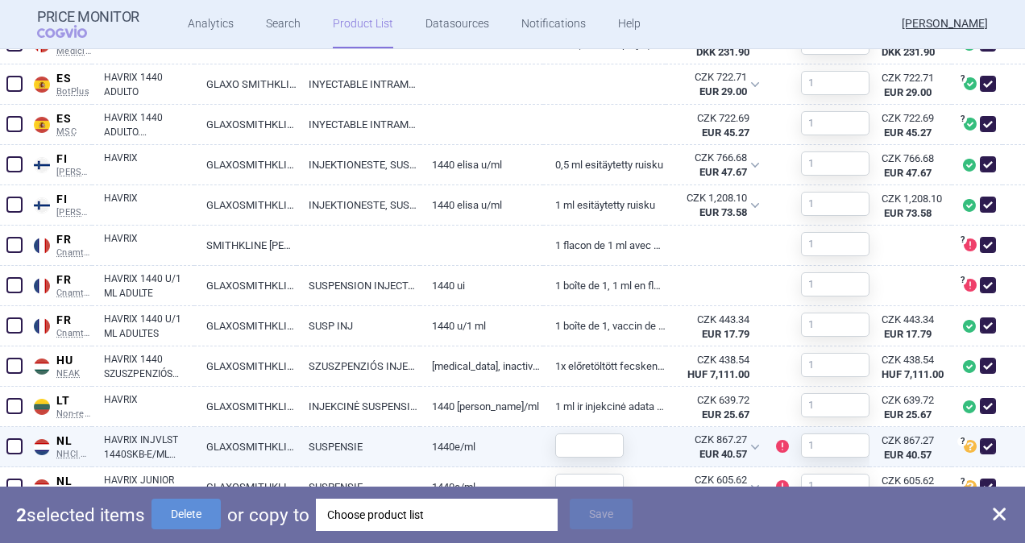
checkbox input "false"
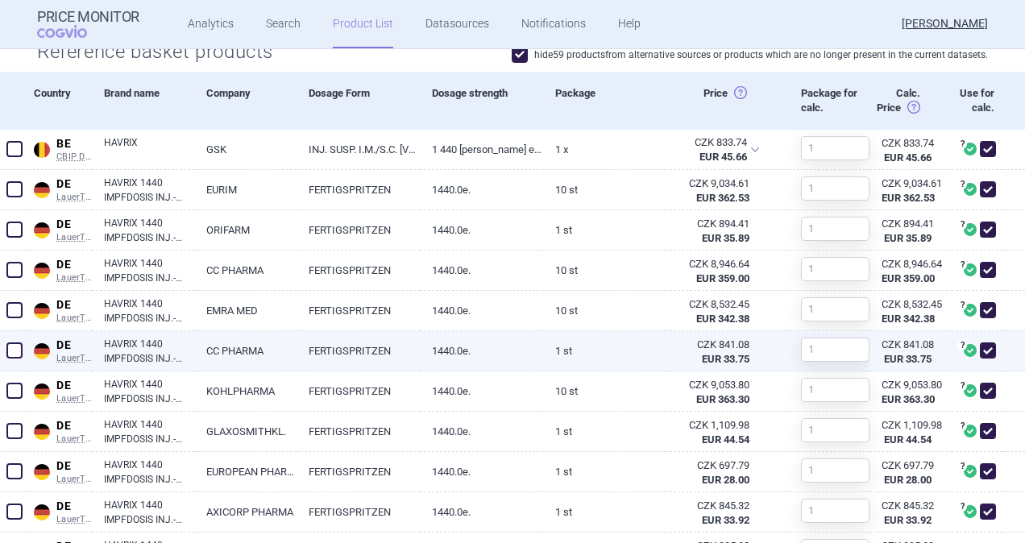
scroll to position [483, 0]
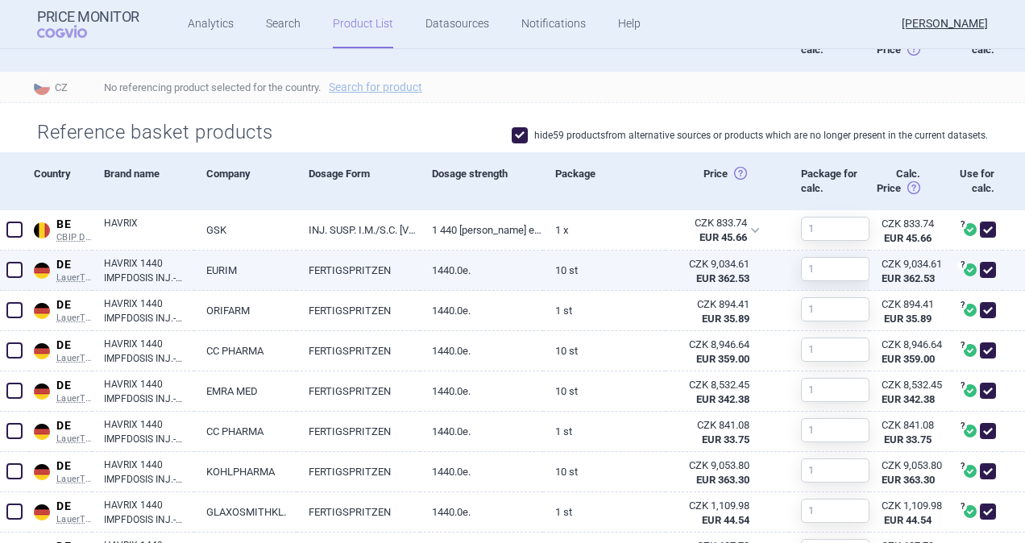
click at [14, 266] on span at bounding box center [14, 270] width 16 height 16
checkbox input "true"
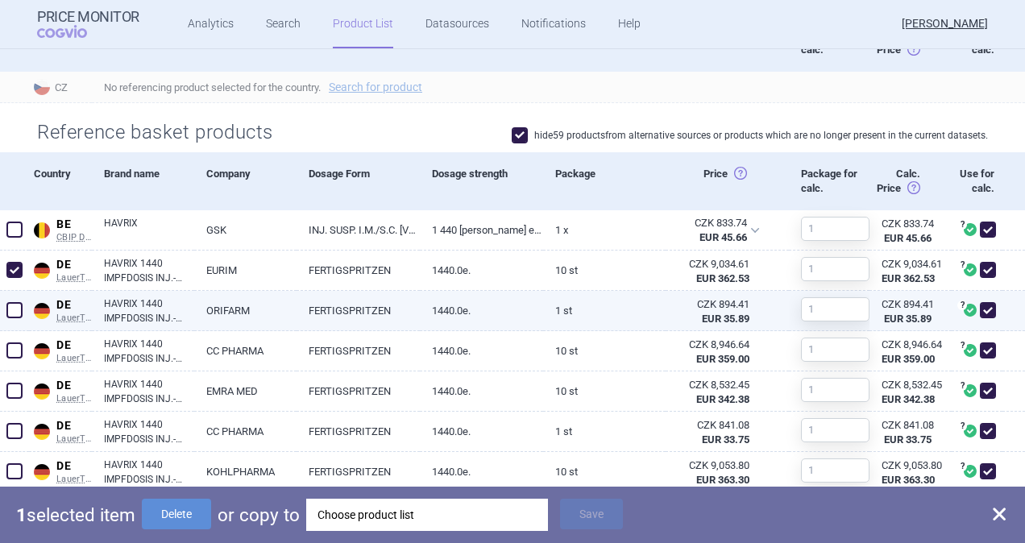
click at [18, 309] on span at bounding box center [14, 310] width 16 height 16
checkbox input "true"
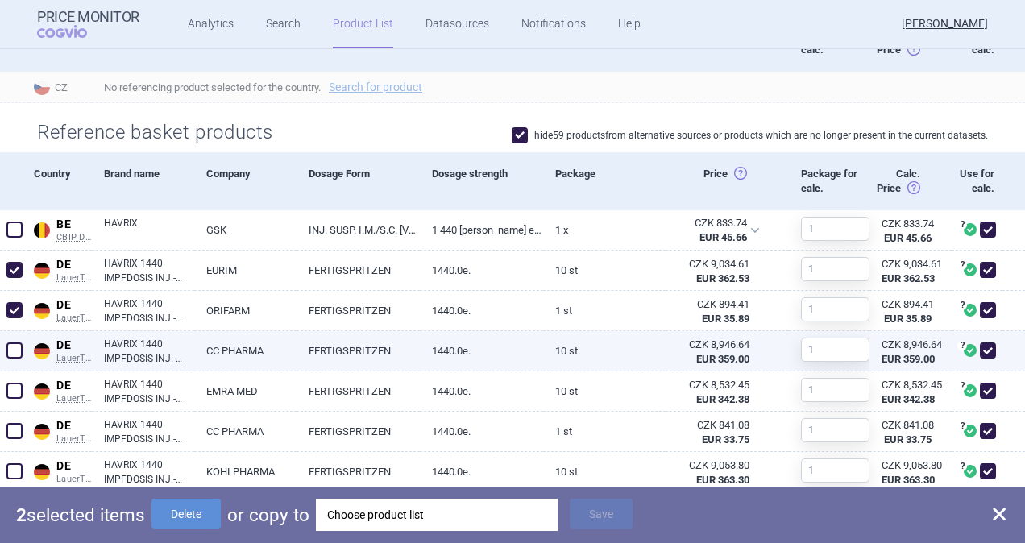
click at [19, 345] on span at bounding box center [14, 350] width 16 height 16
checkbox input "true"
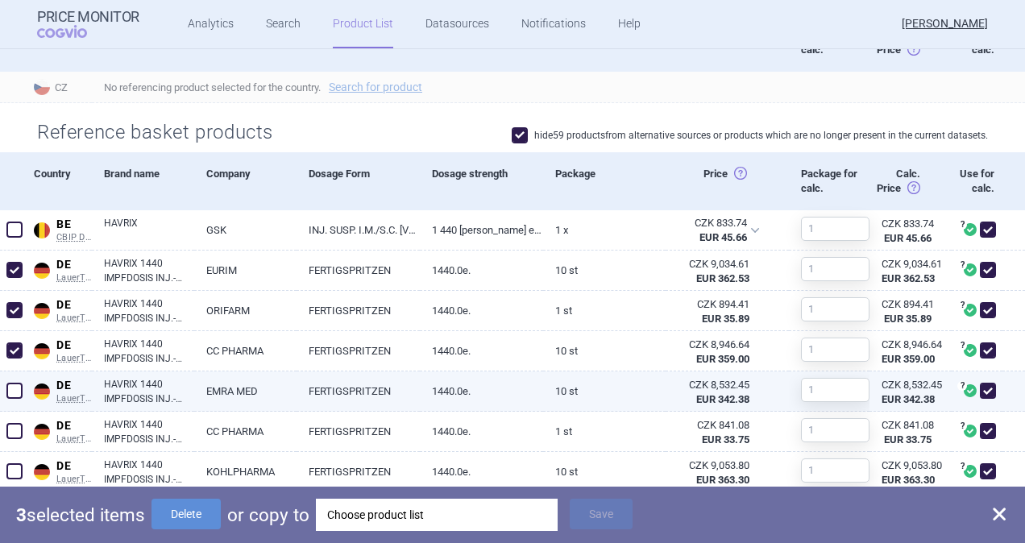
click at [14, 389] on span at bounding box center [14, 391] width 16 height 16
checkbox input "true"
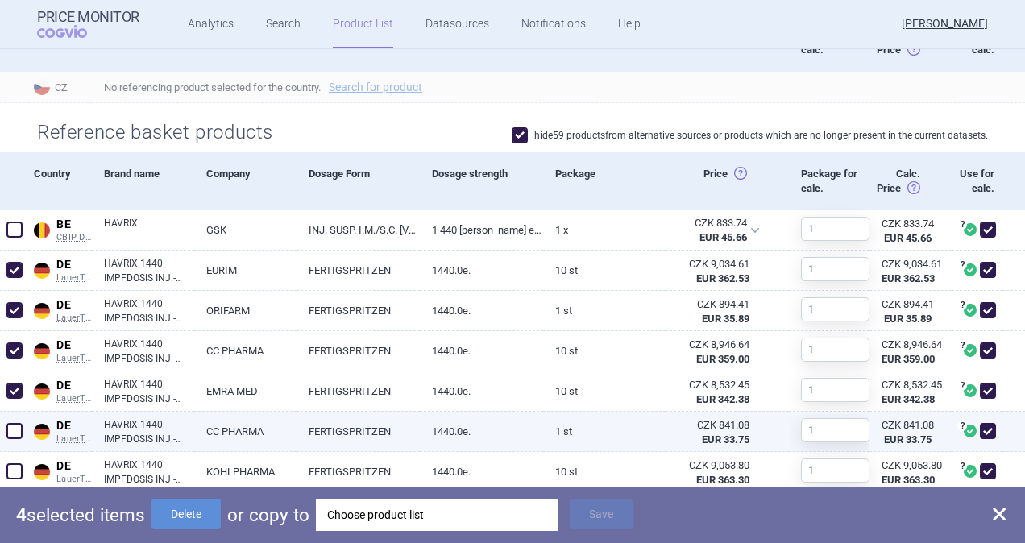
drag, startPoint x: 15, startPoint y: 433, endPoint x: 21, endPoint y: 422, distance: 12.6
click at [16, 433] on span at bounding box center [14, 431] width 16 height 16
checkbox input "true"
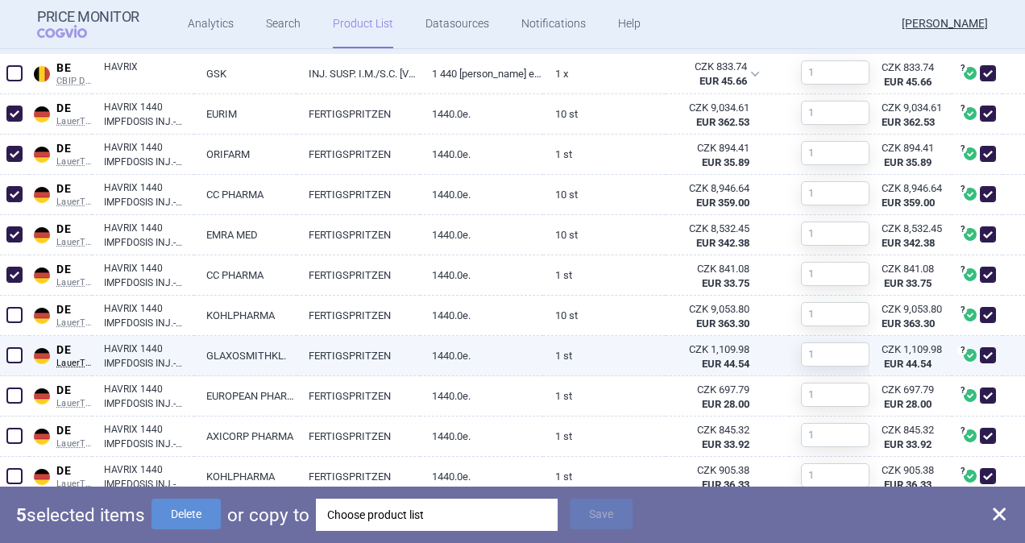
scroll to position [644, 0]
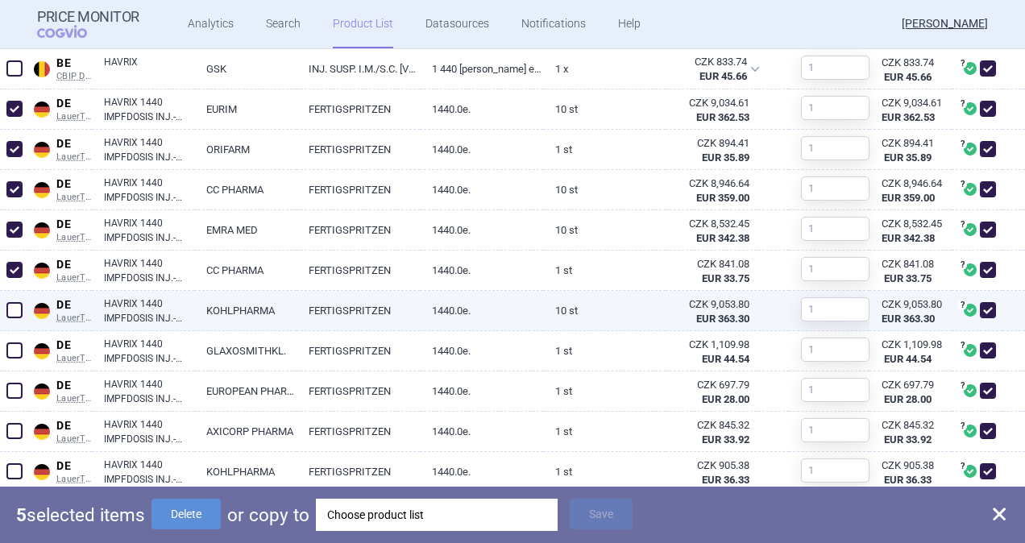
click at [18, 310] on span at bounding box center [14, 310] width 16 height 16
checkbox input "true"
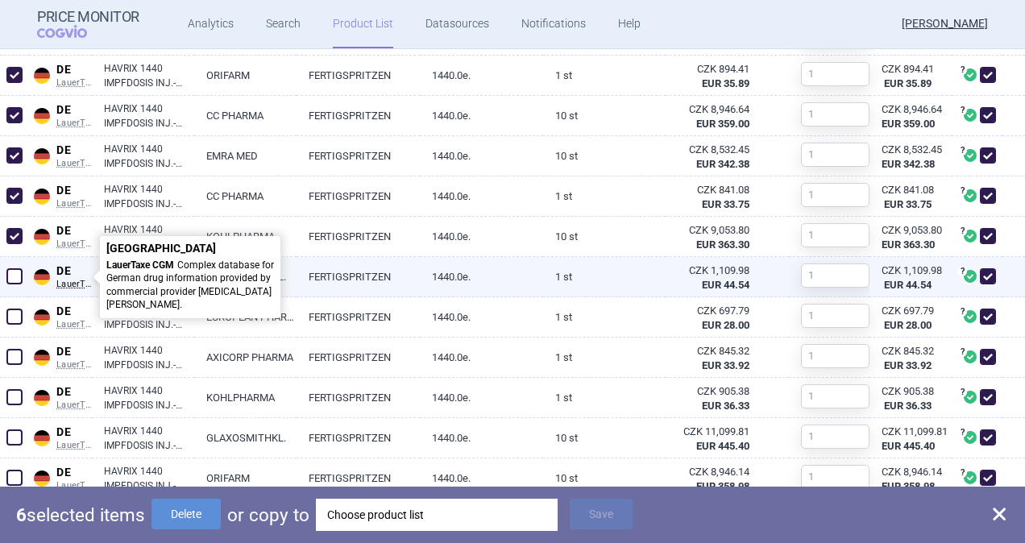
scroll to position [806, 0]
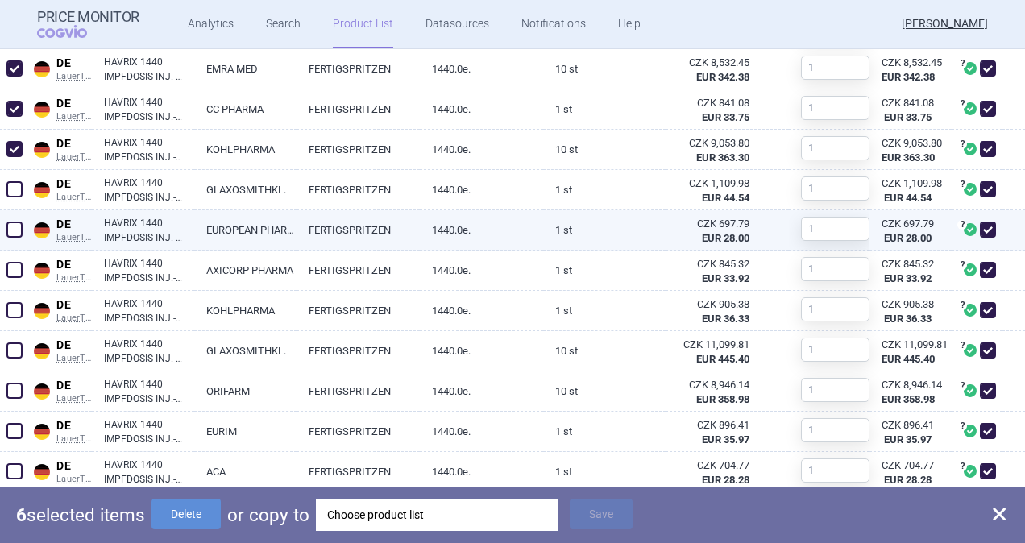
click at [19, 228] on span at bounding box center [14, 230] width 16 height 16
checkbox input "true"
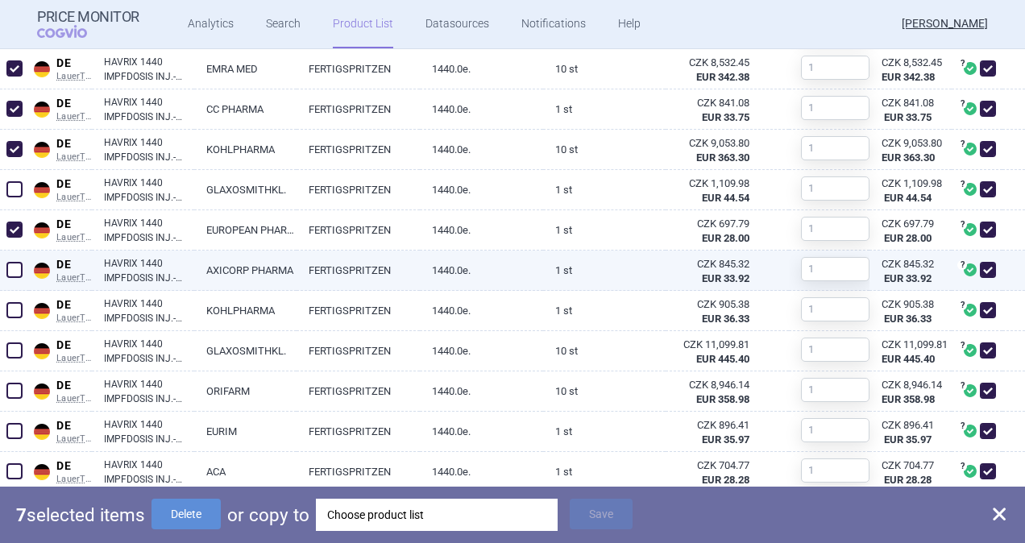
click at [19, 264] on span at bounding box center [14, 270] width 16 height 16
checkbox input "true"
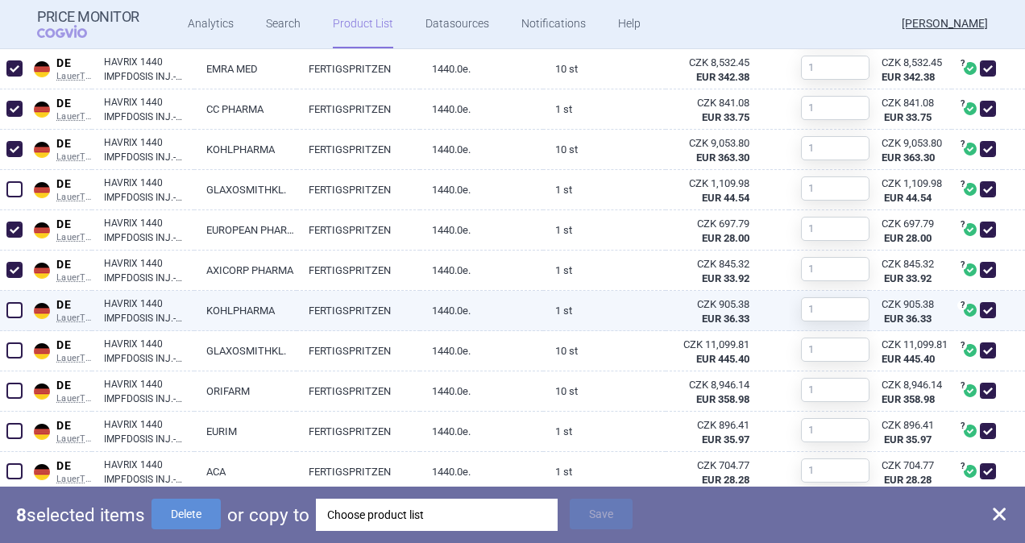
click at [23, 301] on span at bounding box center [14, 310] width 24 height 24
checkbox input "true"
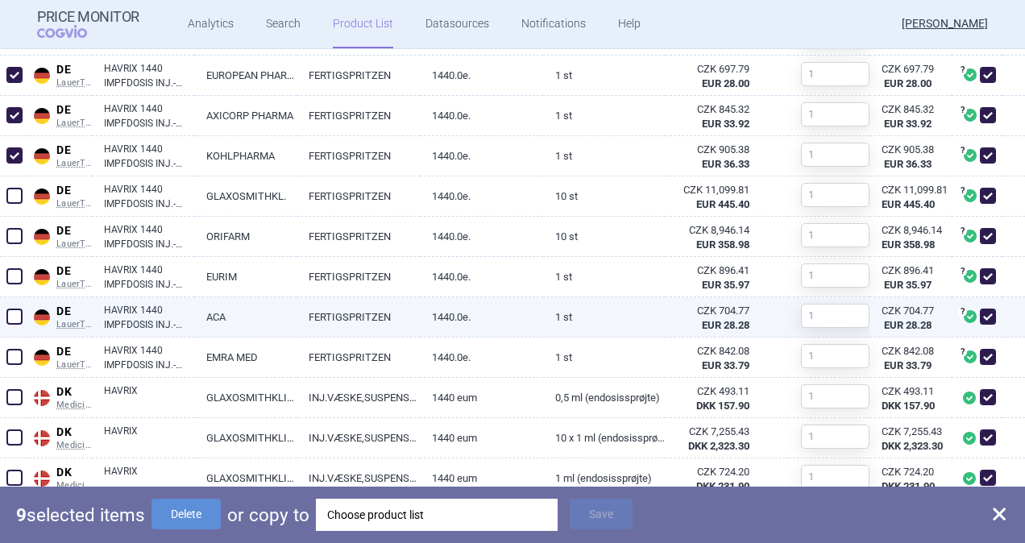
scroll to position [967, 0]
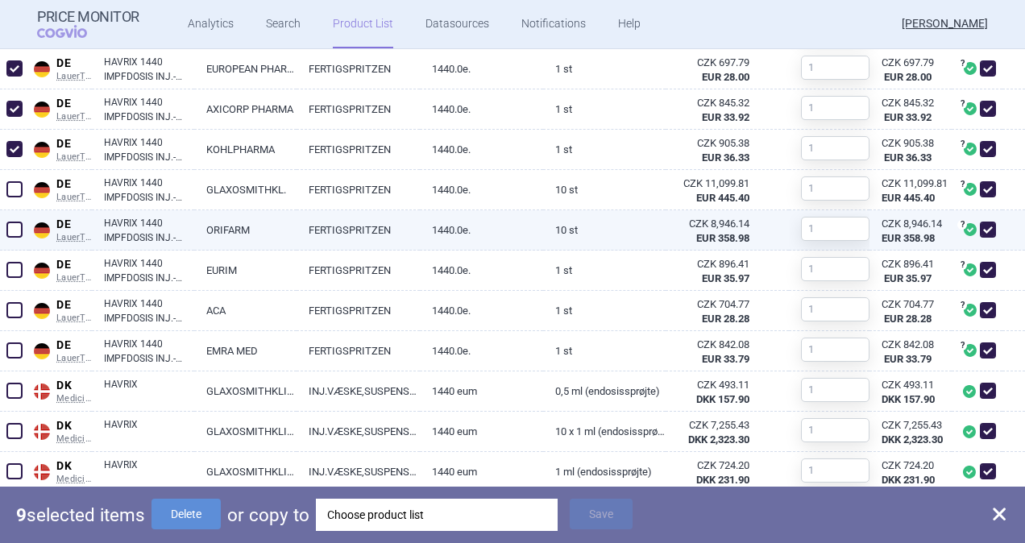
click at [17, 226] on span at bounding box center [14, 230] width 16 height 16
checkbox input "true"
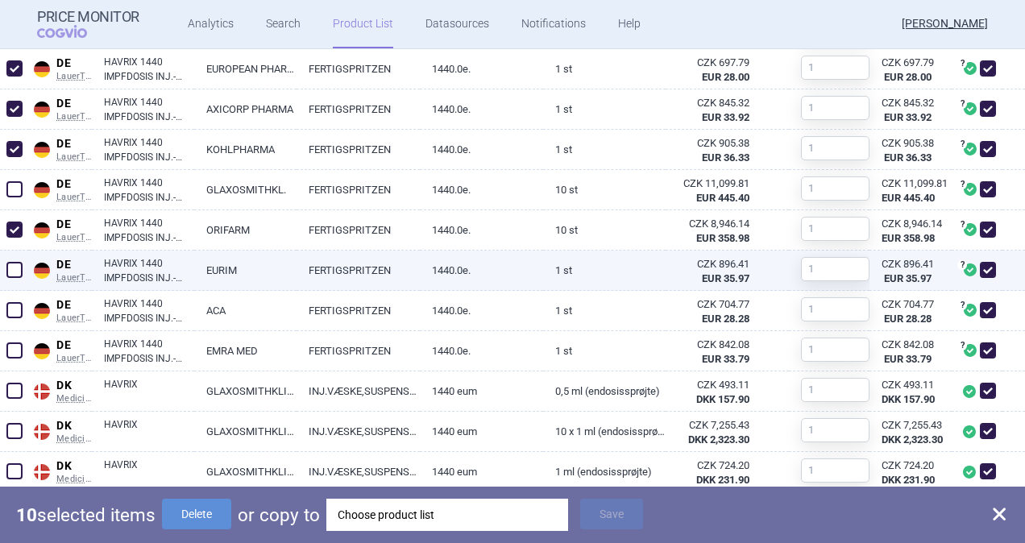
click at [14, 267] on span at bounding box center [14, 270] width 16 height 16
checkbox input "true"
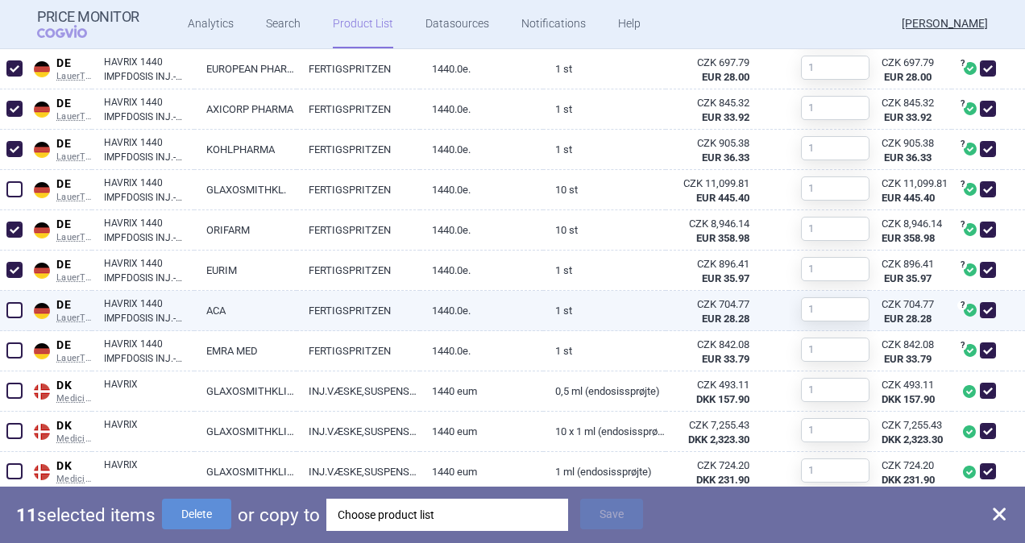
click at [15, 307] on span at bounding box center [14, 310] width 16 height 16
checkbox input "true"
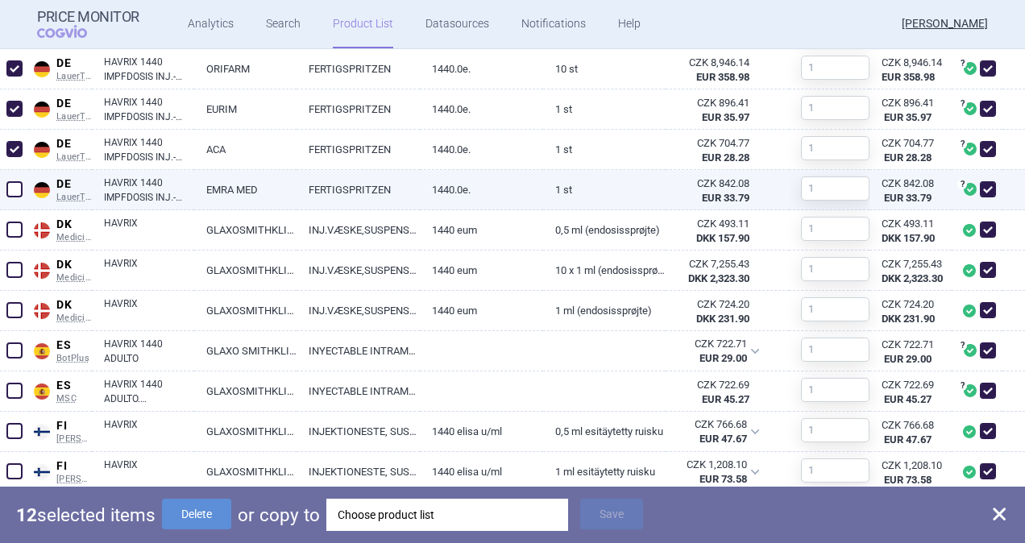
click at [17, 186] on span at bounding box center [14, 189] width 16 height 16
checkbox input "true"
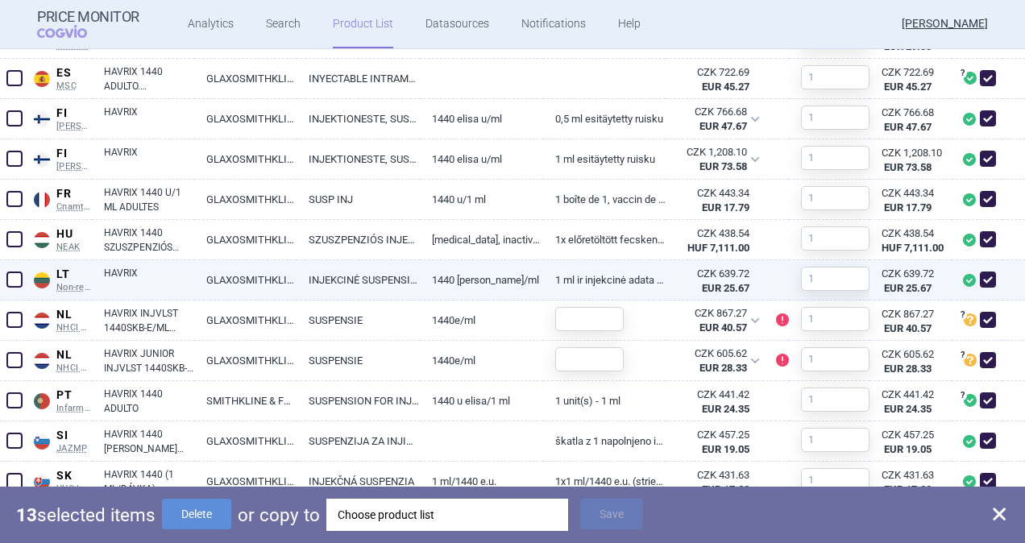
scroll to position [1531, 0]
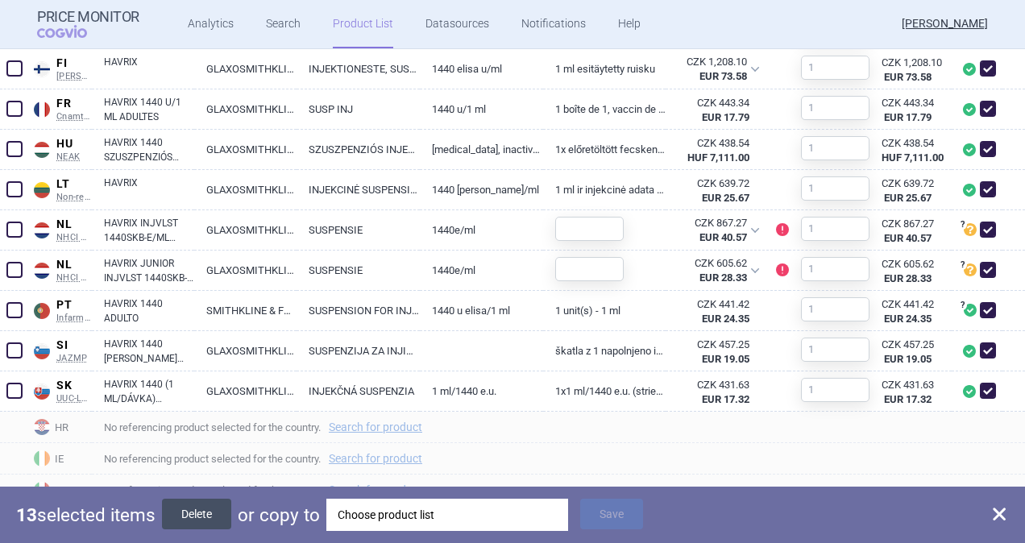
click at [205, 520] on button "Delete" at bounding box center [196, 514] width 69 height 31
checkbox input "false"
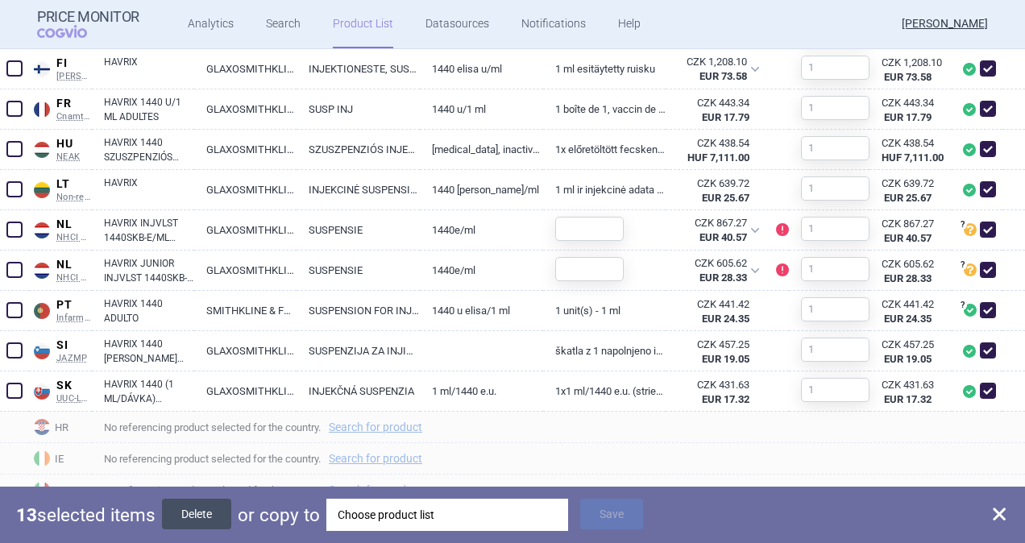
checkbox input "false"
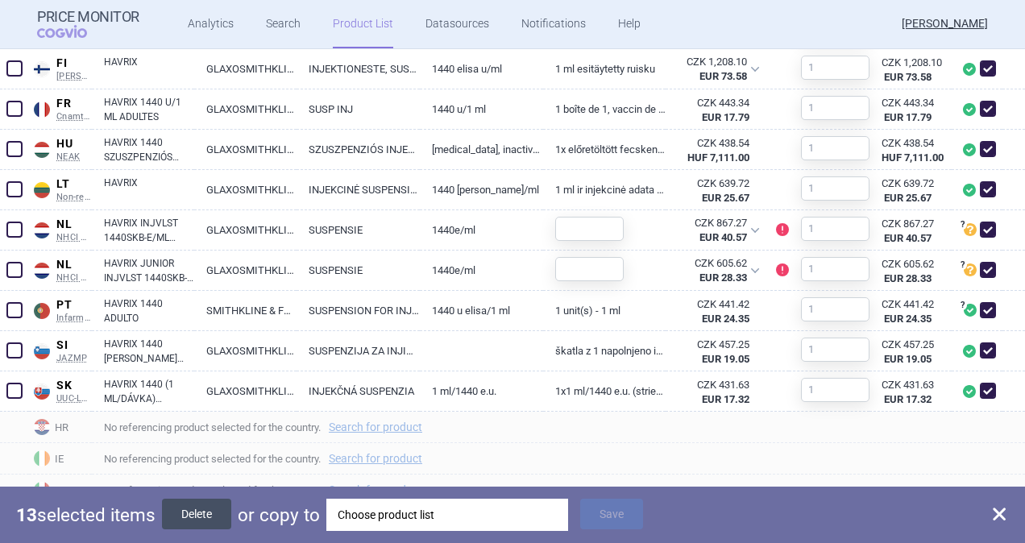
checkbox input "false"
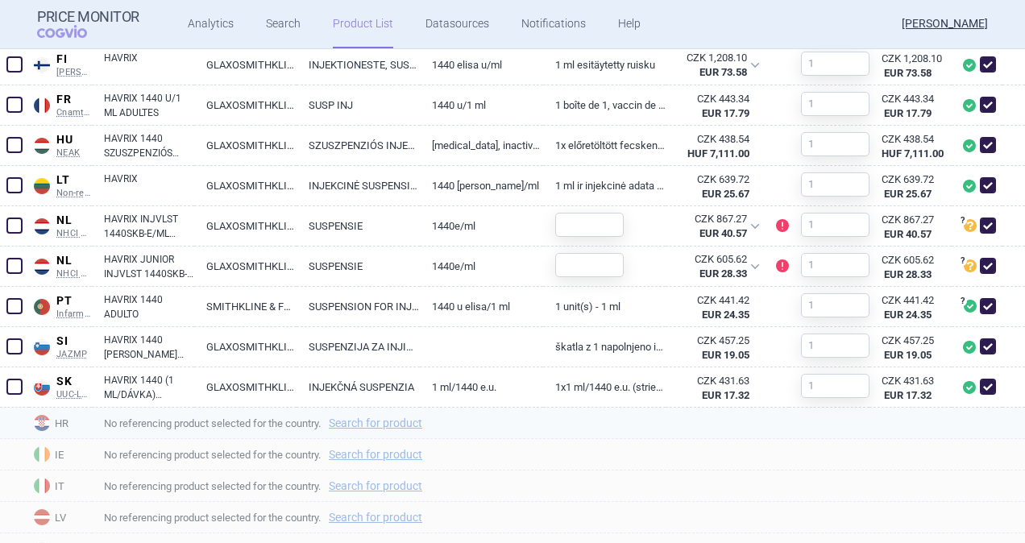
scroll to position [1047, 0]
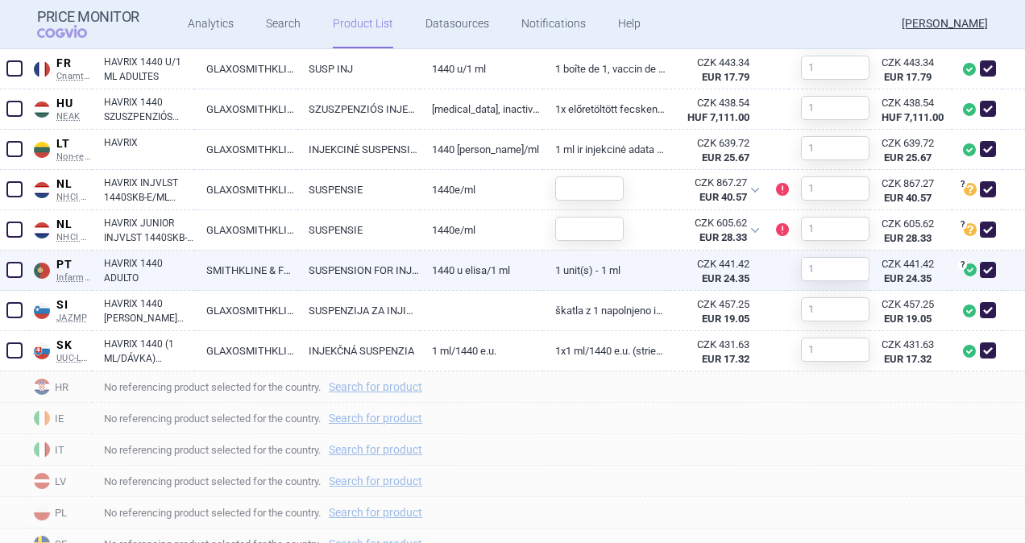
click at [225, 270] on link "SMITHKLINE & FRENCH PORTUGUESA - PRODUTOS FARMACÊUTICOS, LDA." at bounding box center [245, 270] width 102 height 39
select select "EUR"
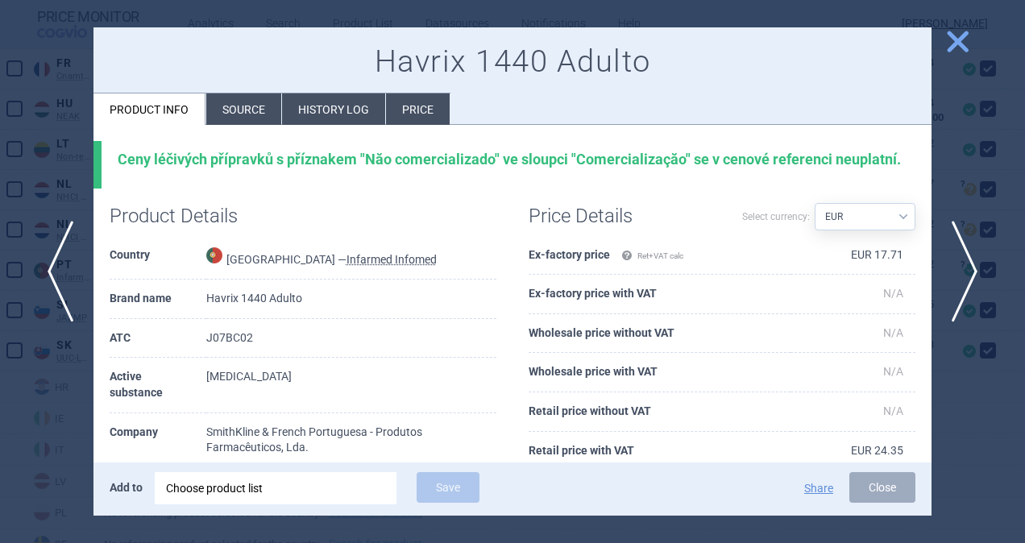
click at [260, 106] on li "Source" at bounding box center [243, 108] width 75 height 31
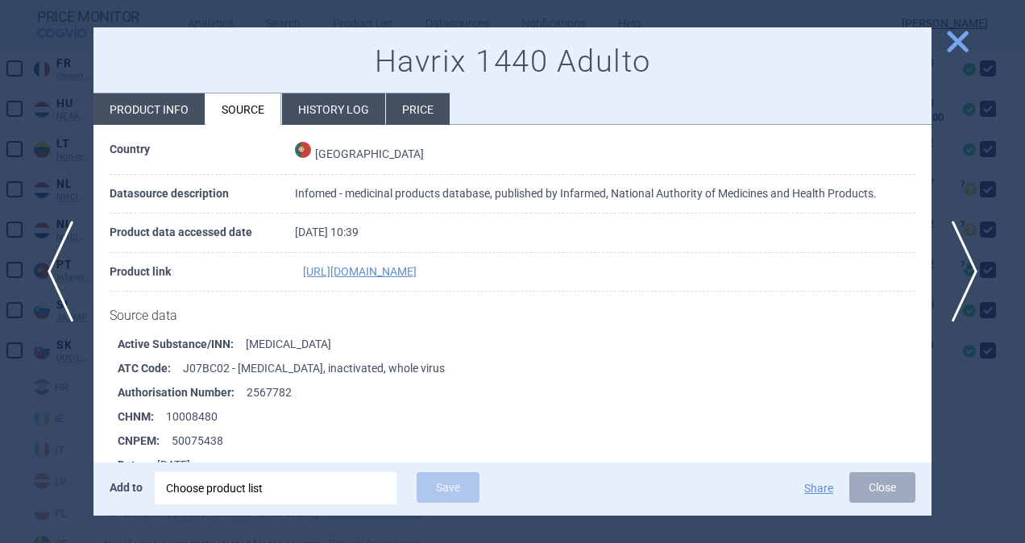
scroll to position [81, 0]
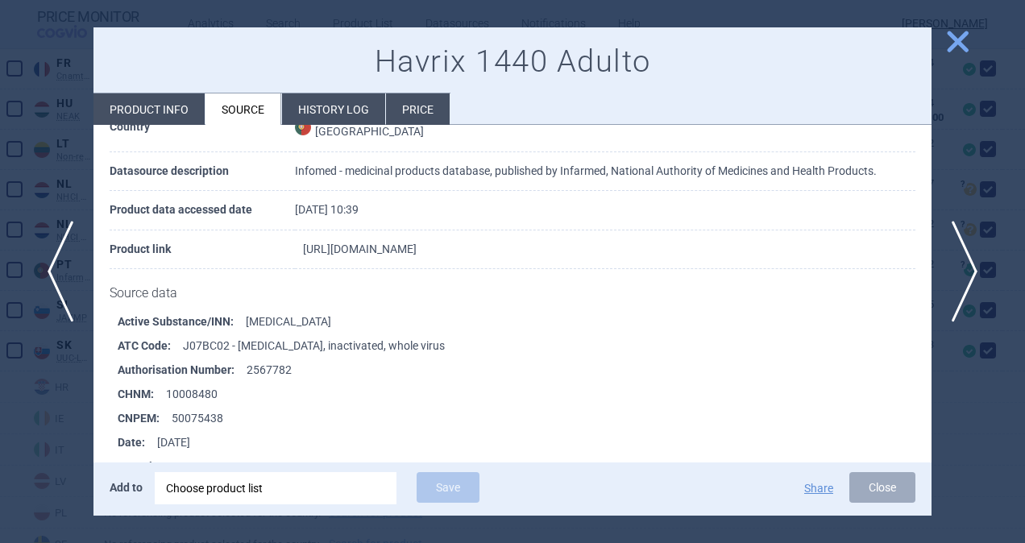
click at [346, 249] on link "[URL][DOMAIN_NAME]" at bounding box center [360, 248] width 114 height 11
select select "EUR"
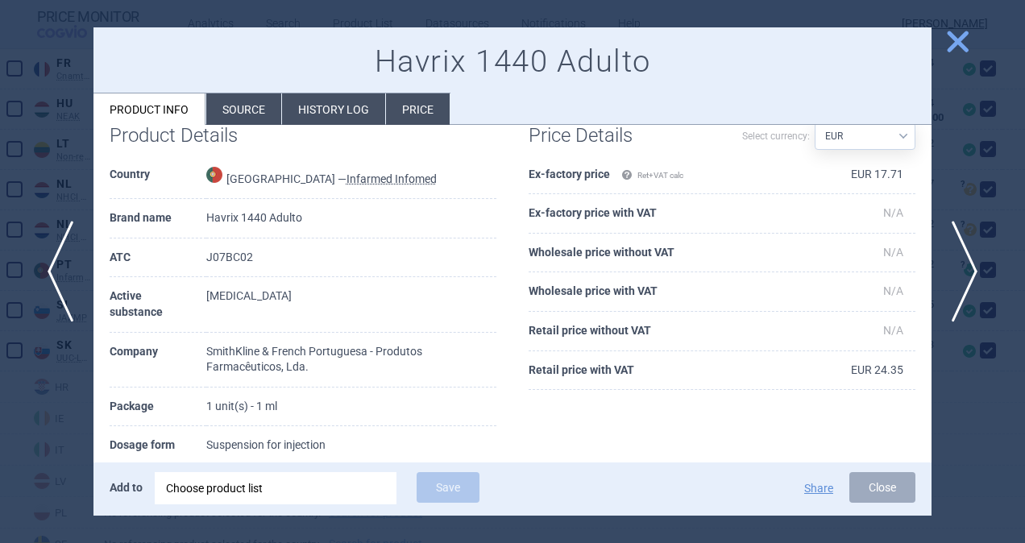
drag, startPoint x: 892, startPoint y: 489, endPoint x: 850, endPoint y: 483, distance: 42.4
click at [892, 489] on button "Close" at bounding box center [882, 487] width 66 height 31
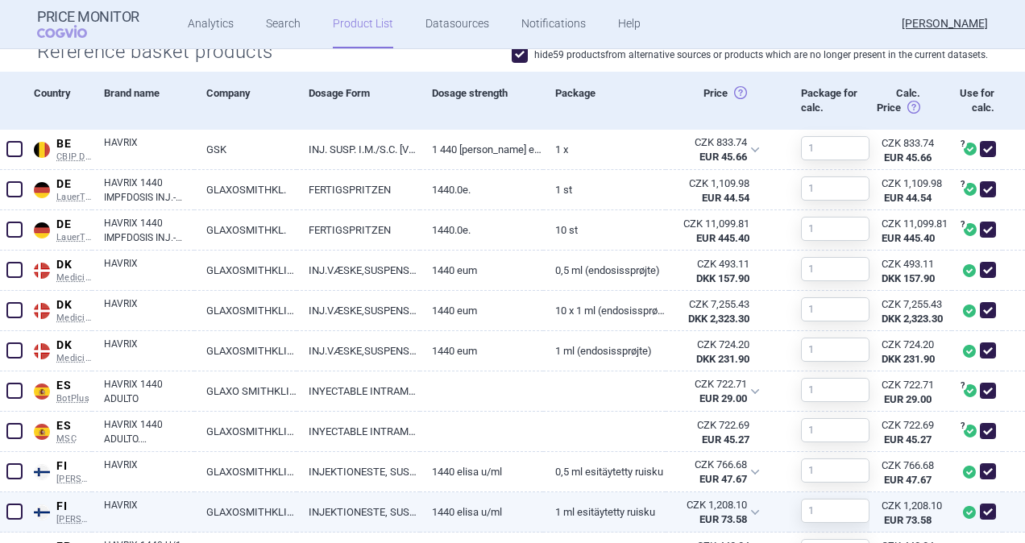
scroll to position [483, 0]
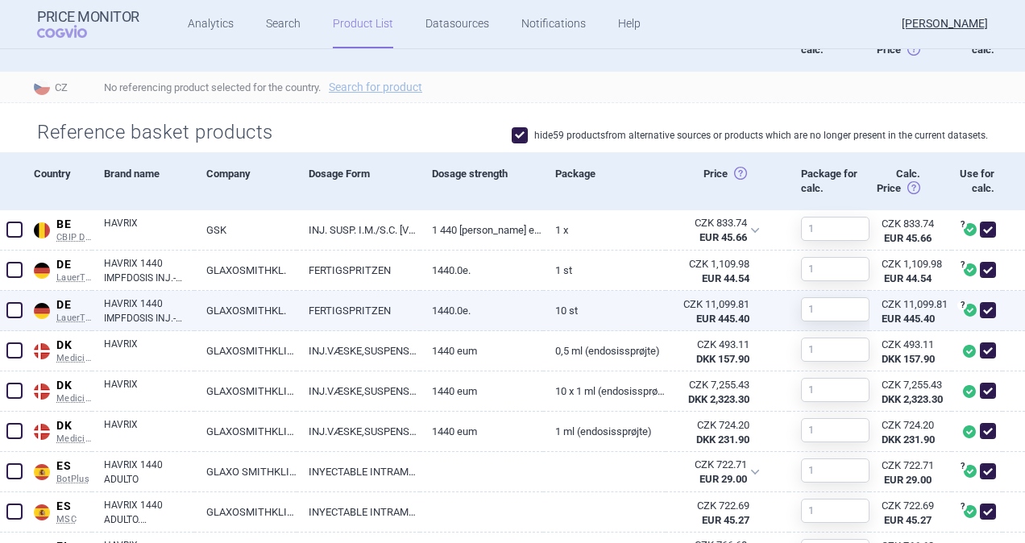
click at [19, 310] on span at bounding box center [14, 310] width 16 height 16
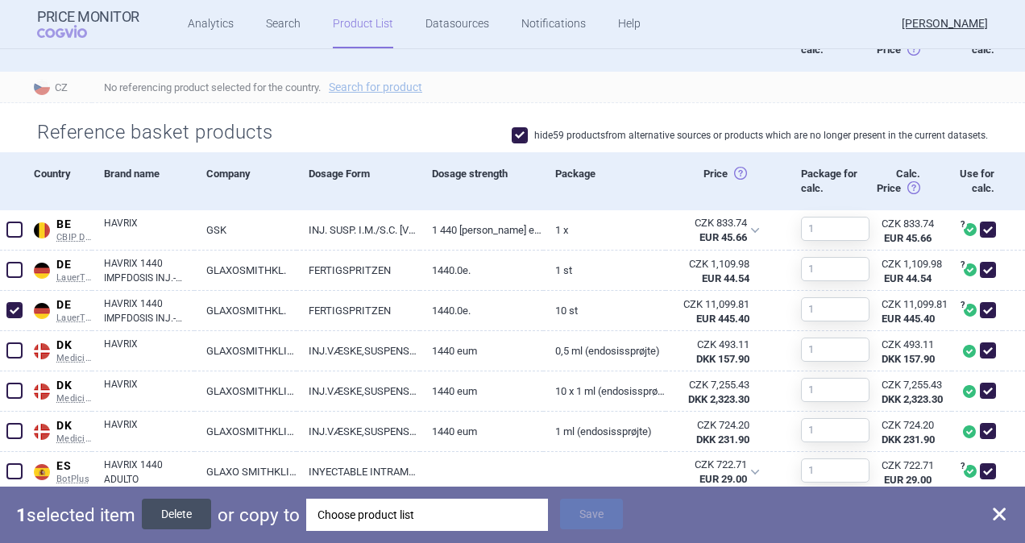
click at [180, 504] on button "Delete" at bounding box center [176, 514] width 69 height 31
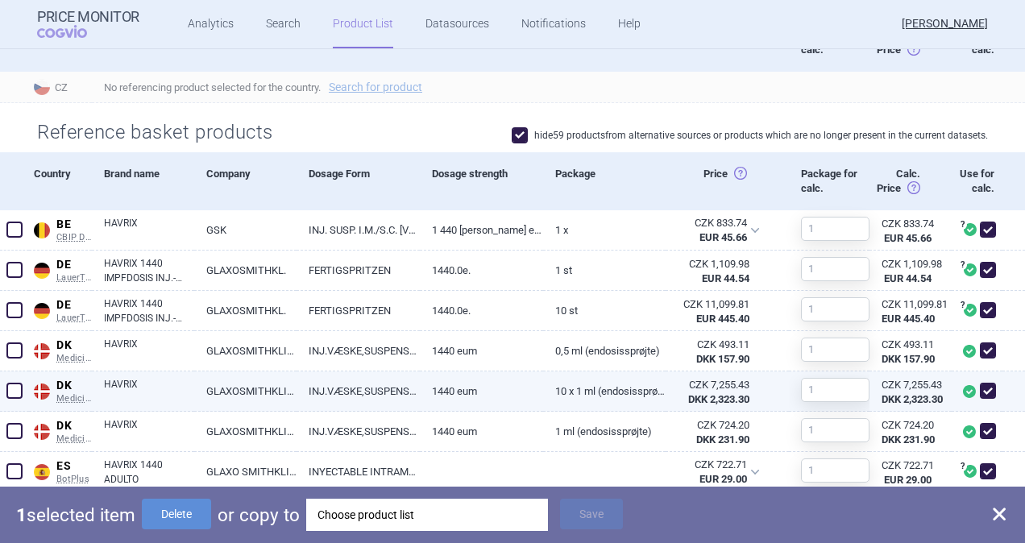
checkbox input "false"
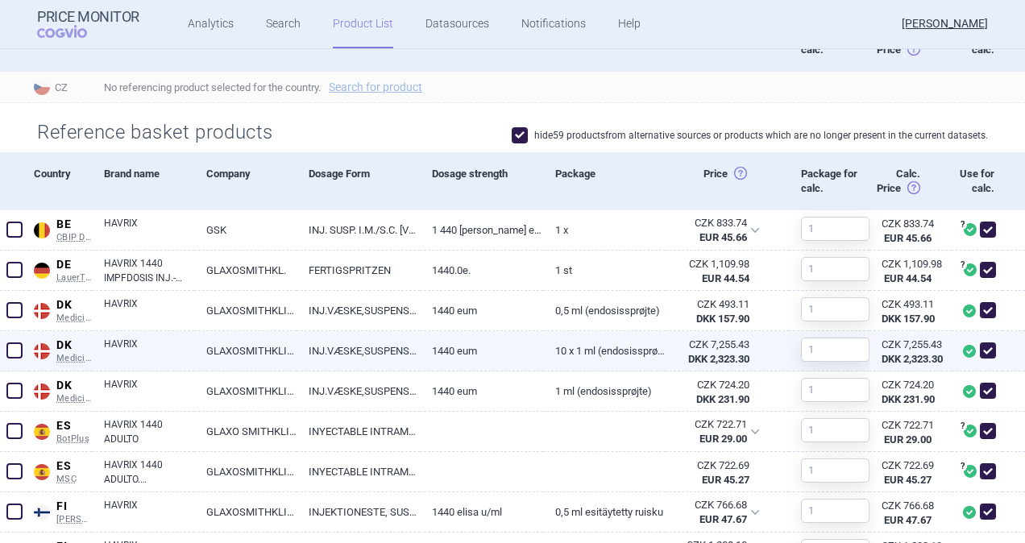
click at [17, 348] on span at bounding box center [14, 350] width 16 height 16
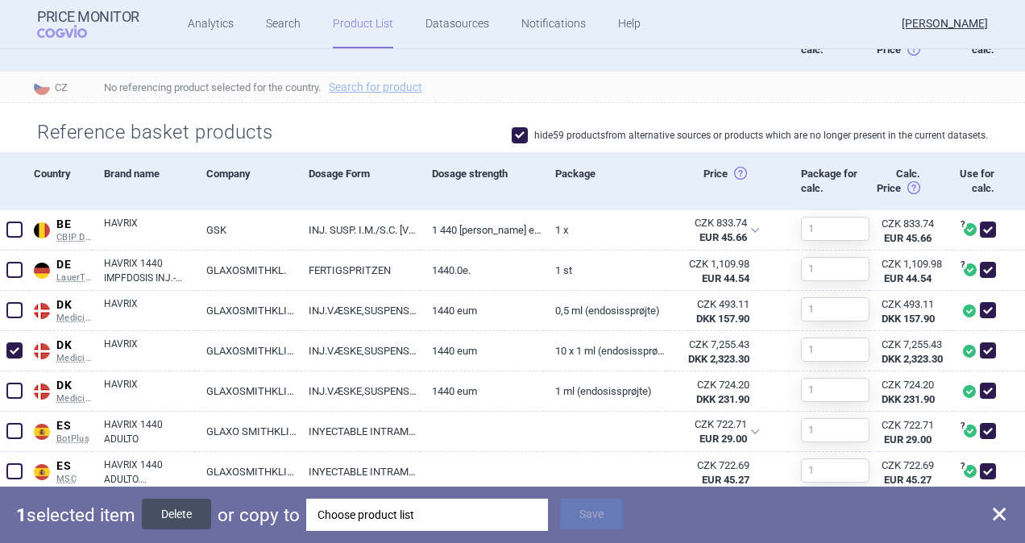
click at [162, 511] on button "Delete" at bounding box center [176, 514] width 69 height 31
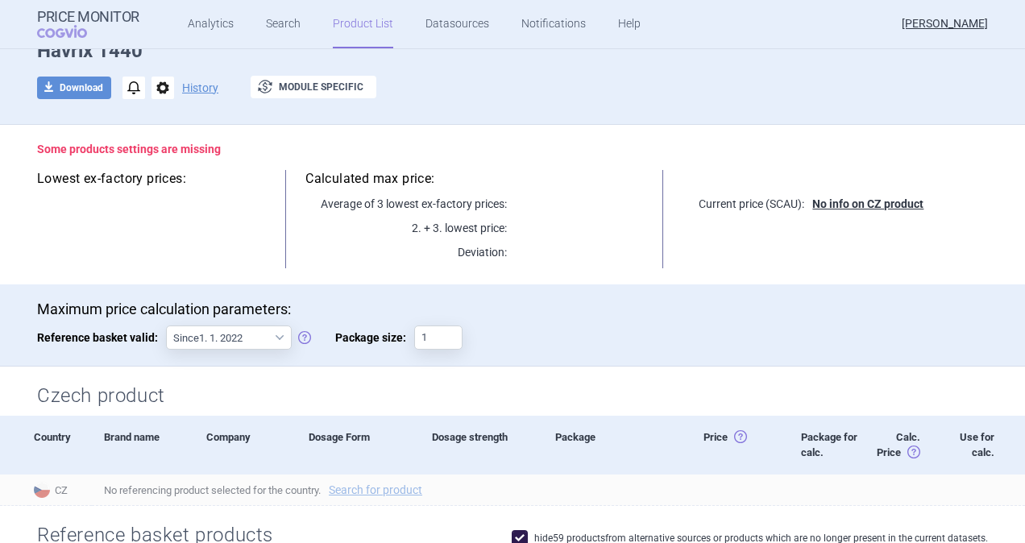
scroll to position [242, 0]
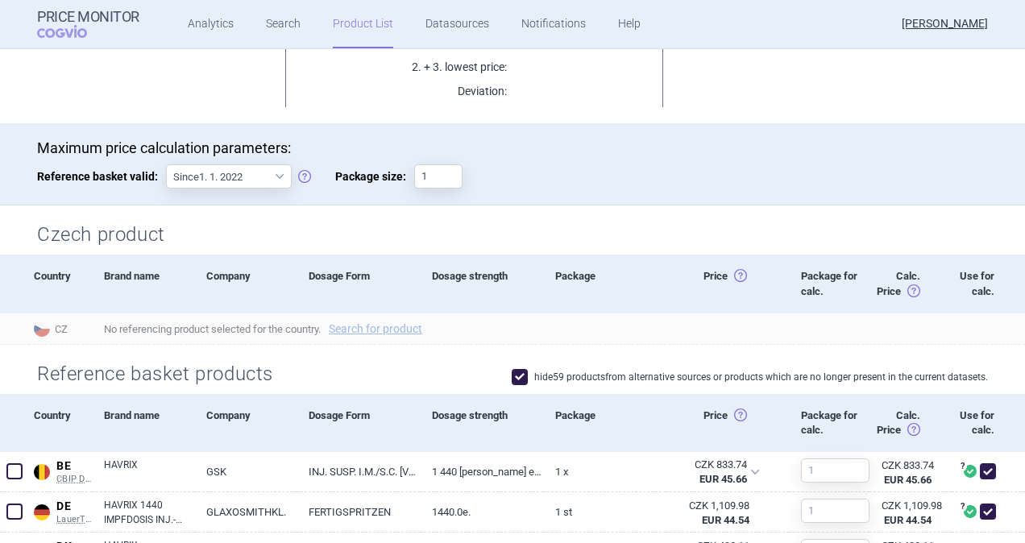
click at [514, 379] on span at bounding box center [520, 377] width 16 height 16
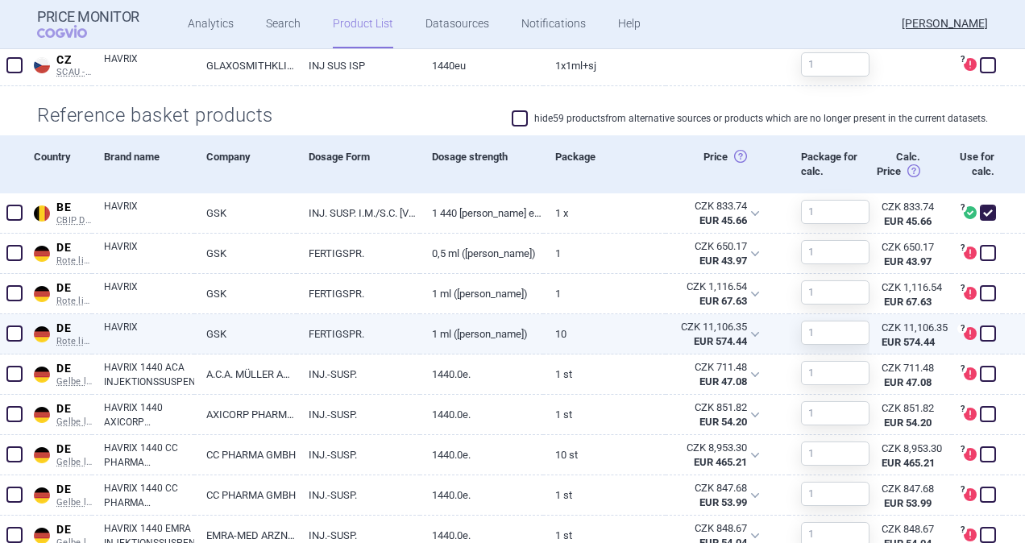
scroll to position [564, 0]
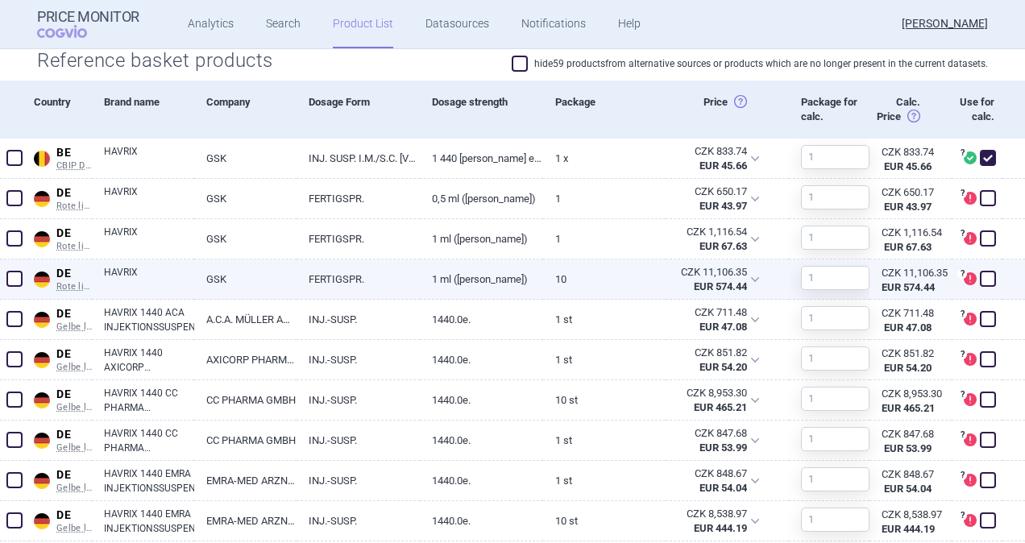
click at [16, 278] on span at bounding box center [14, 279] width 16 height 16
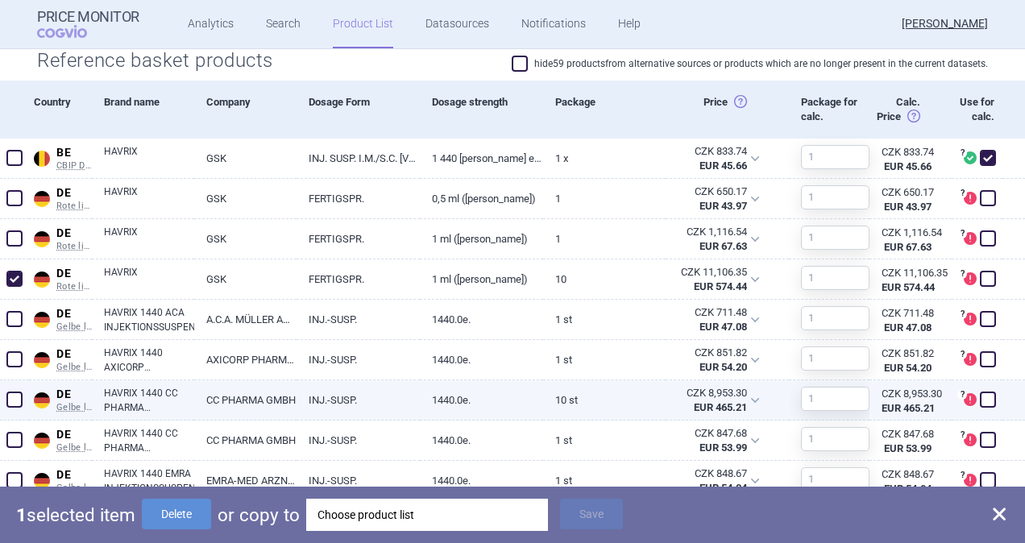
click at [18, 400] on span at bounding box center [14, 399] width 16 height 16
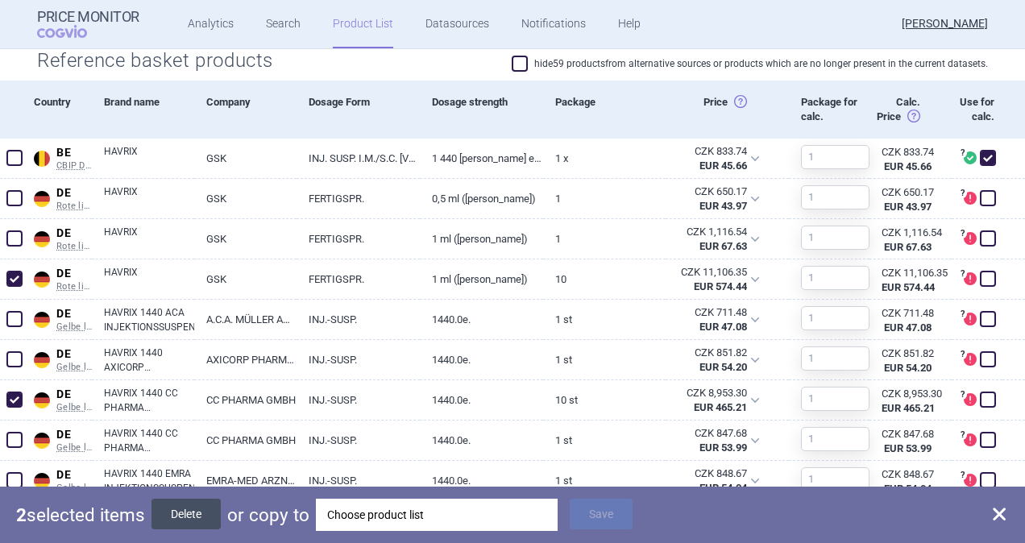
drag, startPoint x: 205, startPoint y: 520, endPoint x: 580, endPoint y: 316, distance: 427.1
click at [206, 519] on button "Delete" at bounding box center [185, 514] width 69 height 31
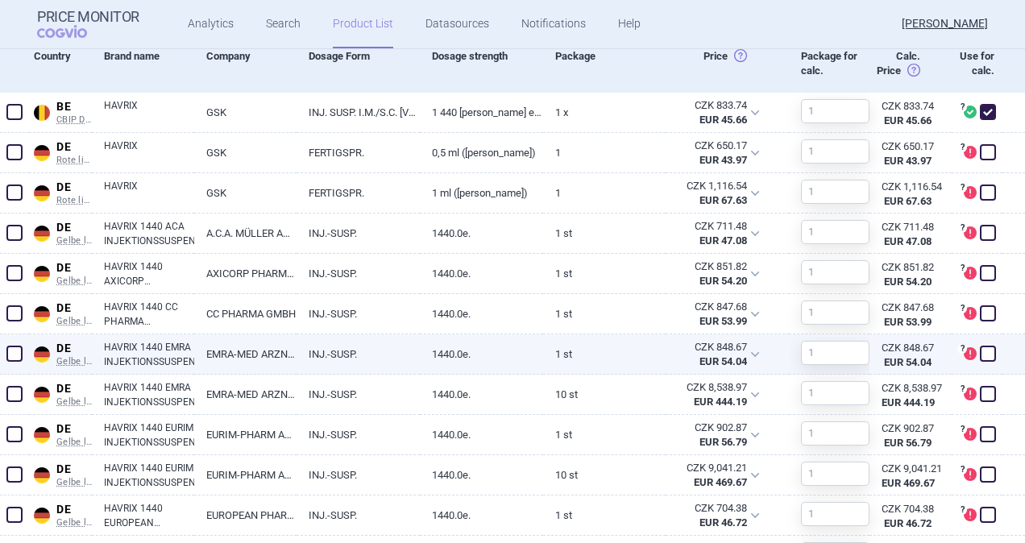
scroll to position [725, 0]
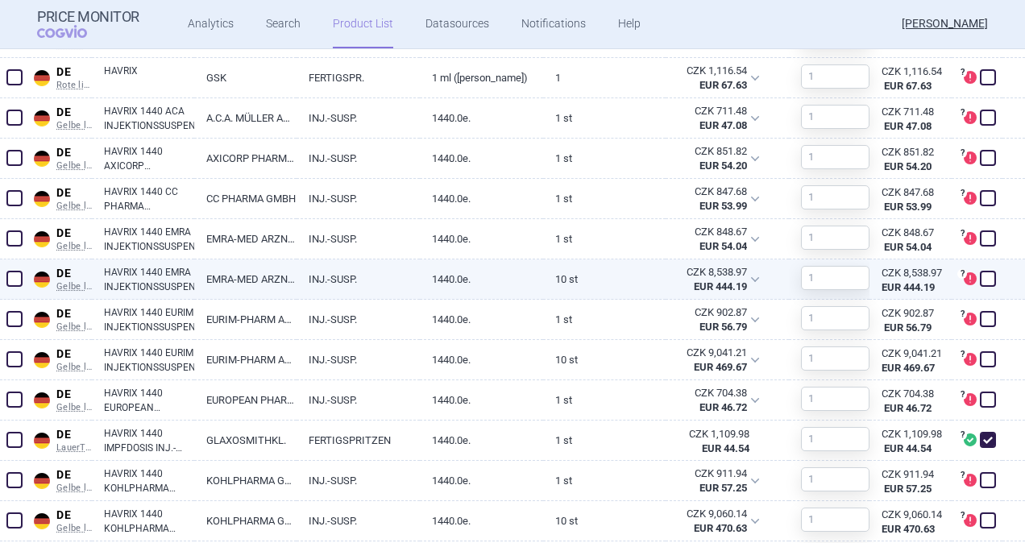
click at [19, 280] on span at bounding box center [14, 279] width 16 height 16
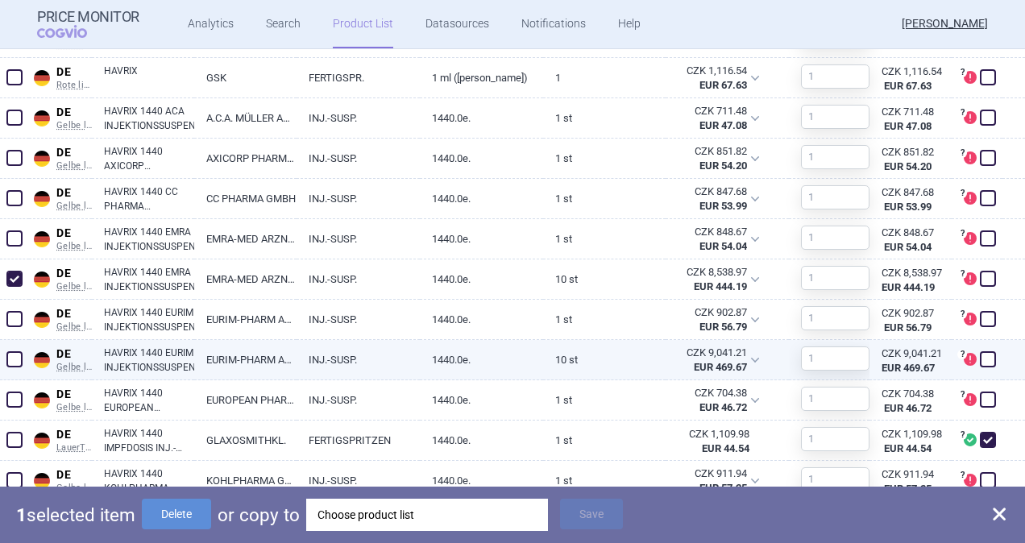
click at [14, 356] on span at bounding box center [14, 359] width 16 height 16
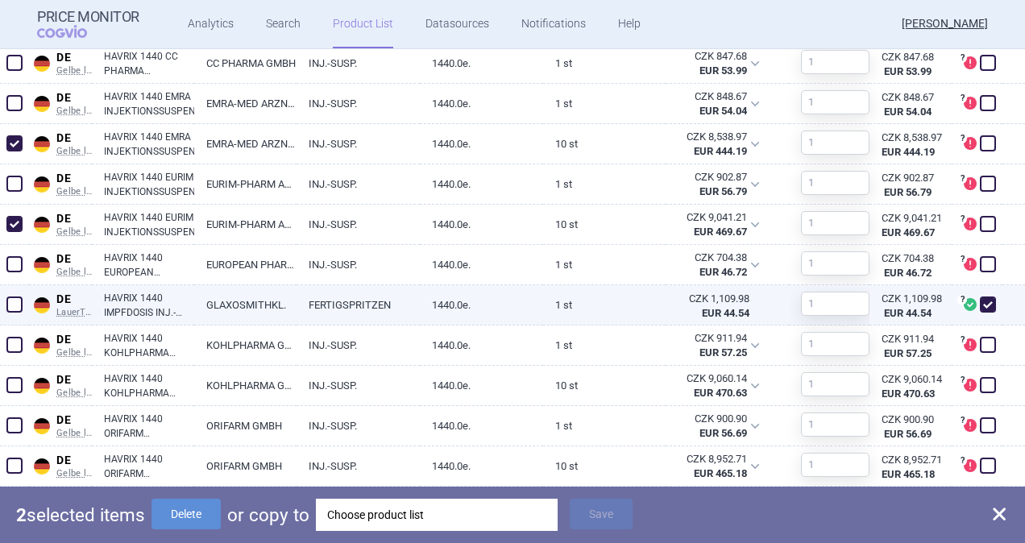
scroll to position [886, 0]
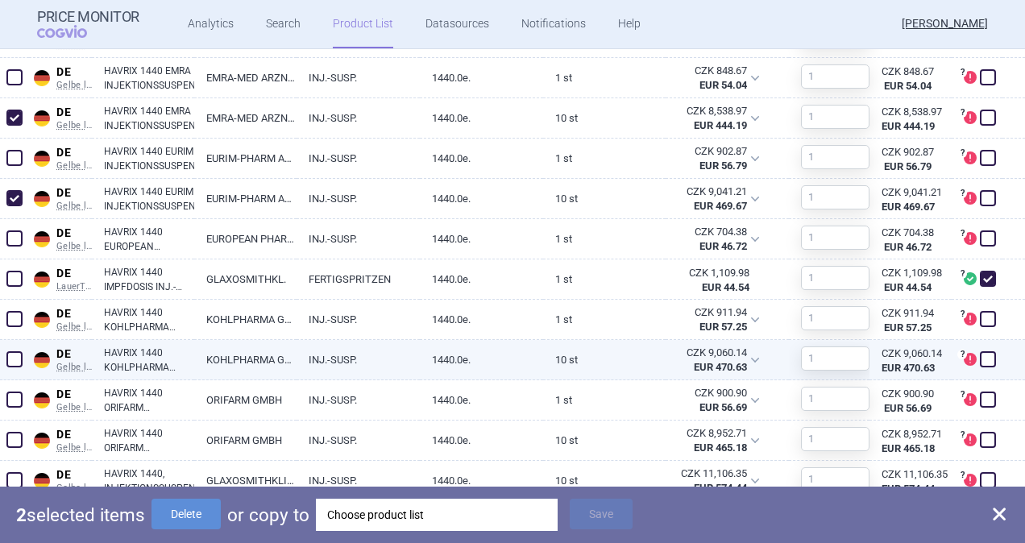
click at [10, 361] on span at bounding box center [14, 359] width 16 height 16
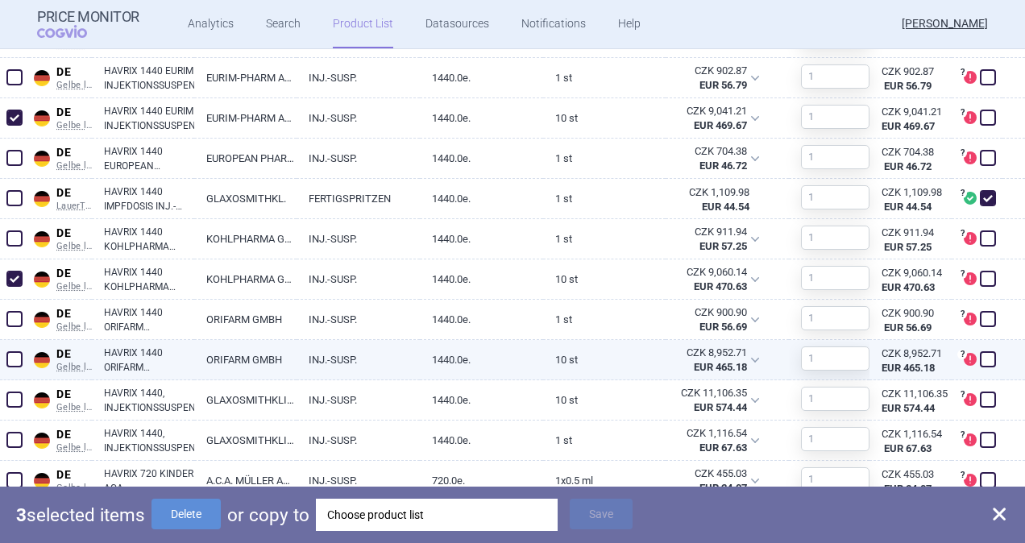
click at [14, 356] on span at bounding box center [14, 359] width 16 height 16
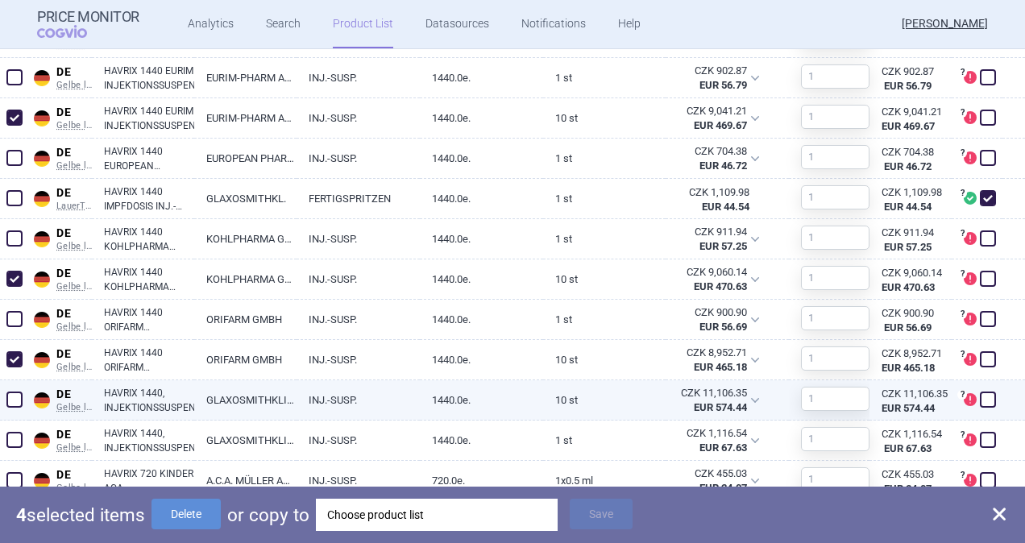
click at [14, 396] on span at bounding box center [14, 399] width 16 height 16
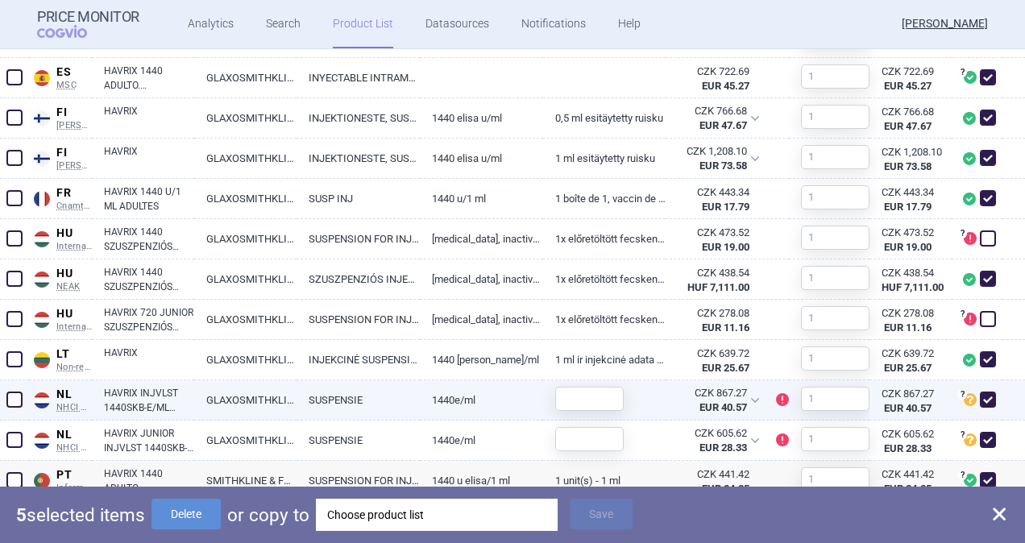
scroll to position [1933, 0]
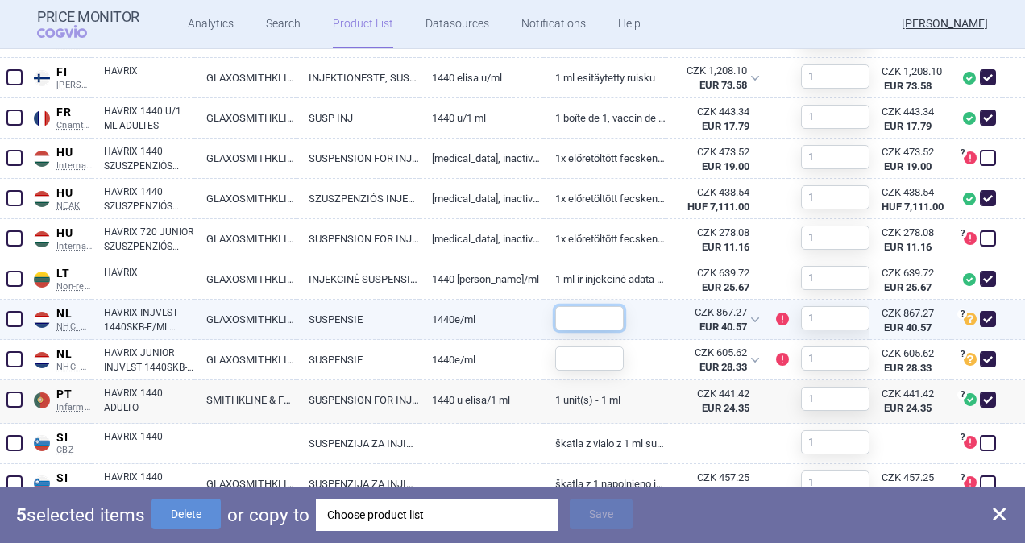
click at [559, 321] on input "text" at bounding box center [589, 318] width 68 height 24
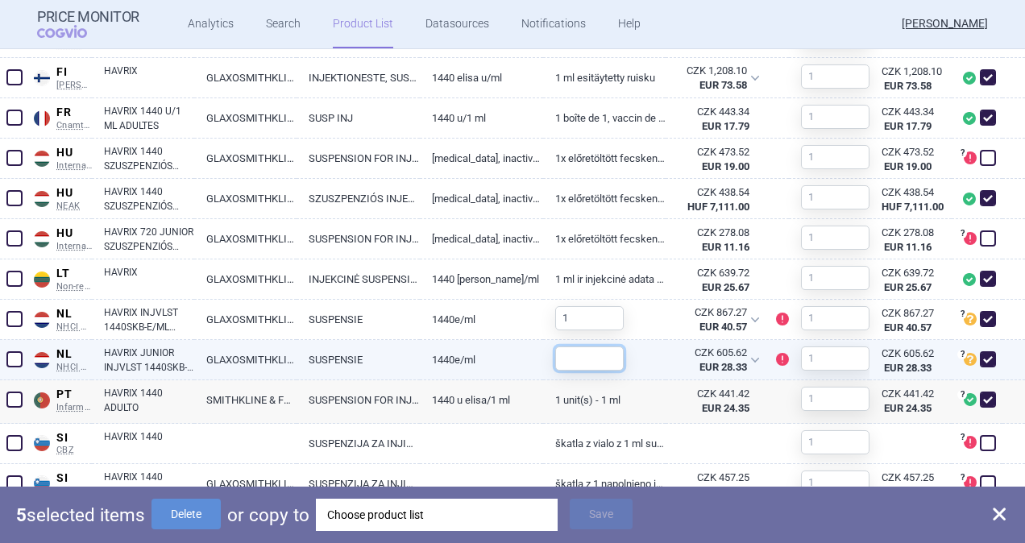
click at [575, 359] on input "text" at bounding box center [589, 358] width 68 height 24
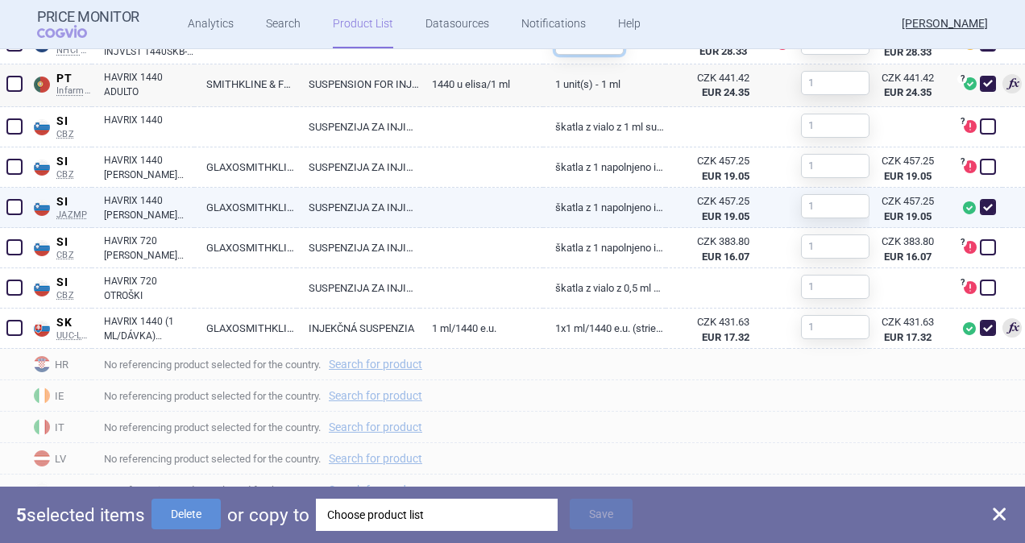
scroll to position [2260, 0]
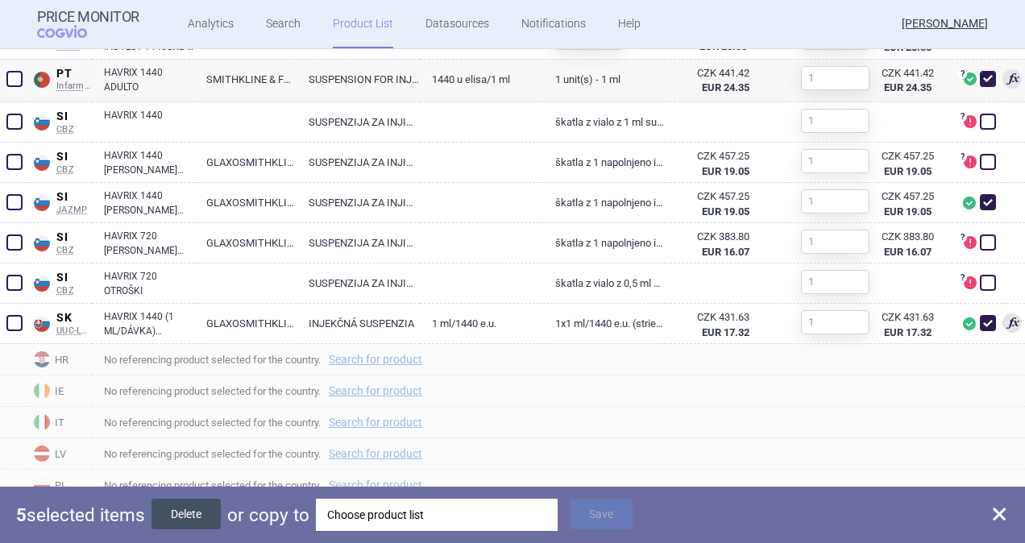
click at [200, 514] on button "Delete" at bounding box center [185, 514] width 69 height 31
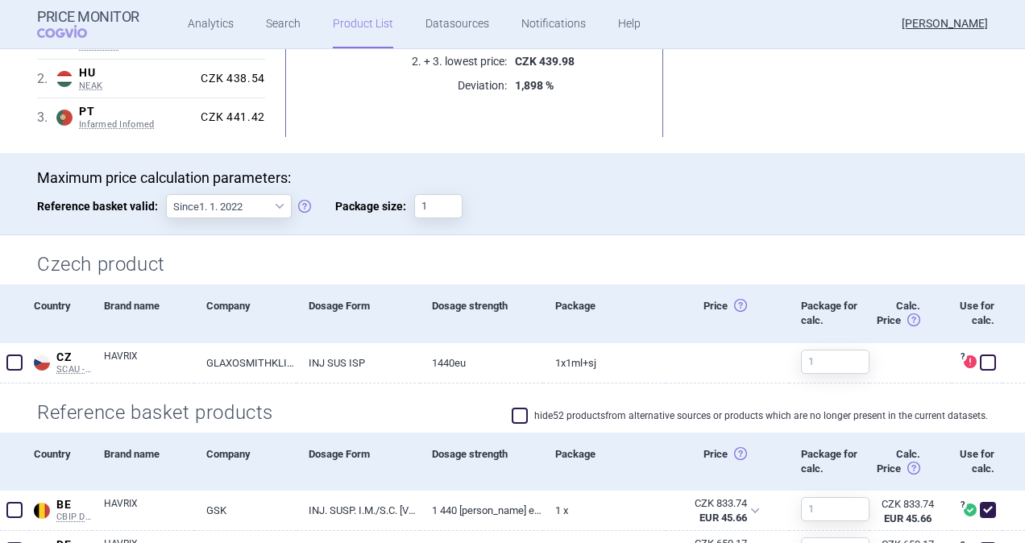
scroll to position [403, 0]
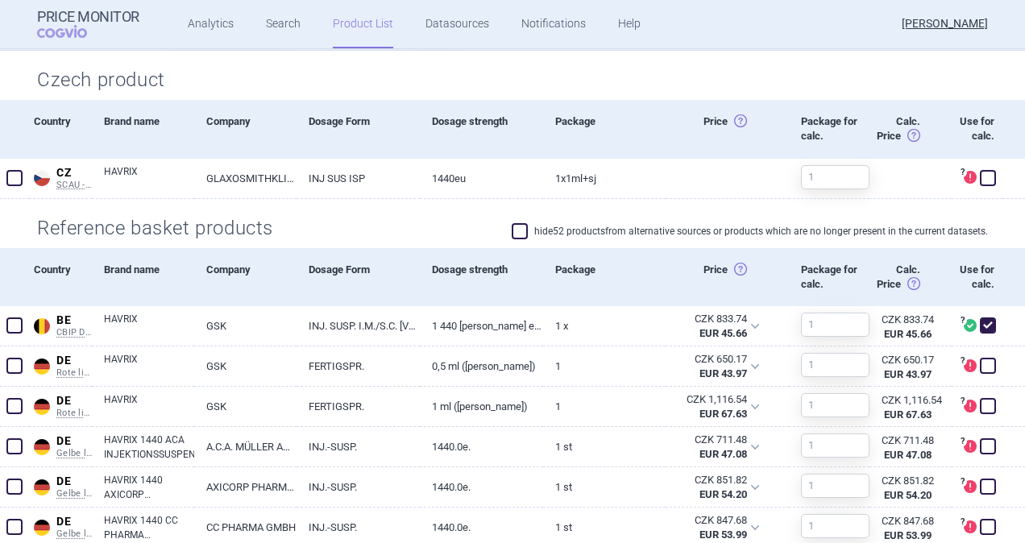
click at [512, 226] on span at bounding box center [520, 231] width 16 height 16
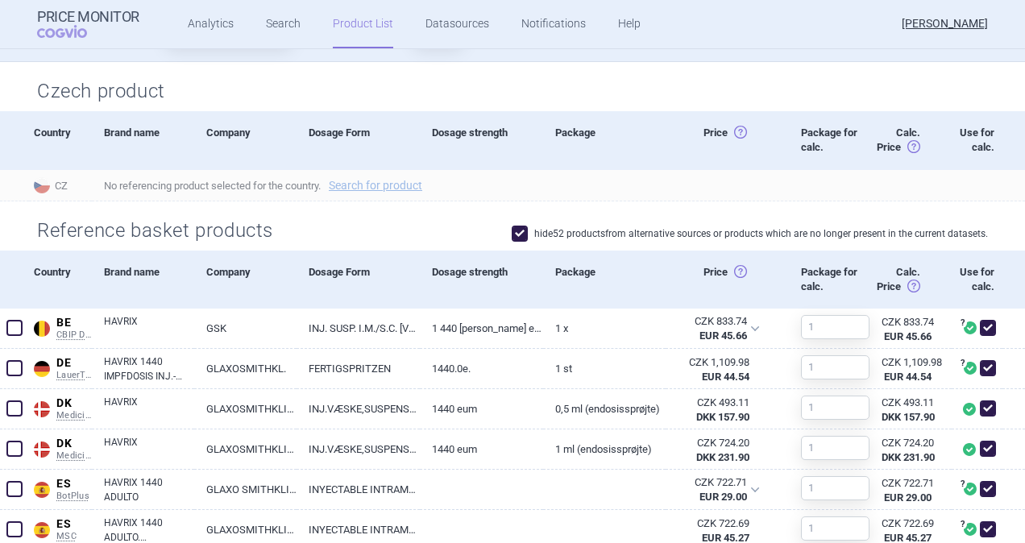
scroll to position [387, 0]
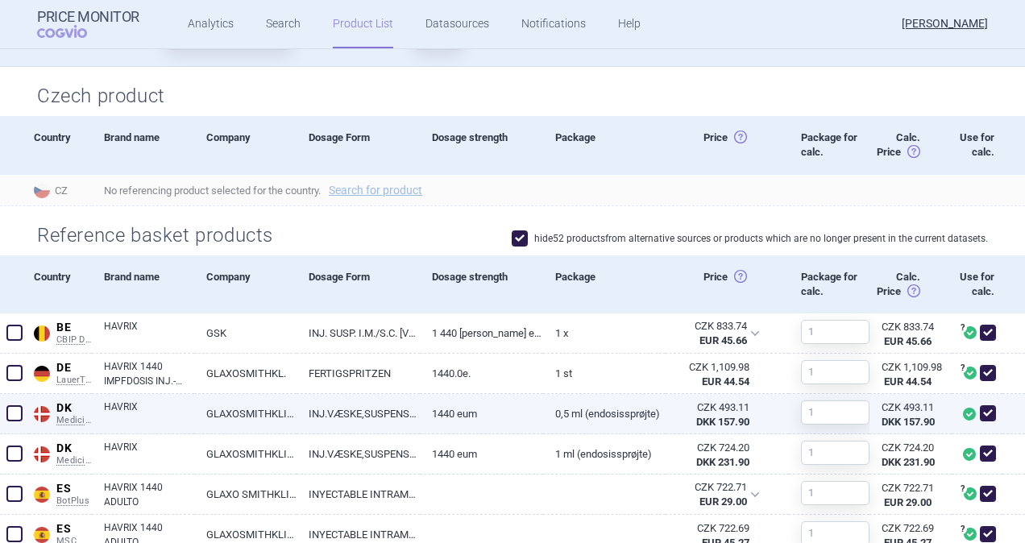
click at [16, 412] on span at bounding box center [14, 413] width 16 height 16
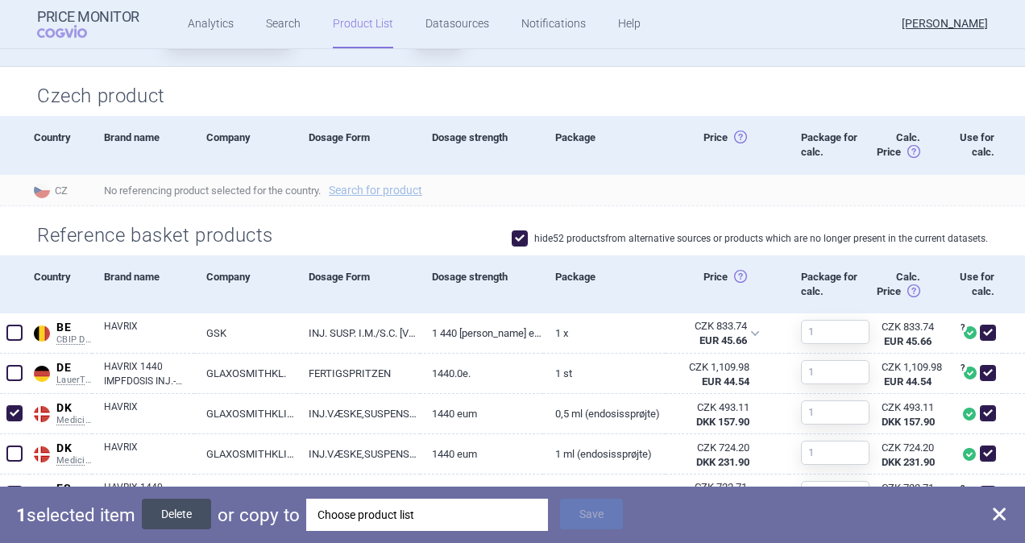
click at [176, 514] on button "Delete" at bounding box center [176, 514] width 69 height 31
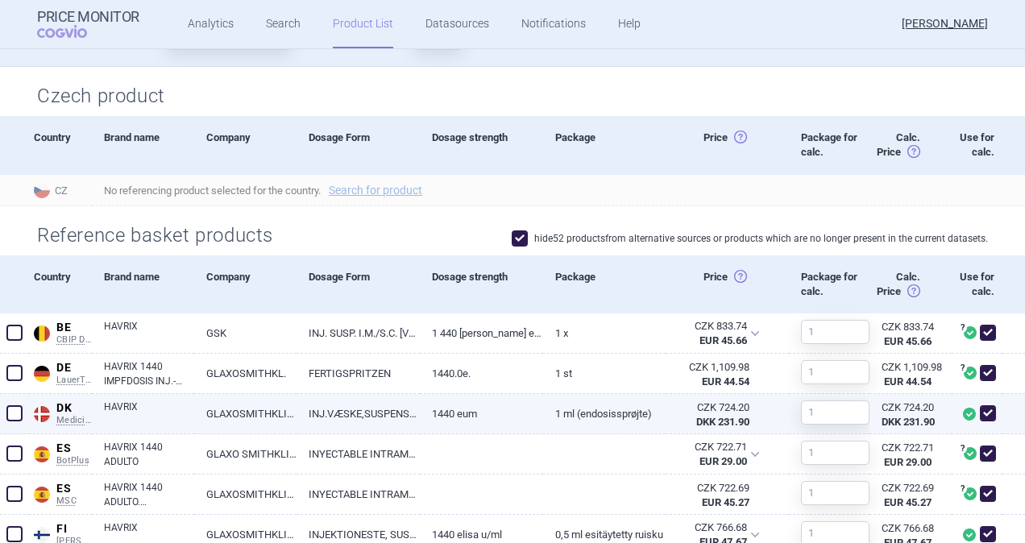
scroll to position [467, 0]
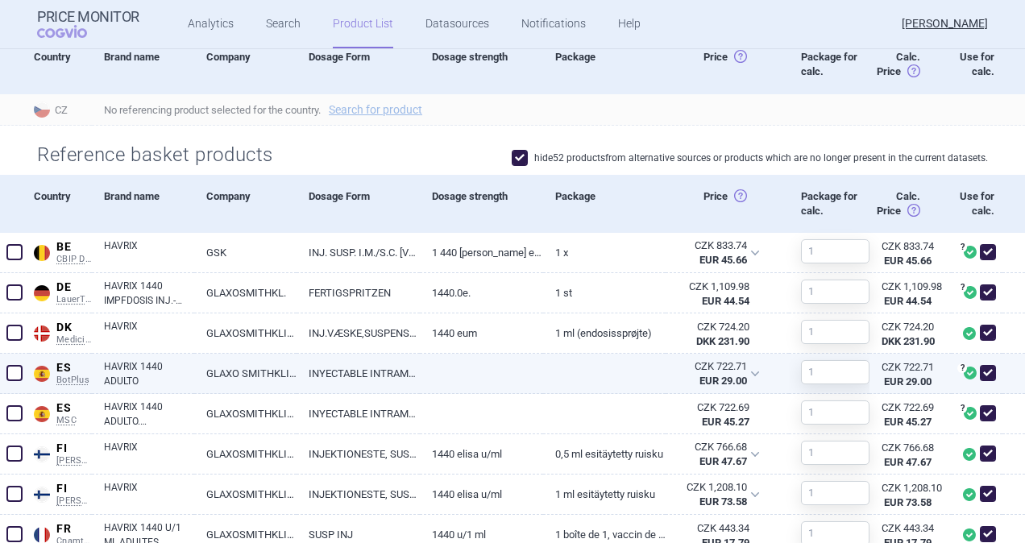
click at [129, 371] on link "HAVRIX 1440 ADULTO" at bounding box center [149, 373] width 90 height 29
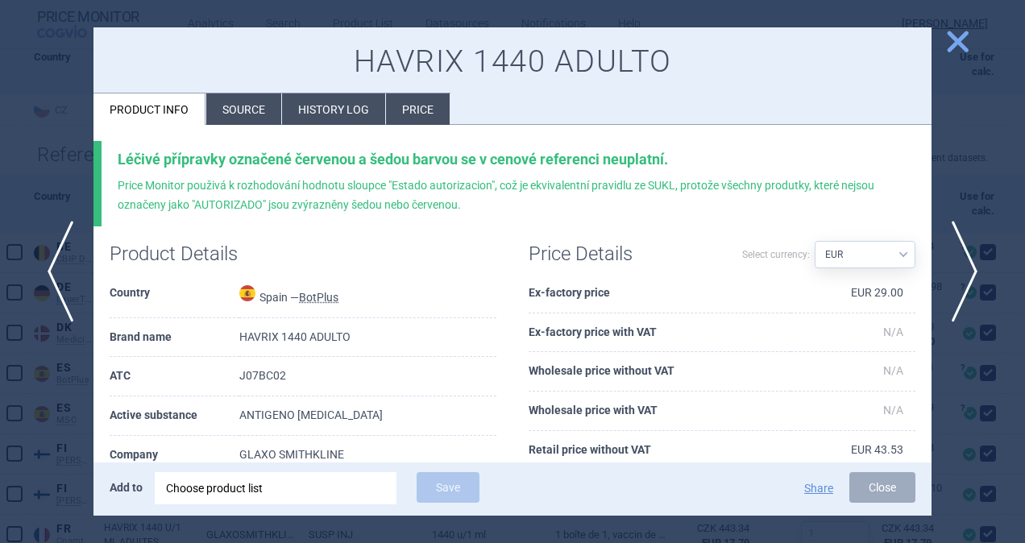
click at [251, 105] on li "Source" at bounding box center [243, 108] width 75 height 31
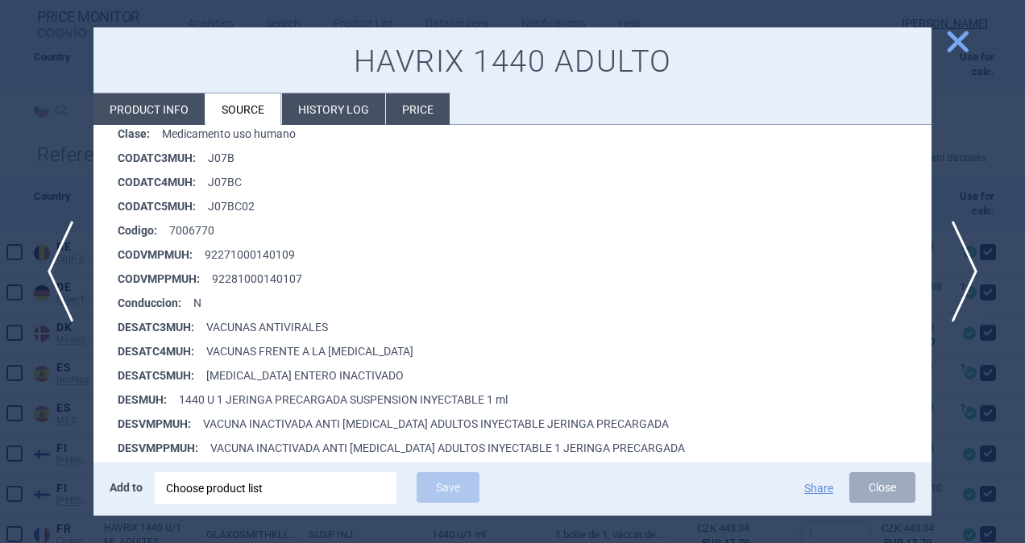
scroll to position [403, 0]
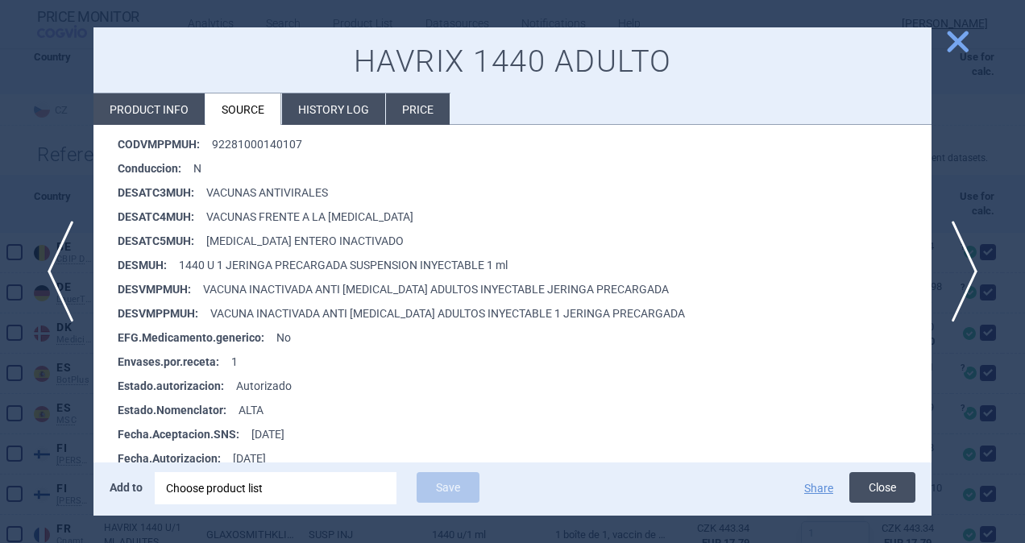
click at [888, 484] on button "Close" at bounding box center [882, 487] width 66 height 31
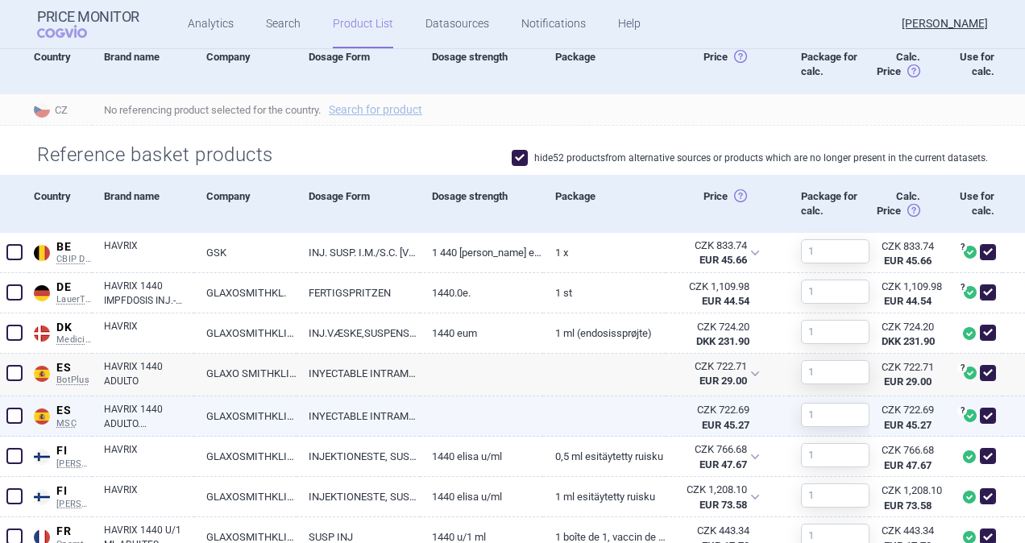
click at [125, 412] on link "HAVRIX 1440 ADULTO. SUSPENSION INYECTABLE EN JERINGA PRECARGADA. 1 JERINGA PREC…" at bounding box center [149, 416] width 90 height 29
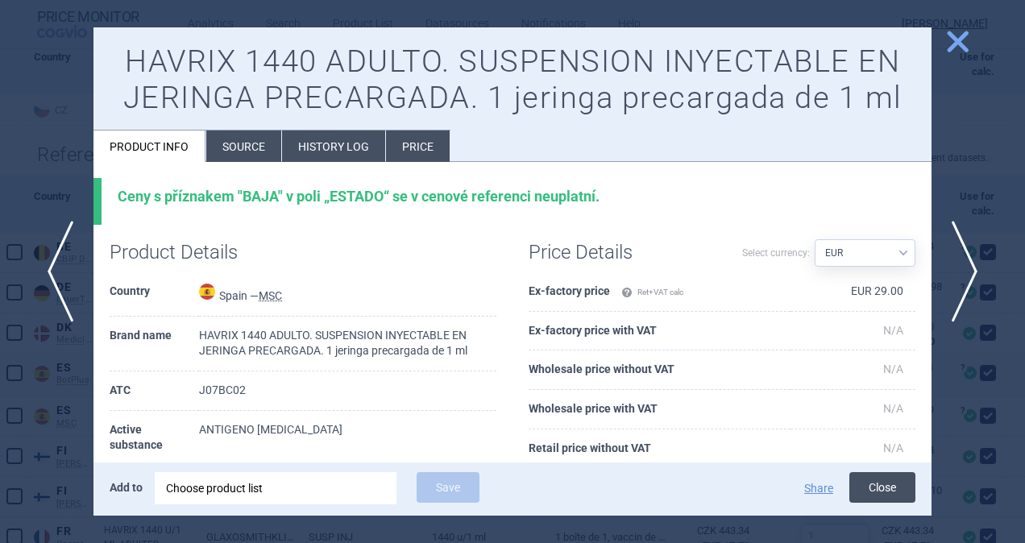
click at [876, 491] on button "Close" at bounding box center [882, 487] width 66 height 31
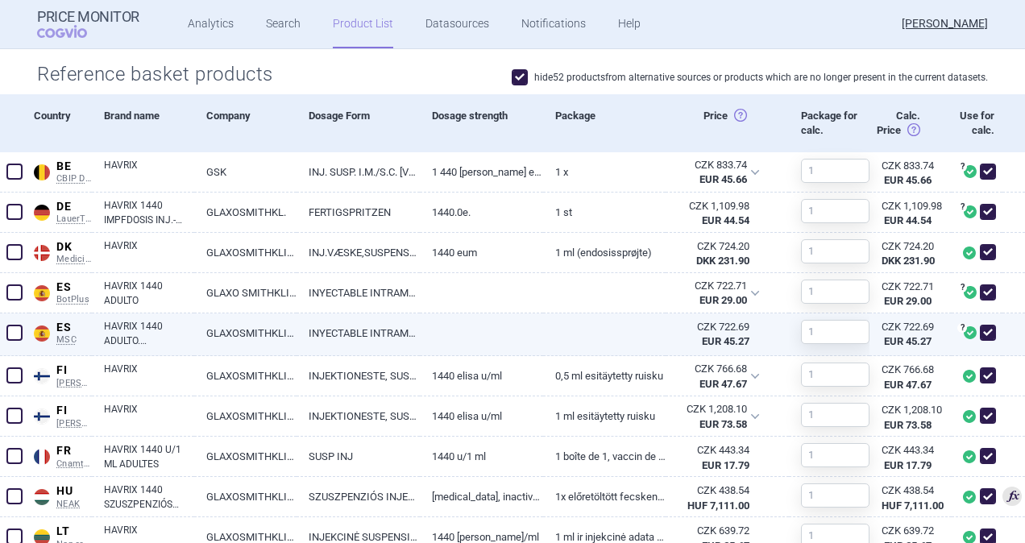
scroll to position [628, 0]
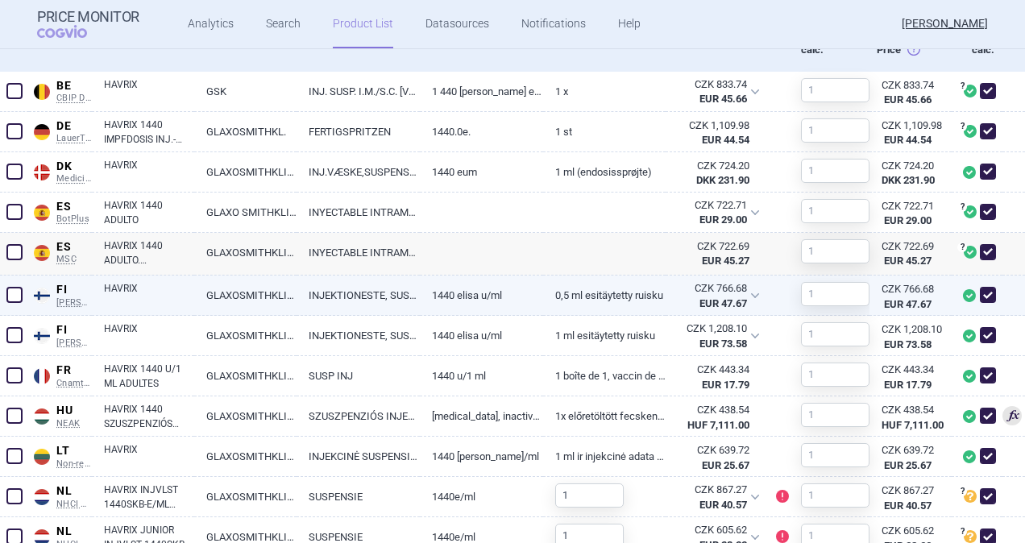
click at [18, 293] on span at bounding box center [14, 295] width 16 height 16
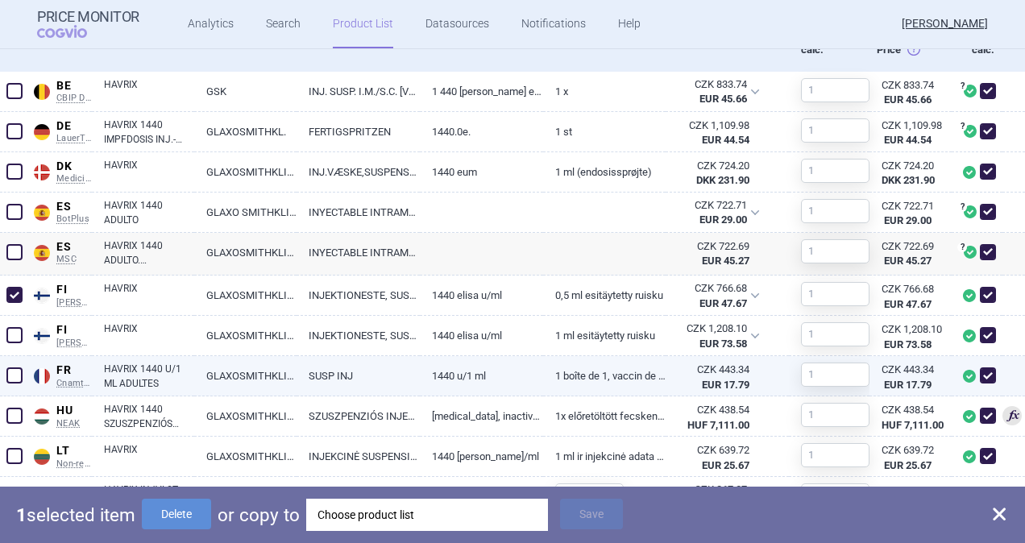
drag, startPoint x: 169, startPoint y: 514, endPoint x: 482, endPoint y: 387, distance: 337.5
click at [172, 513] on button "Delete" at bounding box center [176, 514] width 69 height 31
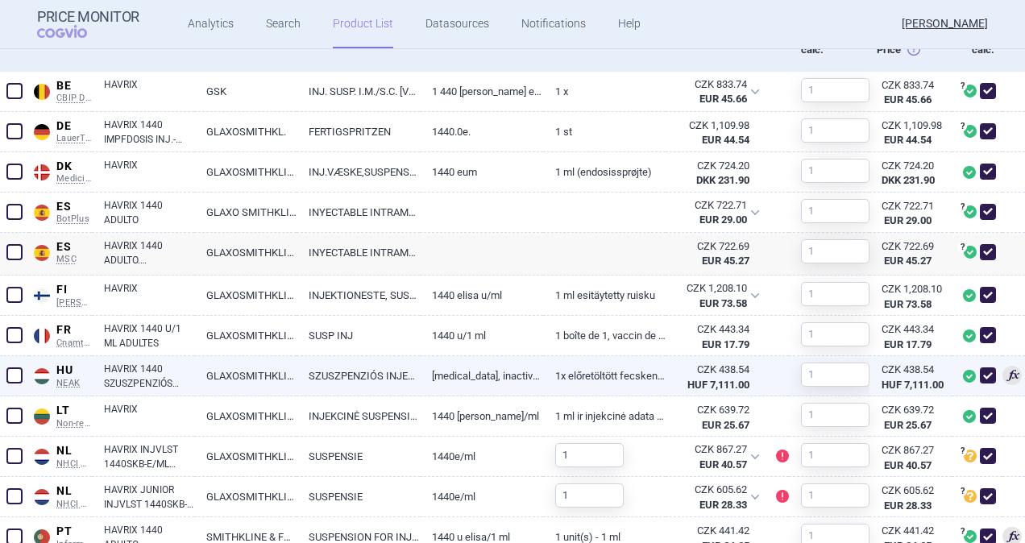
click at [474, 375] on link "[MEDICAL_DATA], inactivated, whole virus 1440 elisa" at bounding box center [481, 375] width 123 height 39
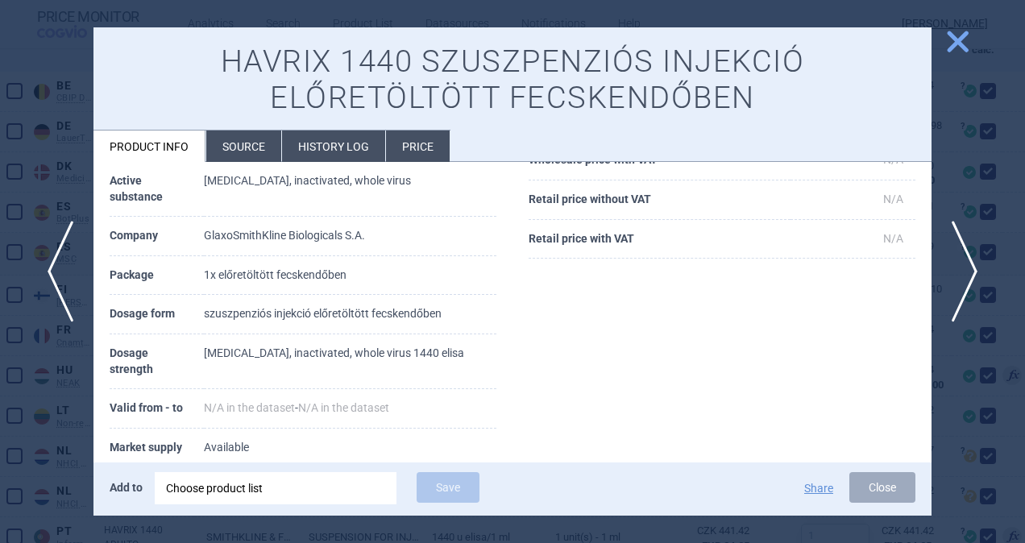
scroll to position [71, 0]
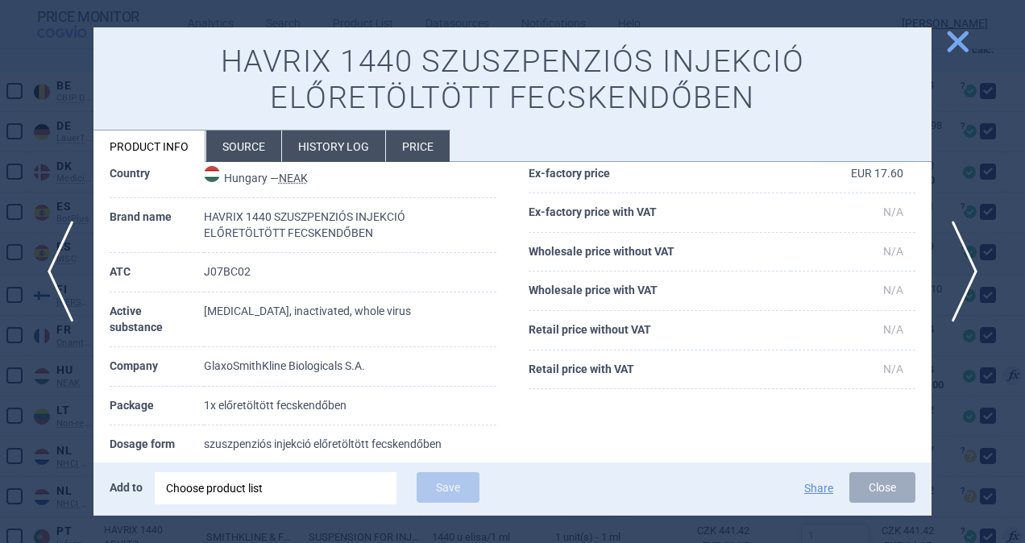
click at [233, 147] on li "Source" at bounding box center [243, 145] width 75 height 31
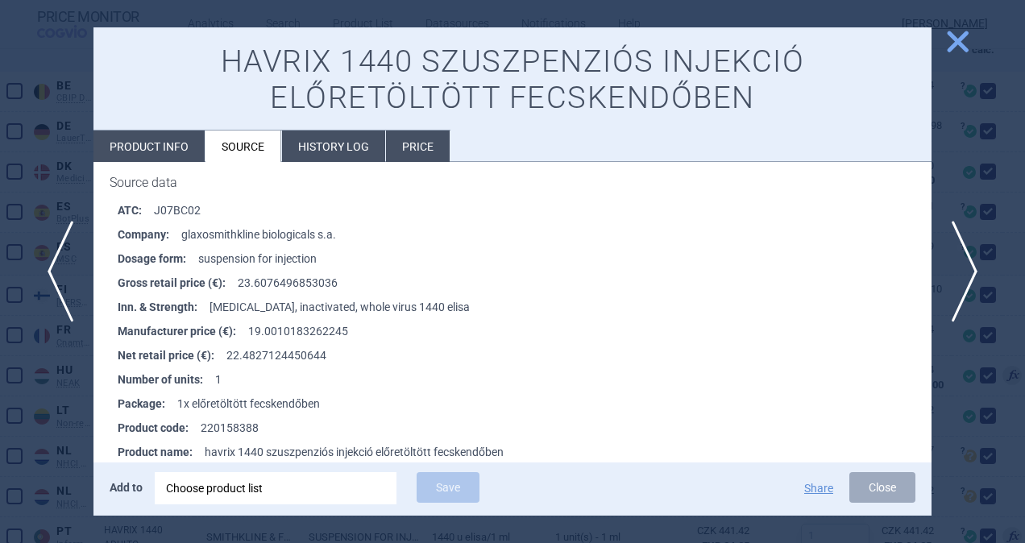
scroll to position [3048, 0]
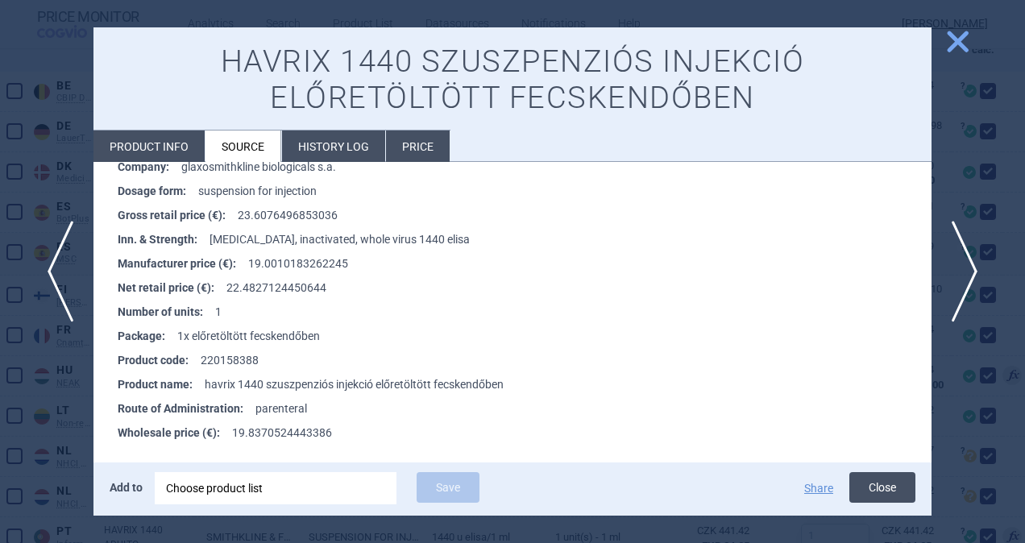
click at [868, 489] on button "Close" at bounding box center [882, 487] width 66 height 31
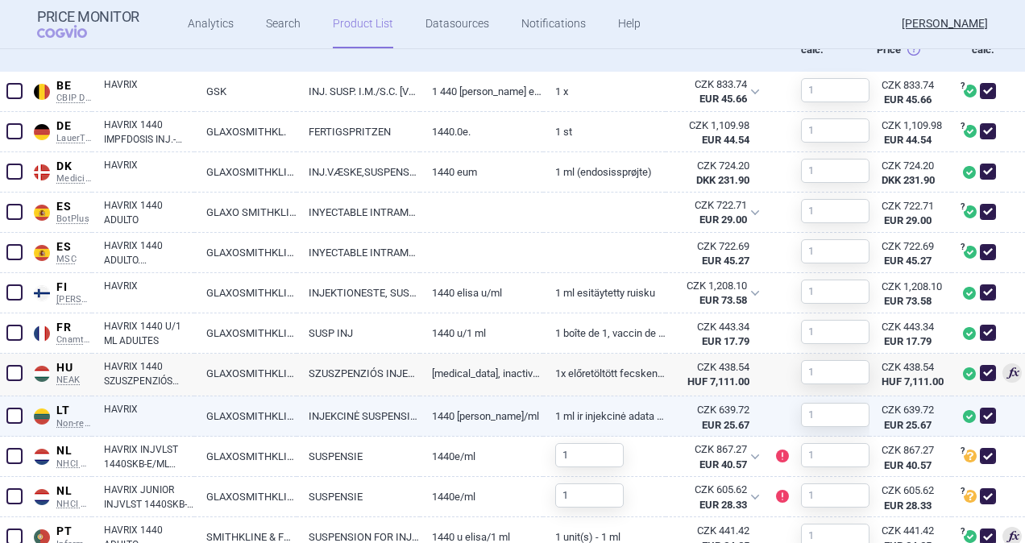
click at [488, 411] on link "1440 [PERSON_NAME]/ml" at bounding box center [481, 415] width 123 height 39
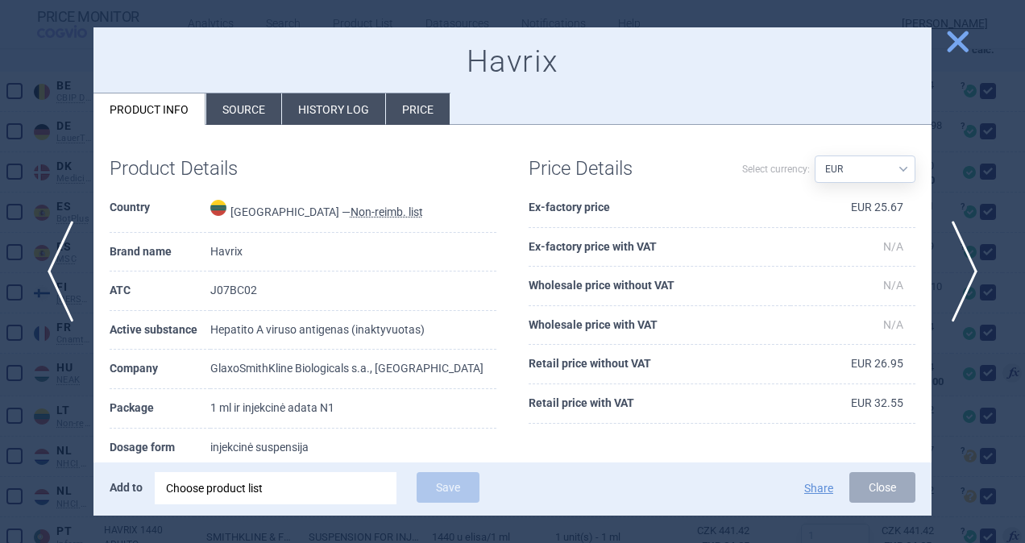
click at [242, 113] on li "Source" at bounding box center [243, 108] width 75 height 31
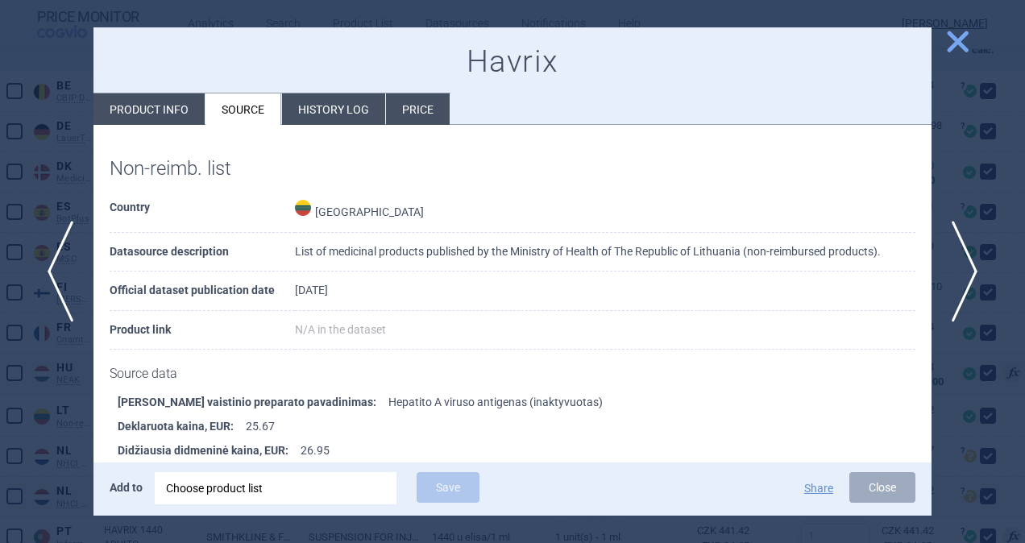
click at [887, 488] on button "Close" at bounding box center [882, 487] width 66 height 31
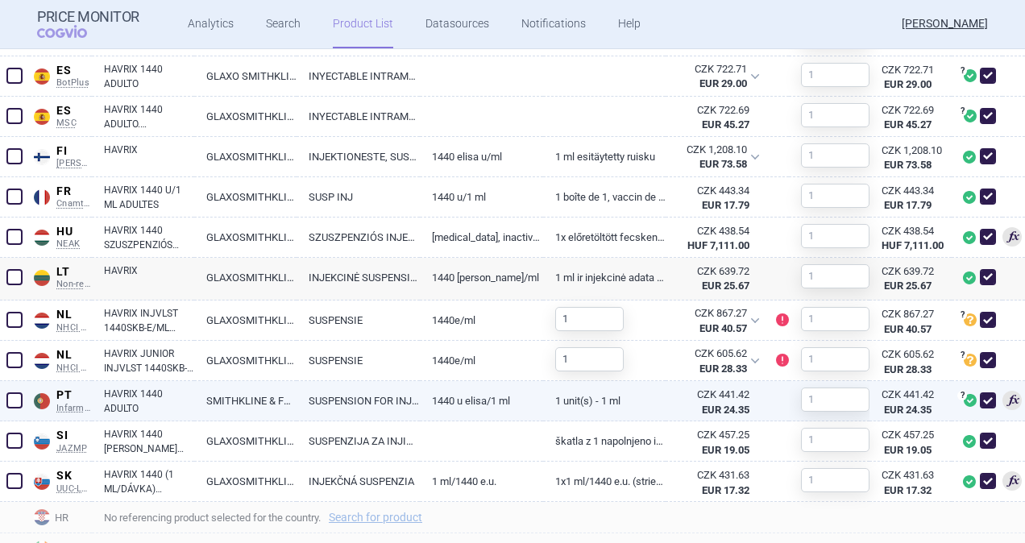
scroll to position [789, 0]
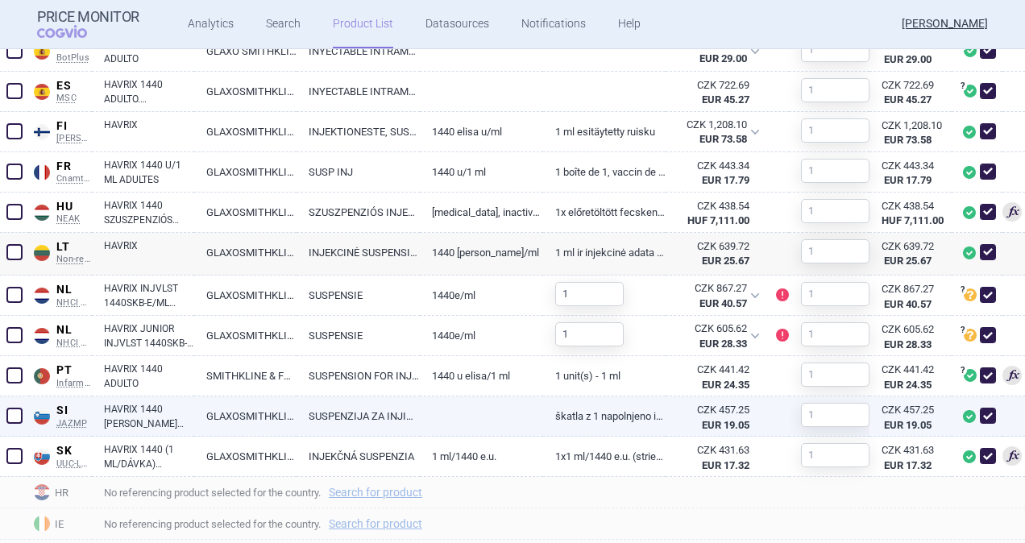
click at [409, 416] on link "SUSPENZIJA ZA INJICIRANJE" at bounding box center [357, 415] width 123 height 39
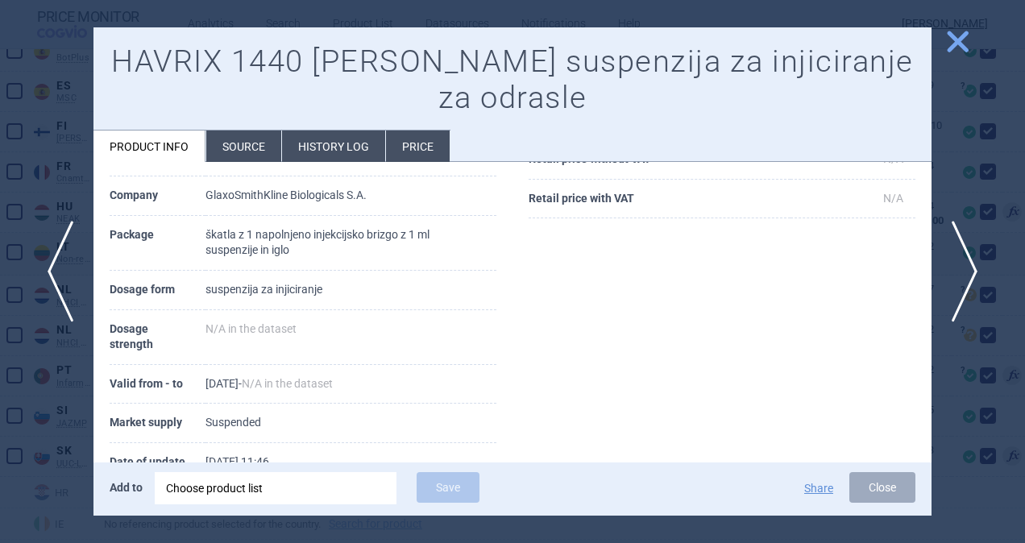
scroll to position [313, 0]
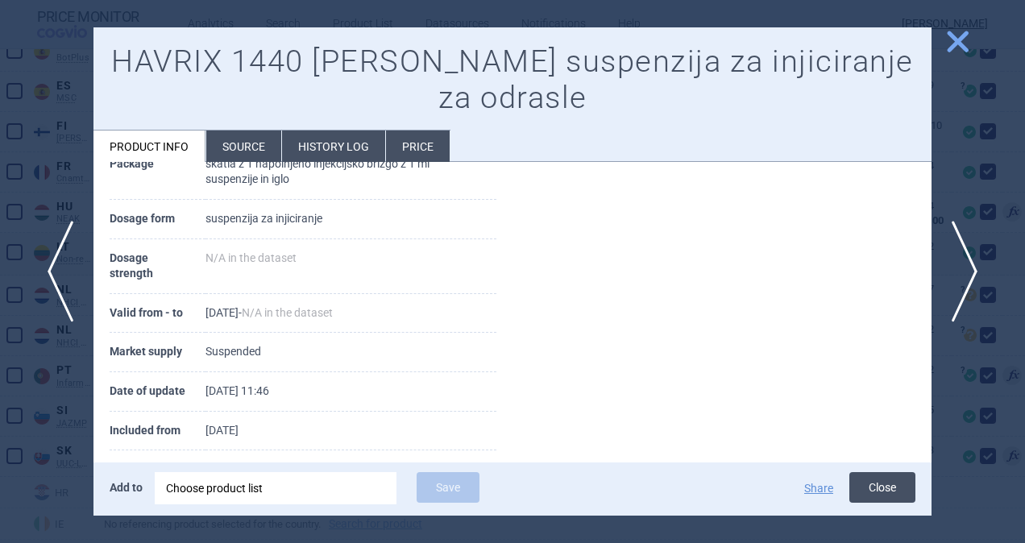
click at [884, 484] on button "Close" at bounding box center [882, 487] width 66 height 31
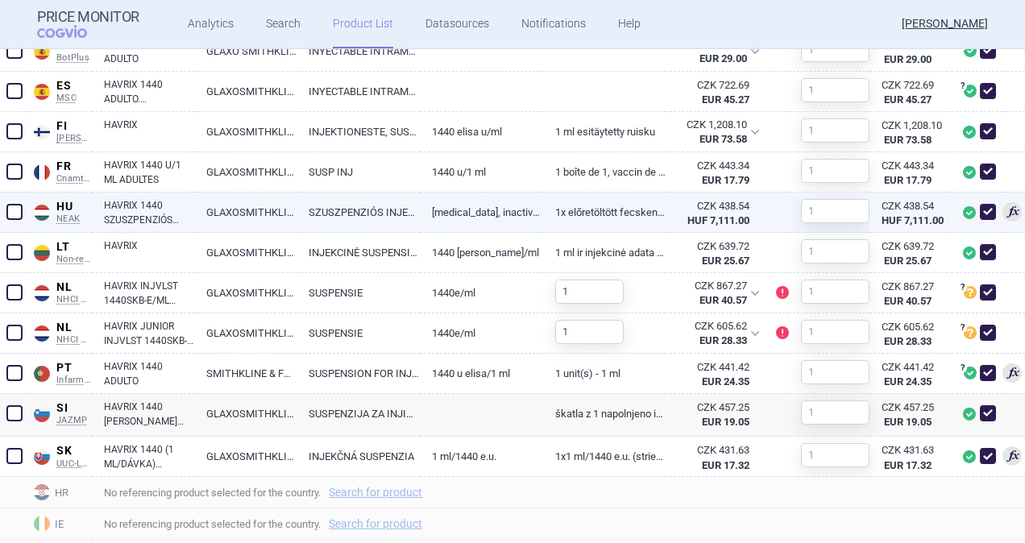
click at [128, 205] on link "HAVRIX 1440 SZUSZPENZIÓS INJEKCIÓ ELŐRETÖLTÖTT FECSKENDŐBEN" at bounding box center [149, 212] width 90 height 29
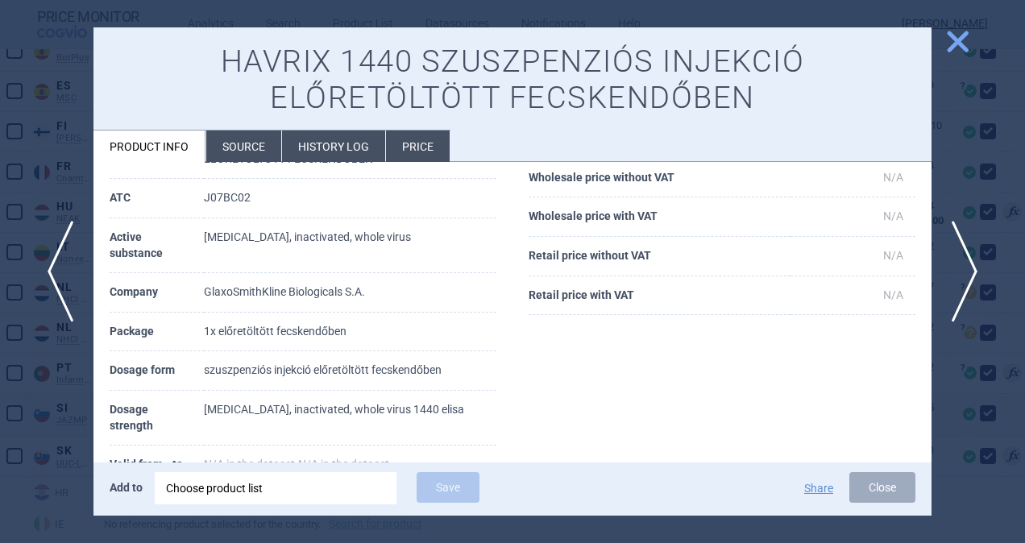
scroll to position [161, 0]
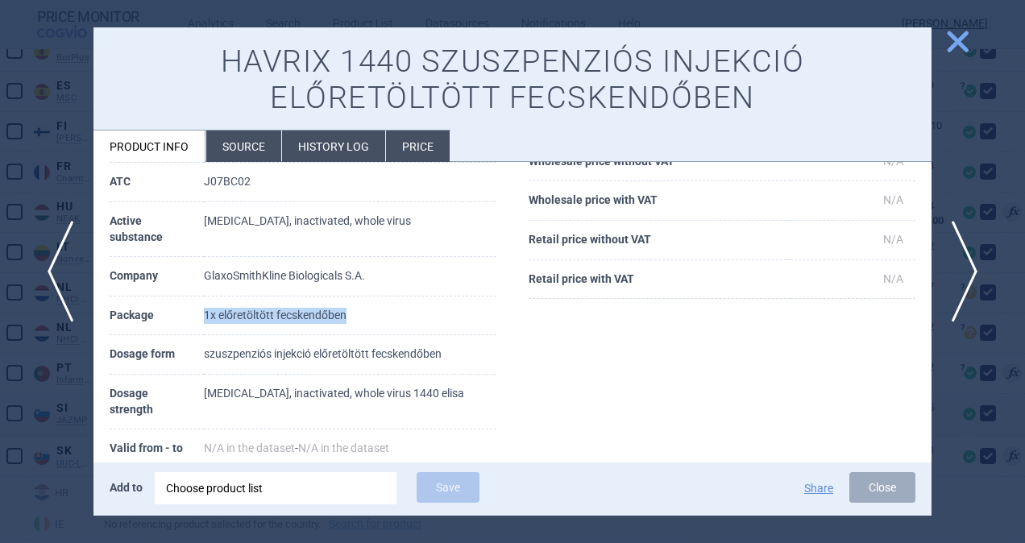
drag, startPoint x: 354, startPoint y: 309, endPoint x: 169, endPoint y: 311, distance: 185.3
click at [169, 311] on tr "Package 1x előretöltött fecskendőben" at bounding box center [303, 315] width 387 height 39
copy tr "1x előretöltött fecskendőben"
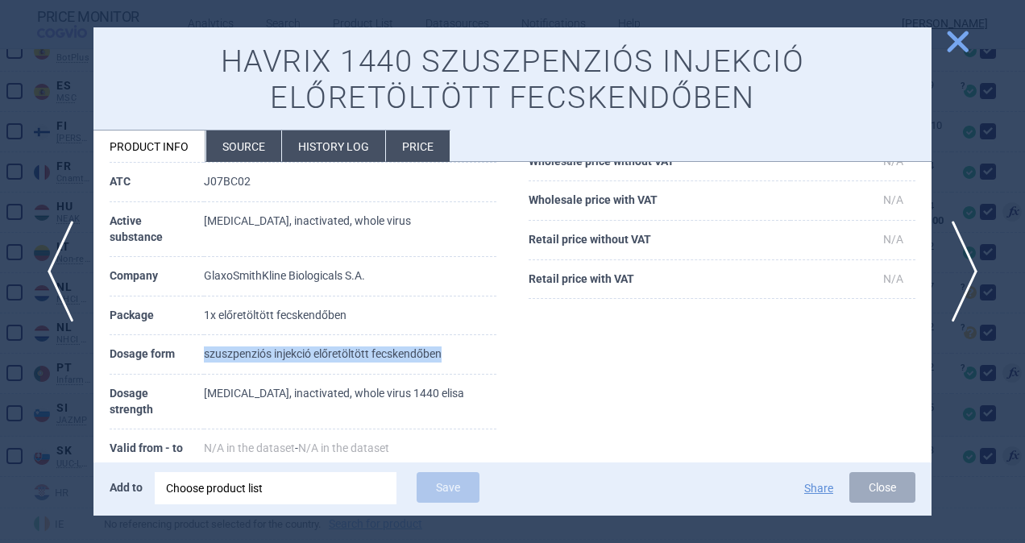
drag, startPoint x: 453, startPoint y: 360, endPoint x: 197, endPoint y: 361, distance: 256.2
click at [197, 361] on tr "Dosage form szuszpenziós injekció előretöltött fecskendőben" at bounding box center [303, 354] width 387 height 39
copy tr "szuszpenziós injekció előretöltött fecskendőben"
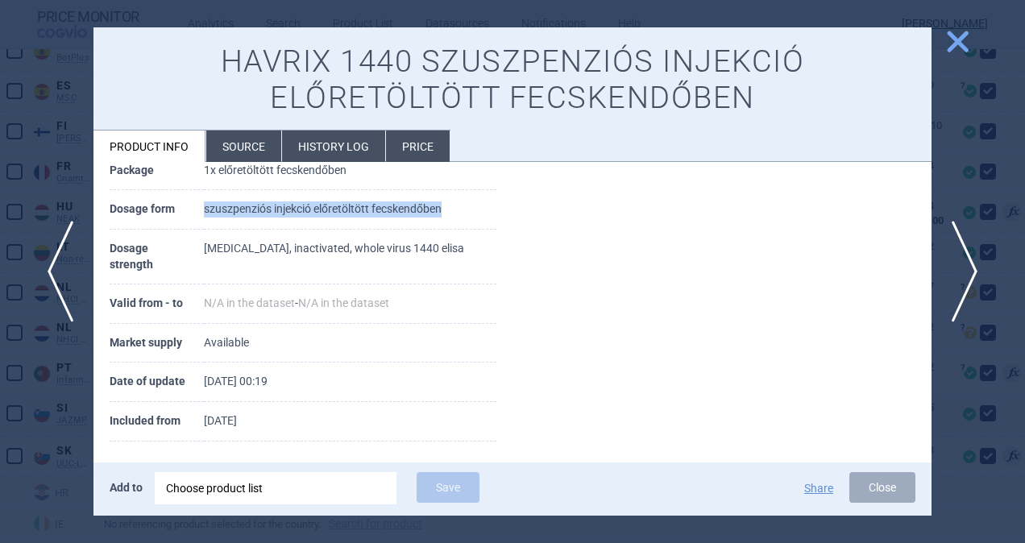
scroll to position [313, 0]
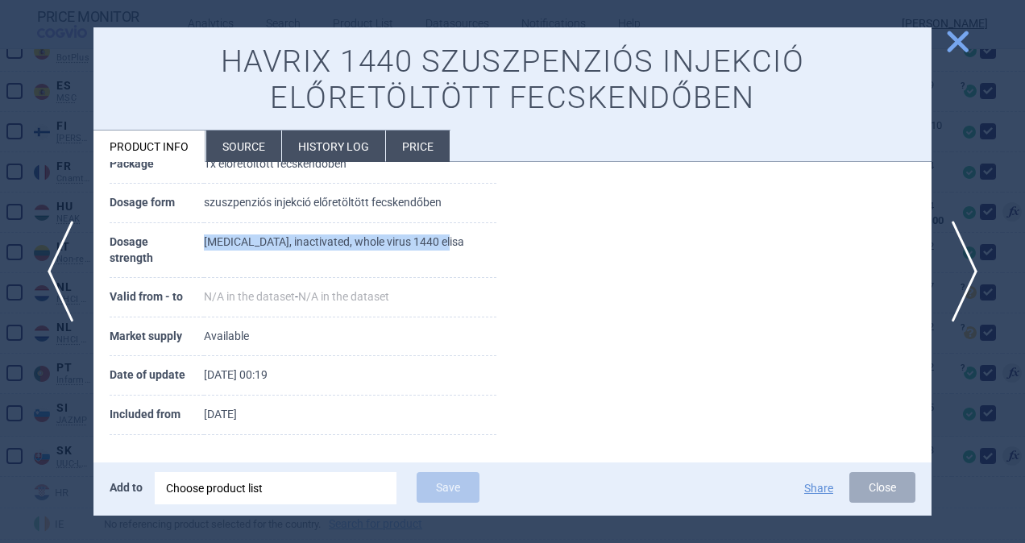
drag, startPoint x: 388, startPoint y: 238, endPoint x: 204, endPoint y: 242, distance: 184.5
click at [204, 242] on td "[MEDICAL_DATA], inactivated, whole virus 1440 elisa" at bounding box center [350, 250] width 292 height 55
copy td "[MEDICAL_DATA], inactivated, whole virus 1440 elisa"
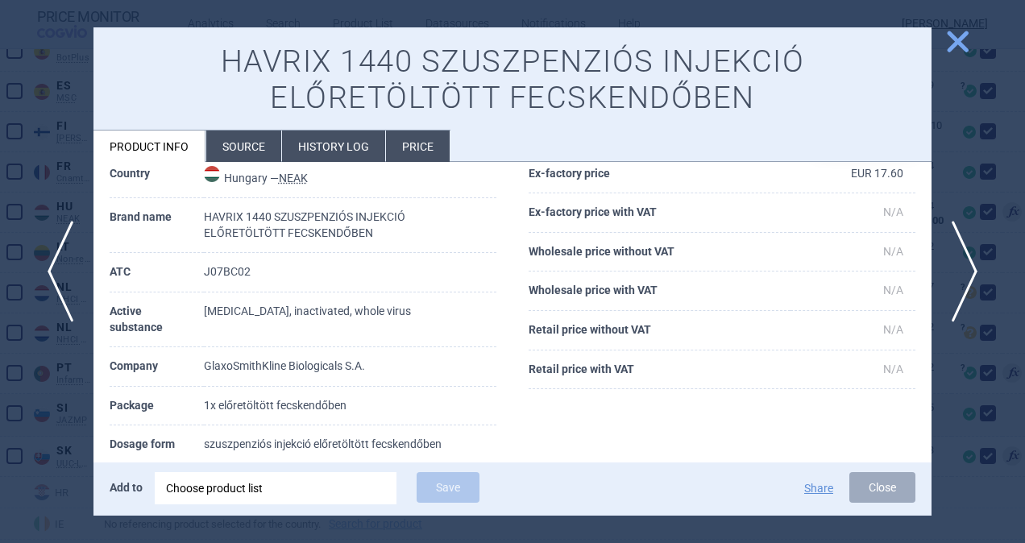
scroll to position [0, 0]
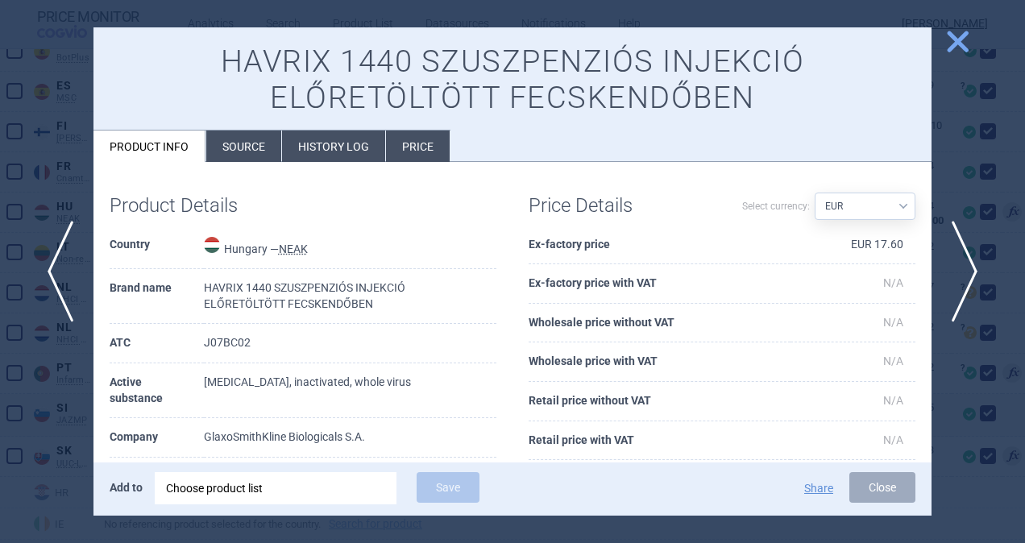
click at [231, 147] on li "Source" at bounding box center [243, 145] width 75 height 31
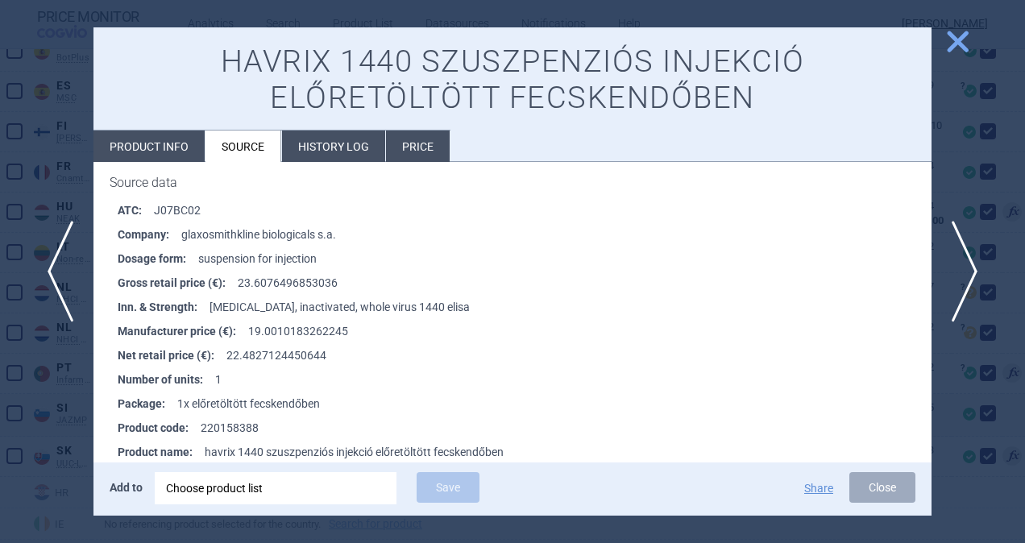
scroll to position [3048, 0]
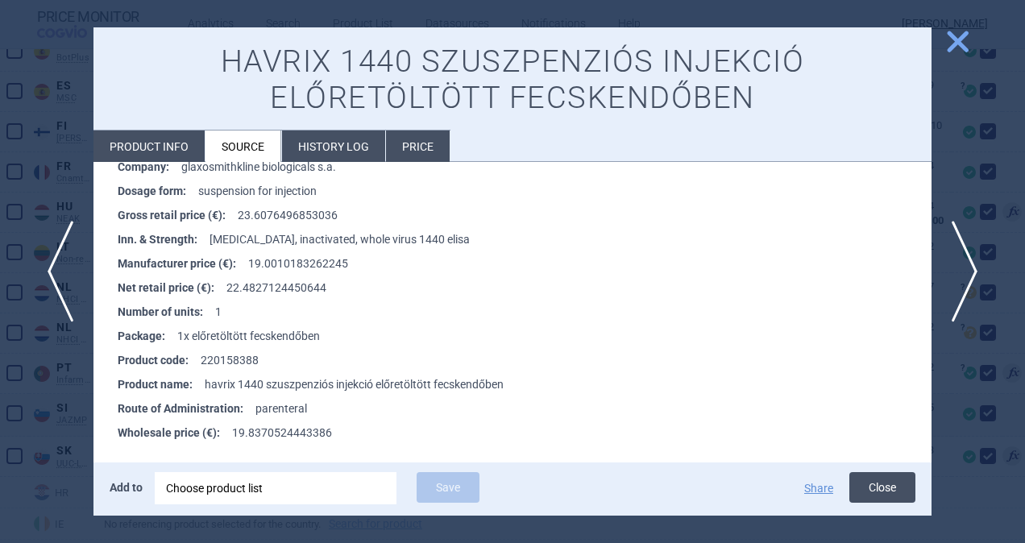
click at [870, 487] on button "Close" at bounding box center [882, 487] width 66 height 31
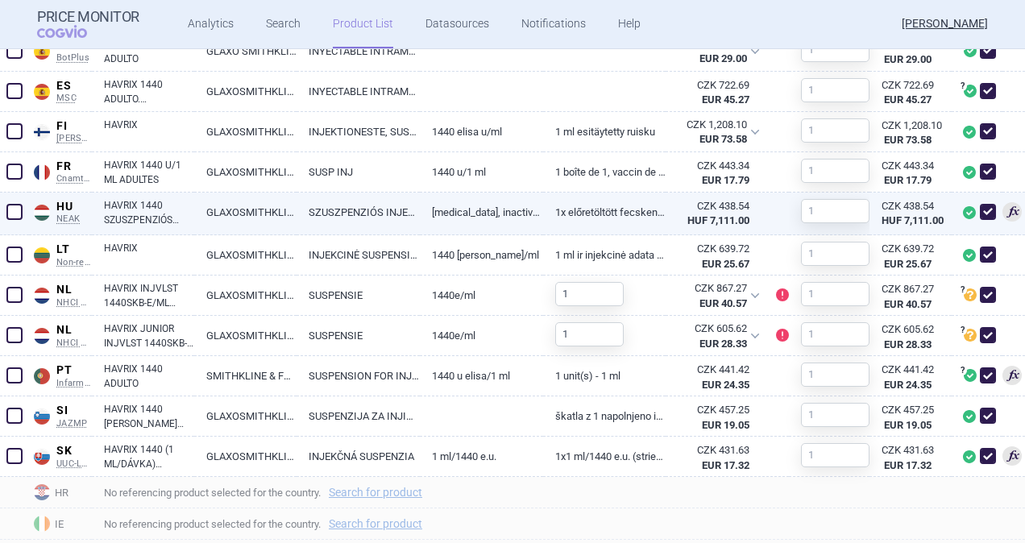
click at [980, 211] on span at bounding box center [988, 212] width 16 height 16
click at [980, 209] on span at bounding box center [988, 212] width 16 height 16
click at [500, 201] on link "[MEDICAL_DATA], inactivated, whole virus 1440 elisa" at bounding box center [481, 212] width 123 height 39
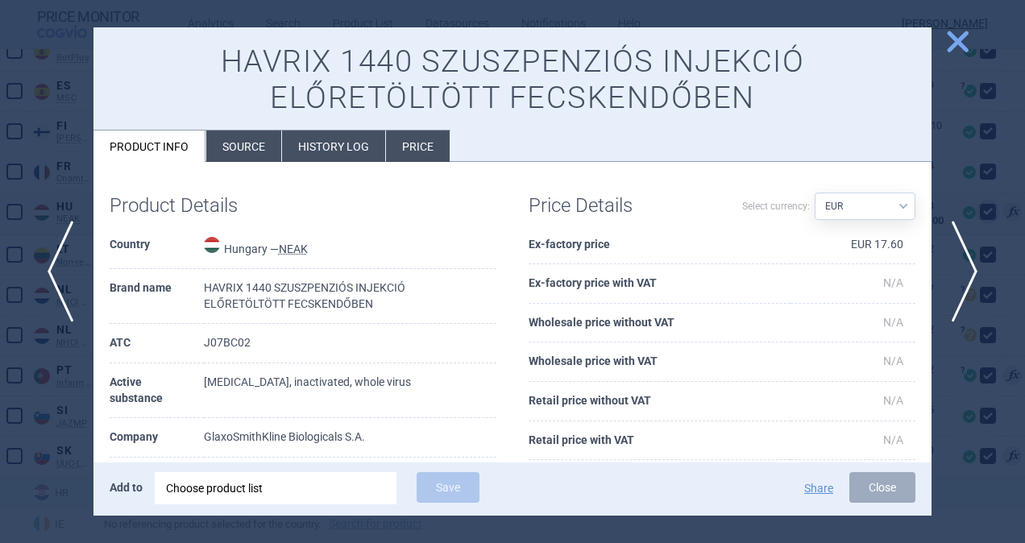
click at [868, 482] on button "Close" at bounding box center [882, 487] width 66 height 31
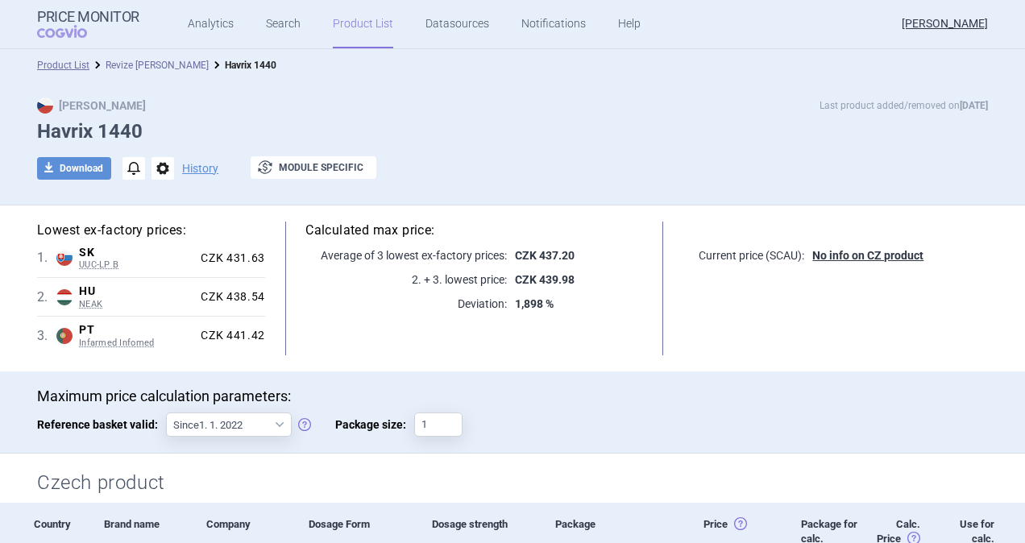
click at [139, 67] on link "Revize [PERSON_NAME]" at bounding box center [157, 65] width 103 height 11
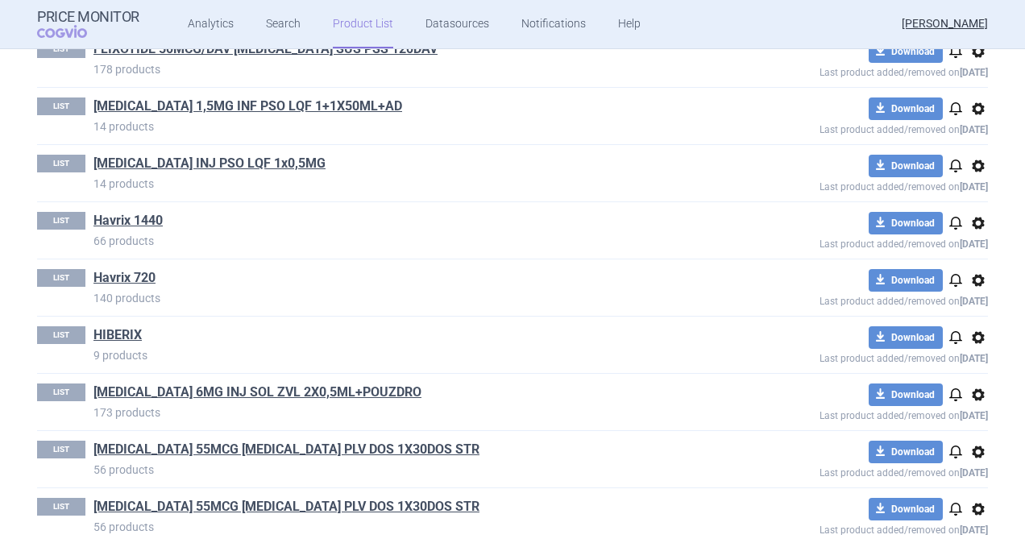
scroll to position [3303, 0]
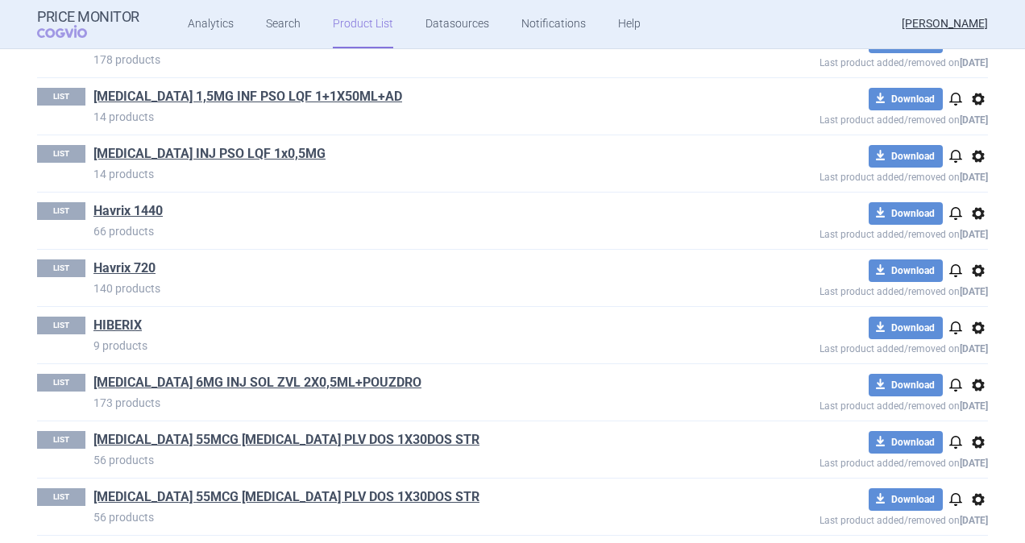
click at [971, 204] on span "options" at bounding box center [977, 213] width 19 height 19
click at [967, 258] on button "Rename" at bounding box center [971, 262] width 52 height 23
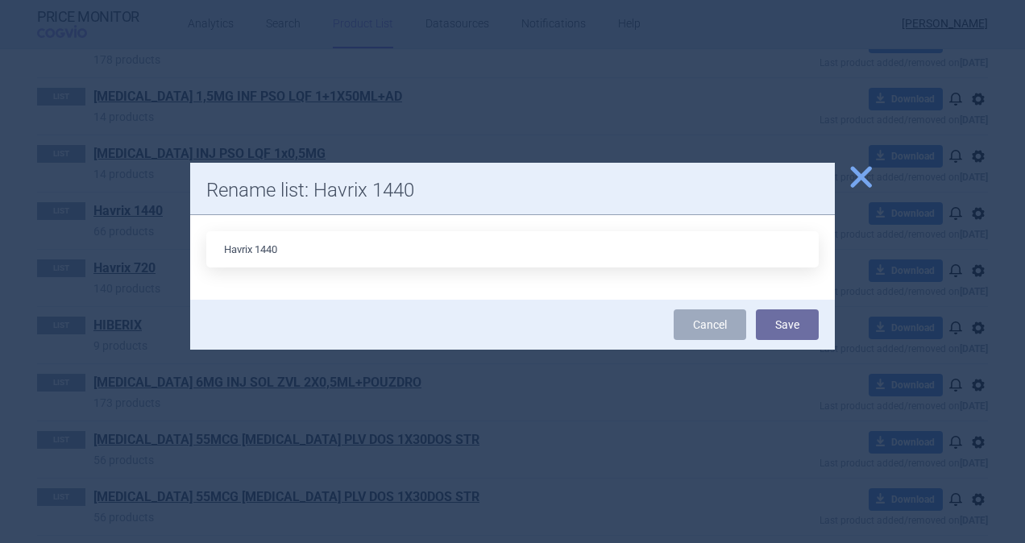
drag, startPoint x: 254, startPoint y: 248, endPoint x: 130, endPoint y: 251, distance: 124.1
click at [130, 542] on div "close Rename list: Havrix 1440 Havrix 1440 Cancel Save" at bounding box center [512, 543] width 1025 height 0
click at [327, 250] on input "HAVRIY 1440" at bounding box center [512, 249] width 612 height 36
click at [792, 330] on button "Save" at bounding box center [787, 324] width 63 height 31
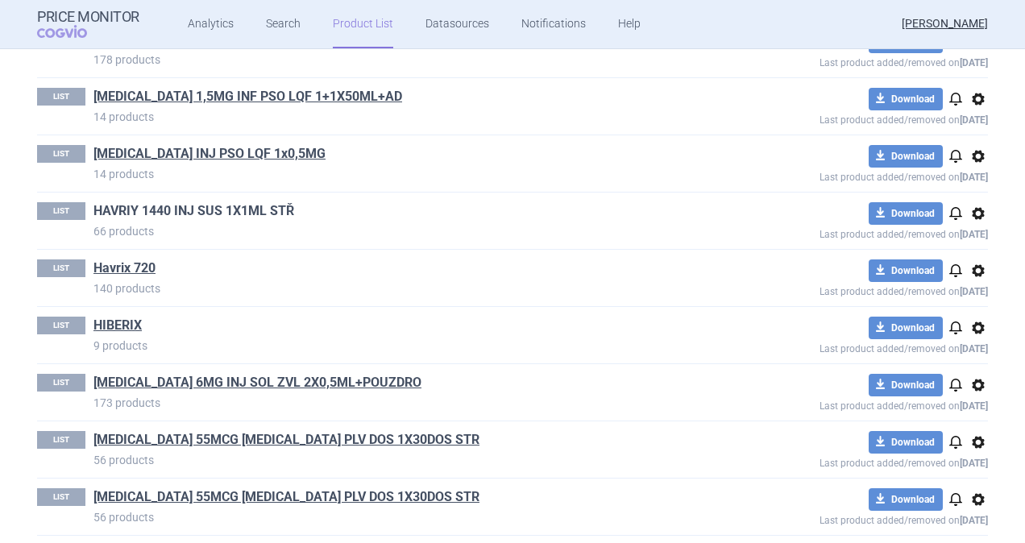
click at [151, 202] on link "HAVRIY 1440 INJ SUS 1X1ML STŘ" at bounding box center [193, 211] width 201 height 18
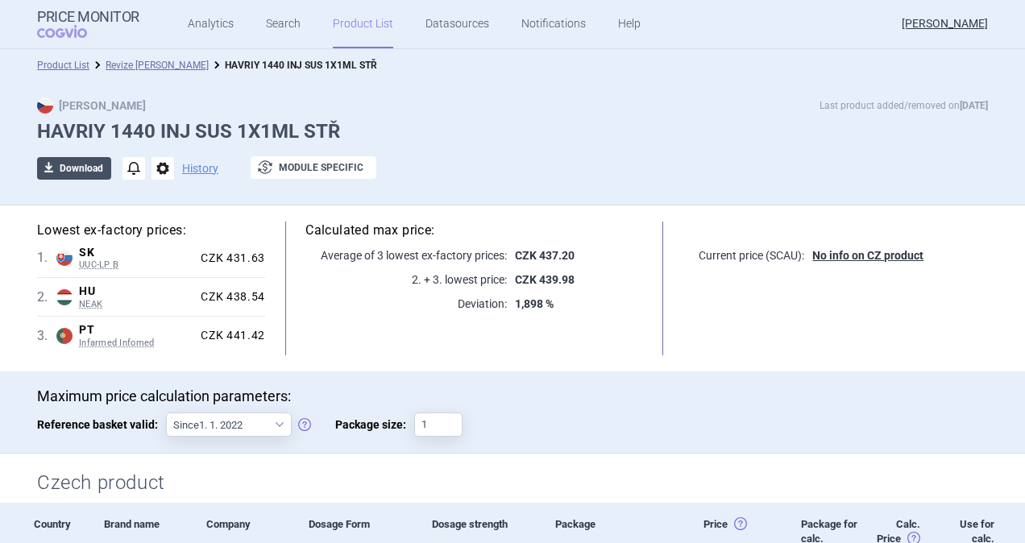
click at [53, 164] on span "download" at bounding box center [48, 168] width 23 height 23
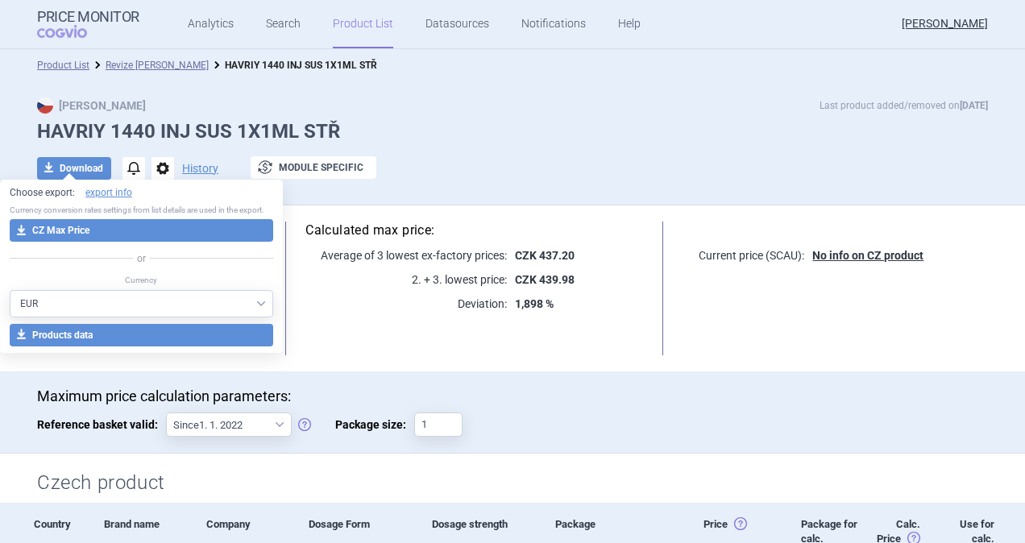
drag, startPoint x: 72, startPoint y: 230, endPoint x: 204, endPoint y: 390, distance: 207.2
click at [73, 232] on button "download CZ Max Price" at bounding box center [141, 230] width 263 height 23
click at [441, 53] on div "Product List Revize [PERSON_NAME] HAVRIY 1440 INJ SUS 1X1ML STŘ" at bounding box center [512, 65] width 1025 height 32
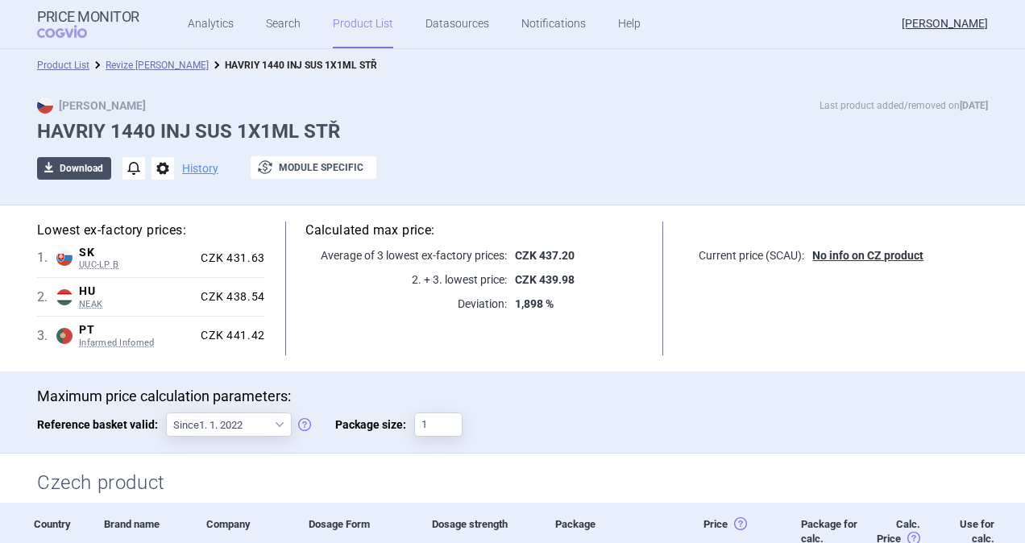
click at [81, 161] on button "download Download" at bounding box center [74, 168] width 74 height 23
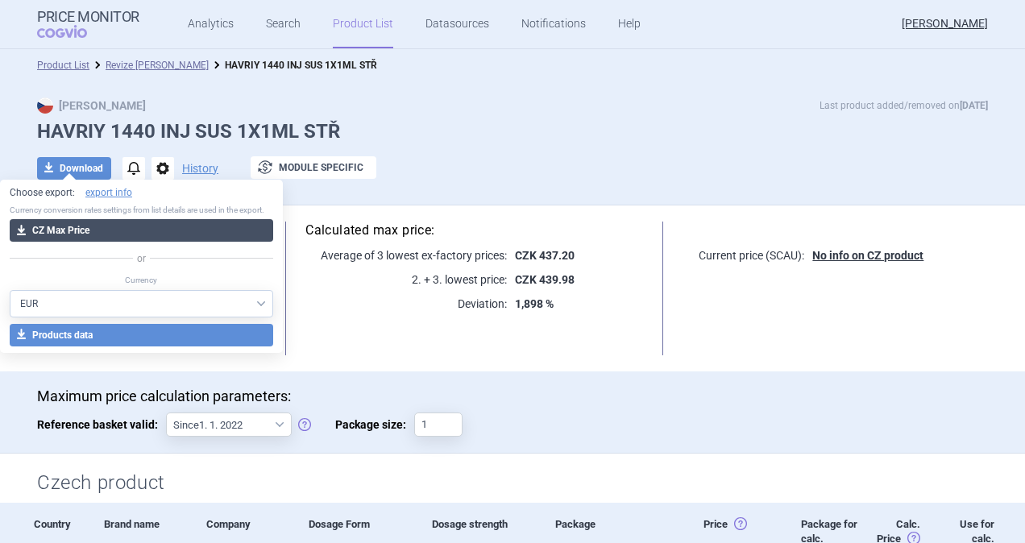
click at [79, 227] on button "download CZ Max Price" at bounding box center [141, 230] width 263 height 23
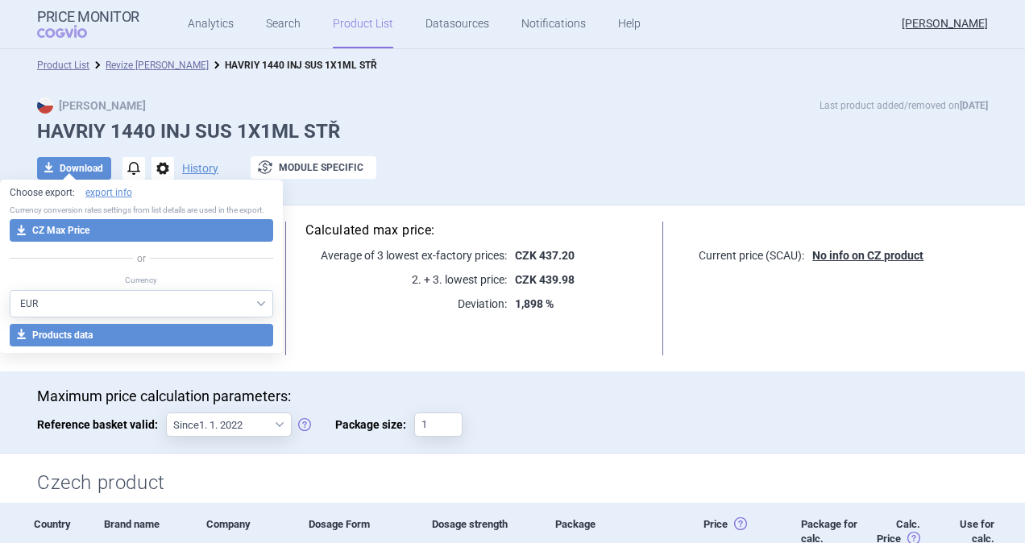
click at [420, 147] on div "Max Price Last product added/removed on [DATE] HAVRIY 1440 INJ SUS 1X1ML STŘ do…" at bounding box center [512, 146] width 1015 height 99
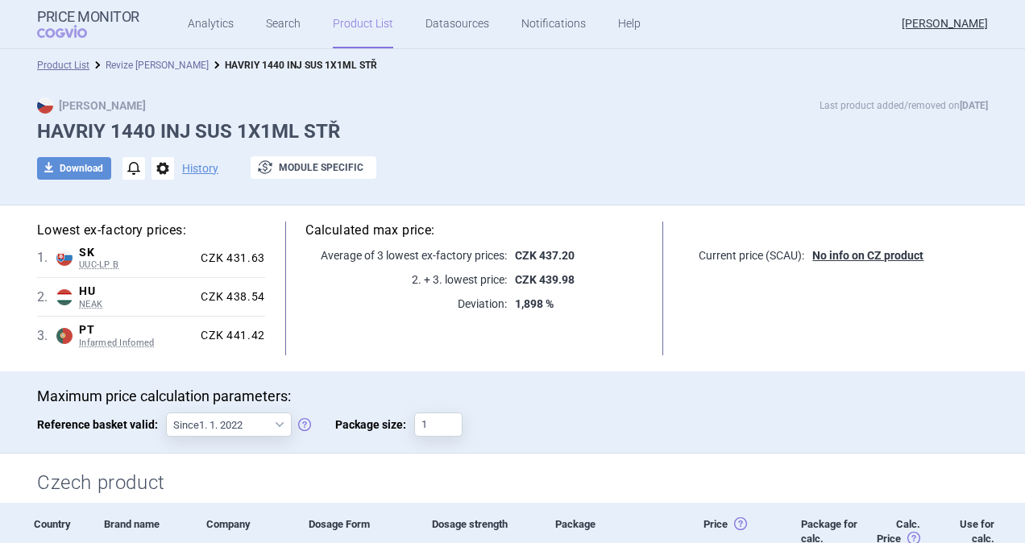
click at [150, 60] on link "Revize [PERSON_NAME]" at bounding box center [157, 65] width 103 height 11
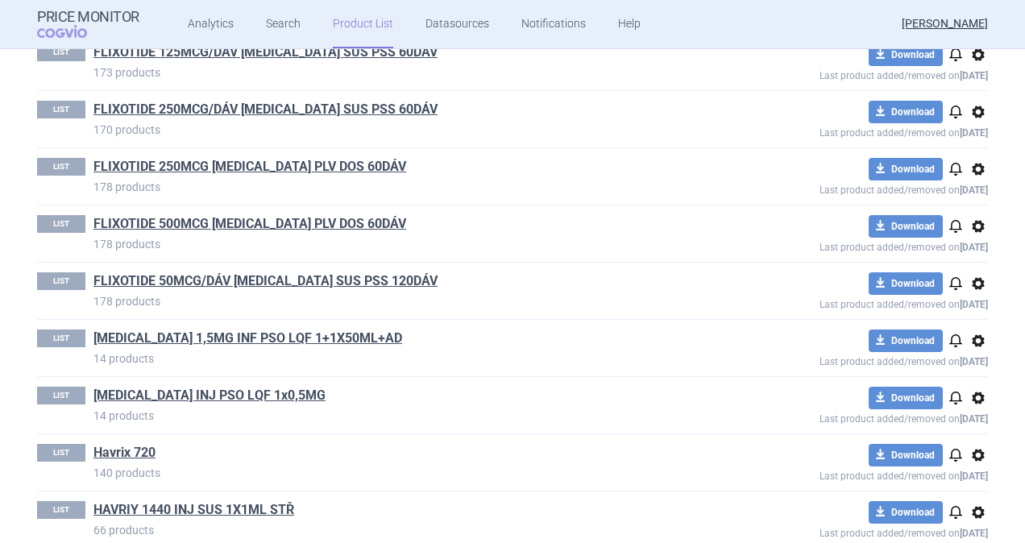
scroll to position [3142, 0]
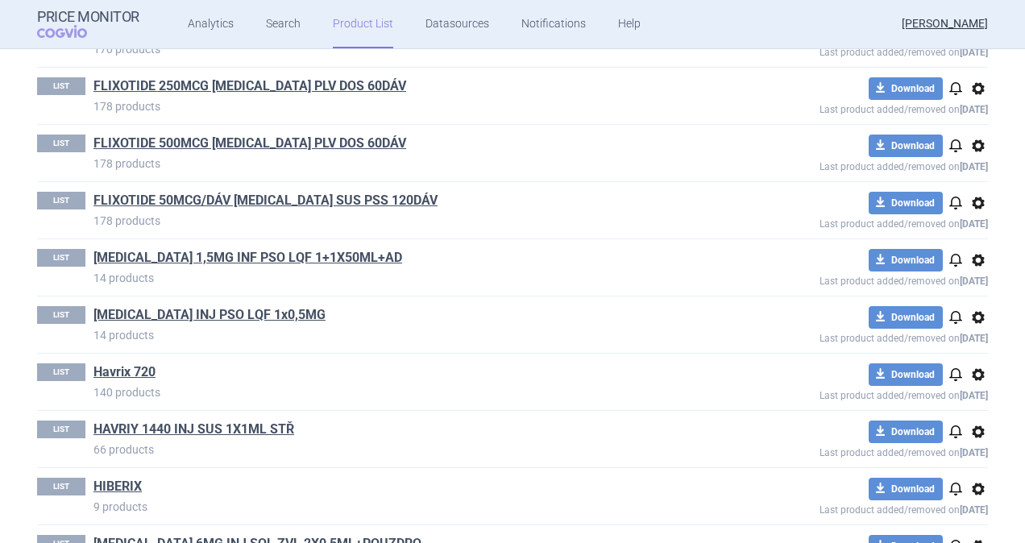
click at [971, 422] on span "options" at bounding box center [977, 431] width 19 height 19
click at [965, 470] on button "Rename" at bounding box center [971, 479] width 52 height 23
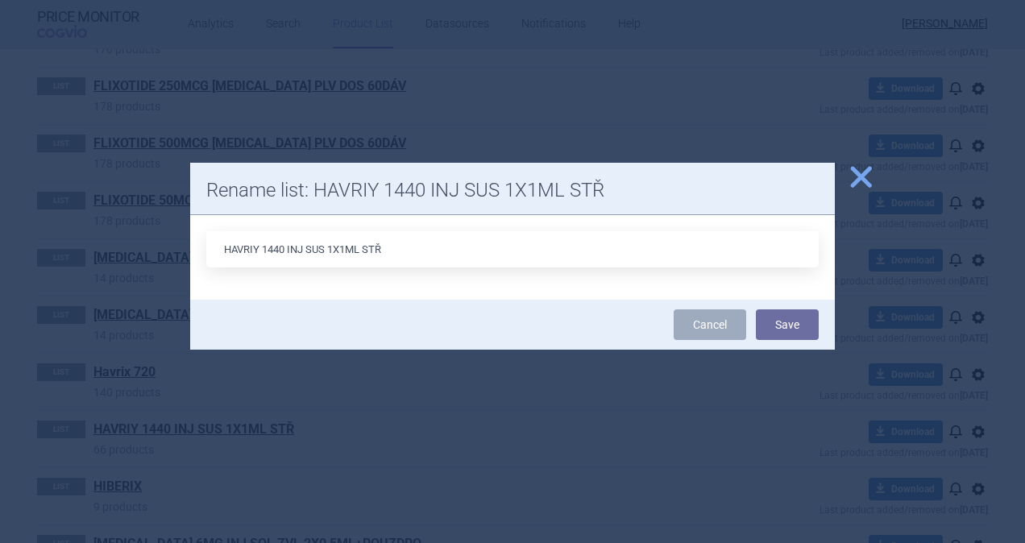
click at [262, 242] on input "HAVRIY 1440 INJ SUS 1X1ML STŘ" at bounding box center [512, 249] width 612 height 36
click at [782, 325] on button "Save" at bounding box center [787, 324] width 63 height 31
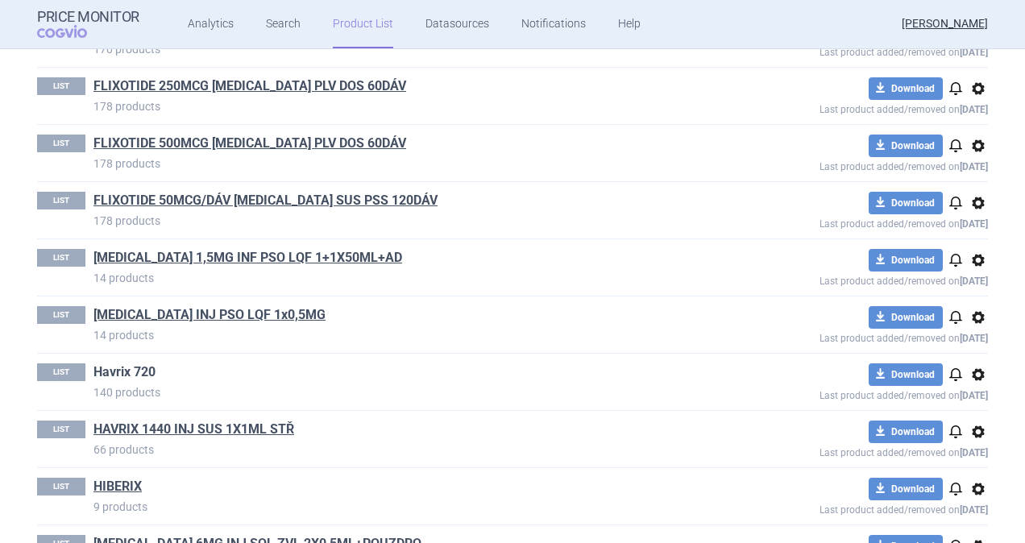
click at [101, 363] on link "Havrix 720" at bounding box center [124, 372] width 62 height 18
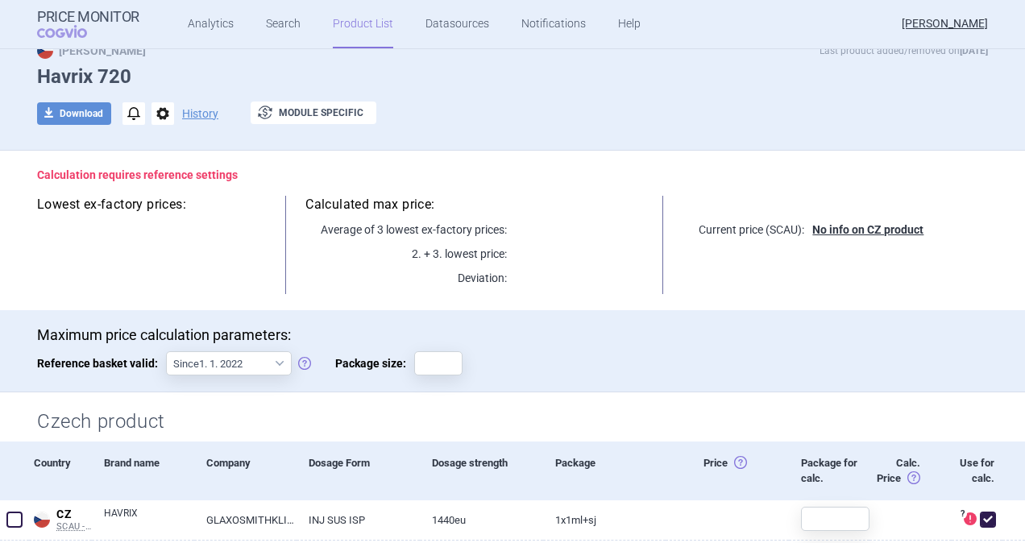
scroll to position [81, 0]
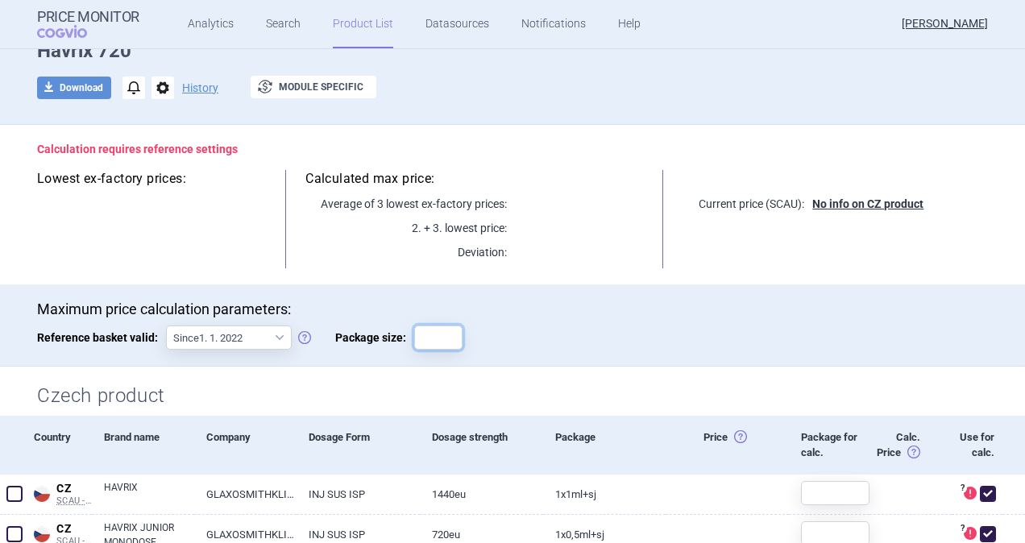
click at [420, 327] on input "Package size:" at bounding box center [438, 337] width 48 height 24
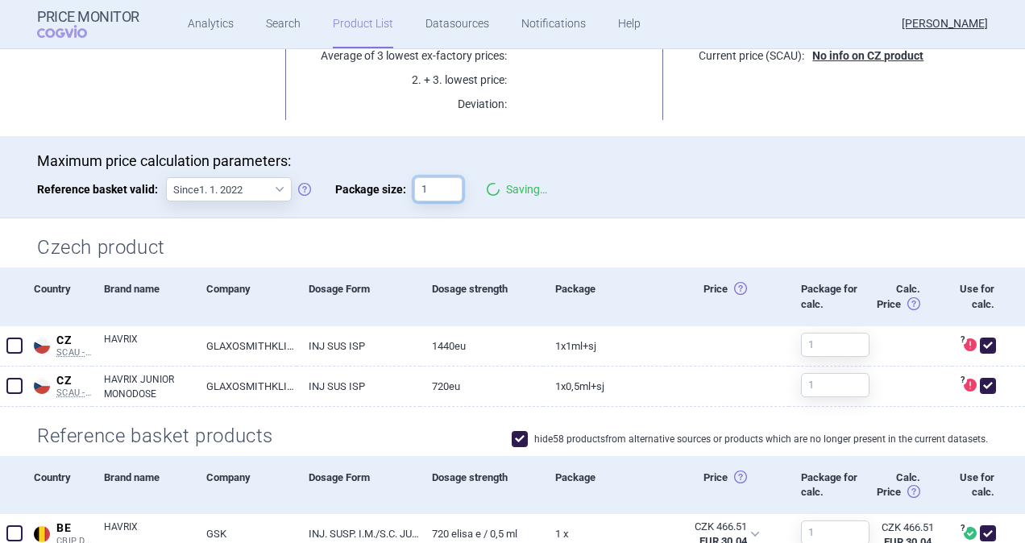
scroll to position [242, 0]
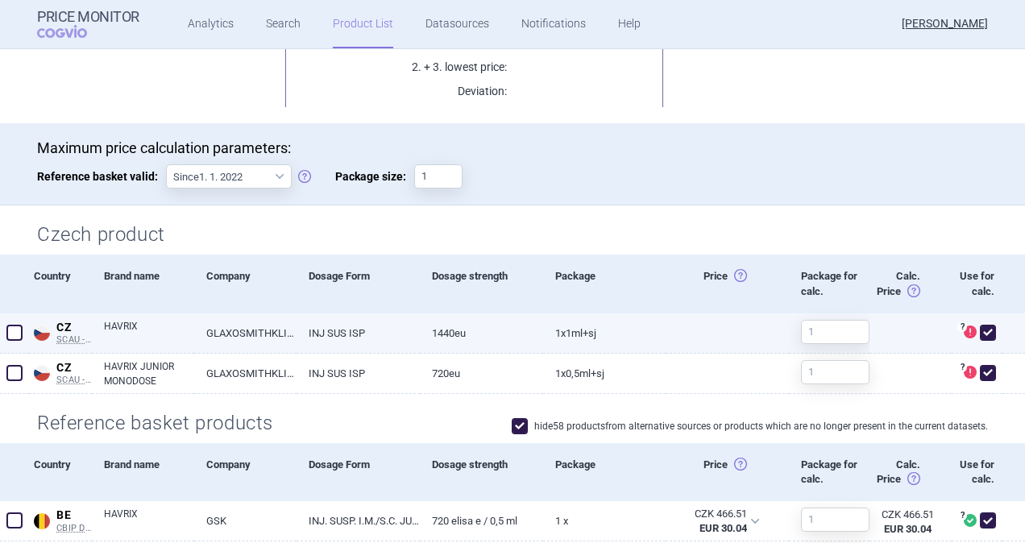
click at [24, 328] on span at bounding box center [14, 333] width 24 height 24
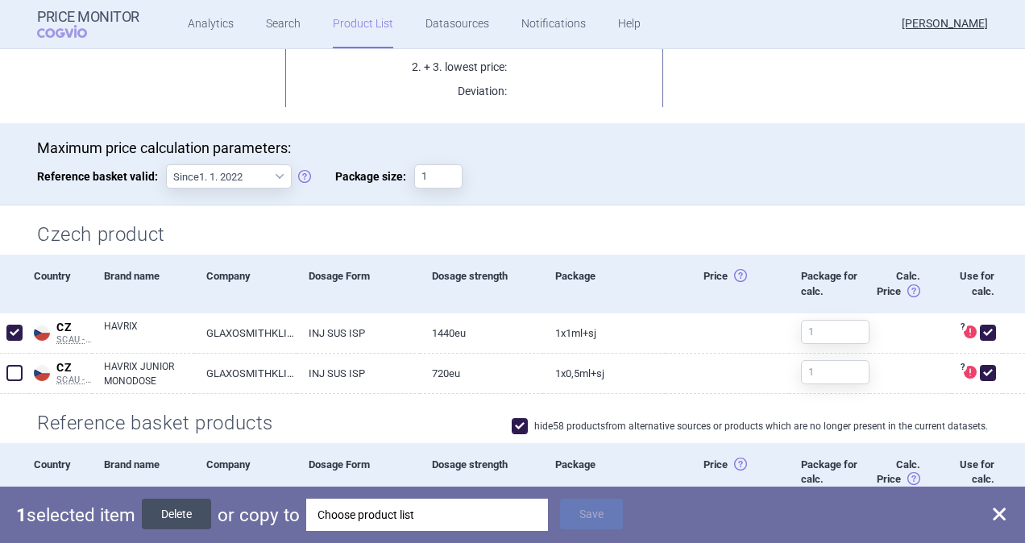
click at [185, 514] on button "Delete" at bounding box center [176, 514] width 69 height 31
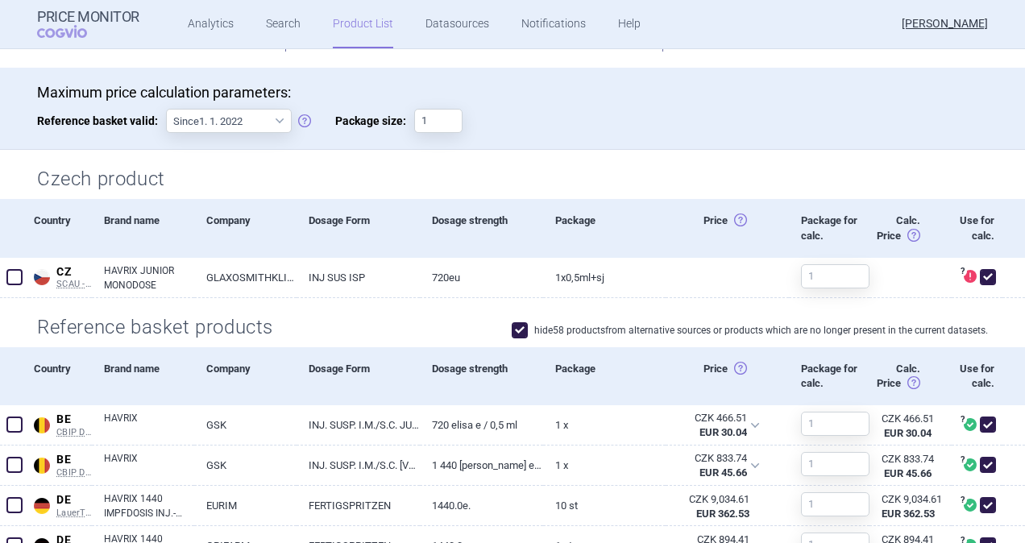
scroll to position [322, 0]
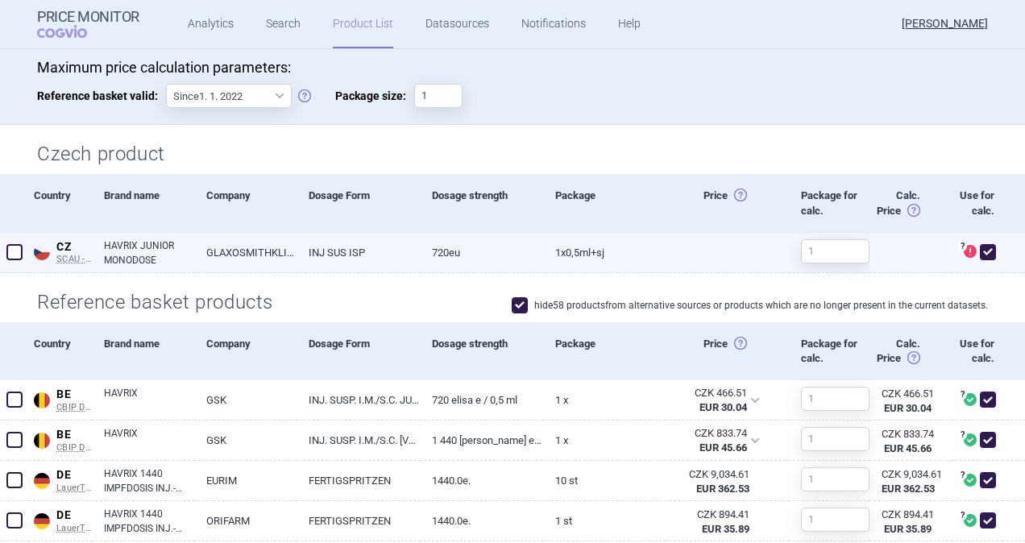
click at [980, 255] on span at bounding box center [988, 252] width 16 height 16
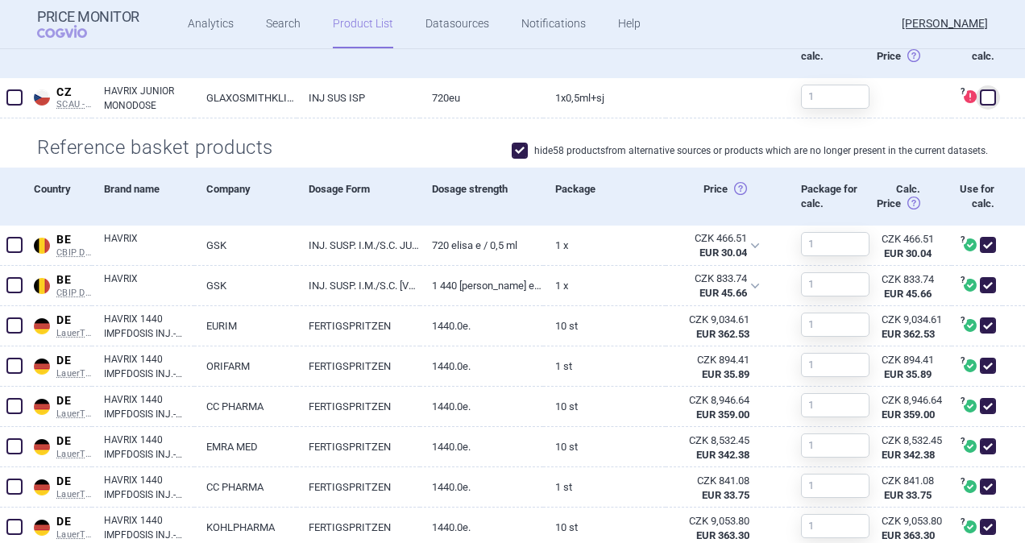
scroll to position [483, 0]
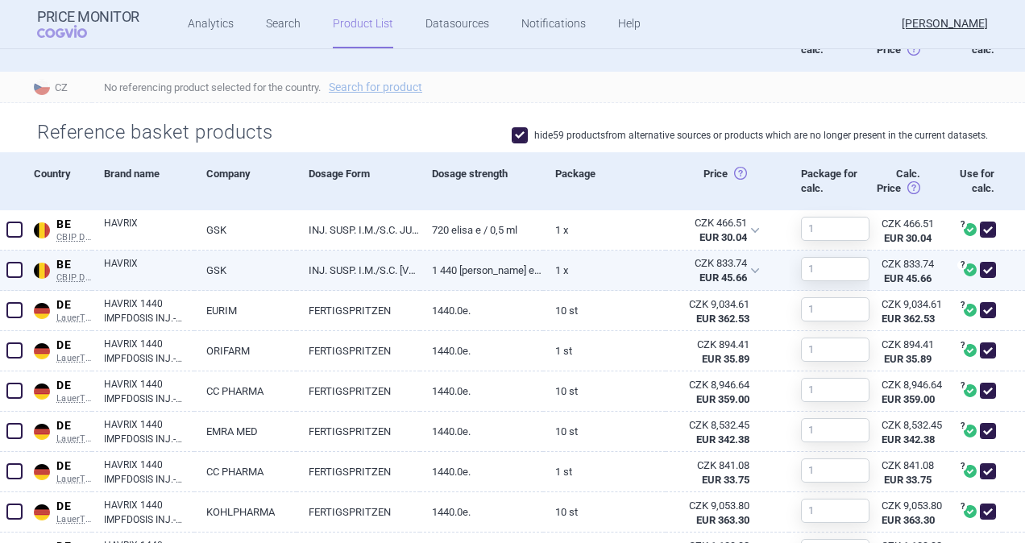
click at [15, 269] on span at bounding box center [14, 270] width 16 height 16
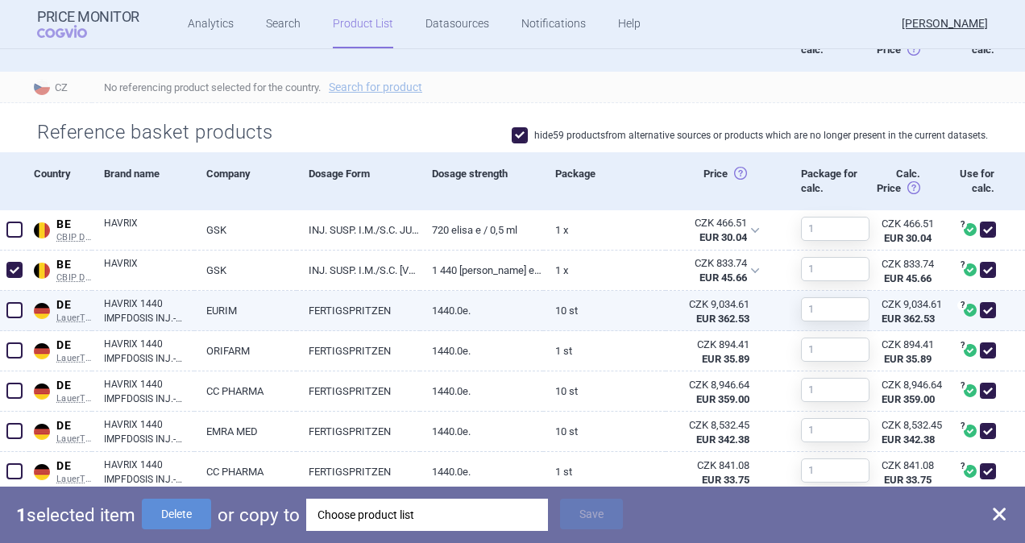
click at [16, 308] on span at bounding box center [14, 310] width 16 height 16
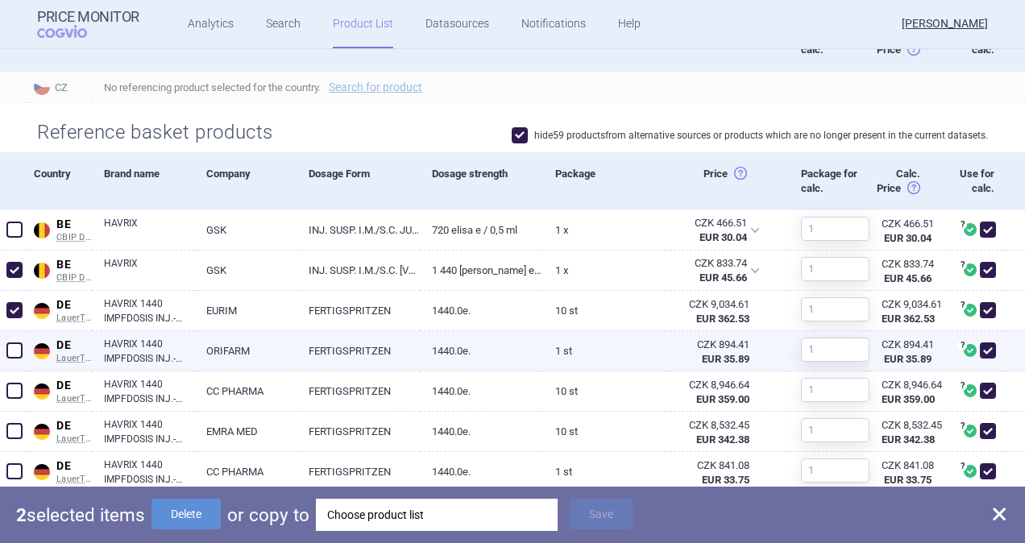
click at [15, 355] on span at bounding box center [14, 350] width 16 height 16
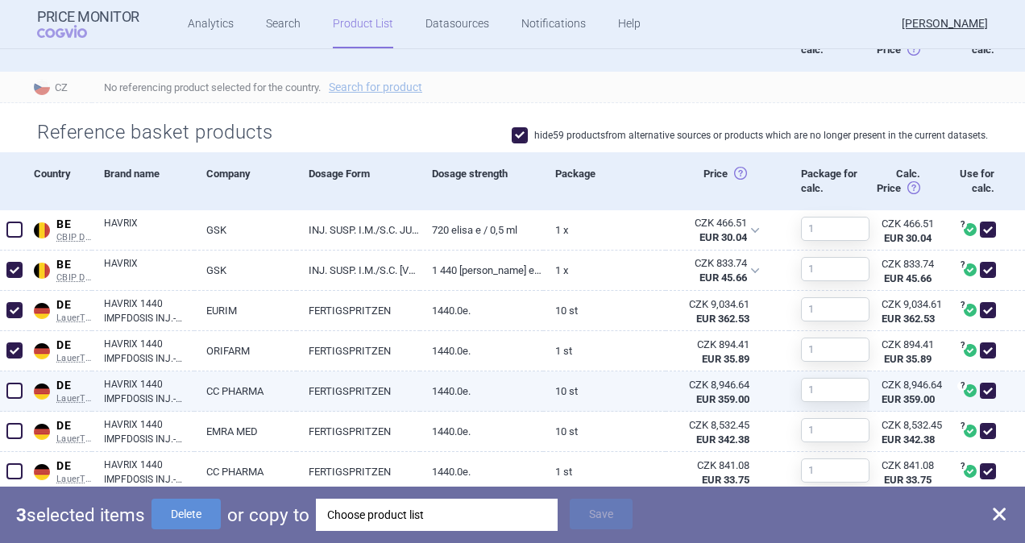
click at [16, 387] on span at bounding box center [14, 391] width 16 height 16
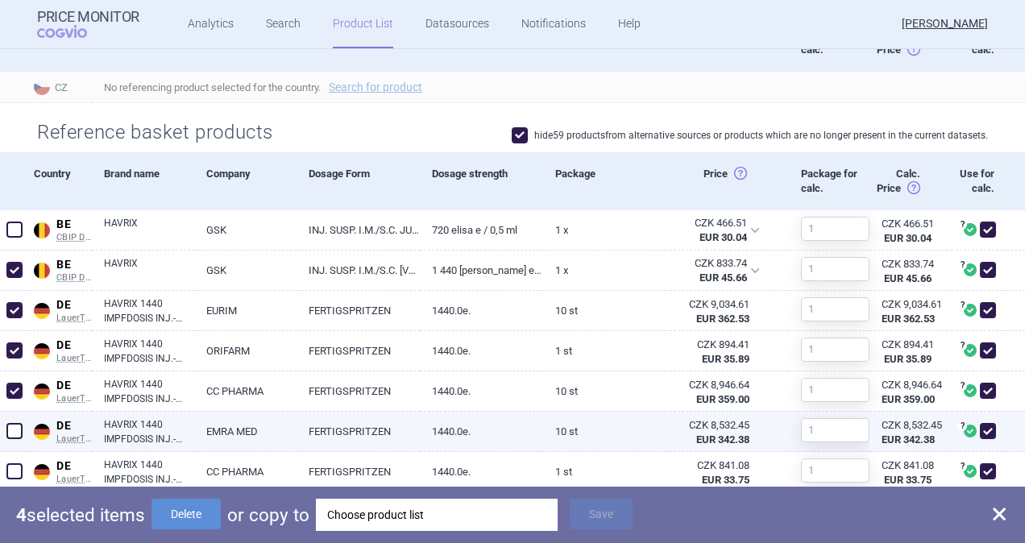
click at [5, 426] on span at bounding box center [14, 431] width 24 height 24
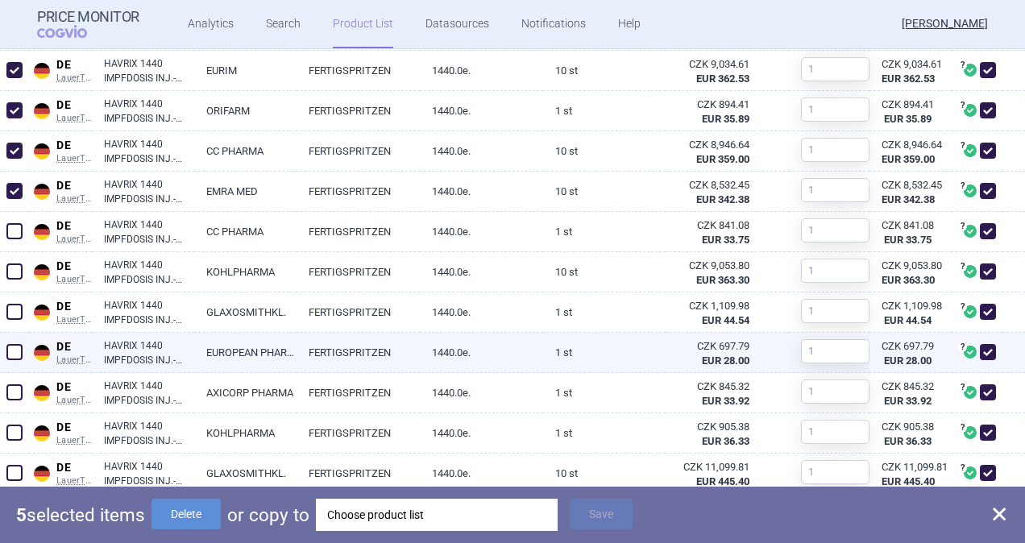
scroll to position [725, 0]
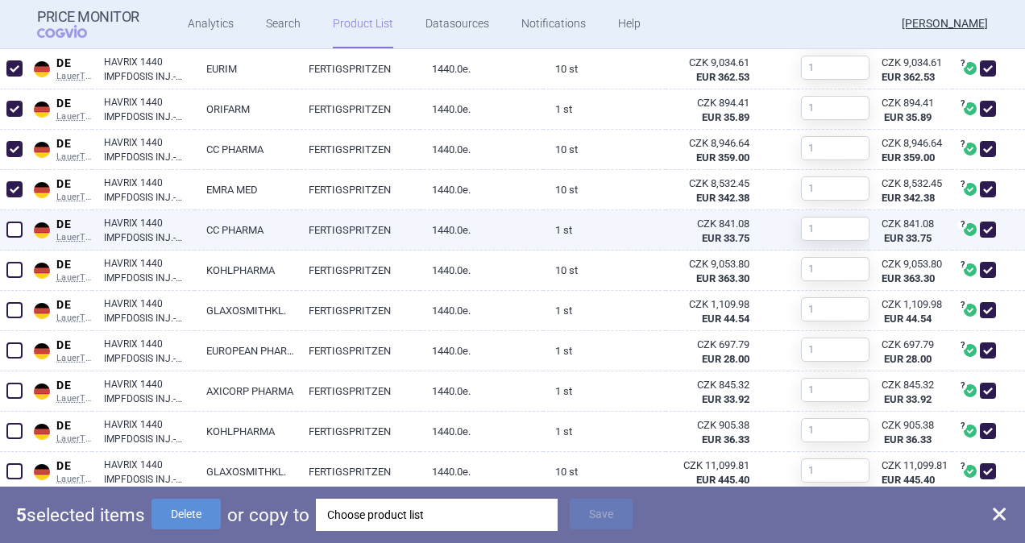
click at [16, 225] on span at bounding box center [14, 230] width 16 height 16
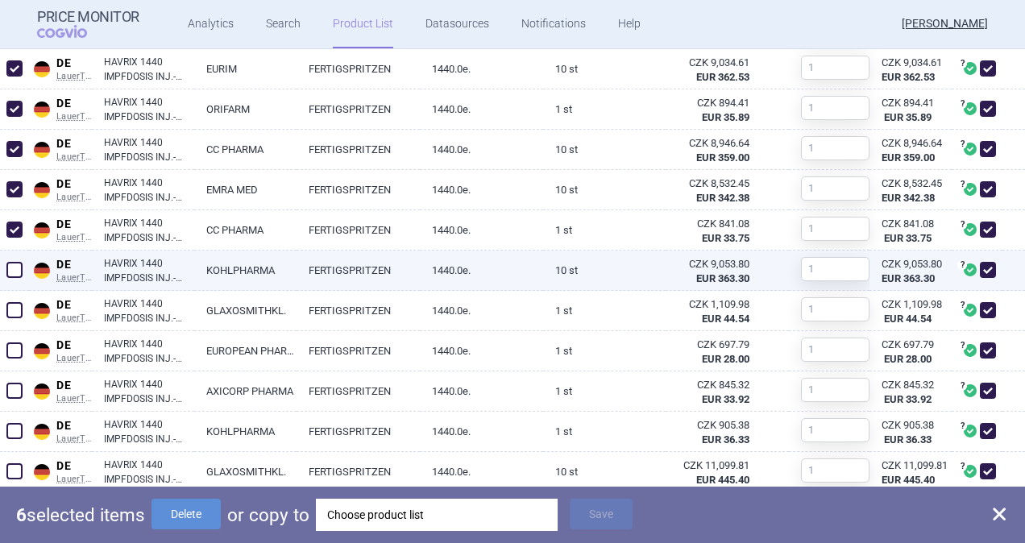
click at [19, 272] on span at bounding box center [14, 270] width 16 height 16
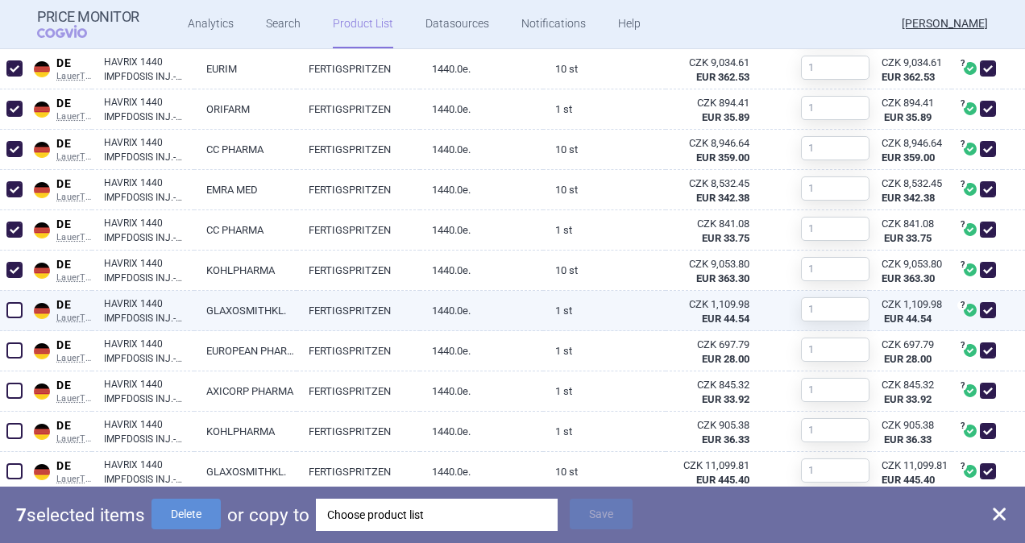
click at [14, 309] on span at bounding box center [14, 310] width 16 height 16
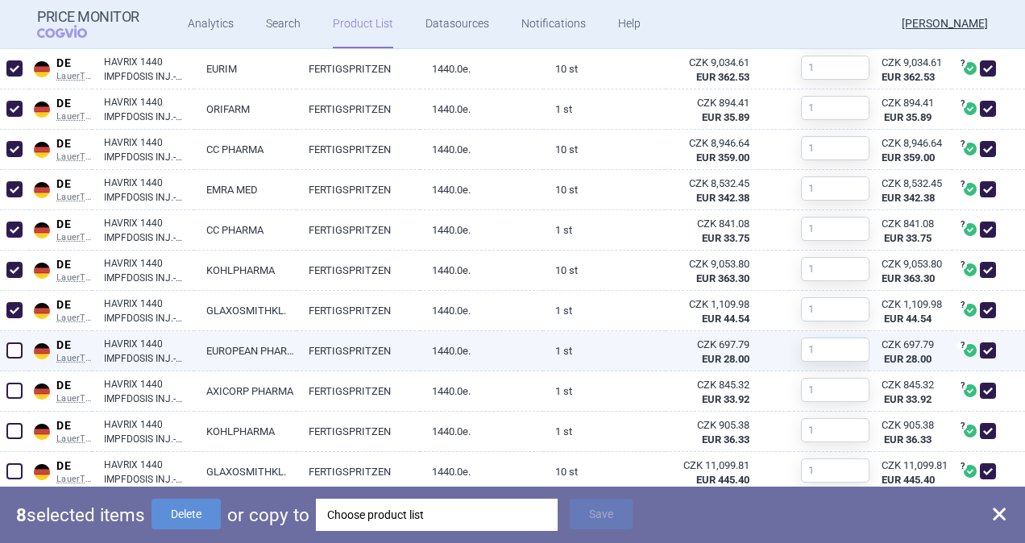
drag, startPoint x: 14, startPoint y: 348, endPoint x: 18, endPoint y: 367, distance: 19.6
click at [14, 350] on span at bounding box center [14, 350] width 16 height 16
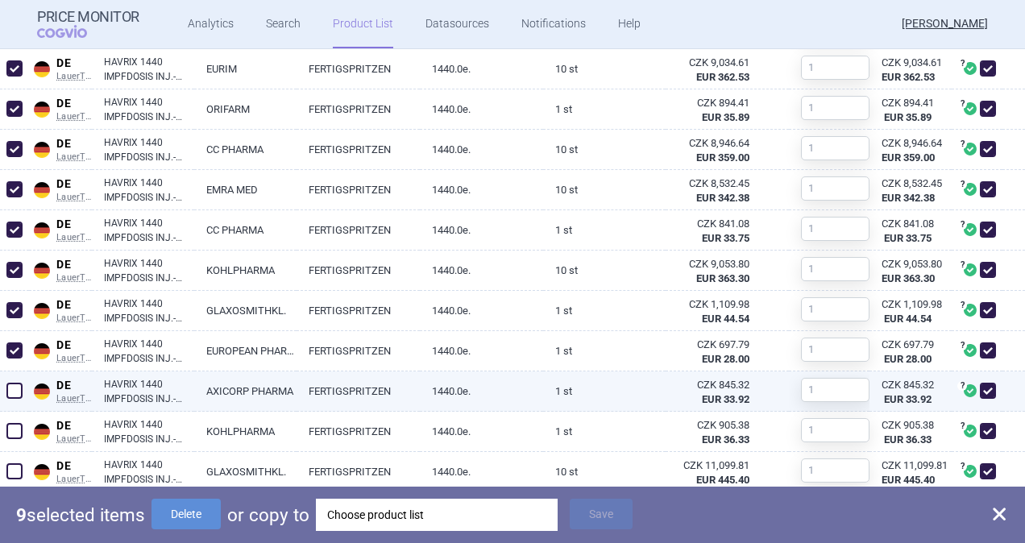
drag, startPoint x: 16, startPoint y: 385, endPoint x: 10, endPoint y: 396, distance: 13.0
click at [14, 388] on span at bounding box center [14, 391] width 16 height 16
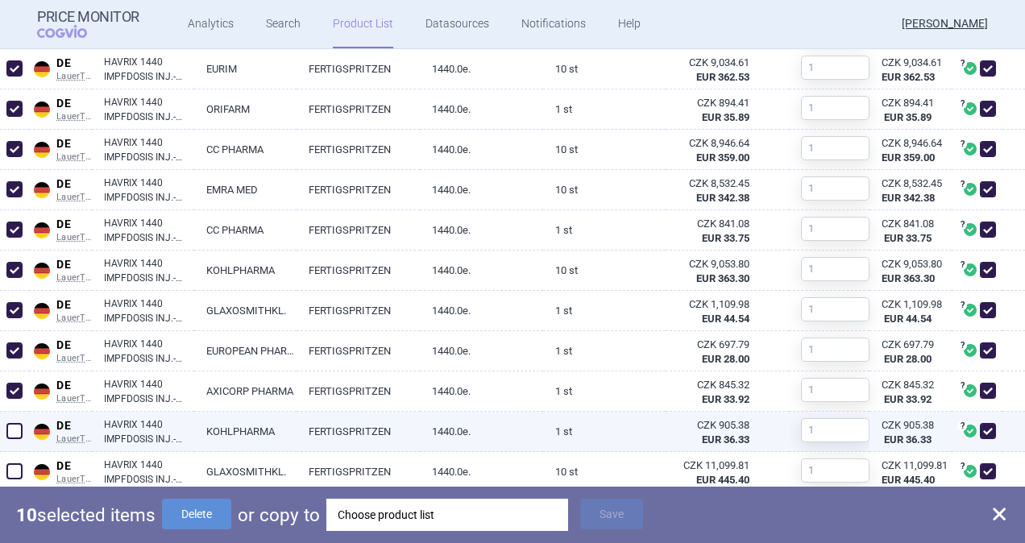
click at [11, 432] on span at bounding box center [14, 431] width 16 height 16
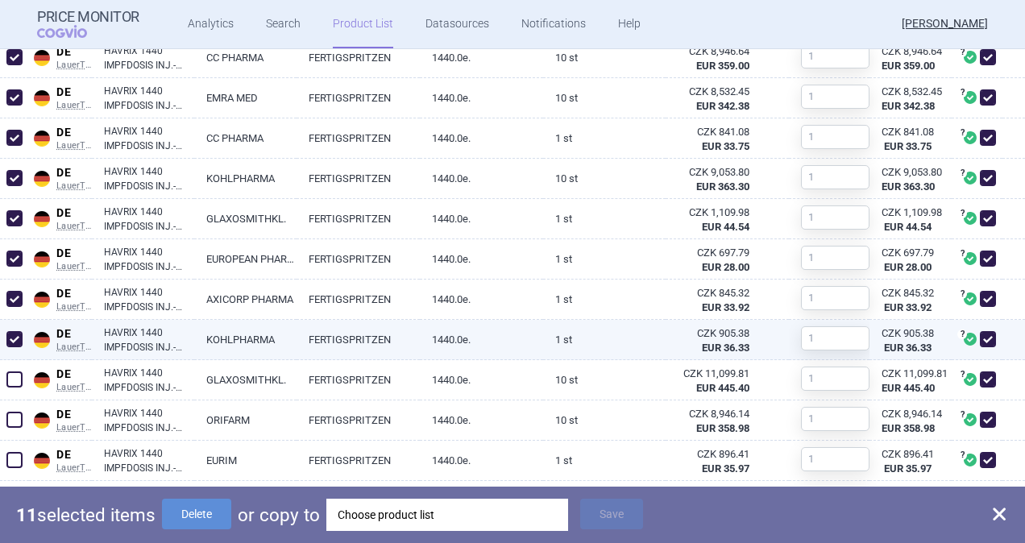
scroll to position [967, 0]
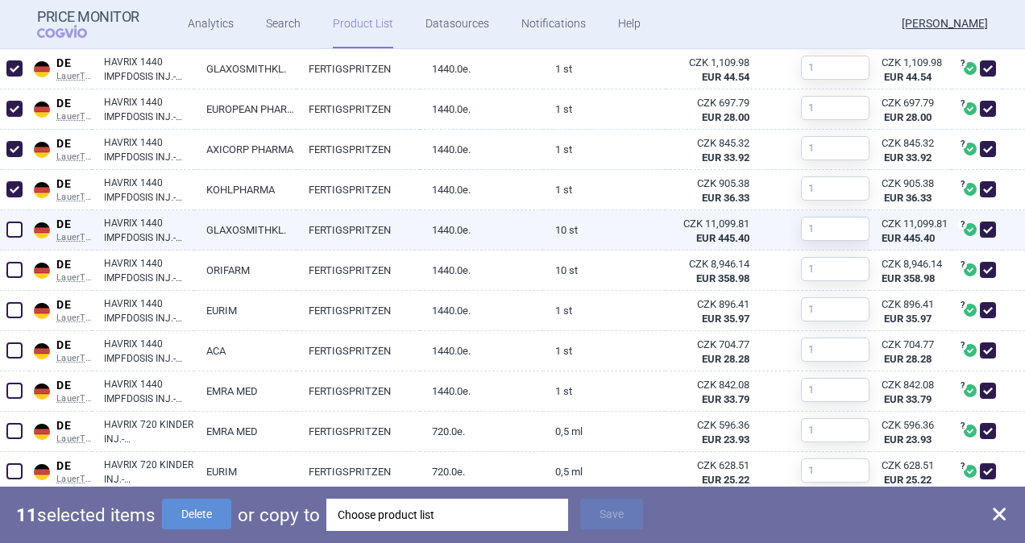
click at [21, 225] on span at bounding box center [14, 230] width 16 height 16
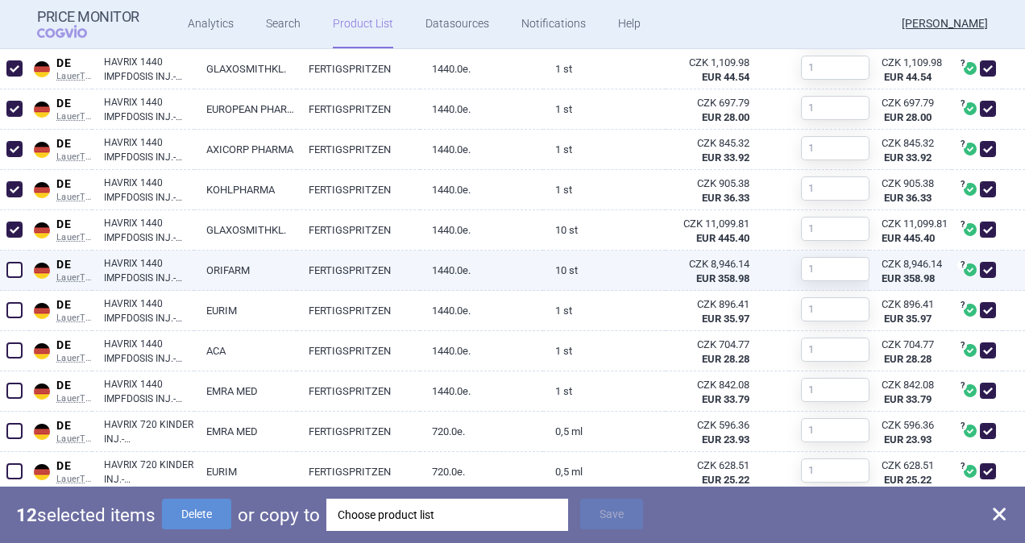
click at [16, 267] on span at bounding box center [14, 270] width 16 height 16
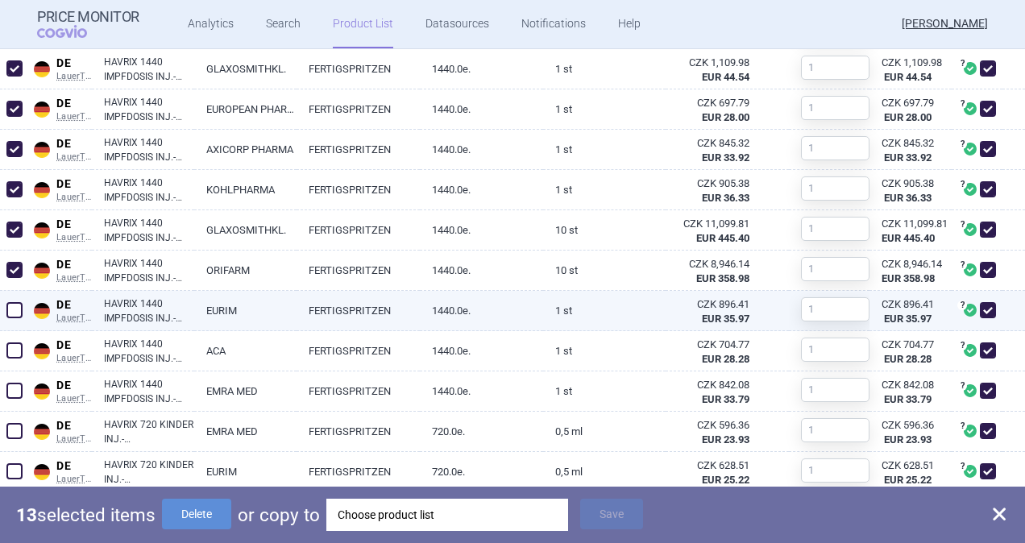
click at [13, 302] on span at bounding box center [14, 310] width 16 height 16
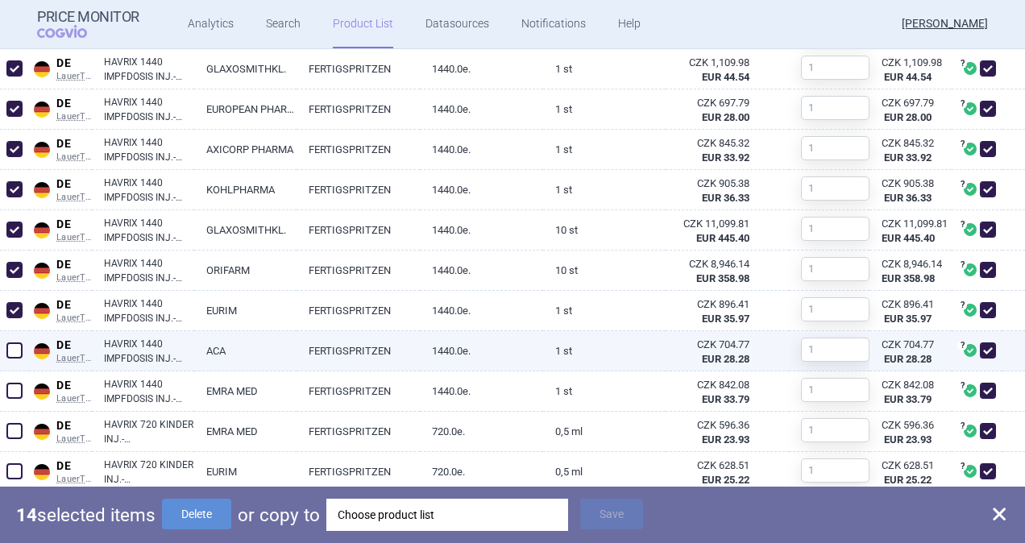
click at [14, 346] on span at bounding box center [14, 350] width 16 height 16
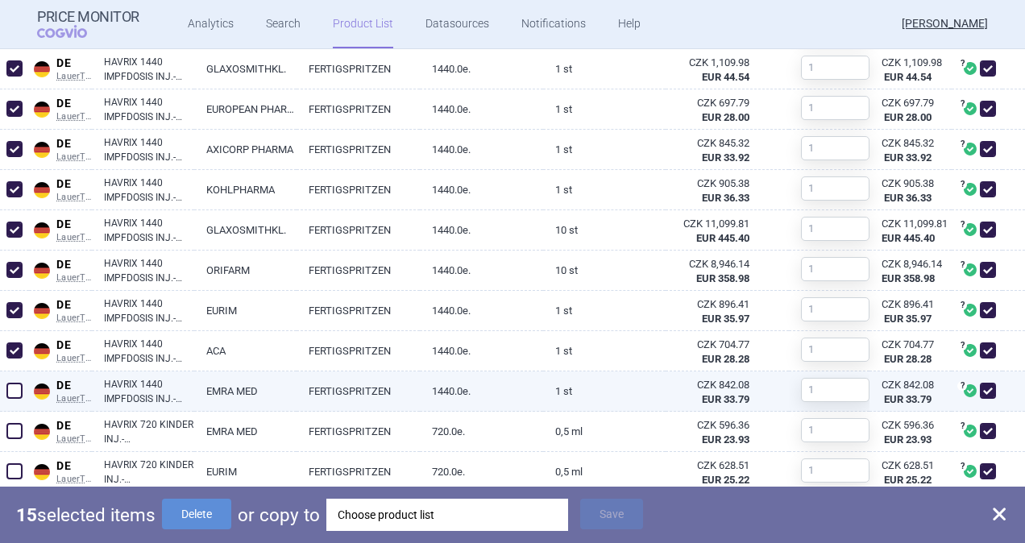
click at [14, 386] on span at bounding box center [14, 391] width 16 height 16
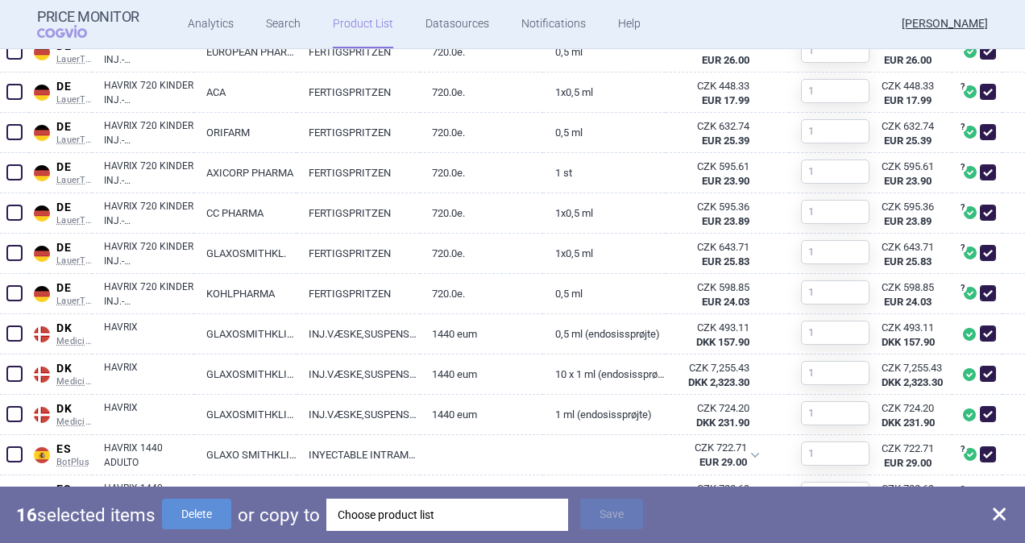
scroll to position [1450, 0]
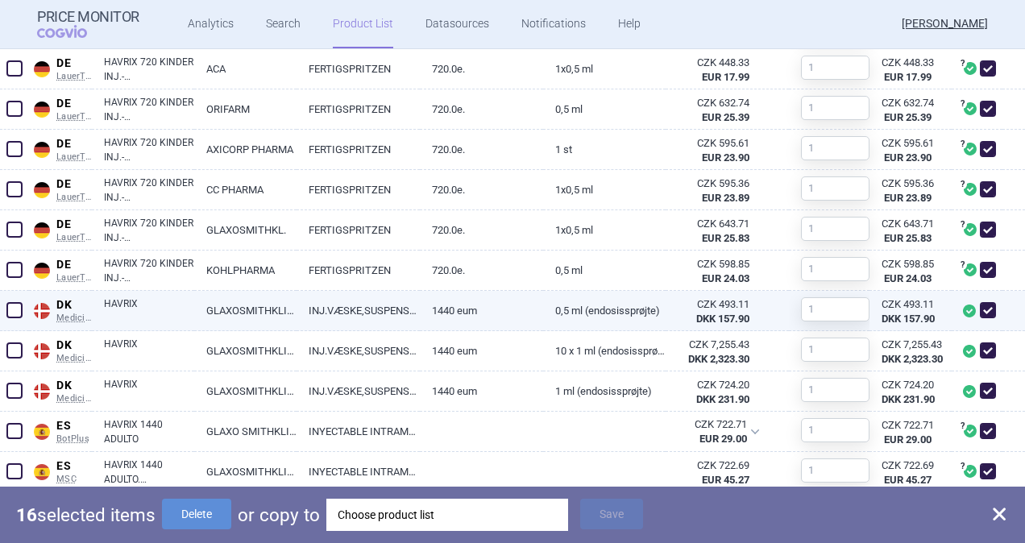
click at [18, 307] on span at bounding box center [14, 310] width 16 height 16
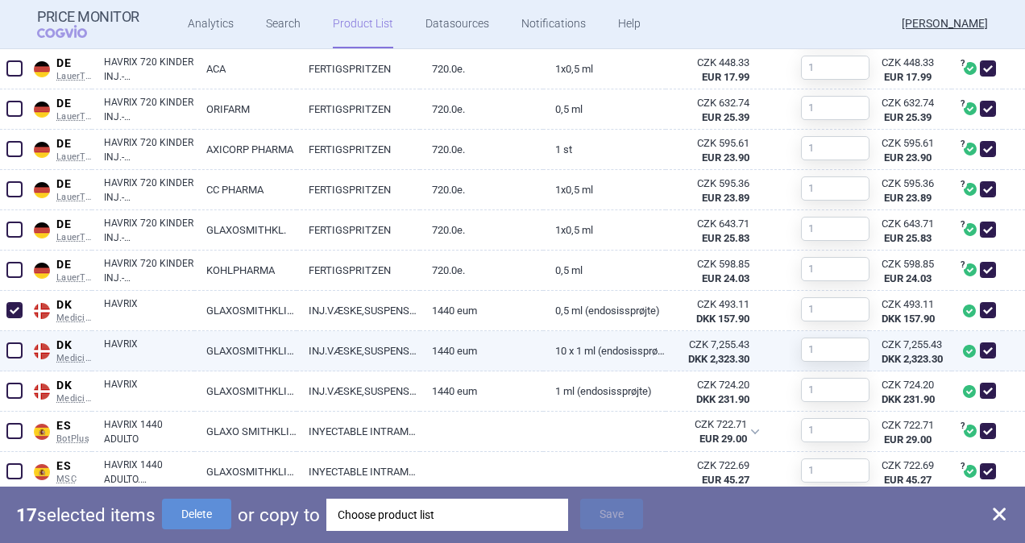
click at [17, 353] on span at bounding box center [14, 350] width 16 height 16
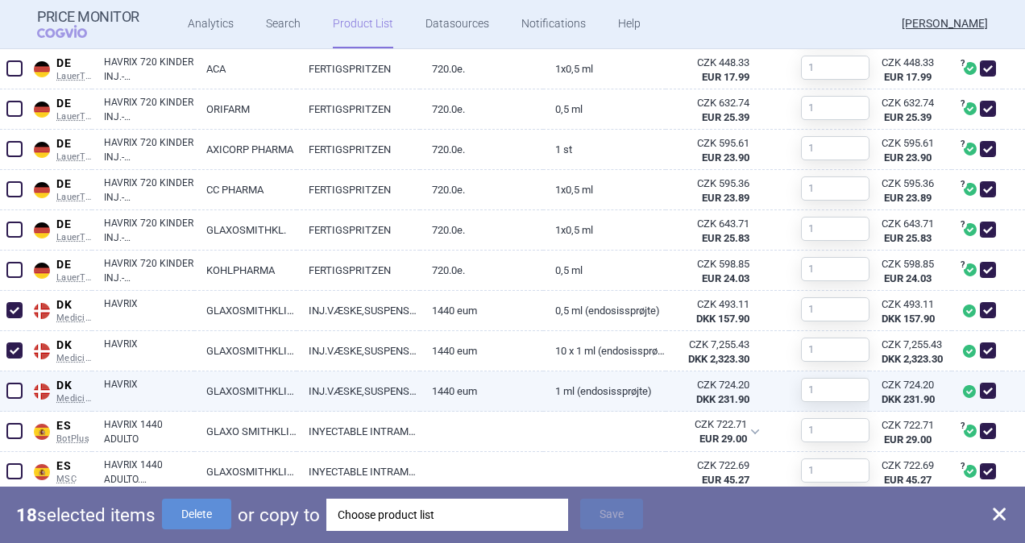
click at [14, 390] on span at bounding box center [14, 391] width 16 height 16
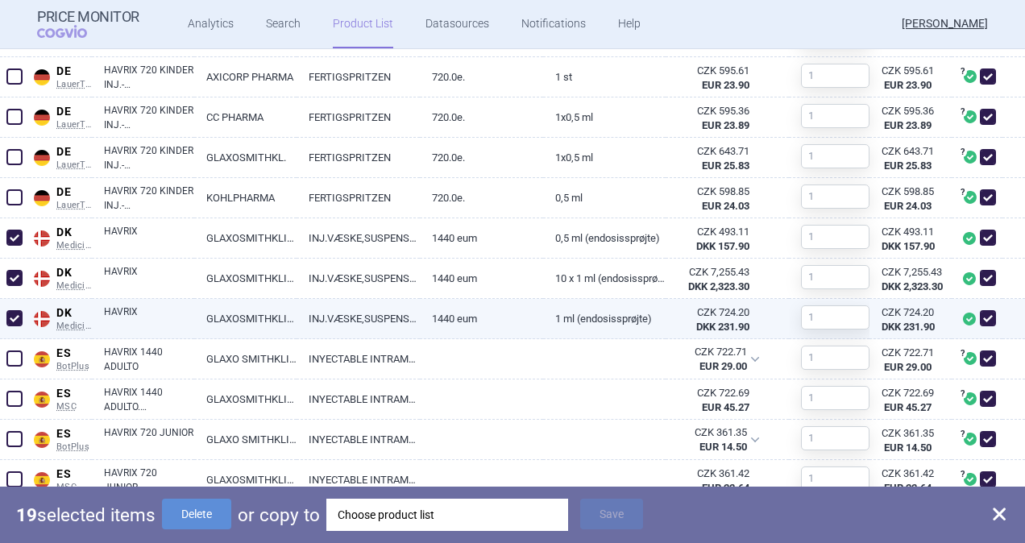
scroll to position [1611, 0]
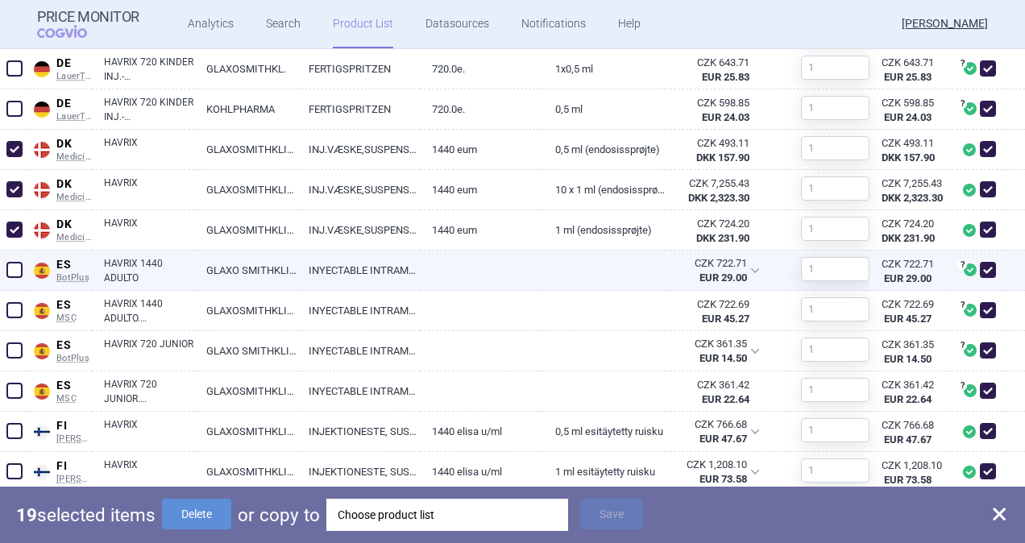
click at [14, 266] on span at bounding box center [14, 270] width 16 height 16
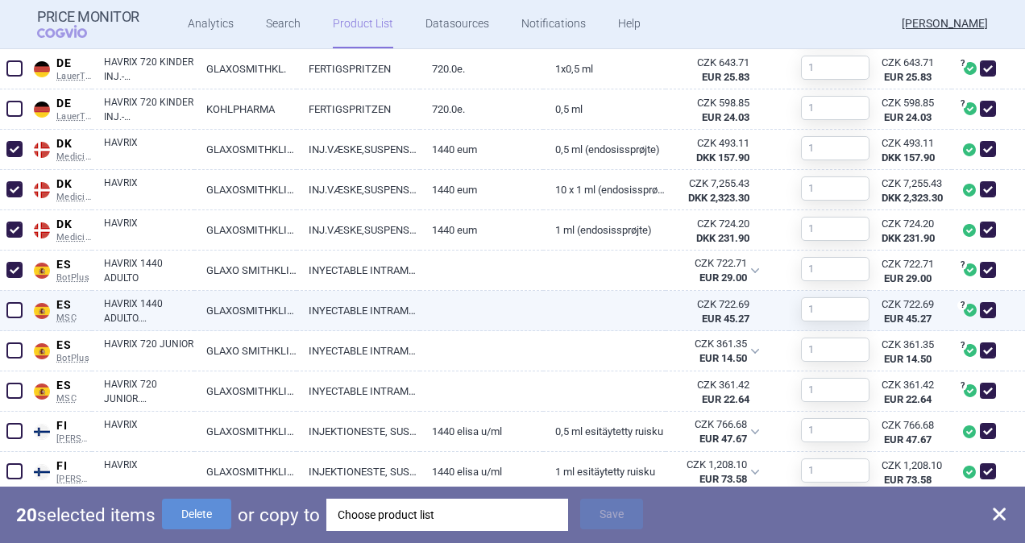
click at [3, 307] on span at bounding box center [14, 310] width 24 height 24
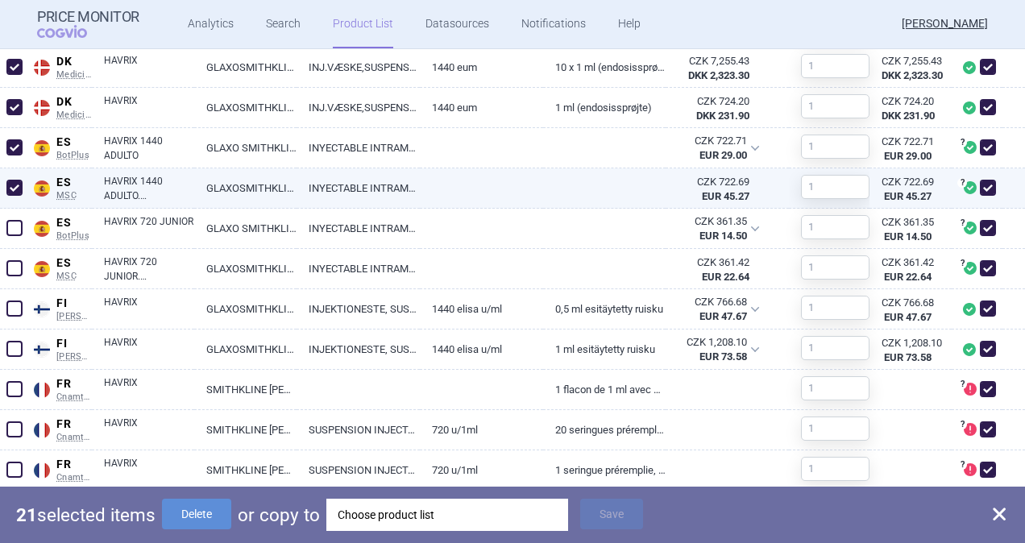
scroll to position [1772, 0]
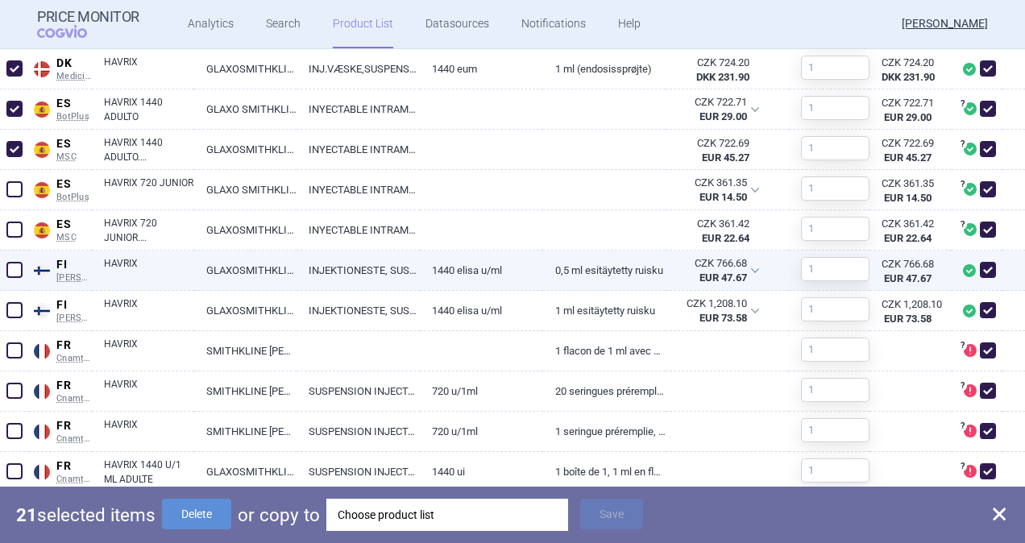
drag, startPoint x: 15, startPoint y: 274, endPoint x: 17, endPoint y: 288, distance: 13.8
click at [15, 277] on span at bounding box center [14, 270] width 24 height 24
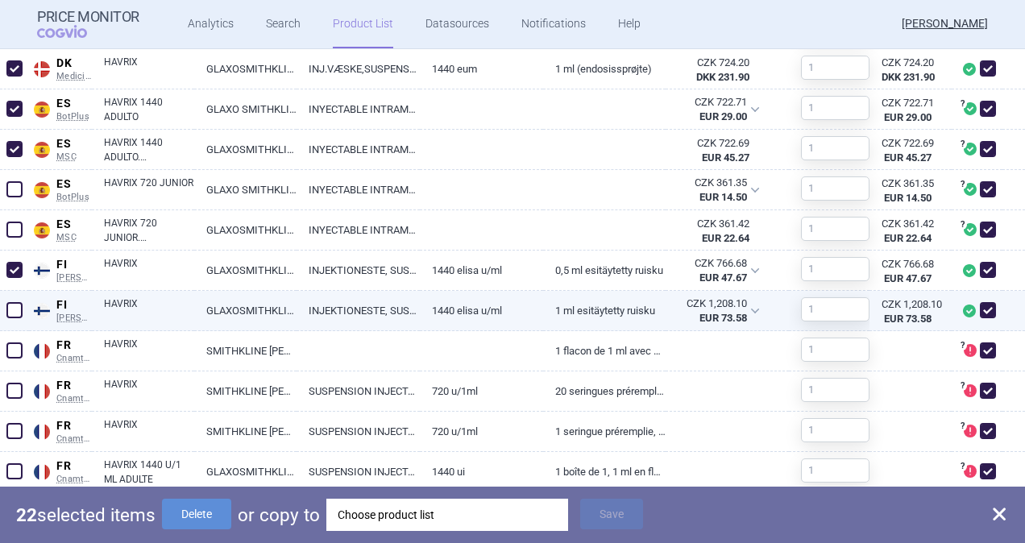
click at [16, 308] on span at bounding box center [14, 310] width 16 height 16
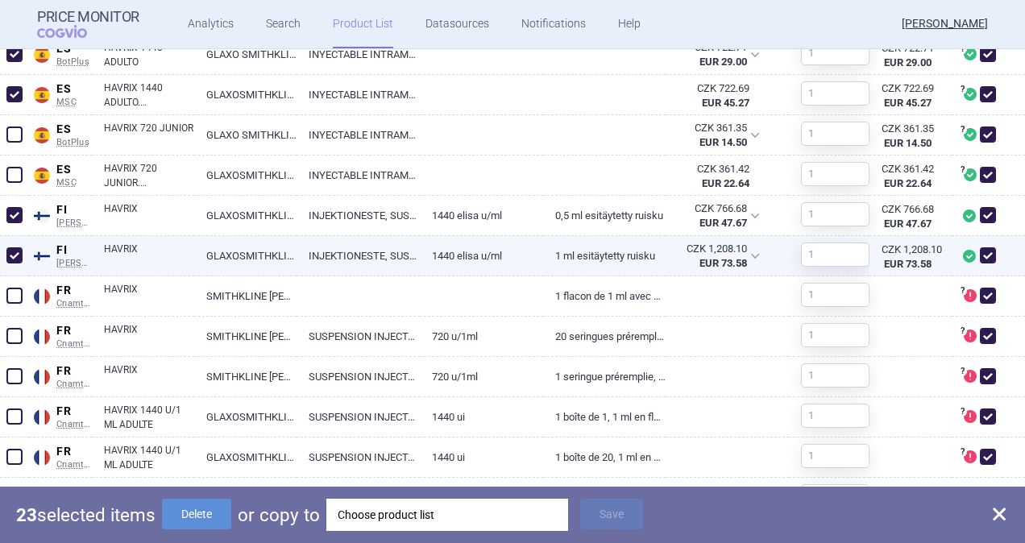
scroll to position [1853, 0]
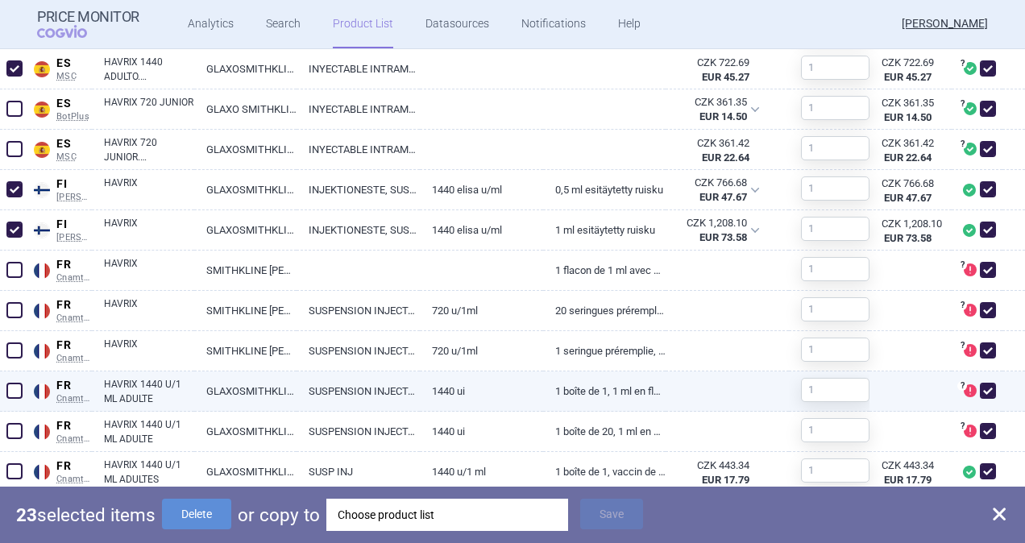
click at [14, 388] on span at bounding box center [14, 391] width 16 height 16
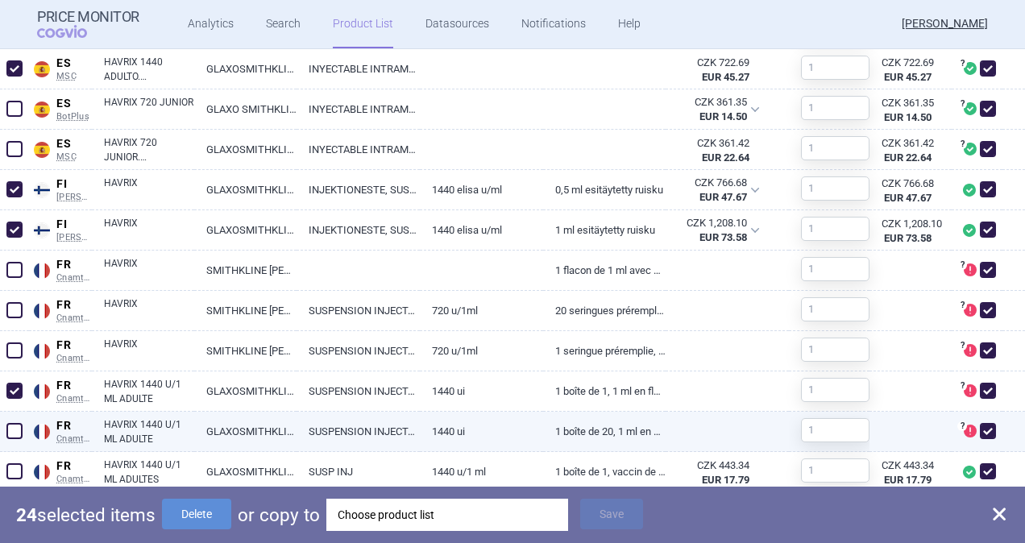
click at [5, 434] on span at bounding box center [14, 431] width 24 height 24
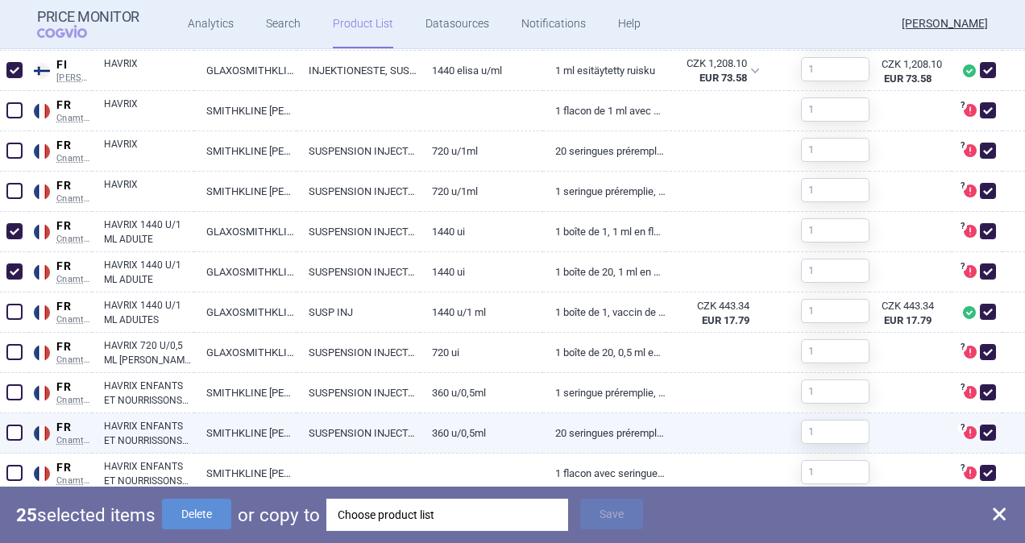
scroll to position [2014, 0]
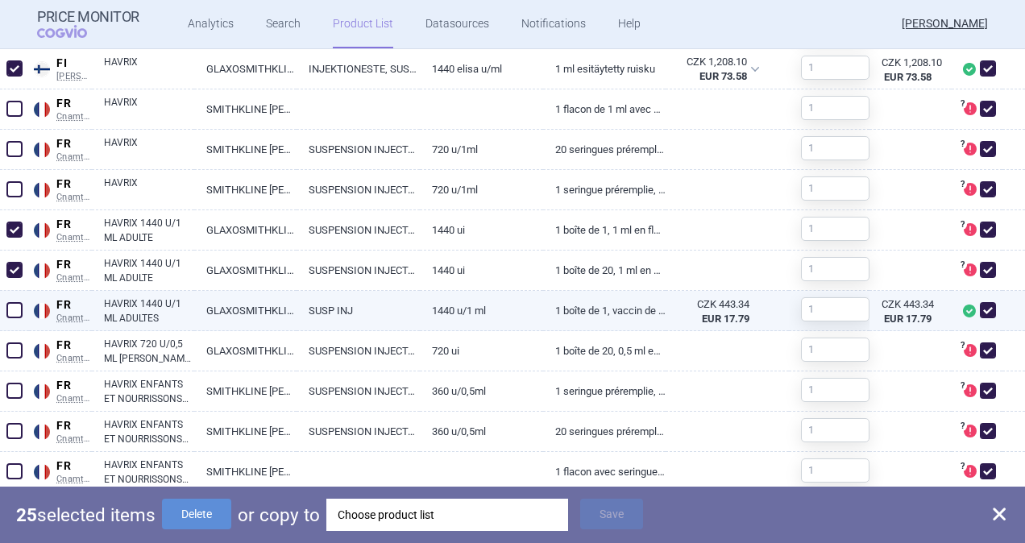
click at [15, 308] on span at bounding box center [14, 310] width 16 height 16
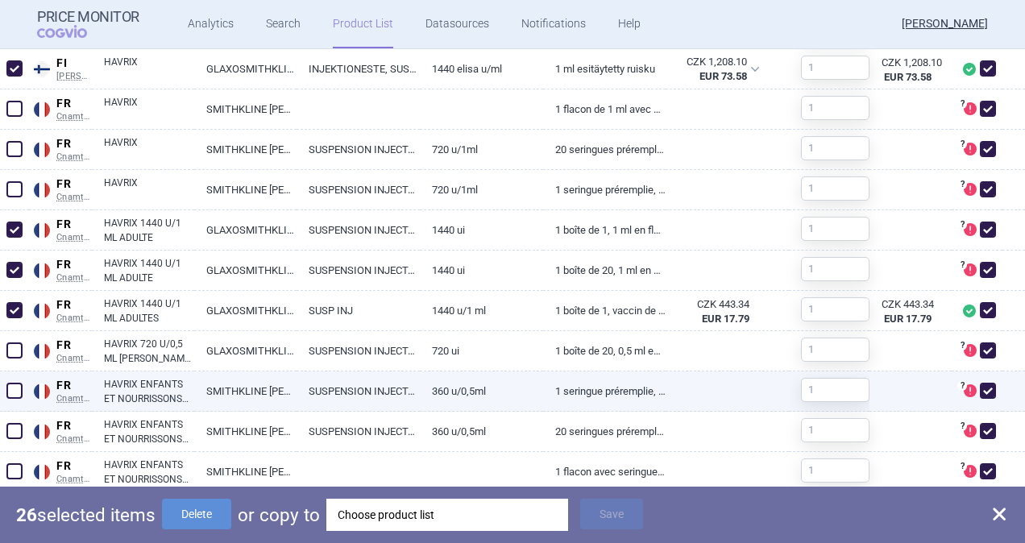
click at [15, 391] on span at bounding box center [14, 391] width 16 height 16
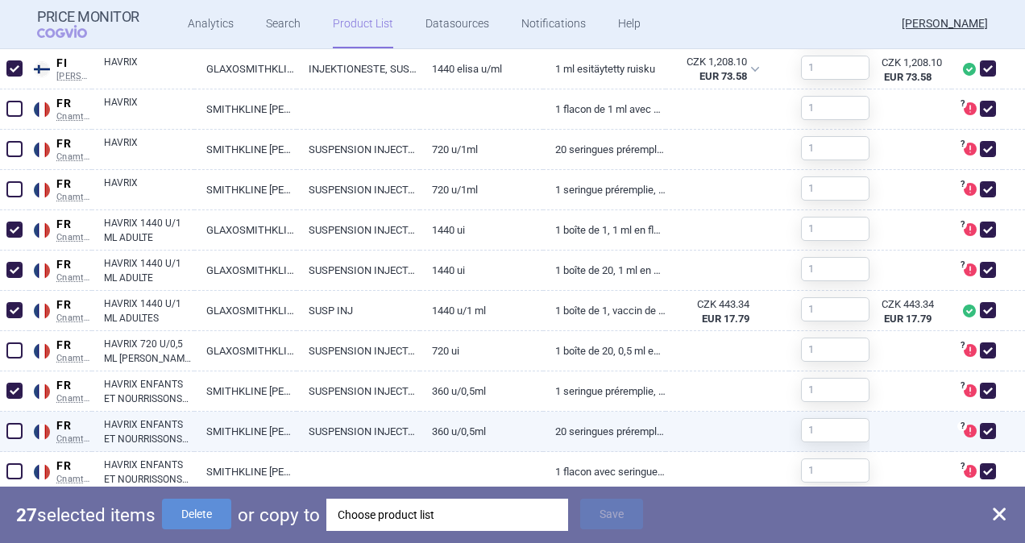
click at [14, 429] on span at bounding box center [14, 431] width 16 height 16
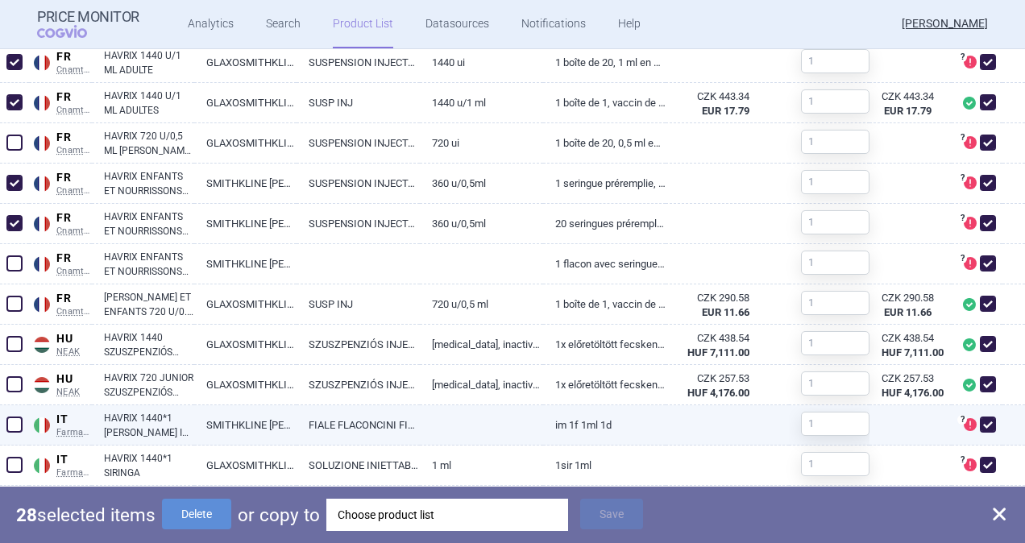
scroll to position [2256, 0]
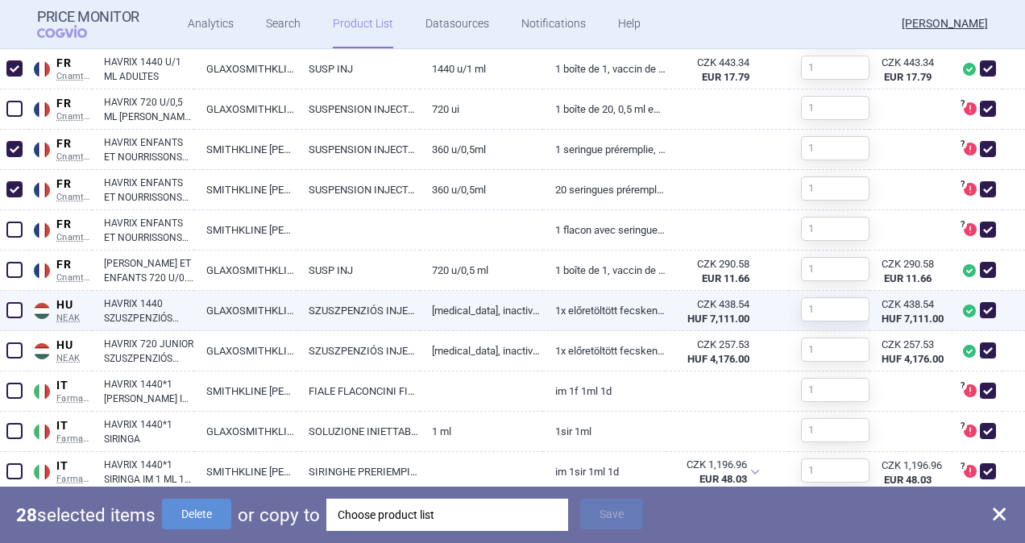
click at [14, 306] on span at bounding box center [14, 310] width 16 height 16
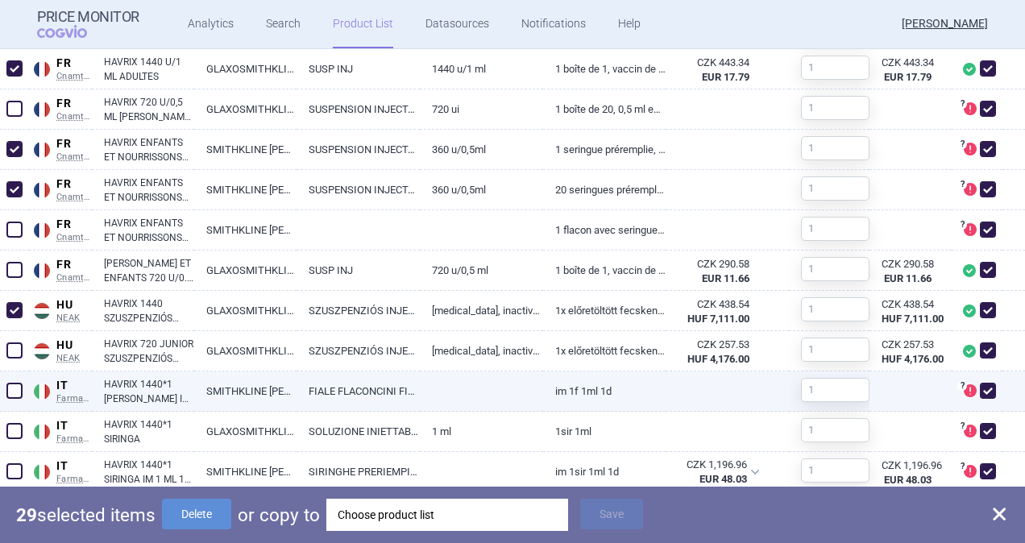
click at [16, 390] on span at bounding box center [14, 391] width 16 height 16
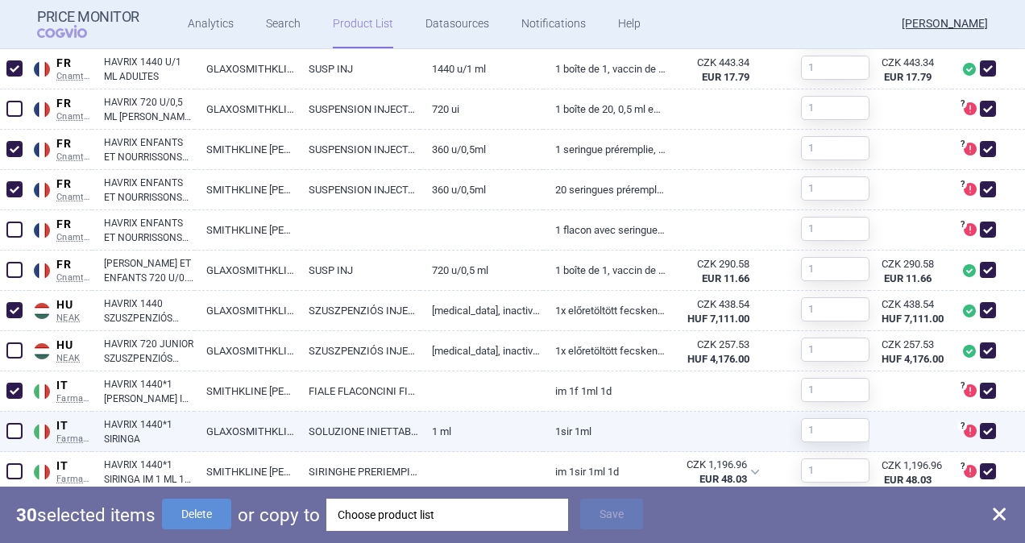
click at [15, 430] on span at bounding box center [14, 431] width 16 height 16
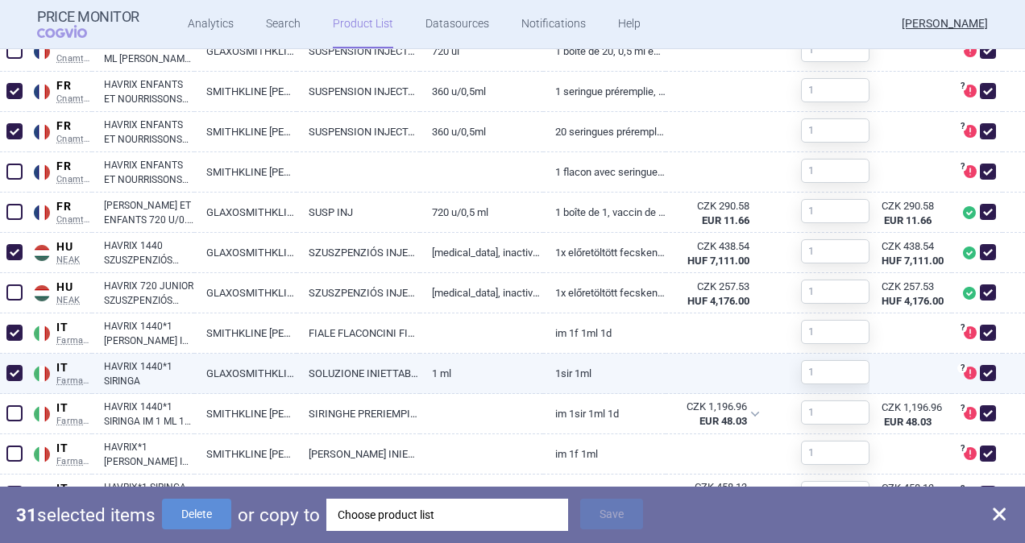
scroll to position [2417, 0]
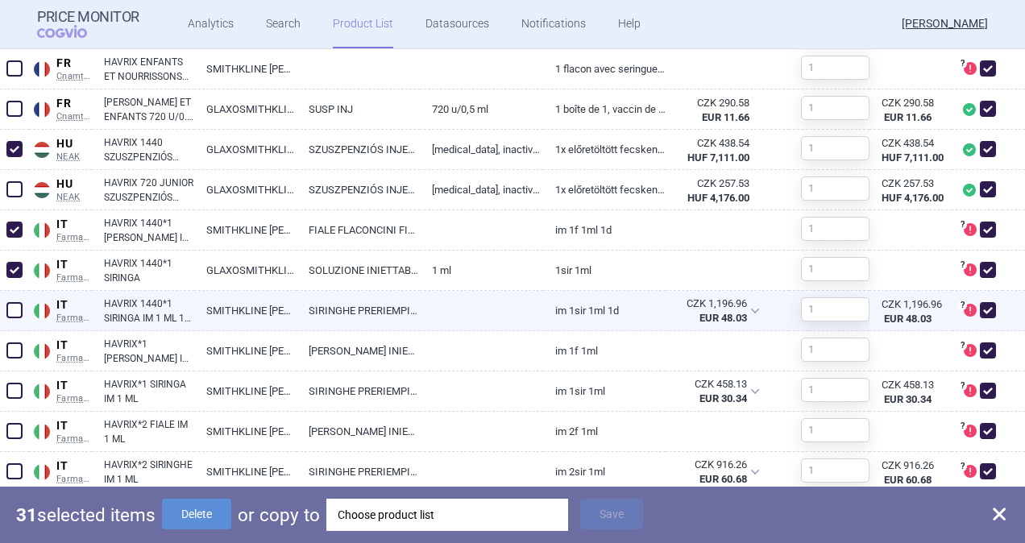
drag, startPoint x: 11, startPoint y: 309, endPoint x: 10, endPoint y: 324, distance: 14.6
click at [10, 312] on span at bounding box center [14, 310] width 16 height 16
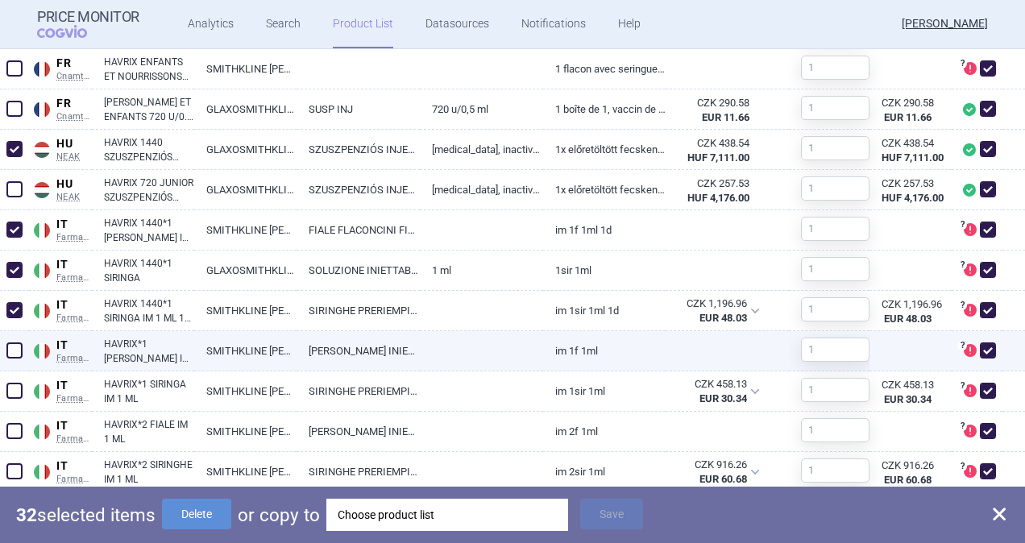
click at [12, 351] on span at bounding box center [14, 350] width 16 height 16
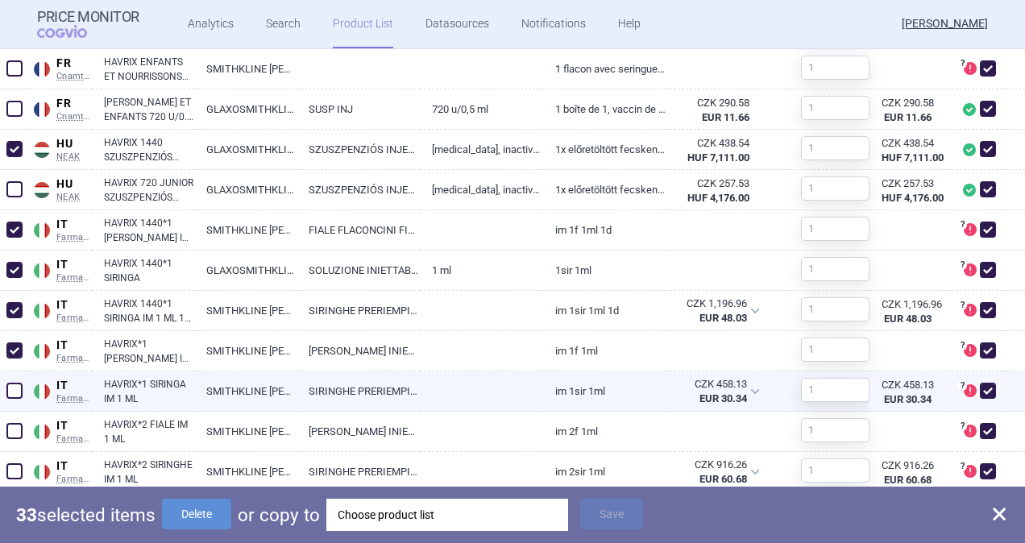
click at [11, 385] on span at bounding box center [14, 391] width 16 height 16
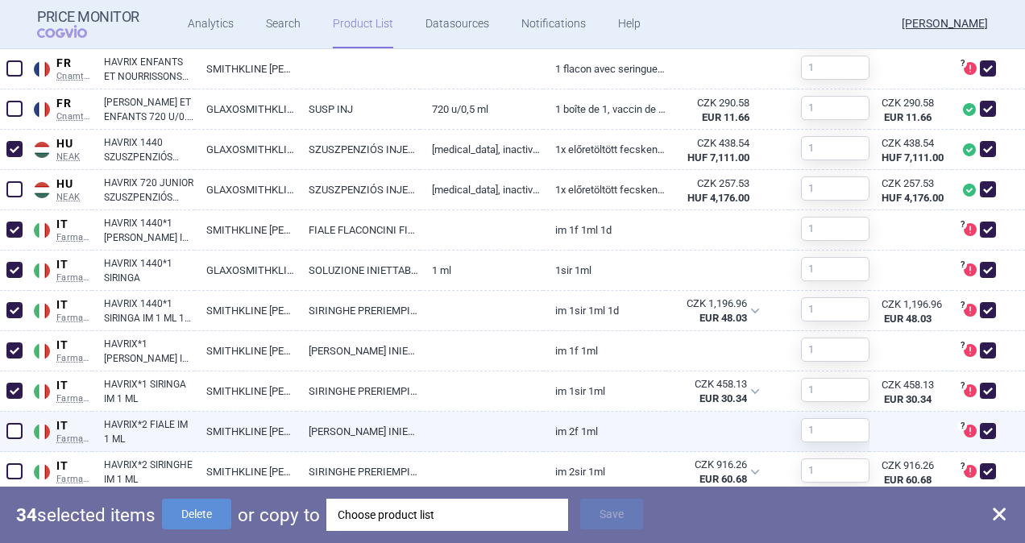
click at [10, 433] on span at bounding box center [14, 431] width 16 height 16
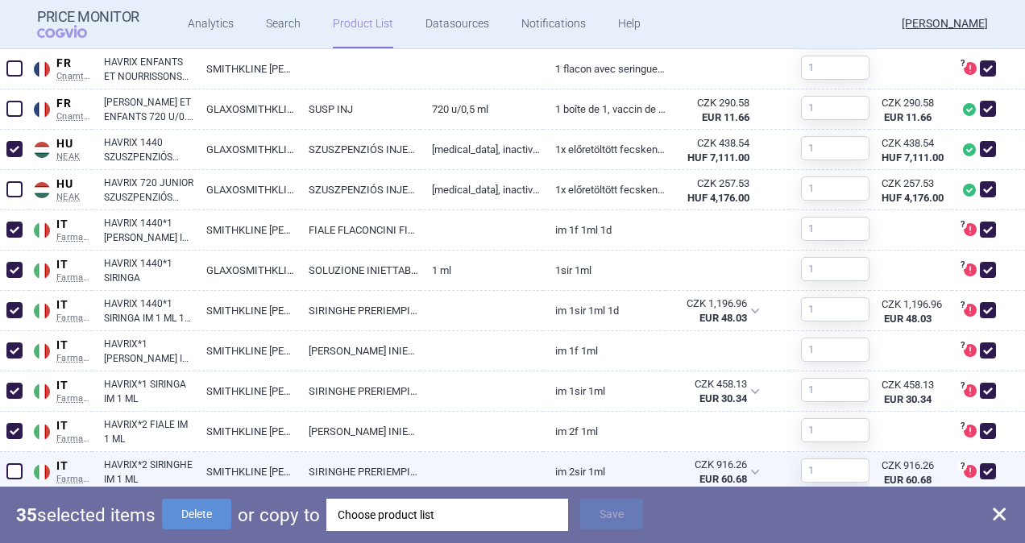
click at [11, 472] on span at bounding box center [14, 471] width 16 height 16
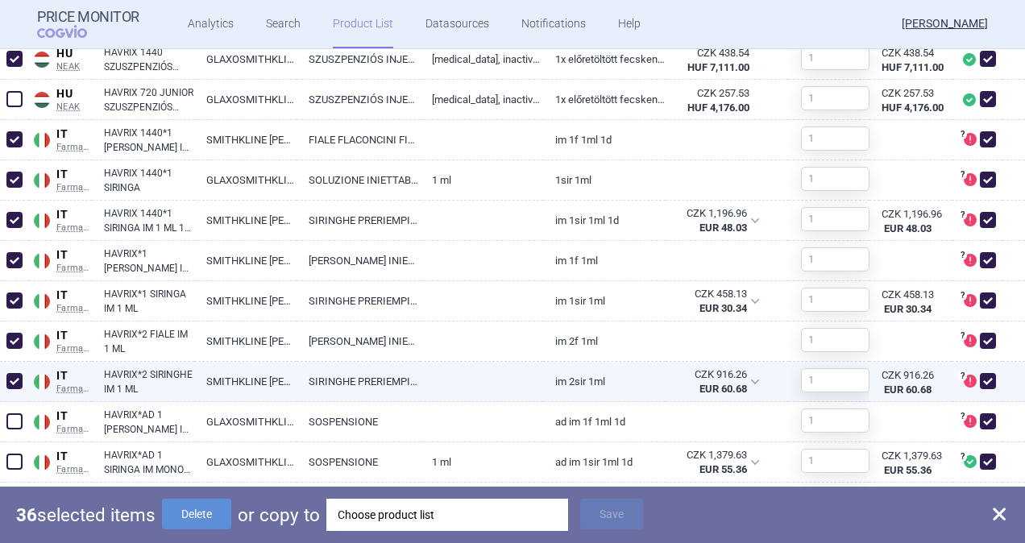
scroll to position [2578, 0]
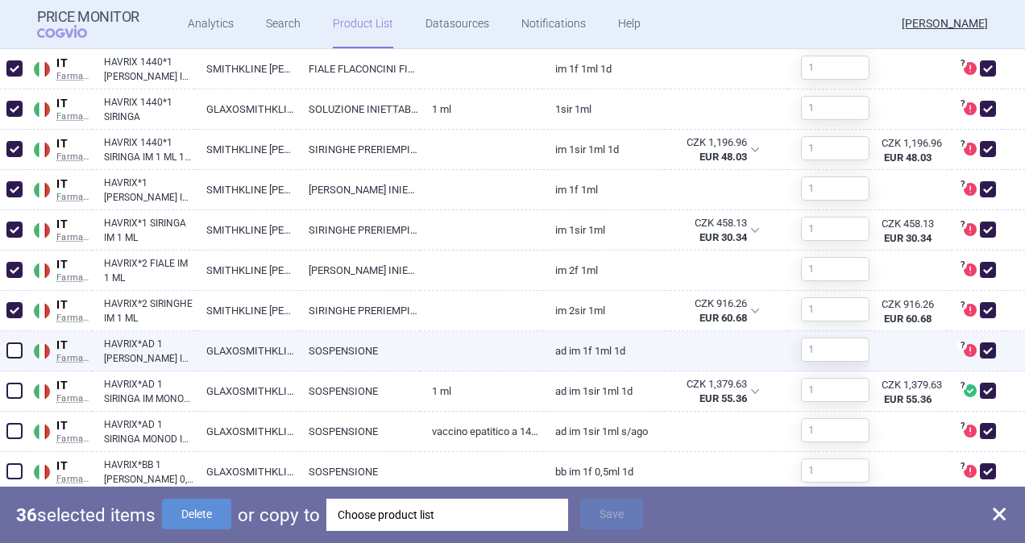
click at [14, 356] on span at bounding box center [14, 350] width 16 height 16
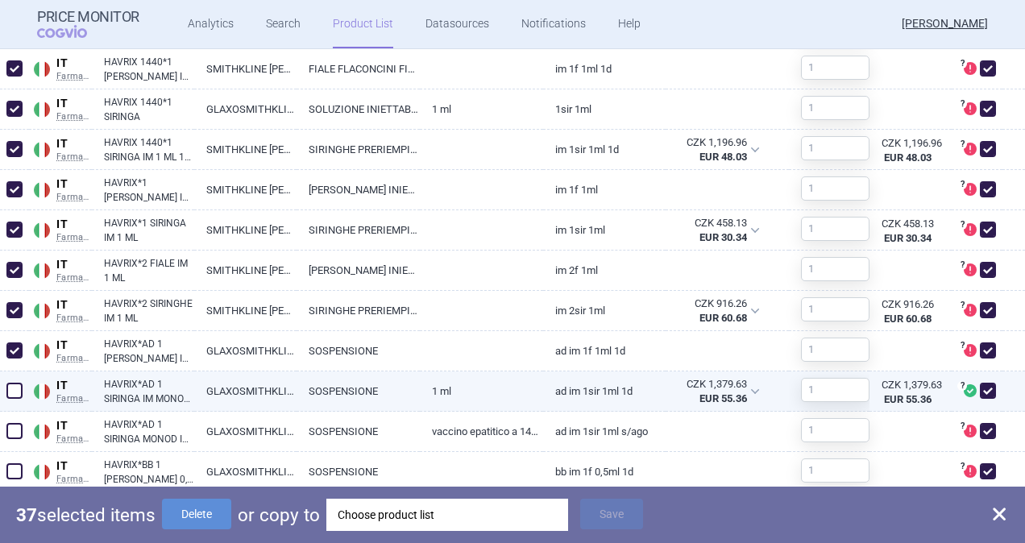
click at [15, 408] on div at bounding box center [14, 391] width 29 height 40
drag, startPoint x: 14, startPoint y: 387, endPoint x: 14, endPoint y: 425, distance: 37.9
click at [14, 387] on span at bounding box center [14, 391] width 16 height 16
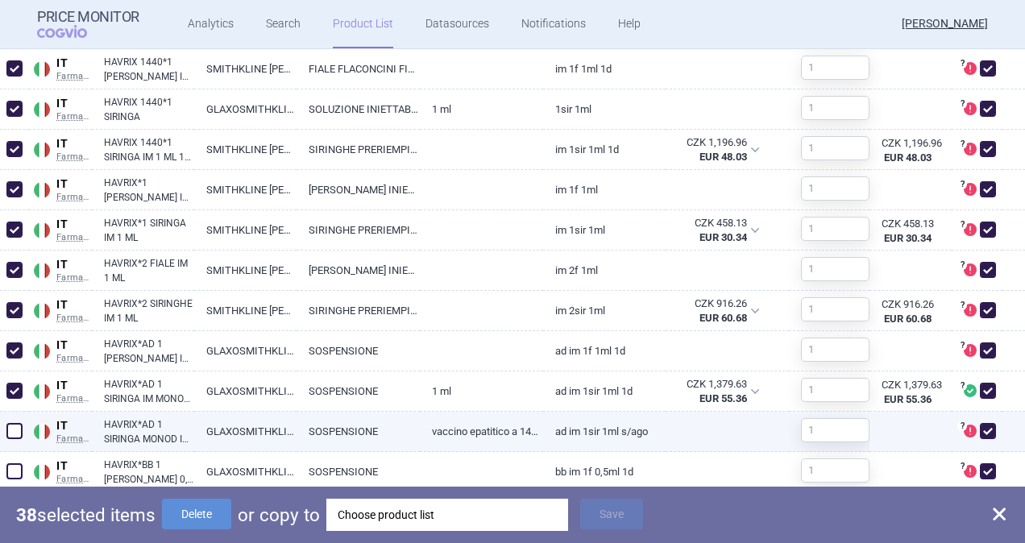
click at [11, 435] on span at bounding box center [14, 431] width 16 height 16
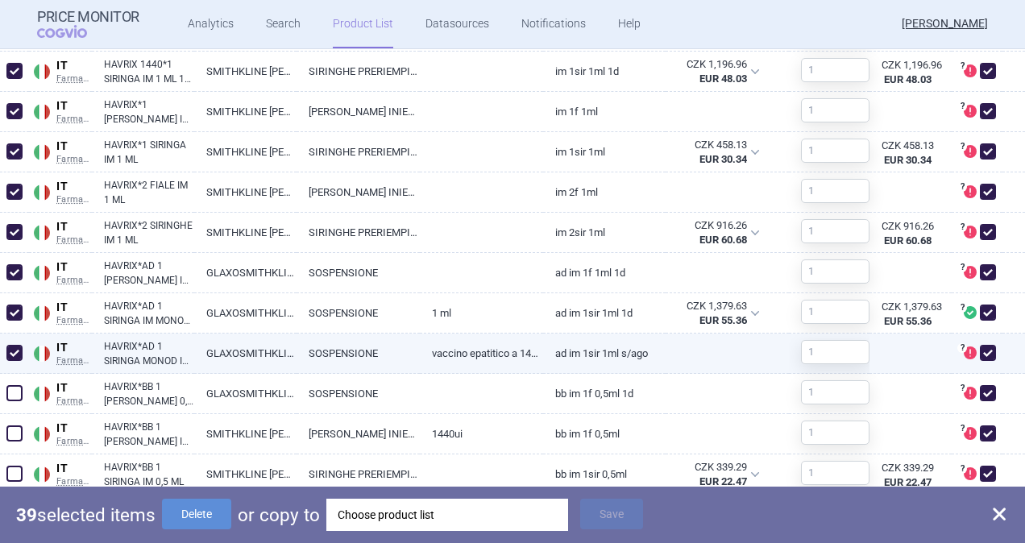
scroll to position [2900, 0]
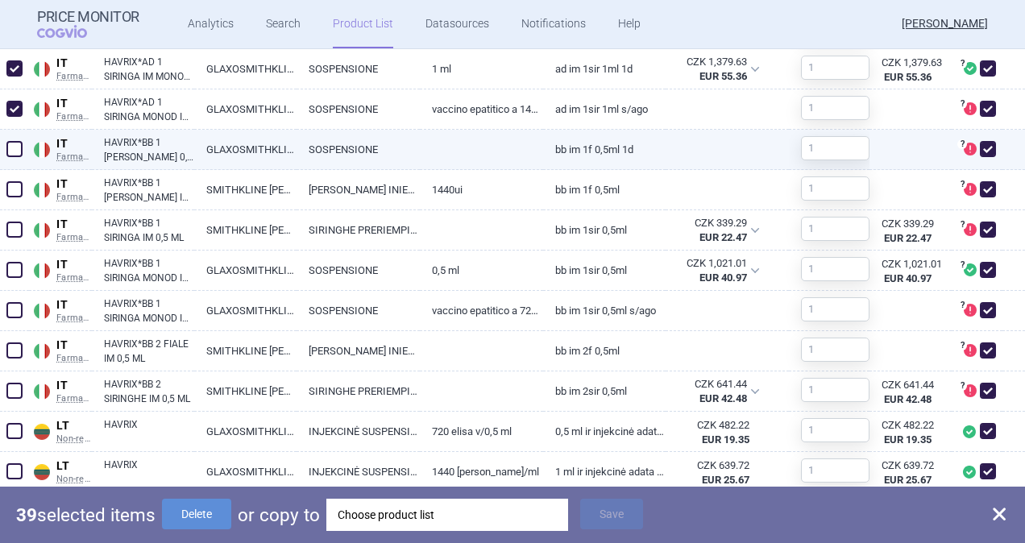
click at [19, 151] on span at bounding box center [14, 149] width 16 height 16
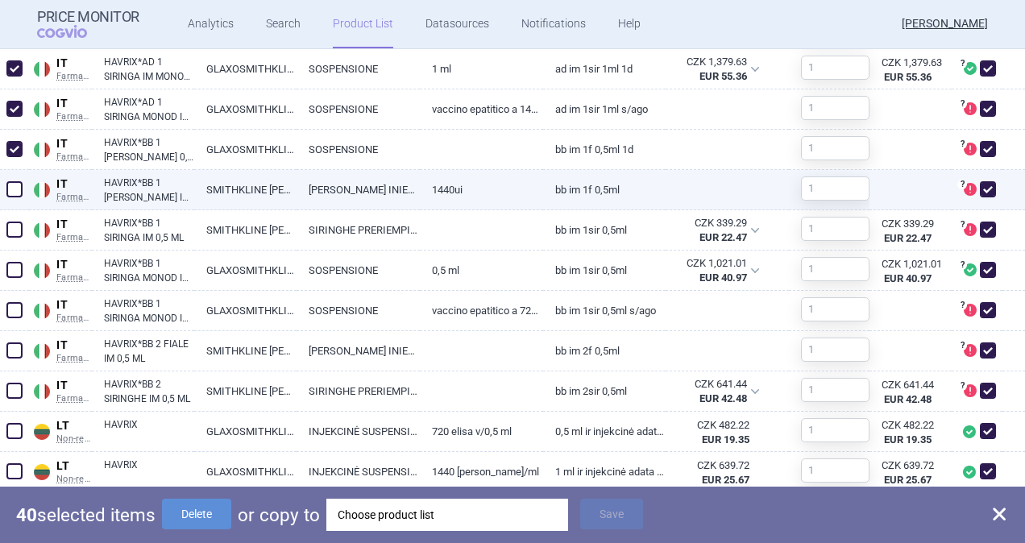
click at [16, 186] on span at bounding box center [14, 189] width 16 height 16
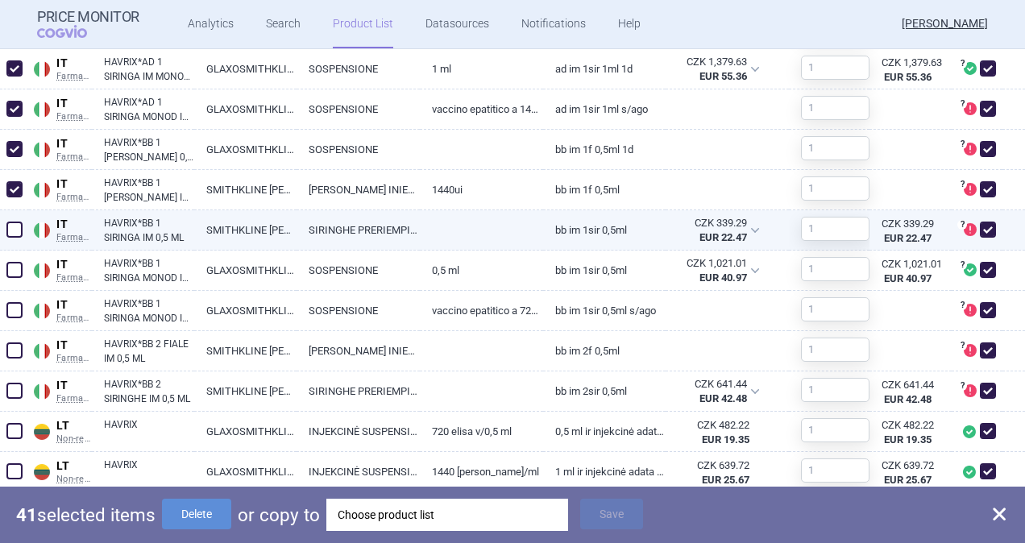
click at [16, 216] on div at bounding box center [14, 230] width 29 height 40
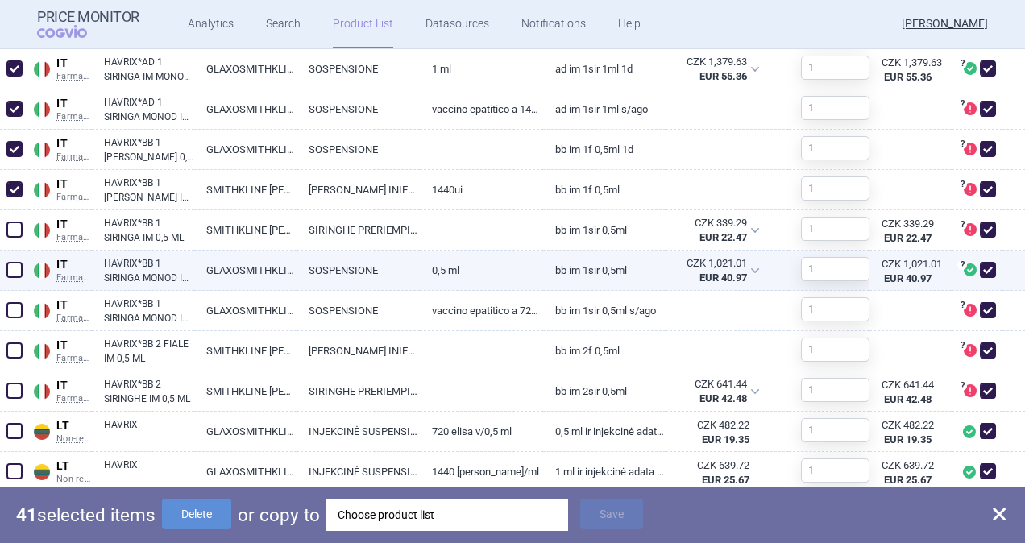
drag, startPoint x: 13, startPoint y: 224, endPoint x: 11, endPoint y: 269, distance: 45.1
click at [12, 225] on span at bounding box center [14, 230] width 16 height 16
click at [12, 271] on span at bounding box center [14, 270] width 16 height 16
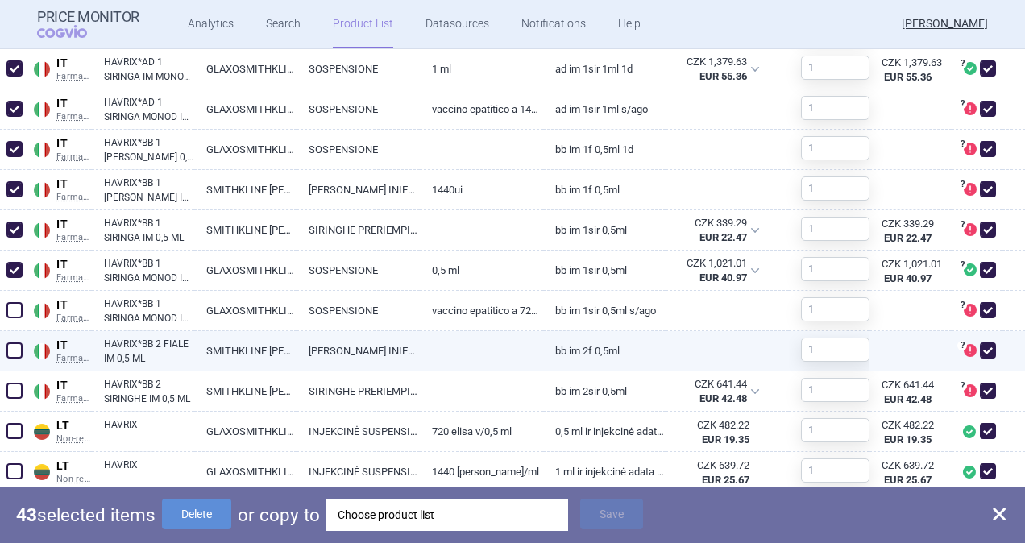
click at [18, 348] on span at bounding box center [14, 350] width 16 height 16
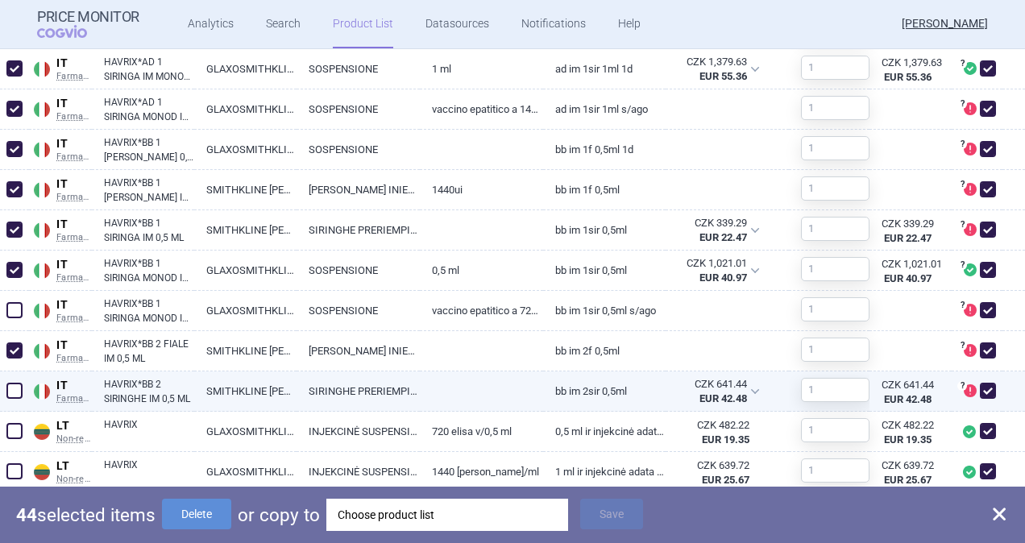
click at [14, 392] on span at bounding box center [14, 391] width 16 height 16
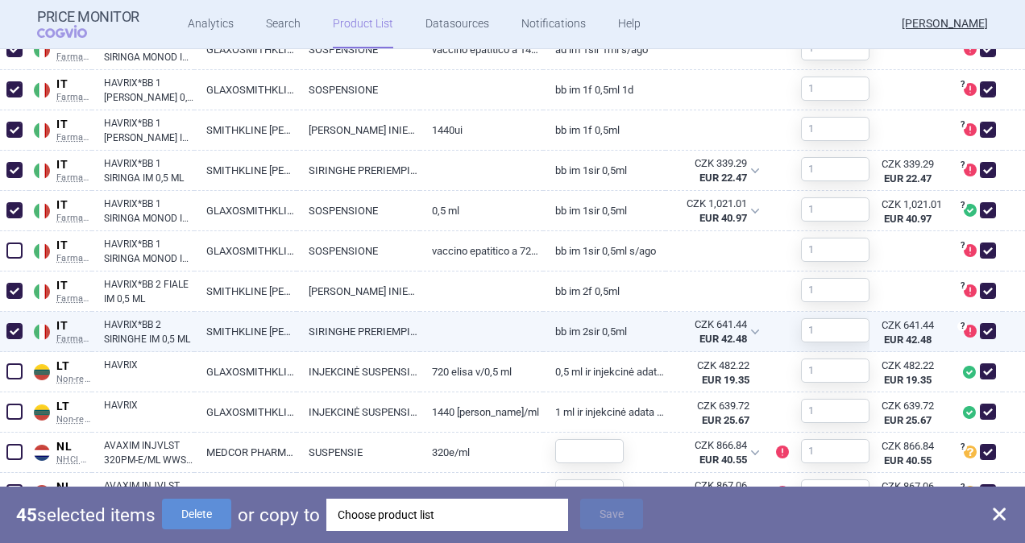
scroll to position [2981, 0]
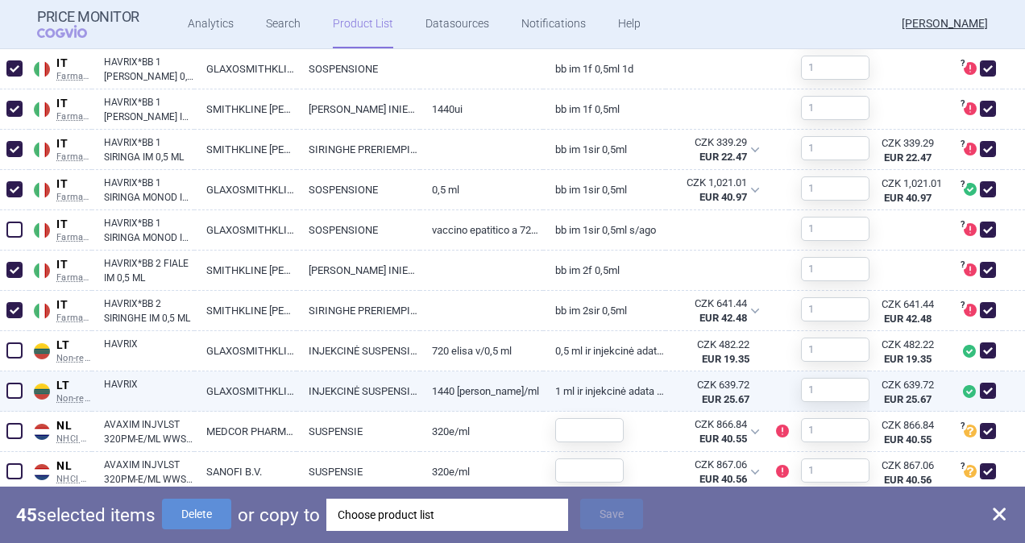
click at [11, 395] on span at bounding box center [14, 391] width 16 height 16
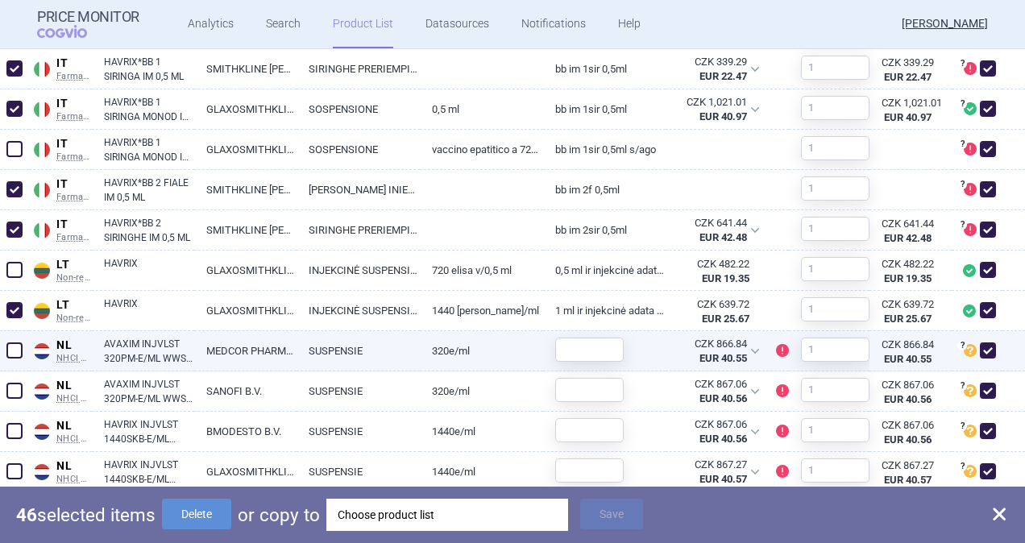
click at [13, 346] on span at bounding box center [14, 350] width 16 height 16
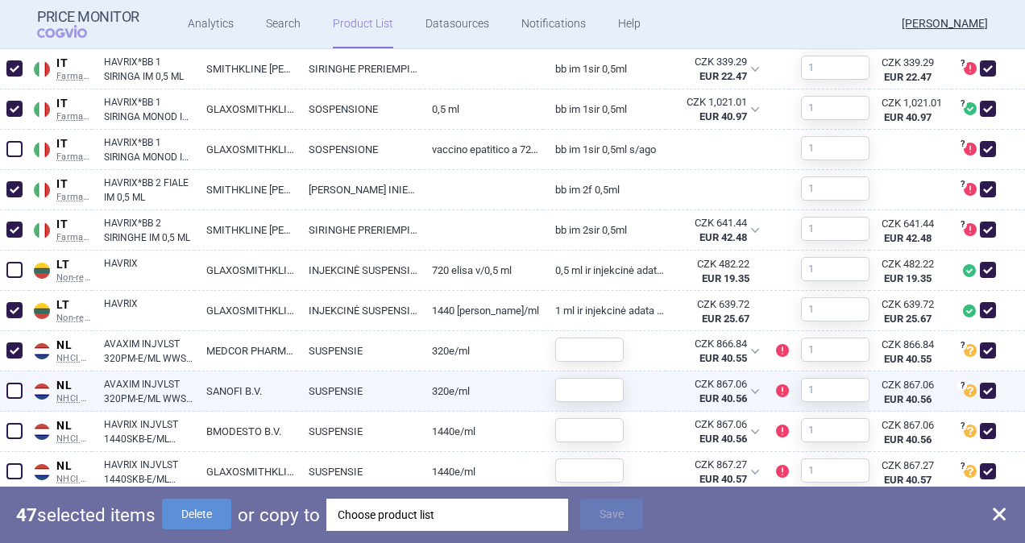
click at [14, 388] on span at bounding box center [14, 391] width 16 height 16
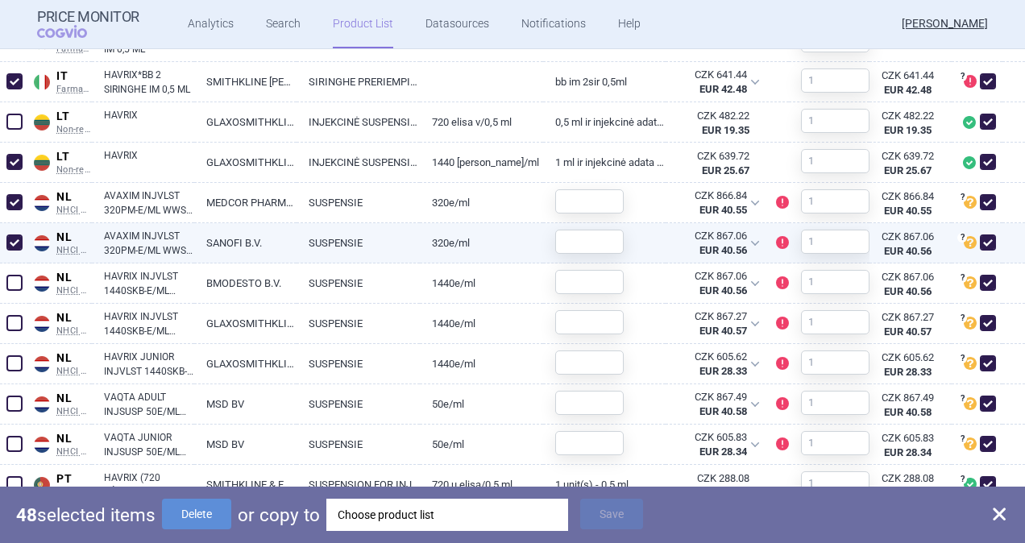
scroll to position [3222, 0]
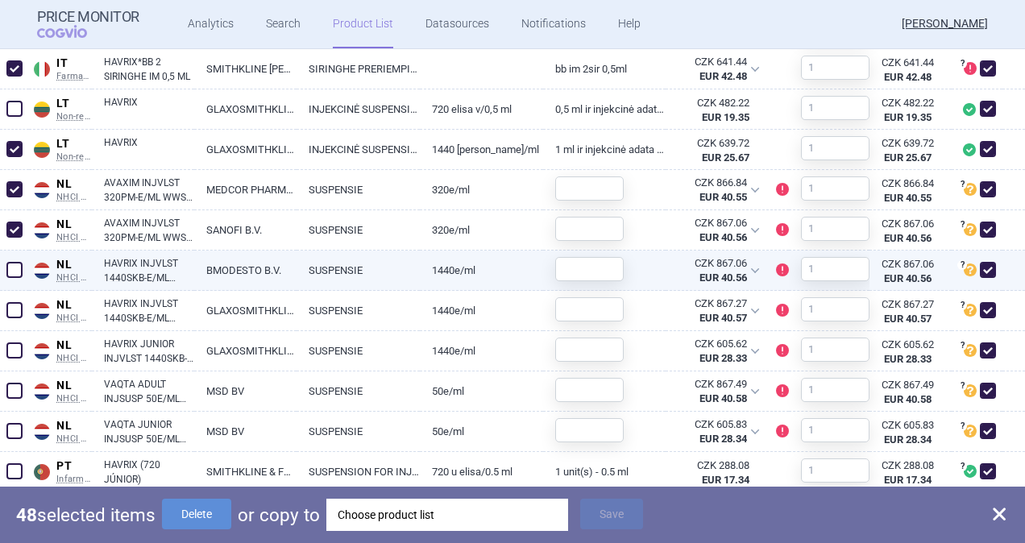
click at [18, 270] on span at bounding box center [14, 270] width 16 height 16
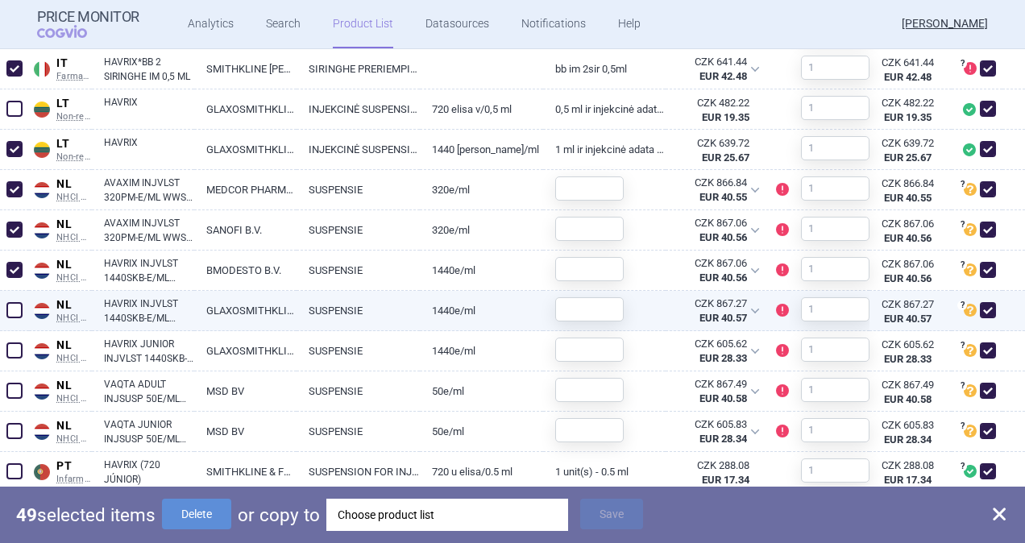
click at [15, 315] on span at bounding box center [14, 310] width 16 height 16
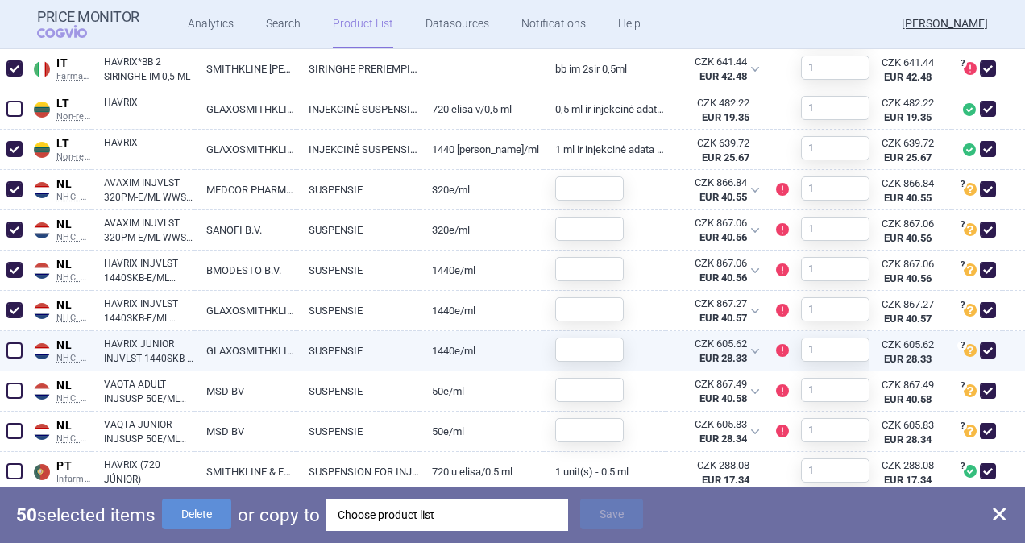
click at [14, 360] on span at bounding box center [14, 350] width 24 height 24
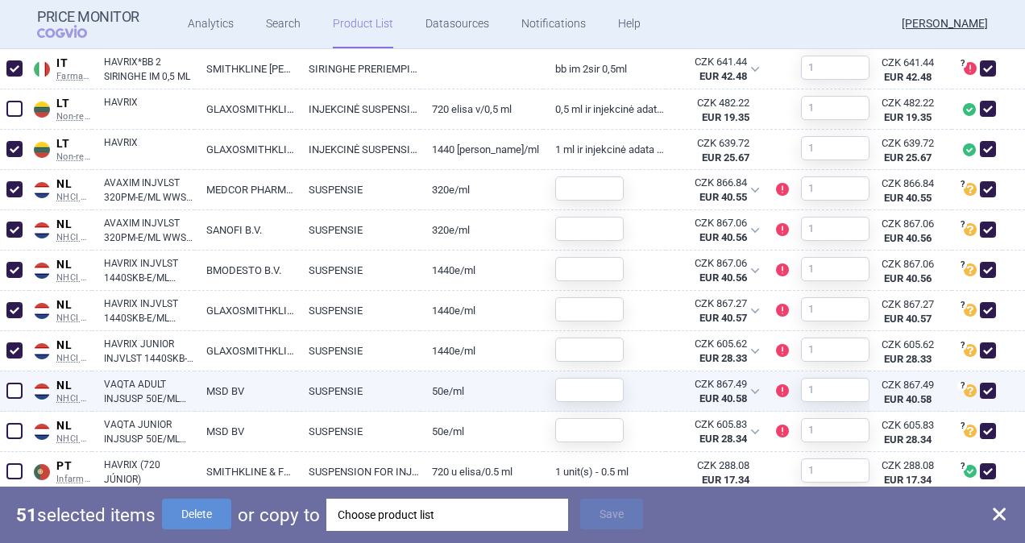
click at [15, 391] on span at bounding box center [14, 391] width 16 height 16
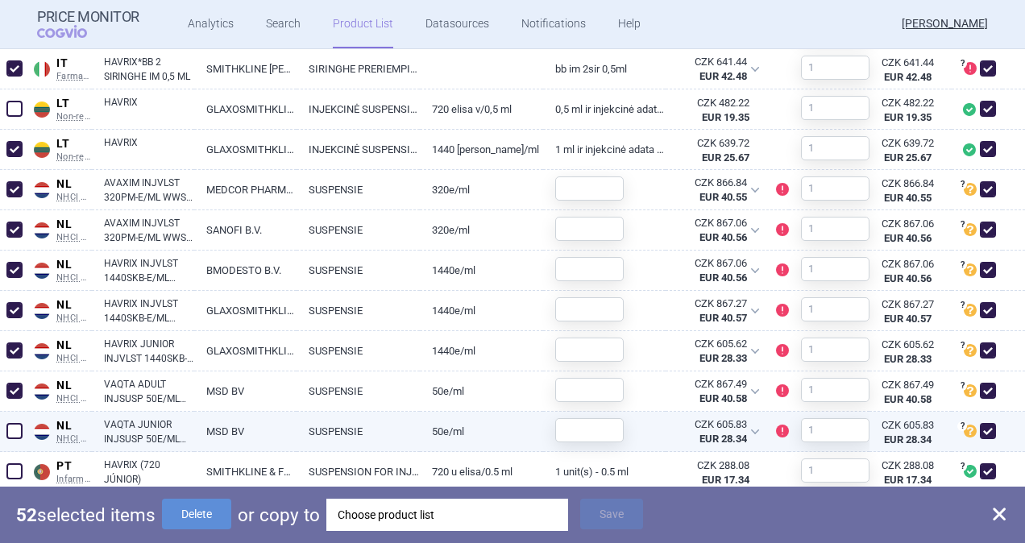
click at [13, 425] on span at bounding box center [14, 431] width 16 height 16
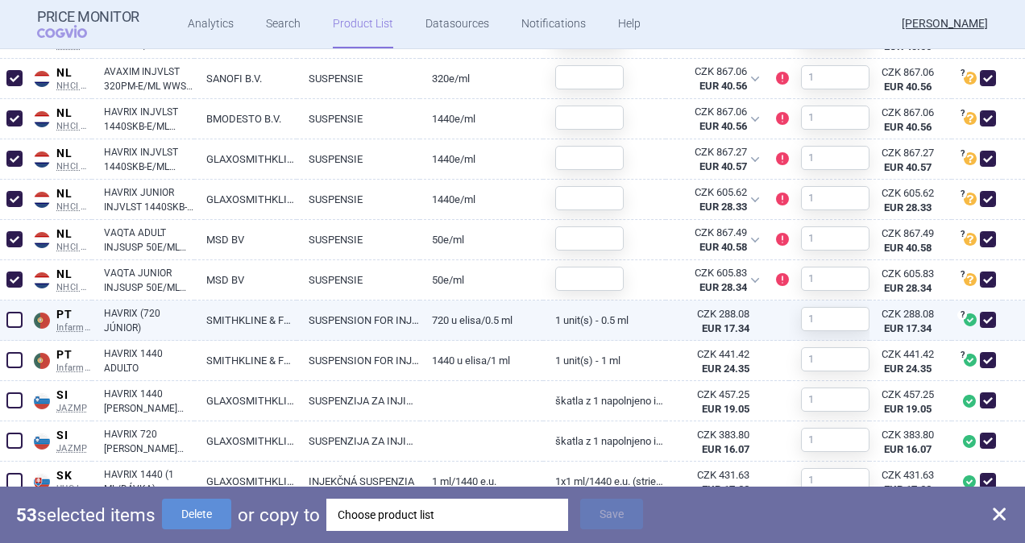
scroll to position [3383, 0]
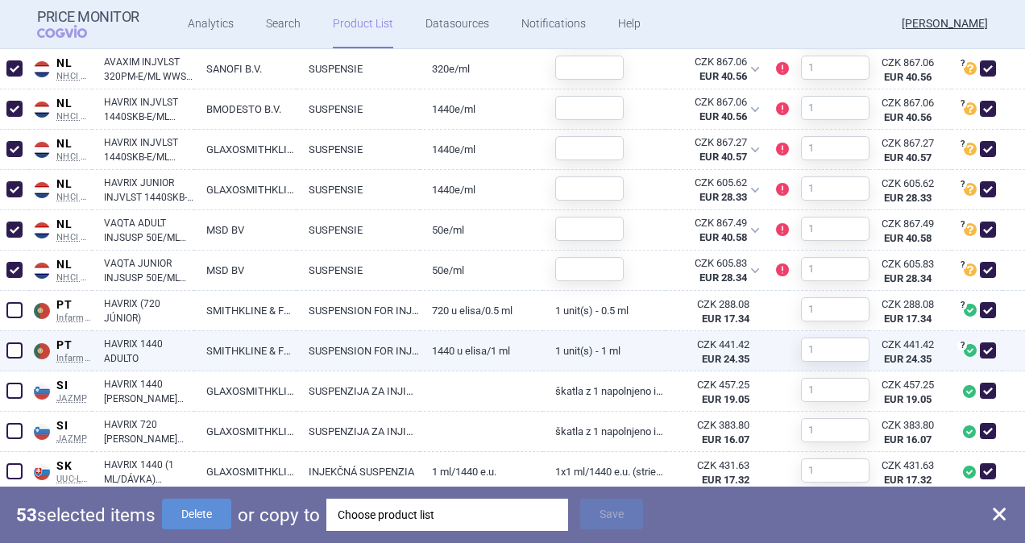
click at [10, 349] on span at bounding box center [14, 350] width 16 height 16
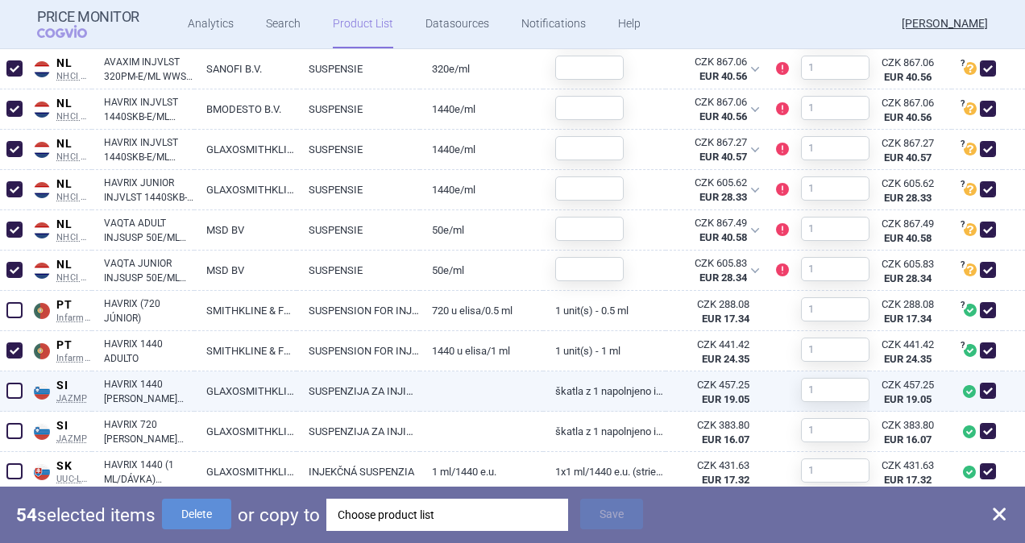
click at [14, 396] on span at bounding box center [14, 391] width 16 height 16
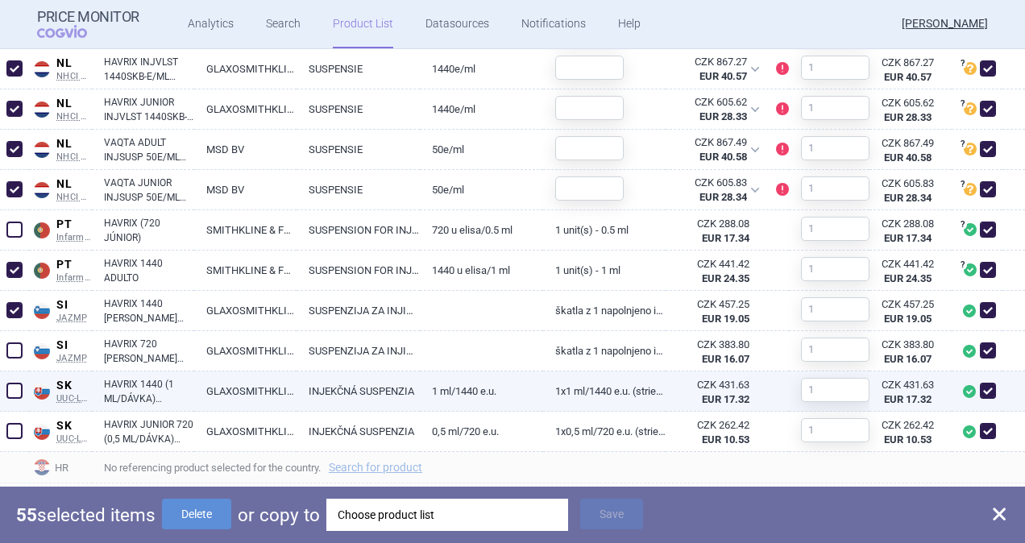
click at [10, 394] on span at bounding box center [14, 391] width 16 height 16
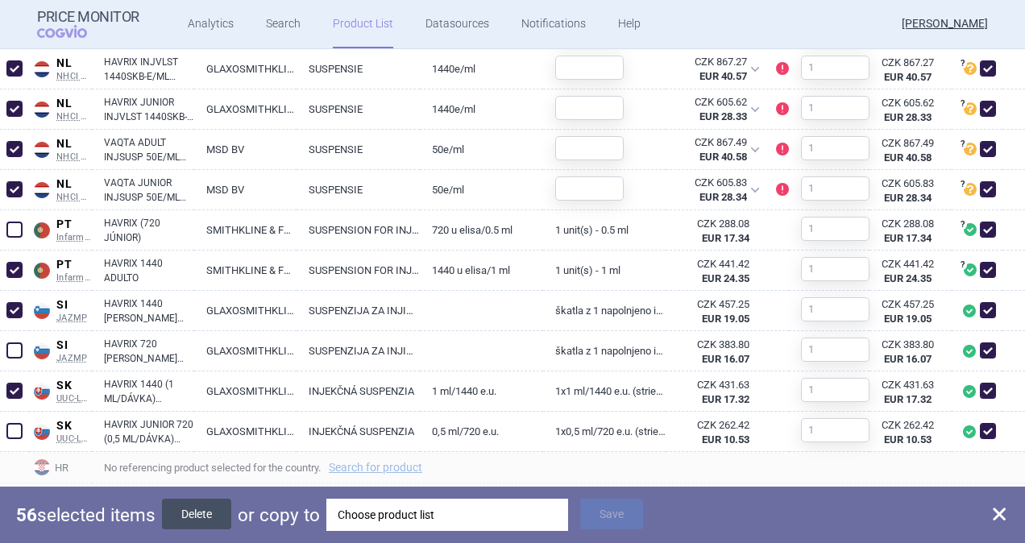
click at [200, 509] on button "Delete" at bounding box center [196, 514] width 69 height 31
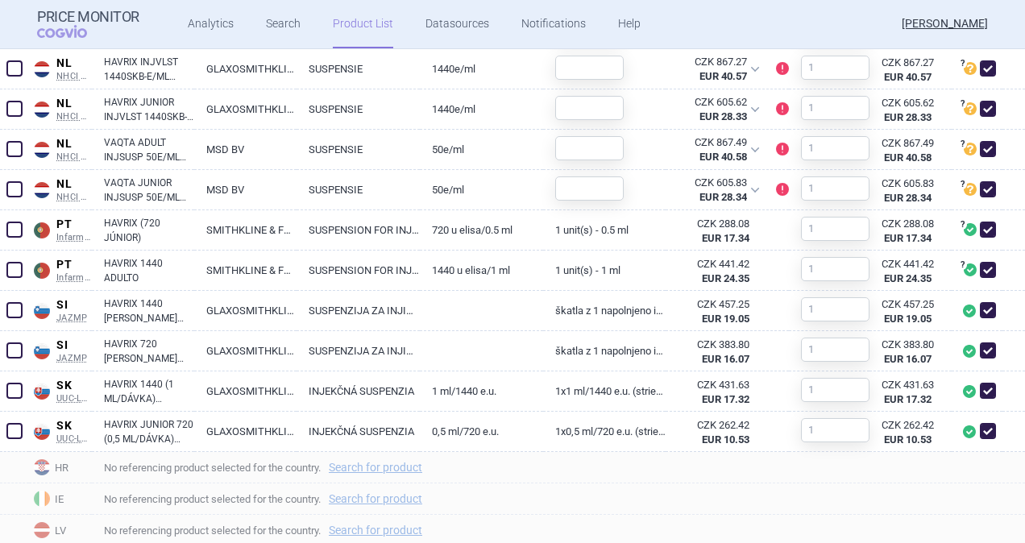
scroll to position [1335, 0]
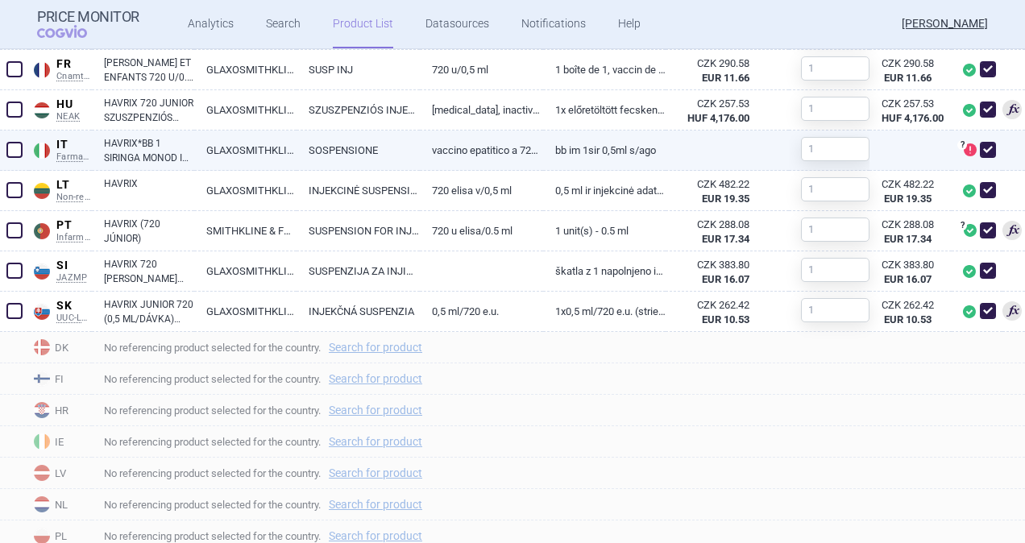
click at [19, 151] on span at bounding box center [14, 150] width 16 height 16
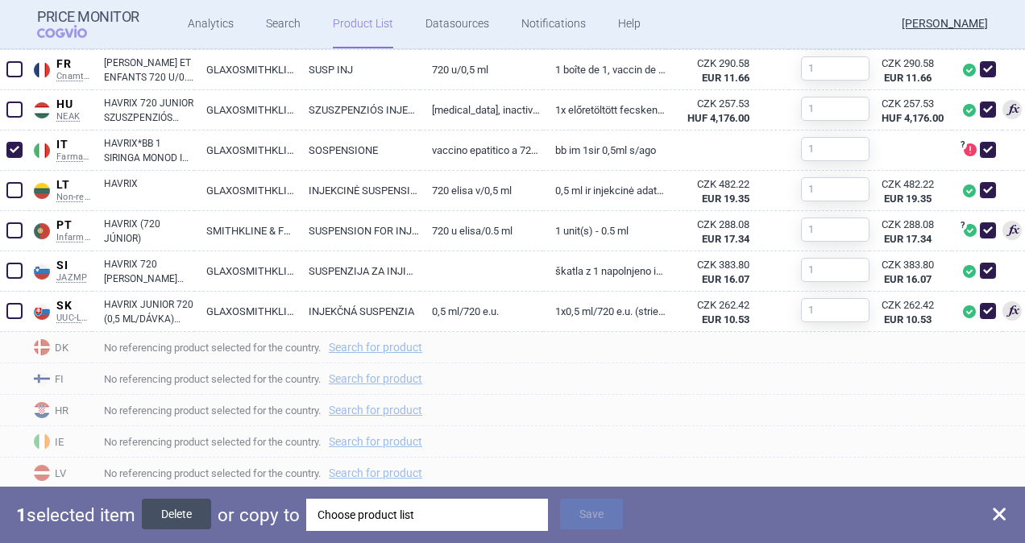
click at [176, 515] on button "Delete" at bounding box center [176, 514] width 69 height 31
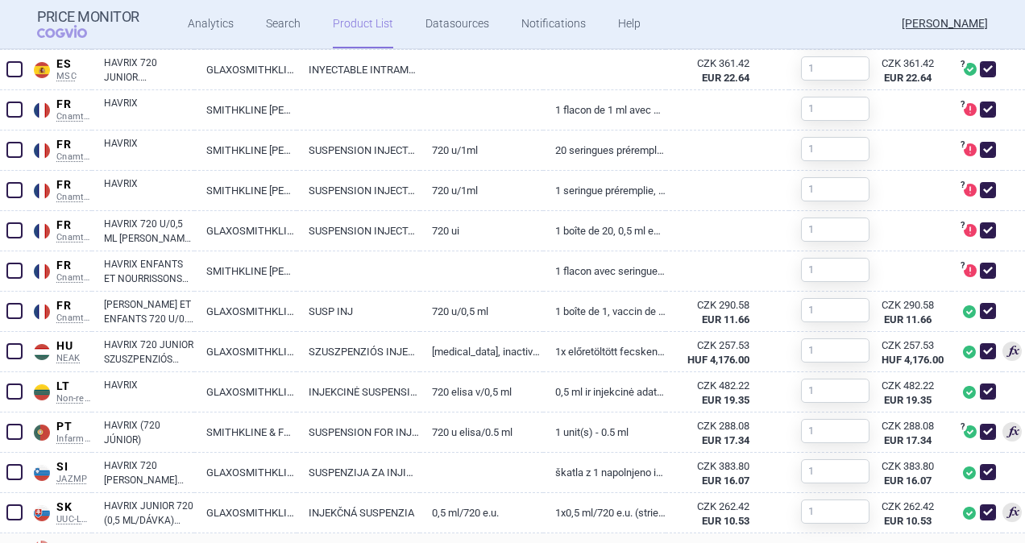
scroll to position [1013, 0]
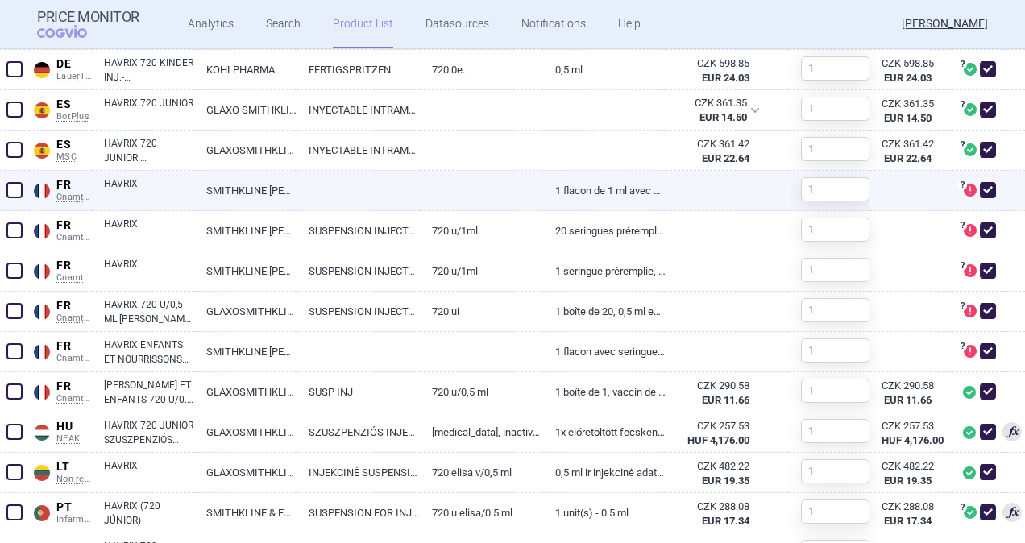
click at [18, 193] on span at bounding box center [14, 190] width 16 height 16
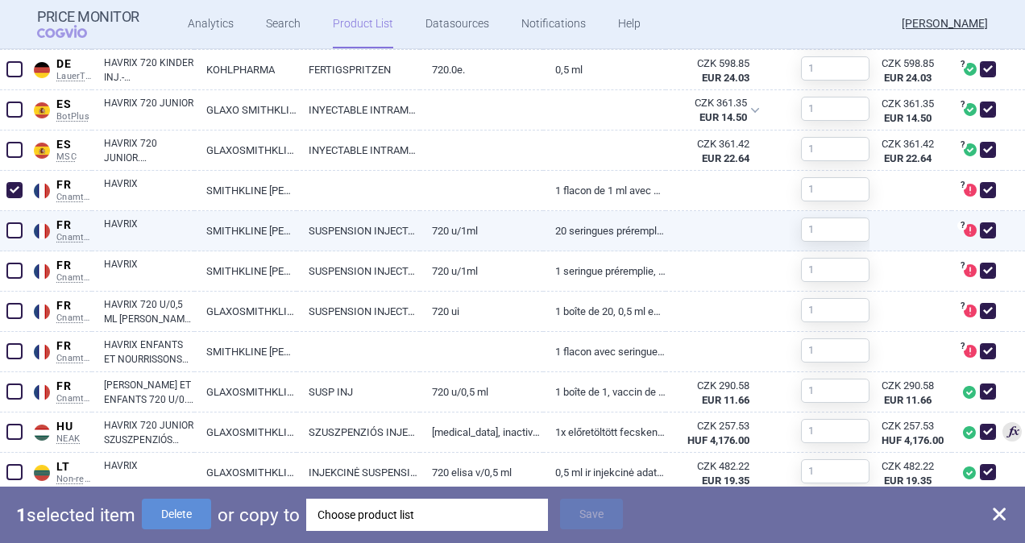
click at [19, 232] on span at bounding box center [14, 230] width 16 height 16
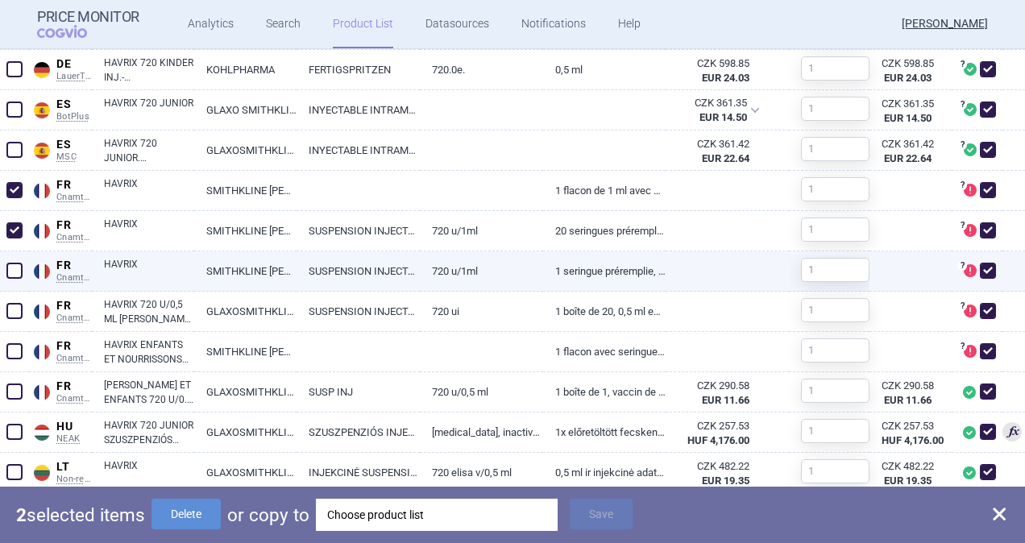
click at [19, 263] on span at bounding box center [14, 271] width 16 height 16
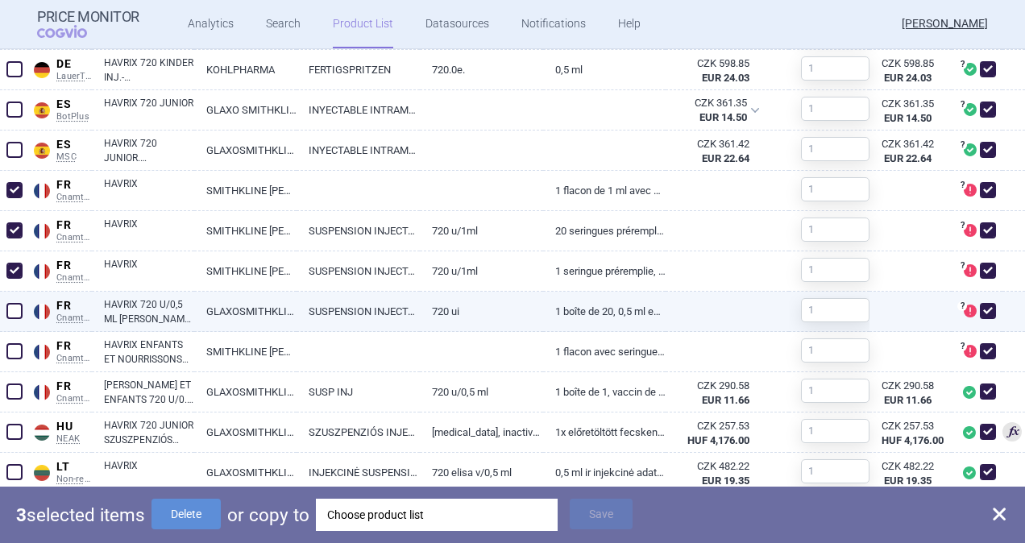
click at [14, 308] on span at bounding box center [14, 311] width 16 height 16
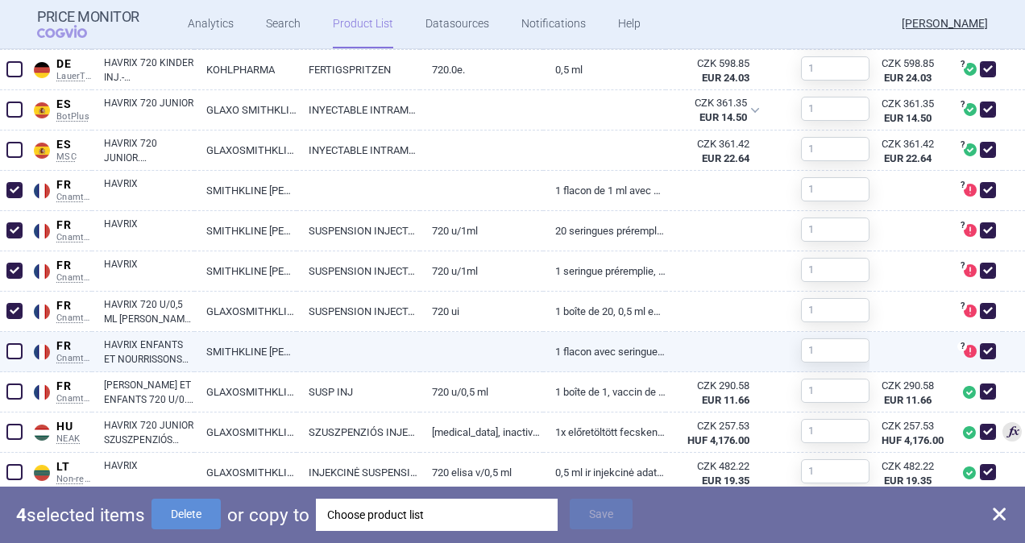
drag, startPoint x: 11, startPoint y: 348, endPoint x: 15, endPoint y: 358, distance: 11.2
click at [11, 349] on span at bounding box center [14, 351] width 16 height 16
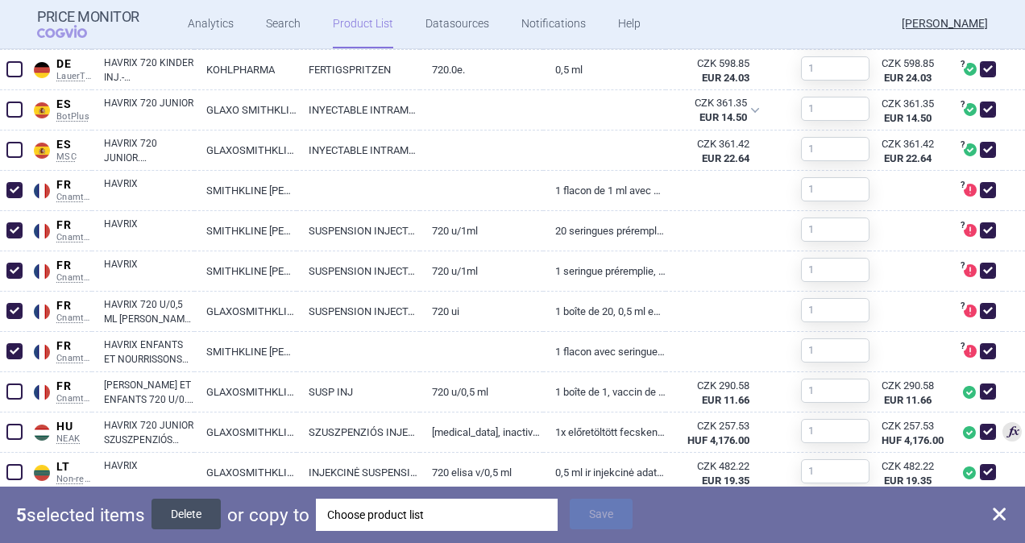
click at [177, 510] on button "Delete" at bounding box center [185, 514] width 69 height 31
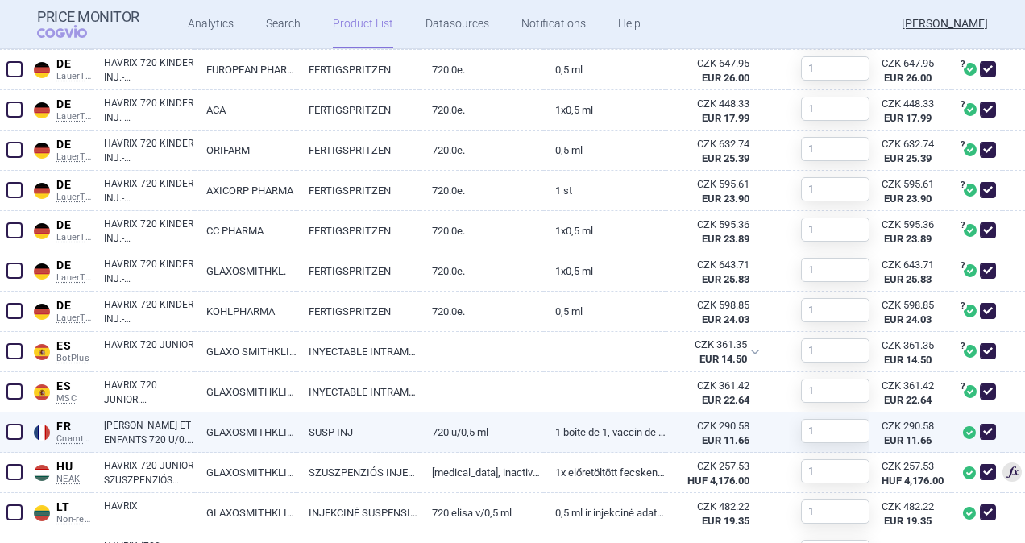
scroll to position [610, 0]
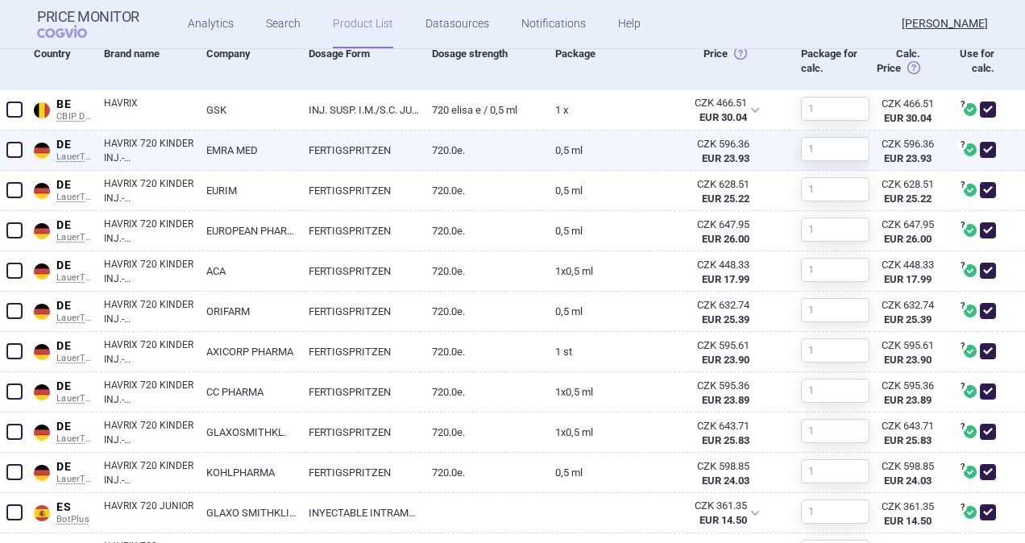
click at [18, 147] on span at bounding box center [14, 150] width 16 height 16
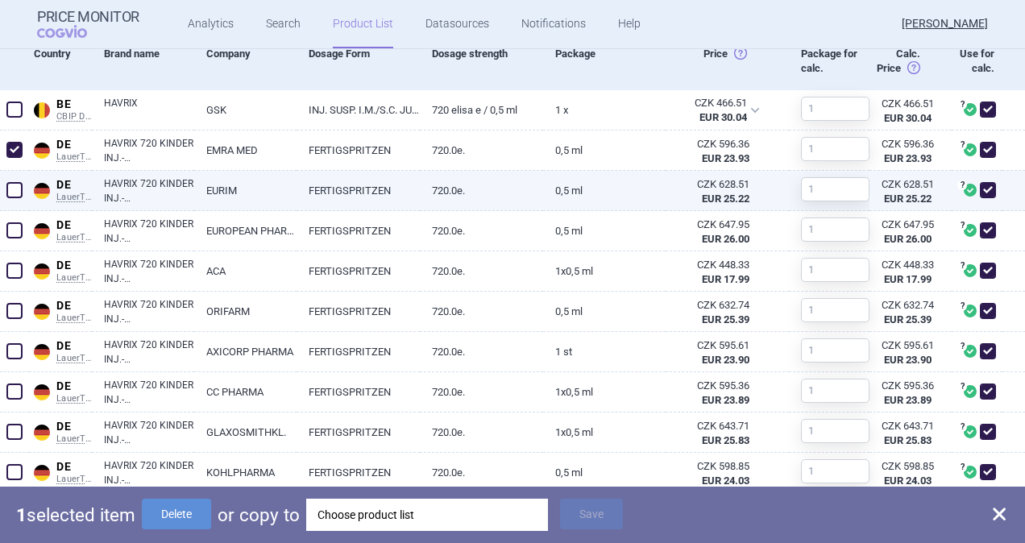
click at [16, 184] on span at bounding box center [14, 190] width 16 height 16
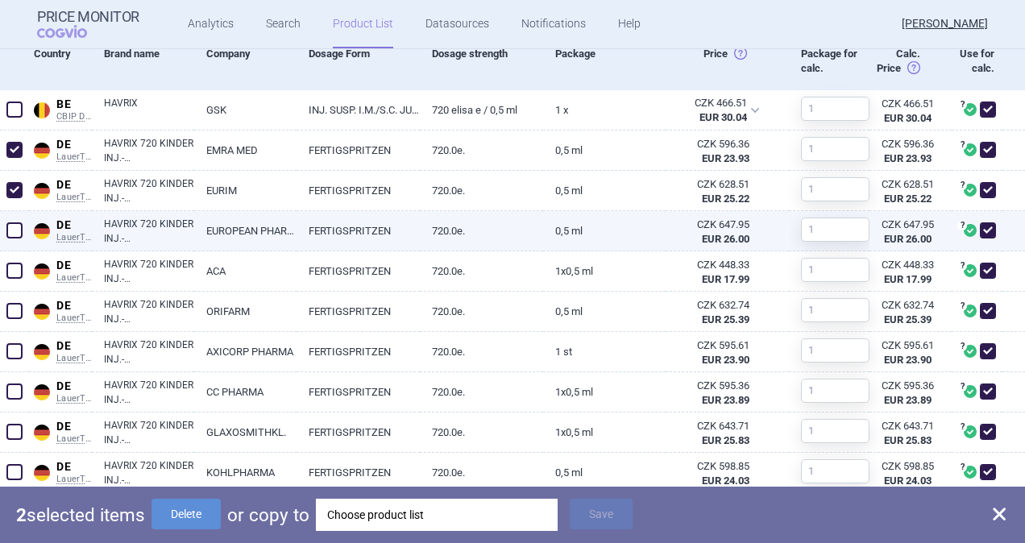
click at [15, 226] on span at bounding box center [14, 230] width 16 height 16
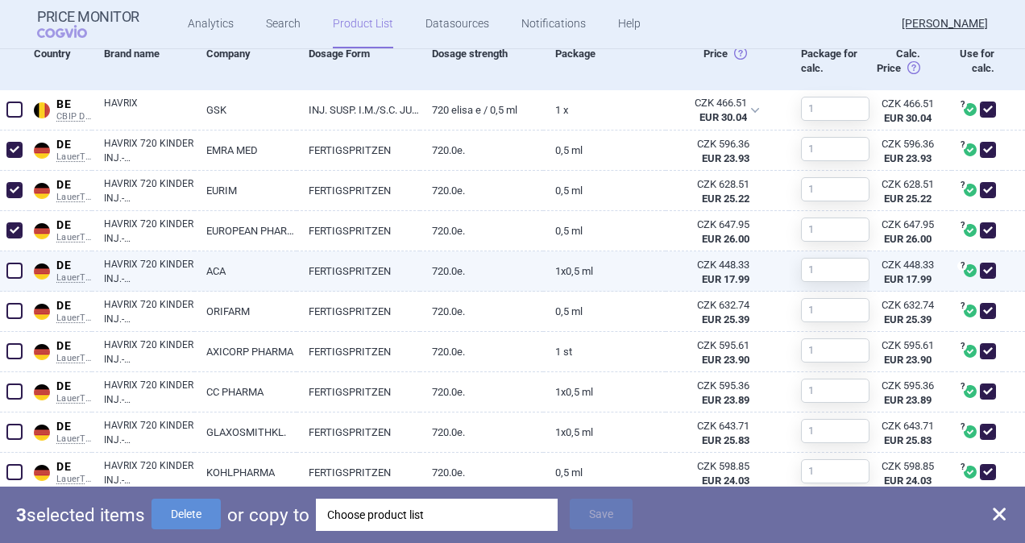
click at [14, 270] on span at bounding box center [14, 271] width 16 height 16
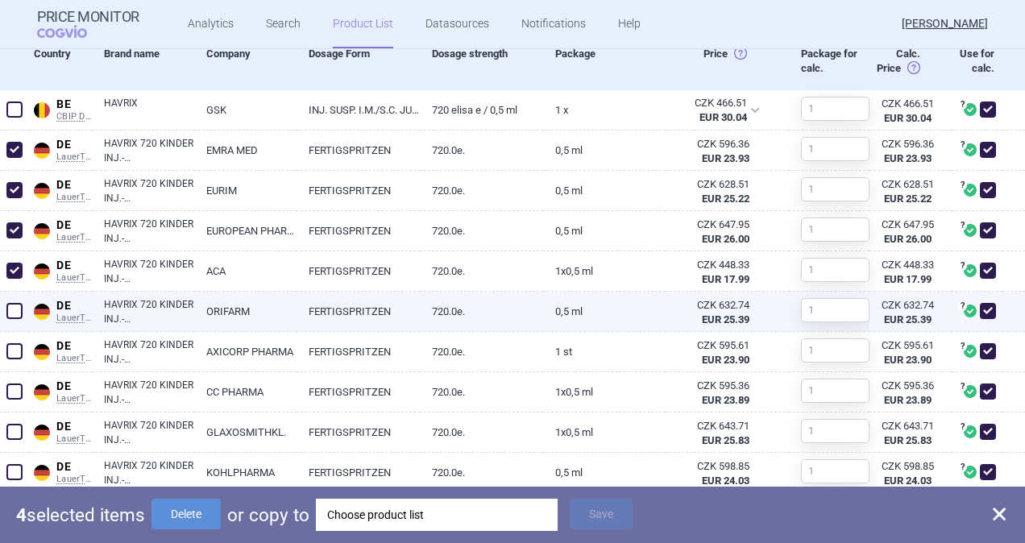
click at [14, 316] on span at bounding box center [14, 311] width 16 height 16
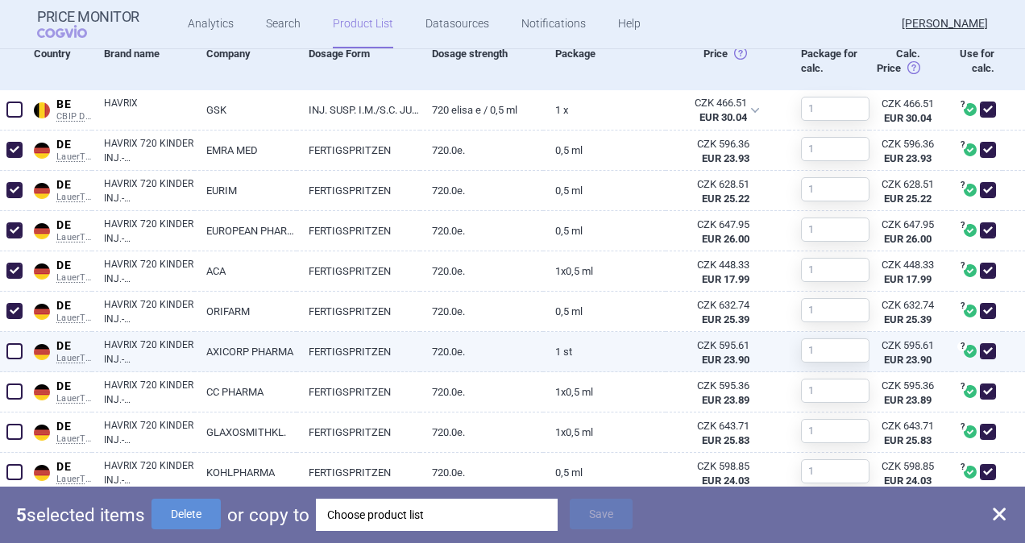
click at [8, 355] on span at bounding box center [14, 351] width 16 height 16
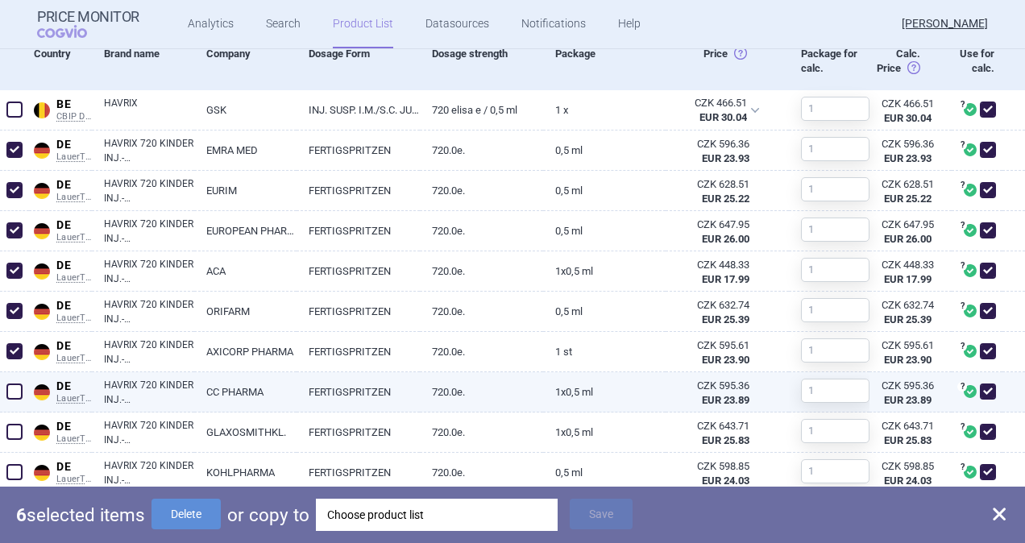
click at [11, 385] on span at bounding box center [14, 391] width 16 height 16
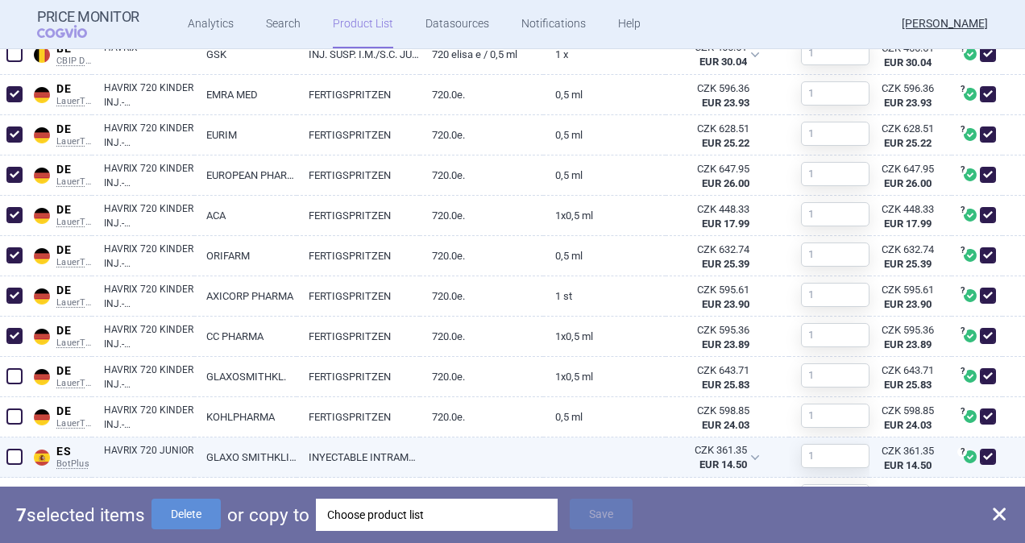
scroll to position [690, 0]
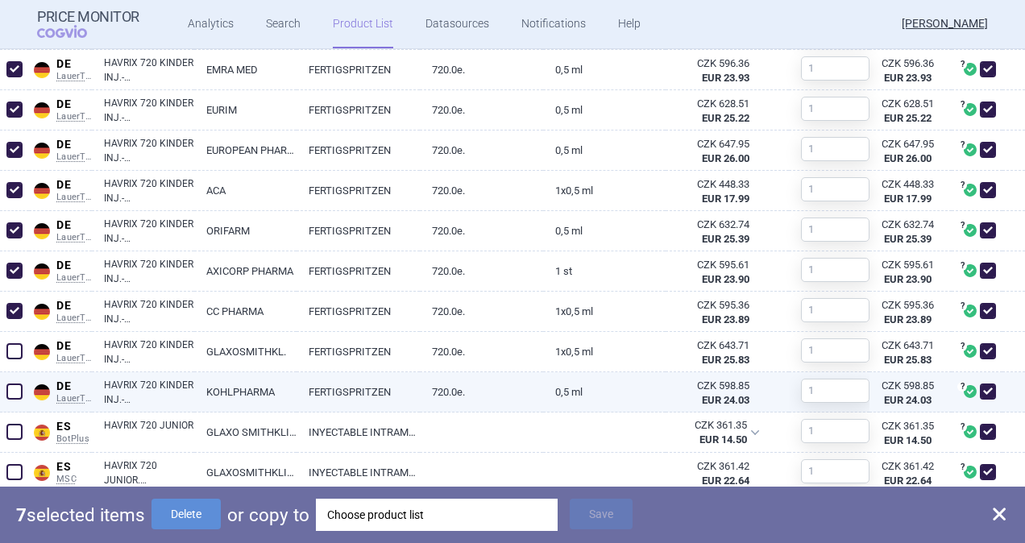
click at [17, 386] on span at bounding box center [14, 391] width 16 height 16
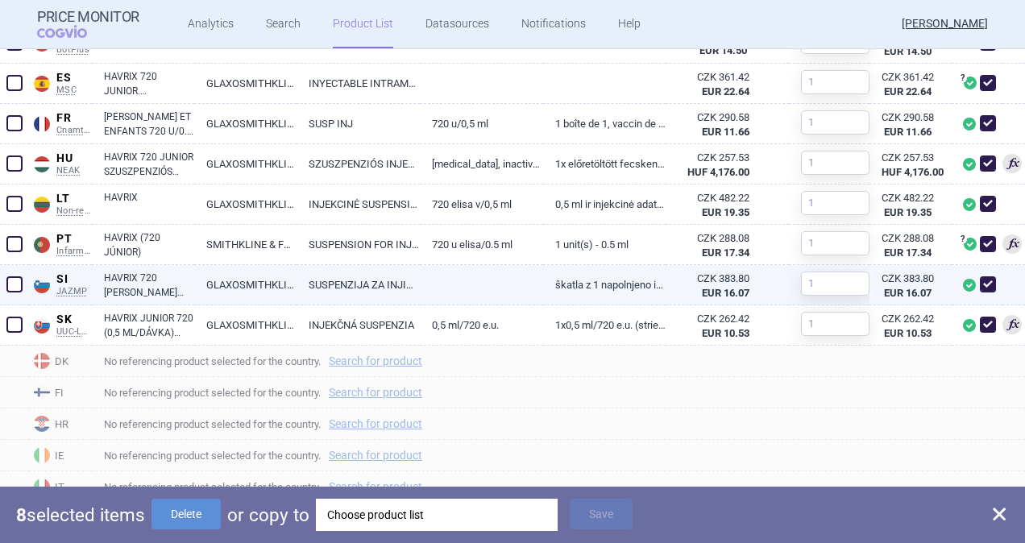
scroll to position [1093, 0]
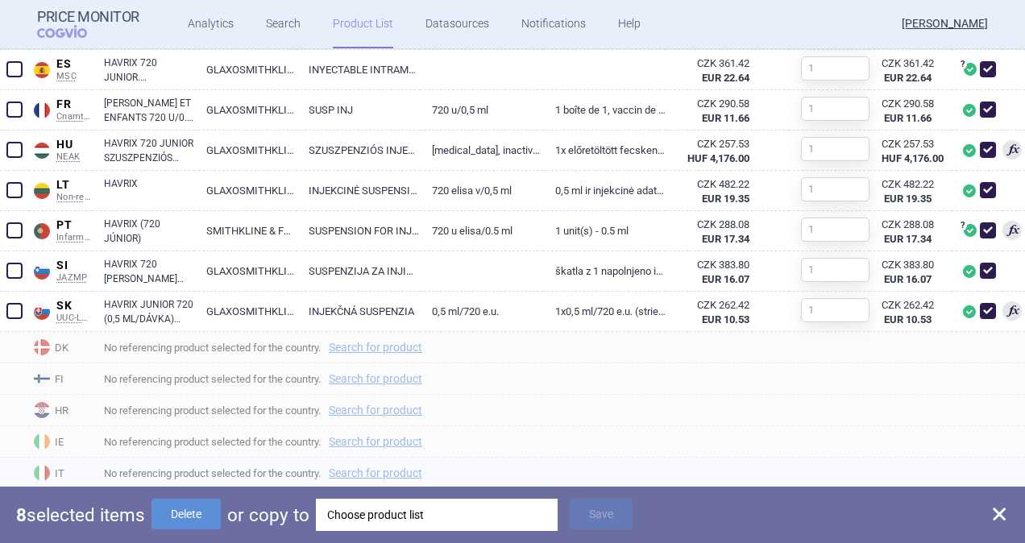
drag, startPoint x: 190, startPoint y: 512, endPoint x: 252, endPoint y: 485, distance: 67.8
click at [193, 512] on button "Delete" at bounding box center [185, 514] width 69 height 31
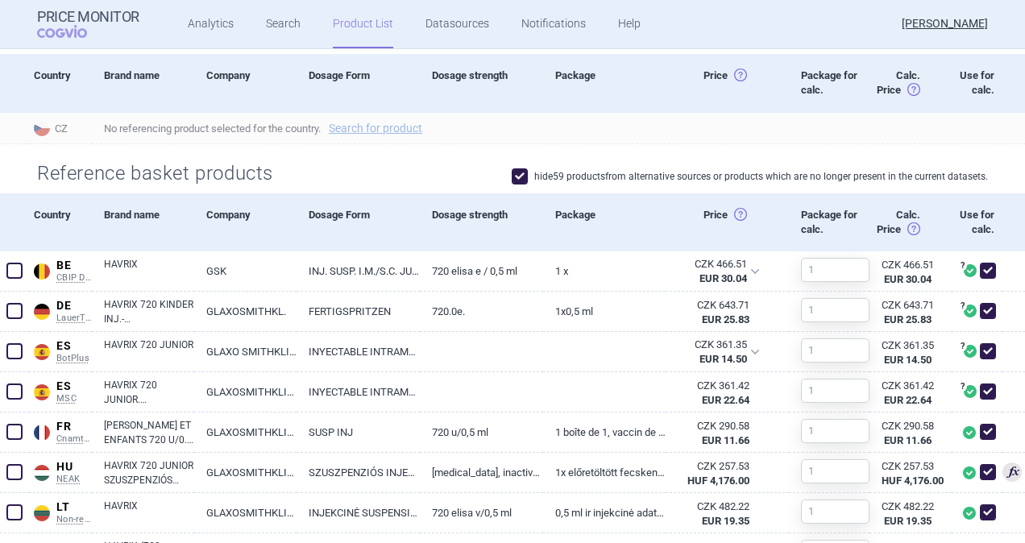
scroll to position [207, 0]
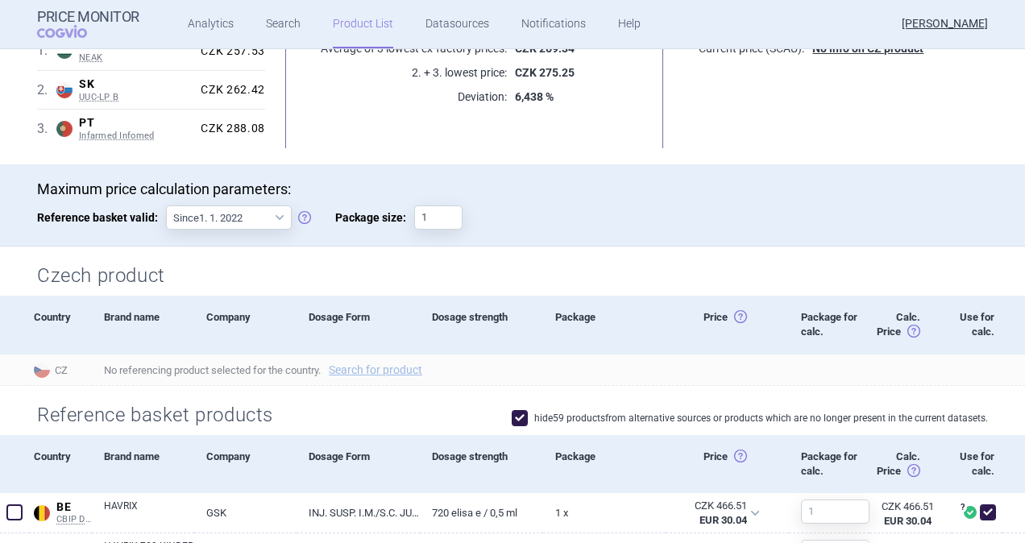
click at [512, 411] on span at bounding box center [520, 418] width 16 height 16
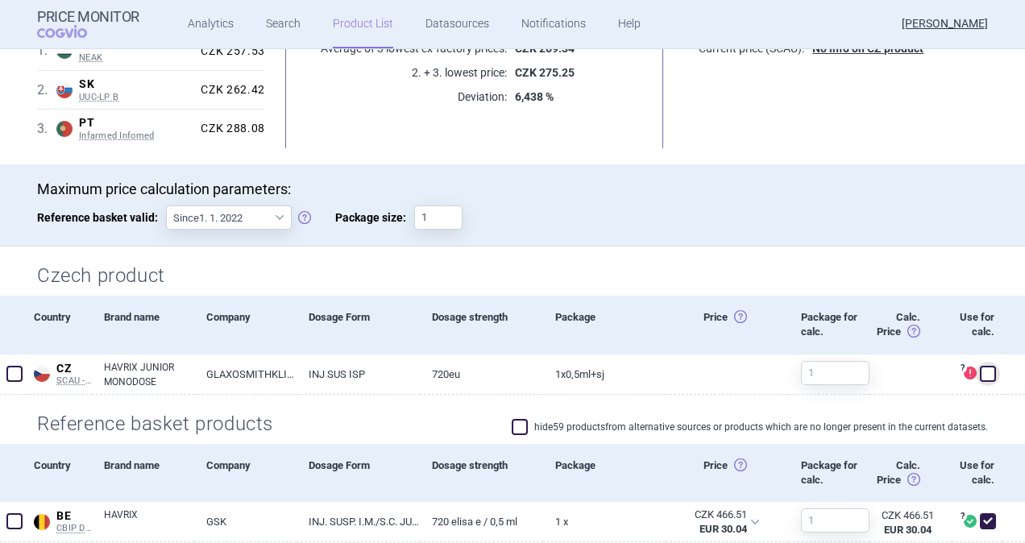
click at [512, 408] on div "Reference basket products hide 59 products from alternative sources or products…" at bounding box center [512, 419] width 1015 height 49
click at [512, 425] on span at bounding box center [520, 427] width 16 height 16
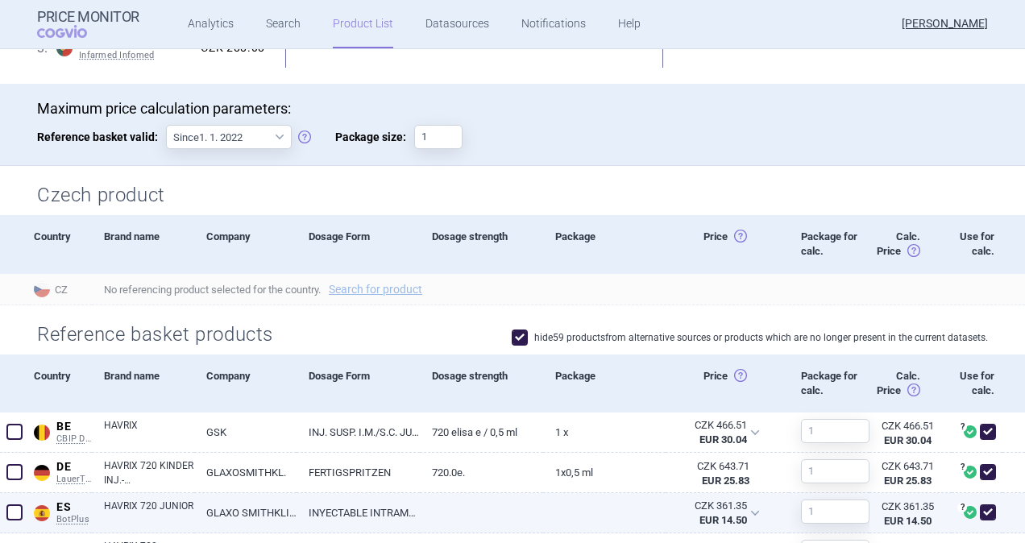
scroll to position [0, 0]
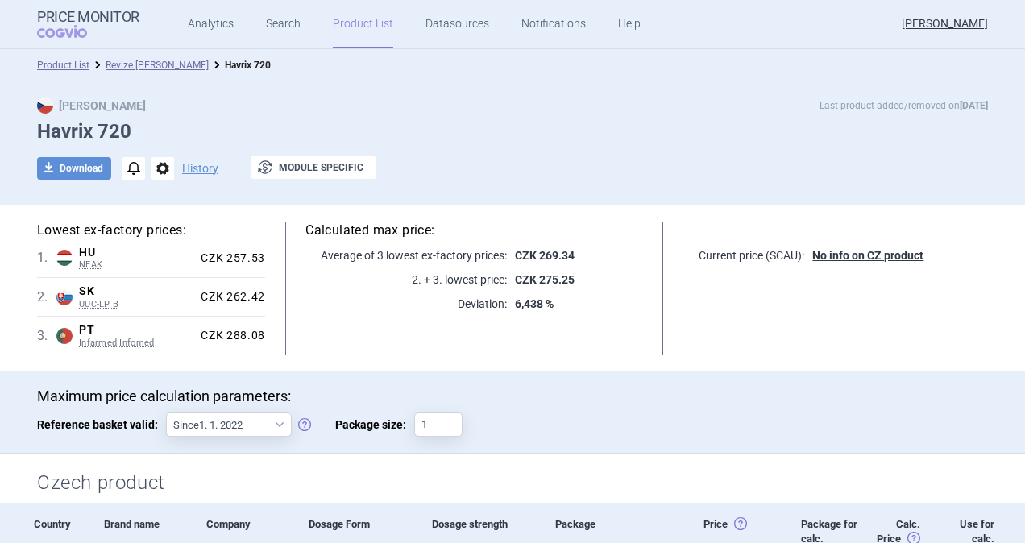
click at [152, 61] on link "Revize [PERSON_NAME]" at bounding box center [157, 65] width 103 height 11
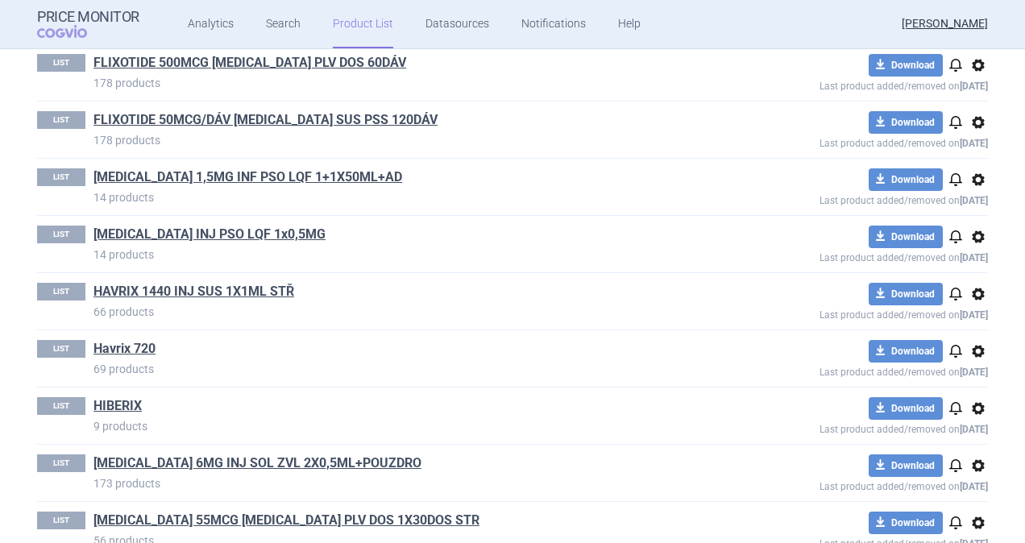
scroll to position [3303, 0]
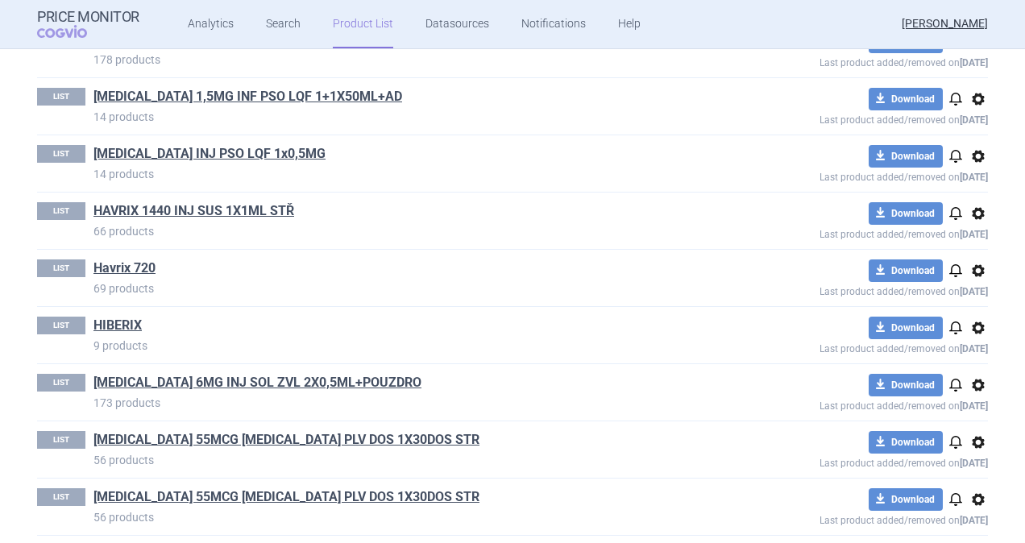
click at [968, 261] on span "options" at bounding box center [977, 270] width 19 height 19
click at [967, 316] on button "Rename" at bounding box center [971, 318] width 52 height 23
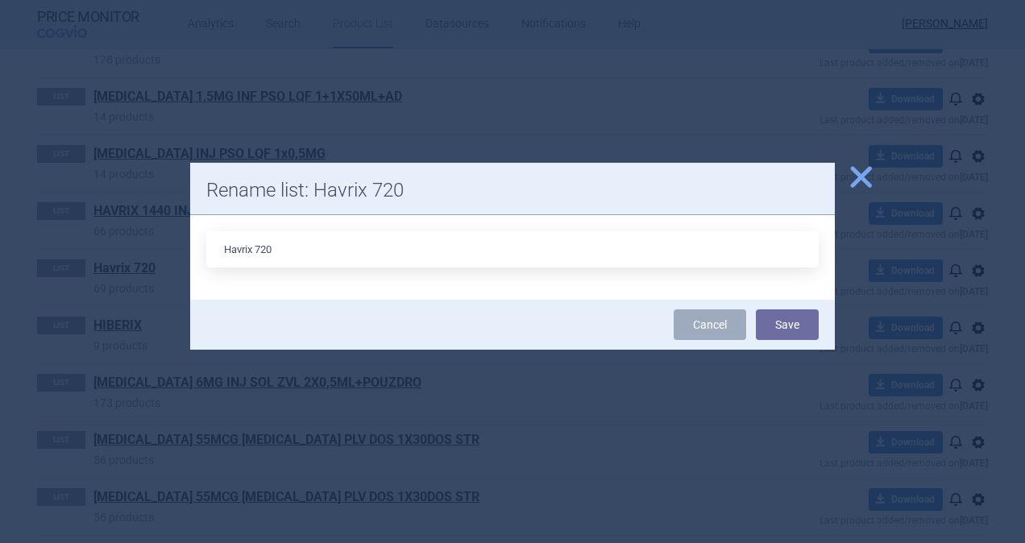
click at [259, 243] on input "Havrix 720" at bounding box center [512, 249] width 612 height 36
drag, startPoint x: 255, startPoint y: 250, endPoint x: 193, endPoint y: 246, distance: 61.3
click at [194, 246] on div "Havrix 720" at bounding box center [512, 257] width 644 height 85
click at [795, 310] on button "Save" at bounding box center [787, 324] width 63 height 31
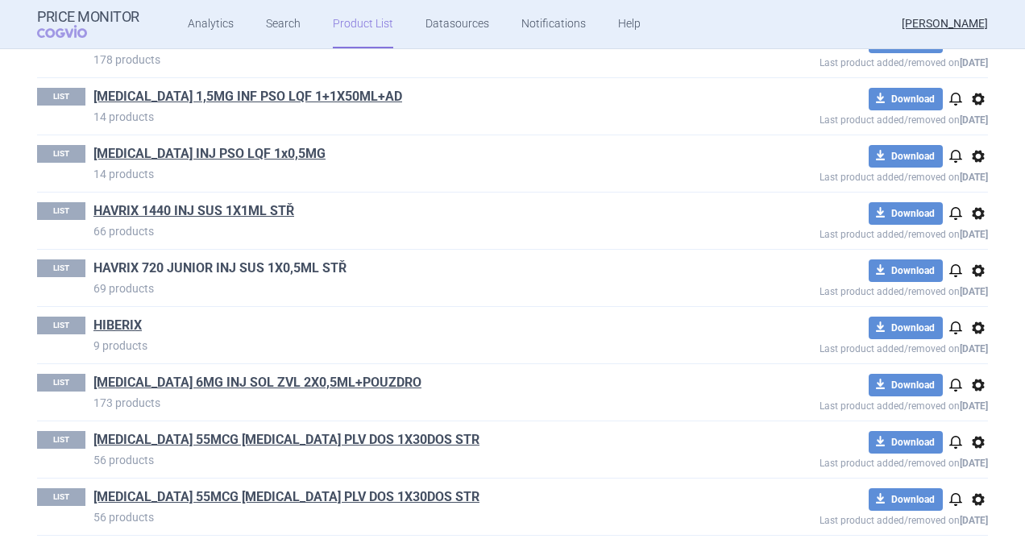
click at [158, 259] on link "HAVRIX 720 JUNIOR INJ SUS 1X0,5ML STŘ" at bounding box center [219, 268] width 253 height 18
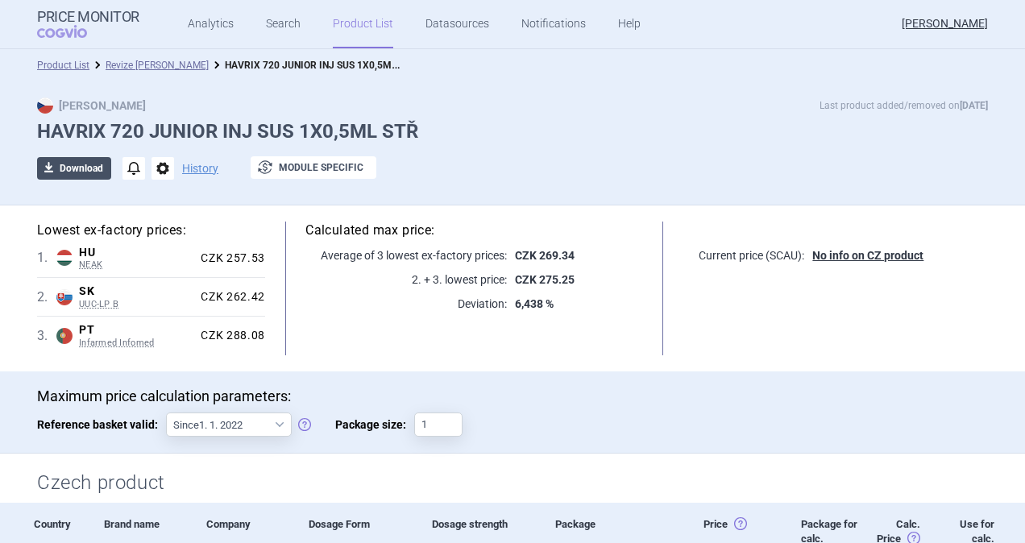
click at [82, 166] on button "download Download" at bounding box center [74, 168] width 74 height 23
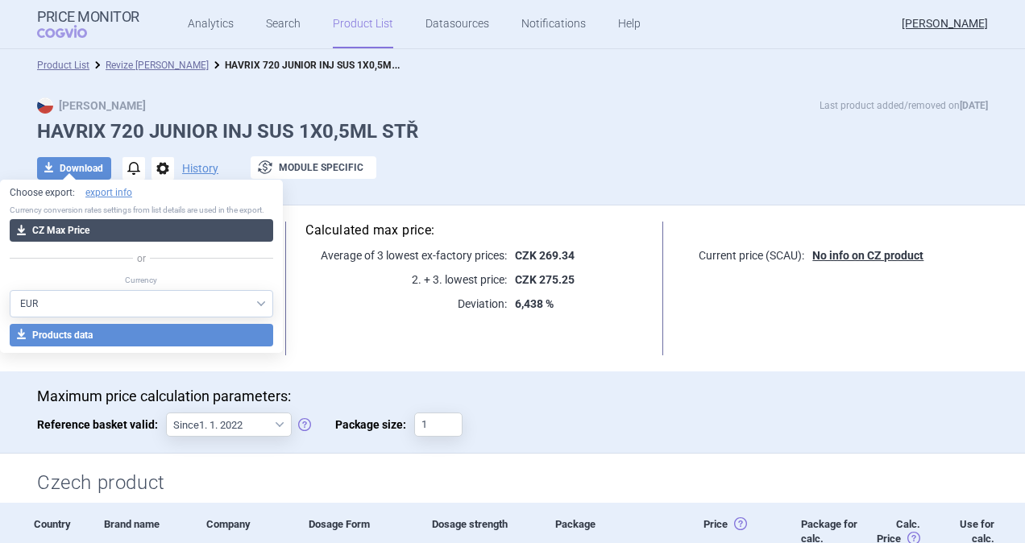
click at [61, 230] on button "download CZ Max Price" at bounding box center [141, 230] width 263 height 23
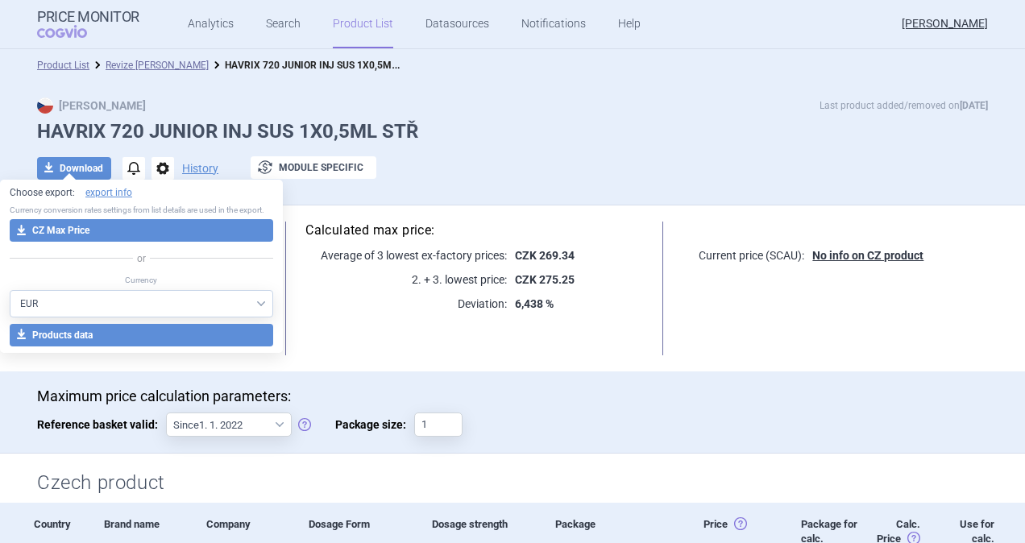
click at [499, 66] on ul "Product List Revize Max Price HAVRIX 720 JUNIOR INJ SUS 1X0,5ML STŘ" at bounding box center [512, 65] width 951 height 16
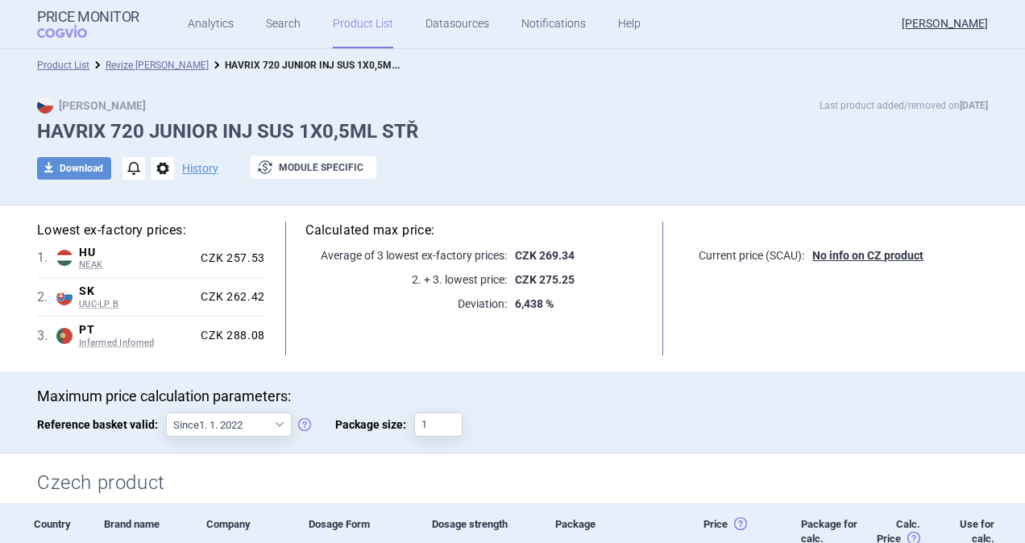
click at [514, 134] on h1 "HAVRIX 720 JUNIOR INJ SUS 1X0,5ML STŘ" at bounding box center [512, 131] width 951 height 23
click at [85, 165] on button "download Download" at bounding box center [74, 168] width 74 height 23
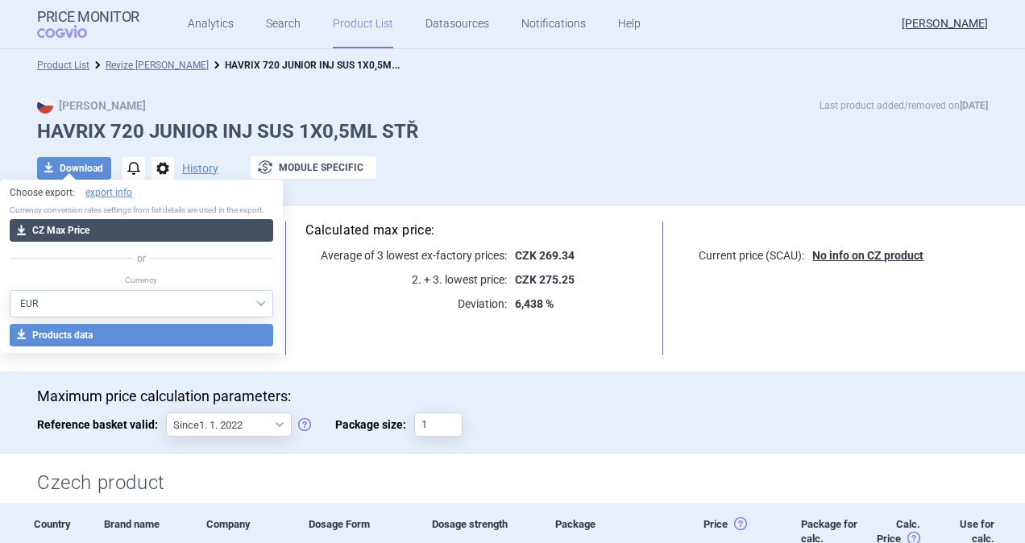
click at [81, 223] on button "download CZ Max Price" at bounding box center [141, 230] width 263 height 23
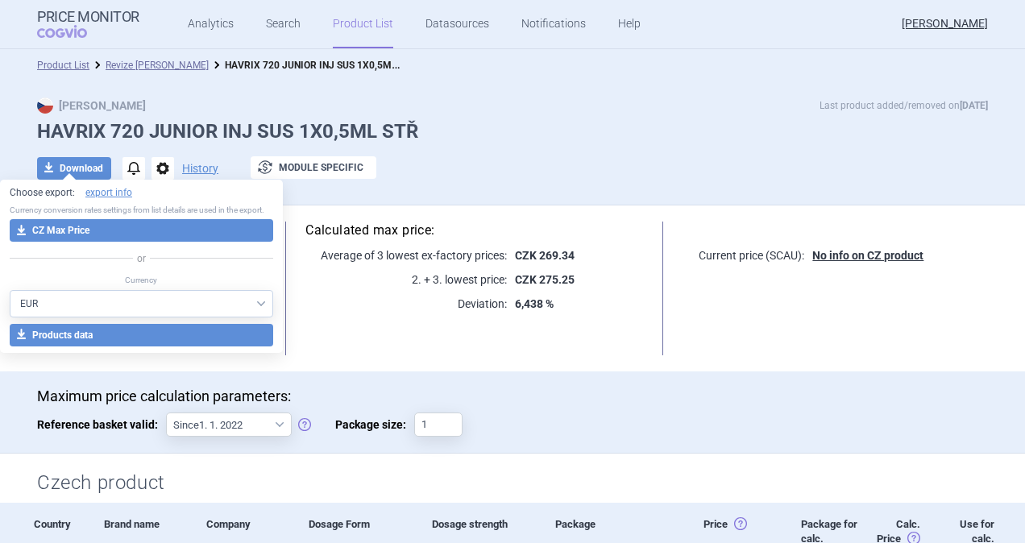
click at [482, 72] on ul "Product List Revize Max Price HAVRIX 720 JUNIOR INJ SUS 1X0,5ML STŘ" at bounding box center [512, 65] width 951 height 16
